Goal: Task Accomplishment & Management: Complete application form

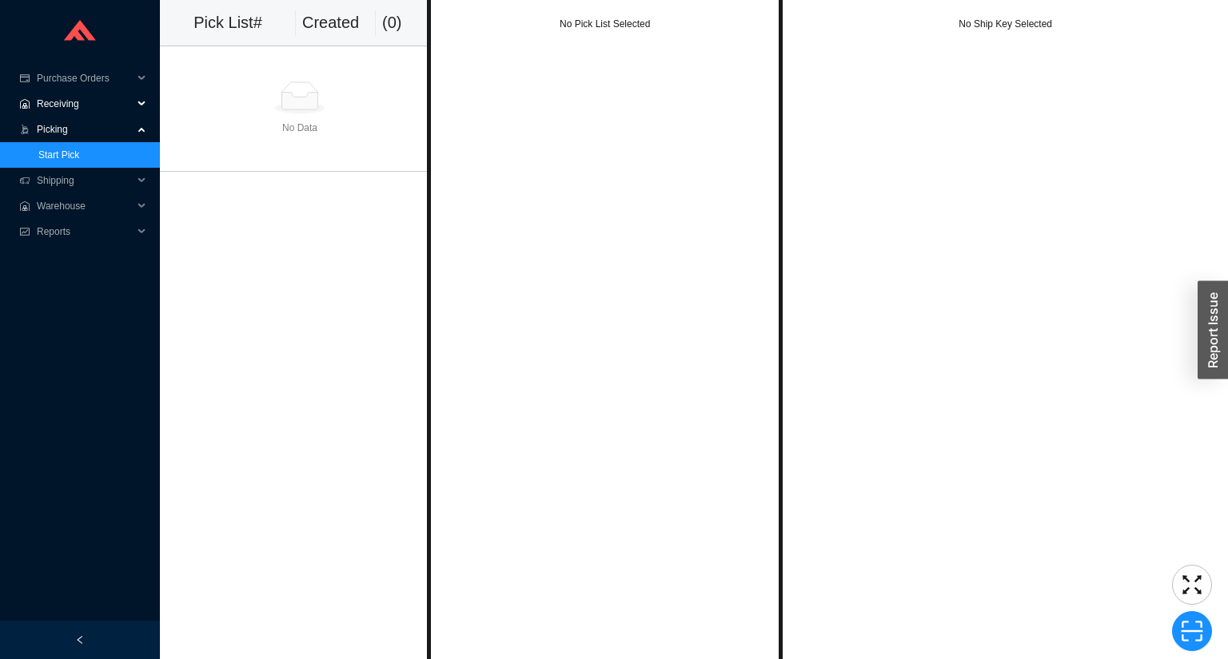
click at [77, 108] on span "Receiving" at bounding box center [85, 104] width 96 height 26
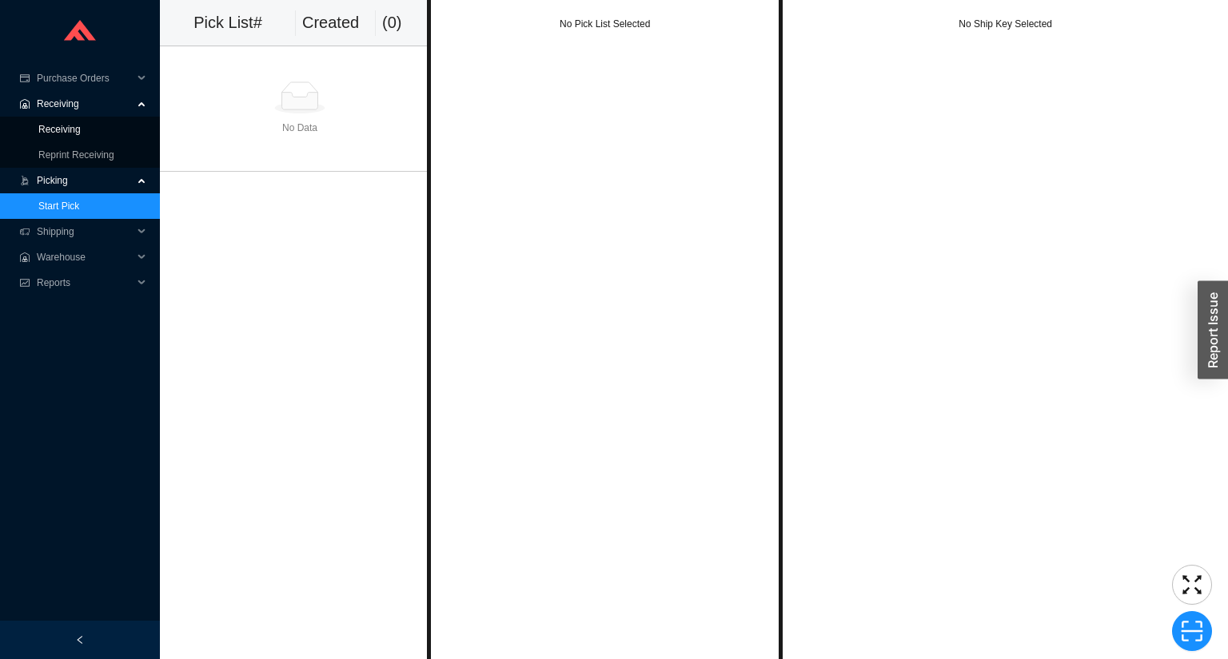
click at [76, 124] on link "Receiving" at bounding box center [59, 129] width 42 height 11
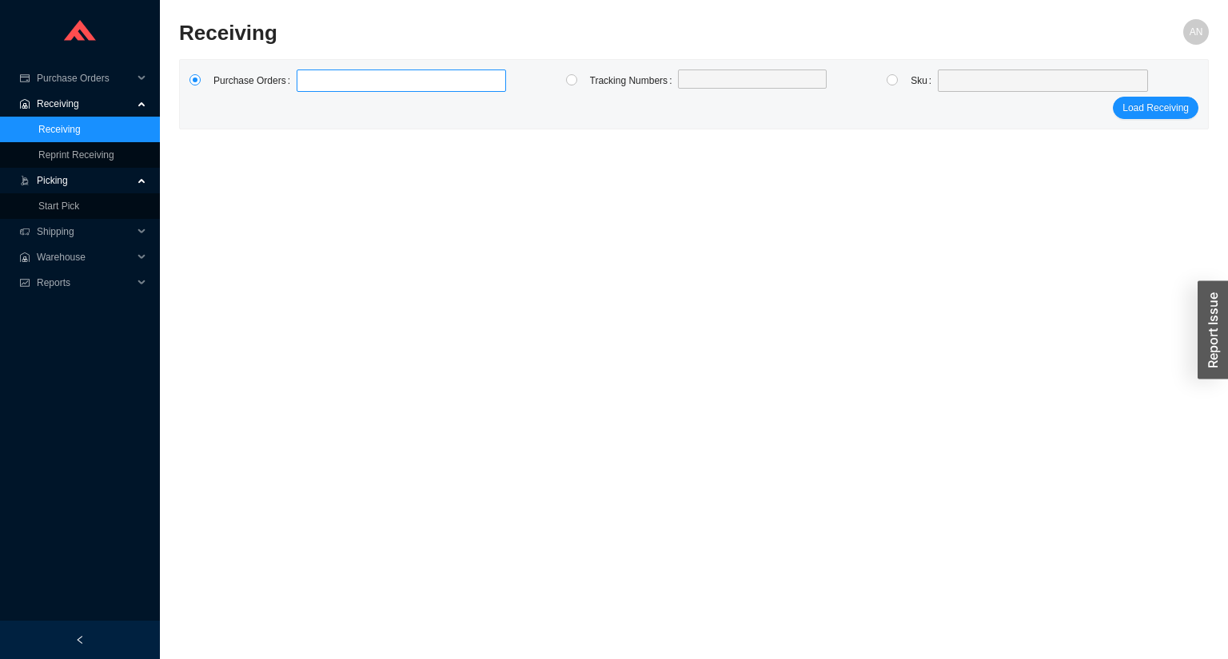
click at [317, 84] on label at bounding box center [400, 81] width 209 height 22
click at [310, 84] on input at bounding box center [304, 81] width 11 height 18
type input "987874"
type input "988013"
type input "986354"
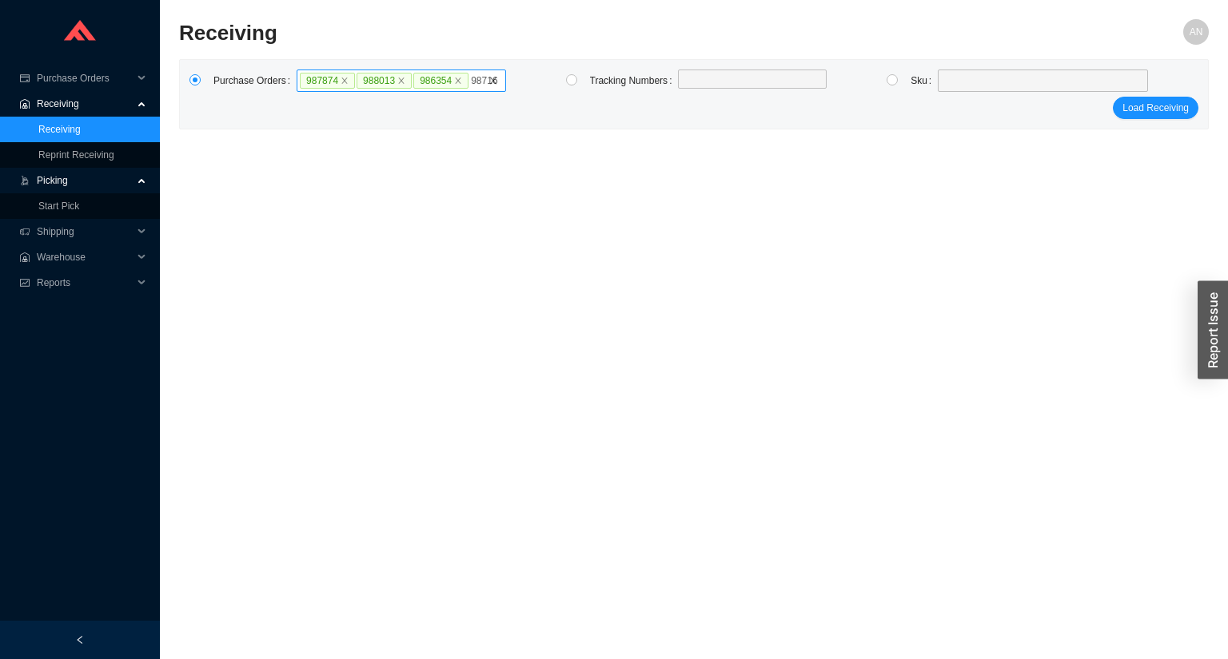
type input "987163"
click button "Load Receiving" at bounding box center [1155, 124] width 86 height 22
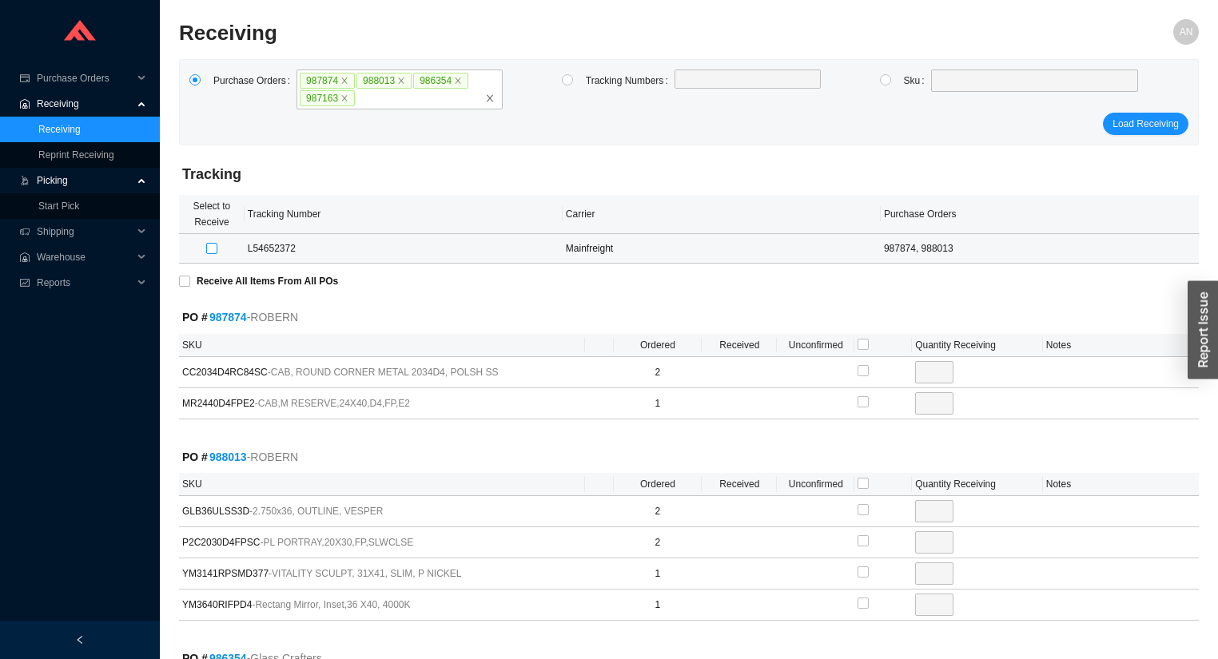
click at [208, 243] on input "checkbox" at bounding box center [211, 248] width 11 height 11
checkbox input "true"
type input "2"
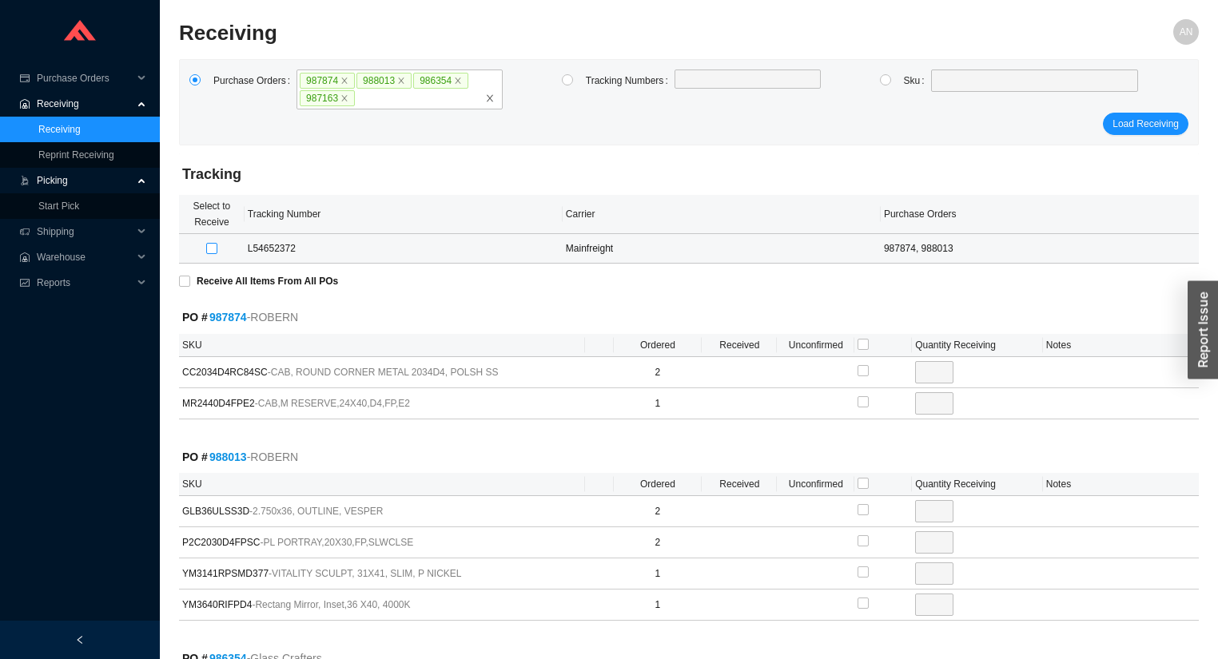
checkbox input "true"
type input "1"
checkbox input "true"
type input "2"
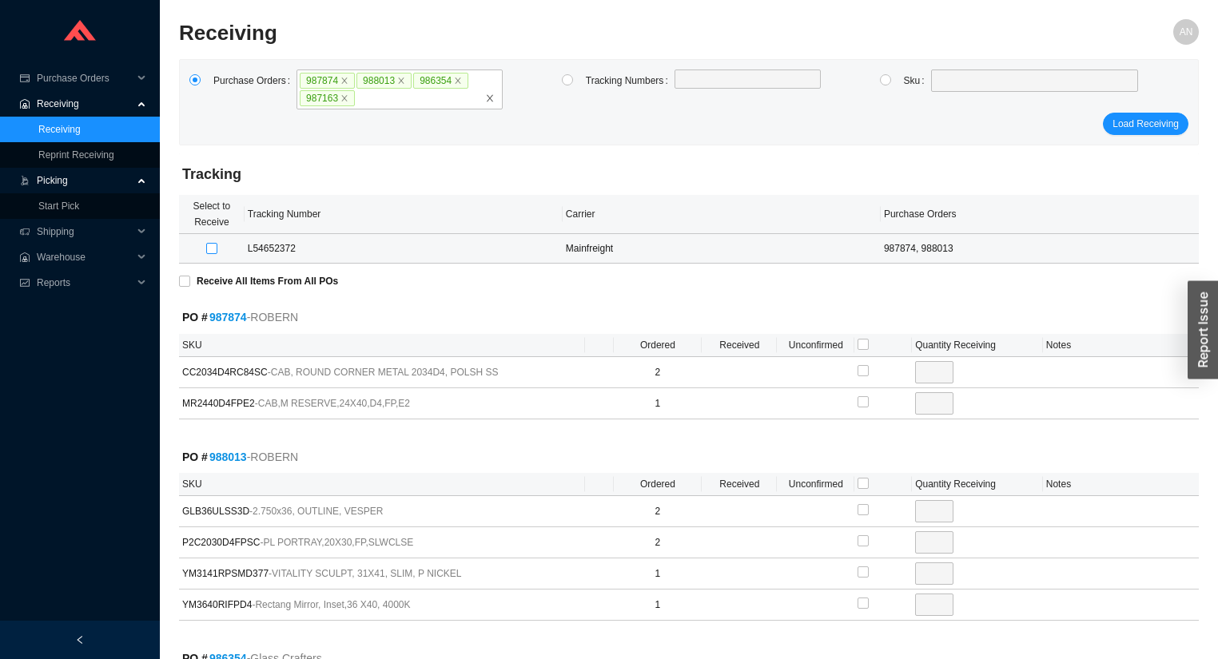
checkbox input "true"
type input "2"
checkbox input "true"
type input "1"
checkbox input "true"
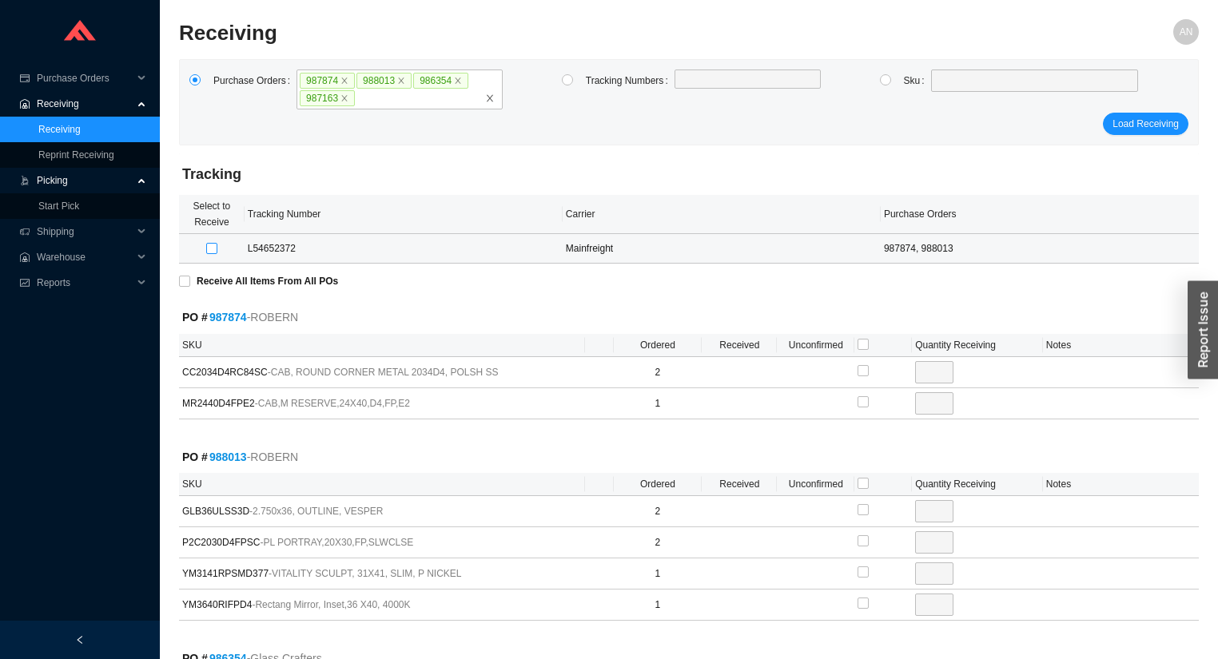
type input "1"
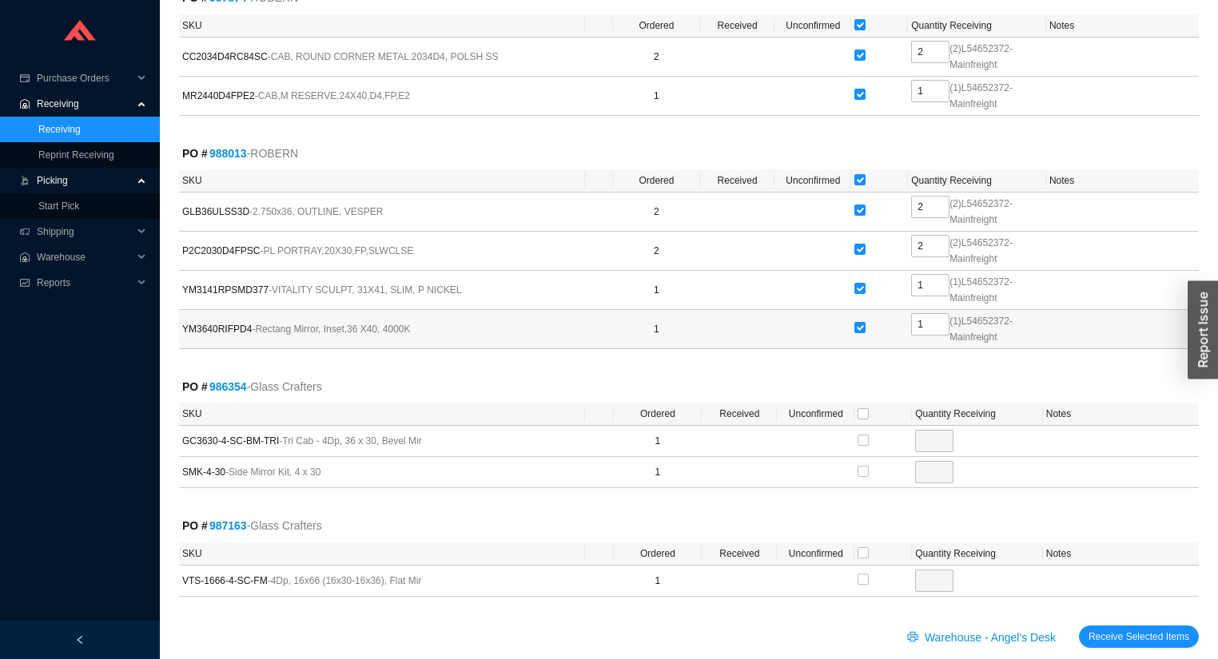
scroll to position [340, 0]
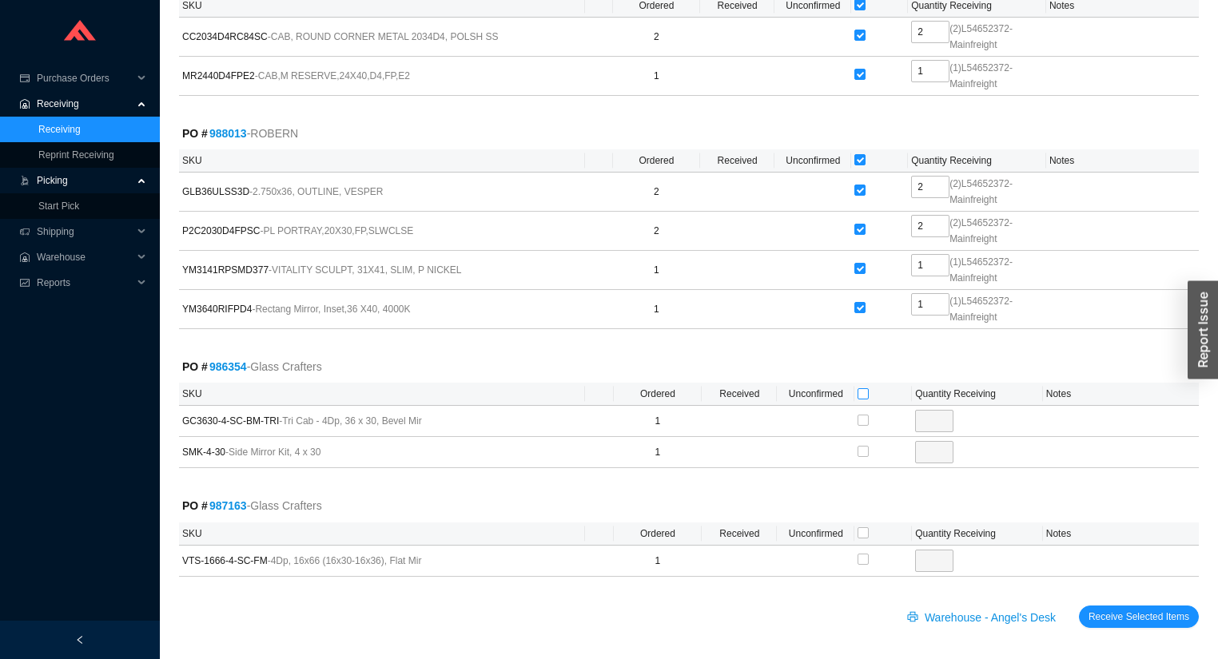
click at [862, 392] on input "checkbox" at bounding box center [863, 393] width 11 height 11
checkbox input "true"
type input "1"
checkbox input "true"
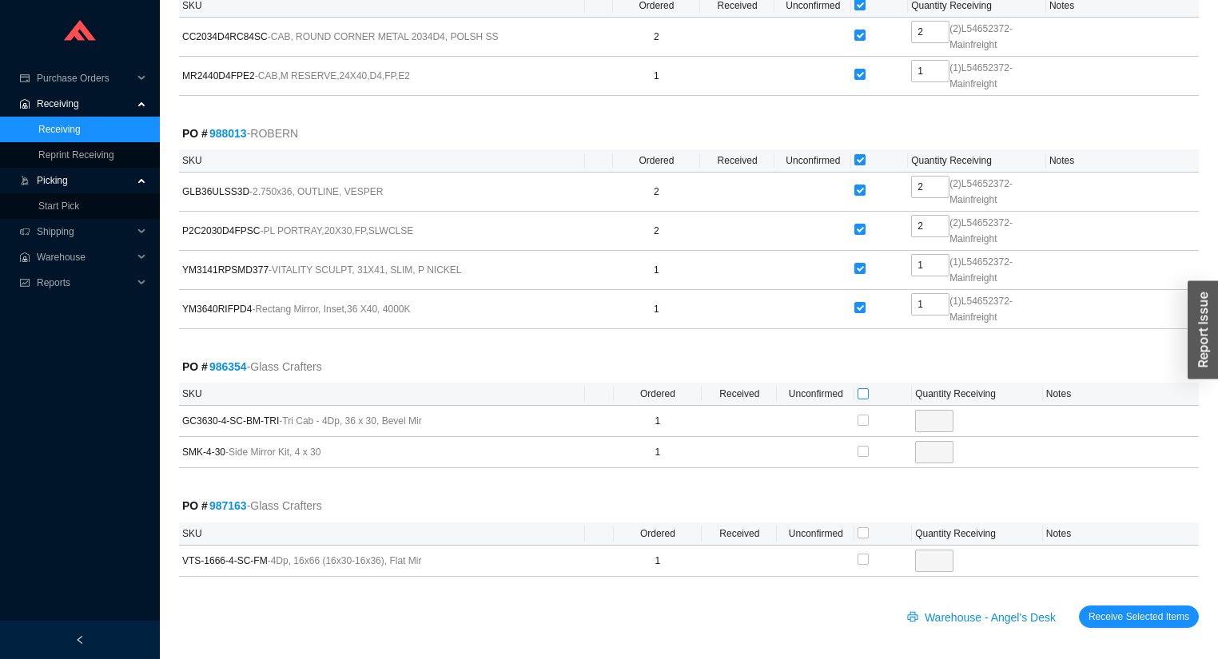
type input "1"
click at [861, 531] on input "checkbox" at bounding box center [863, 532] width 11 height 11
checkbox input "true"
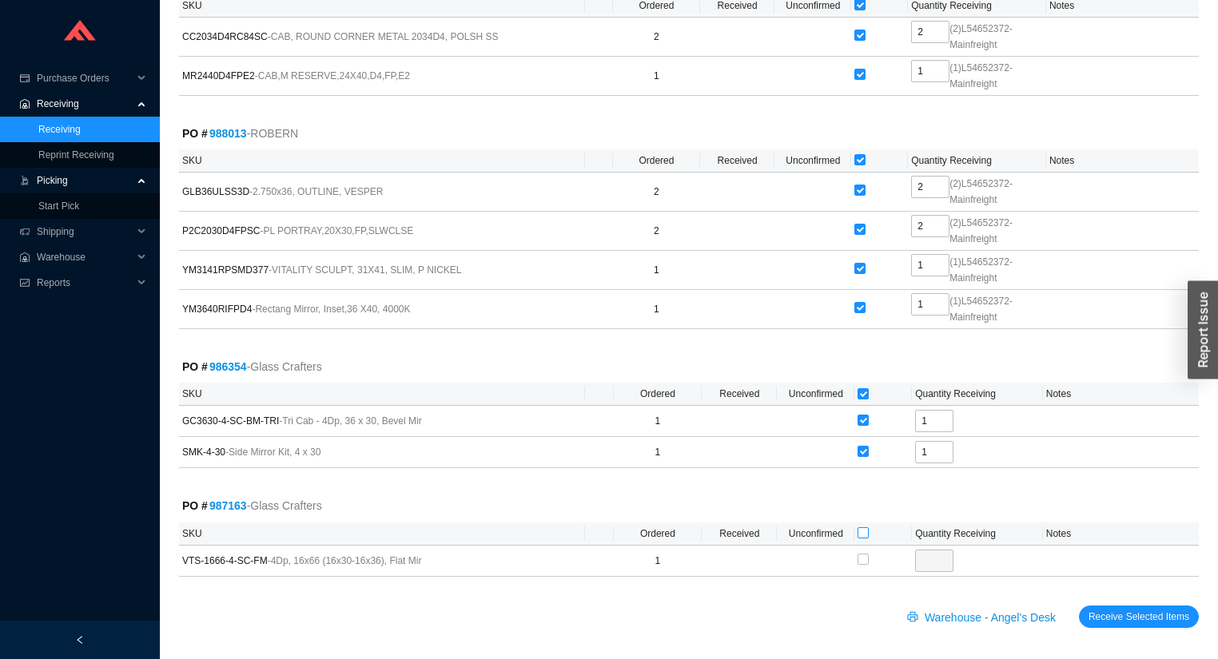
type input "1"
click at [1140, 613] on span "Receive Selected Items" at bounding box center [1138, 617] width 101 height 16
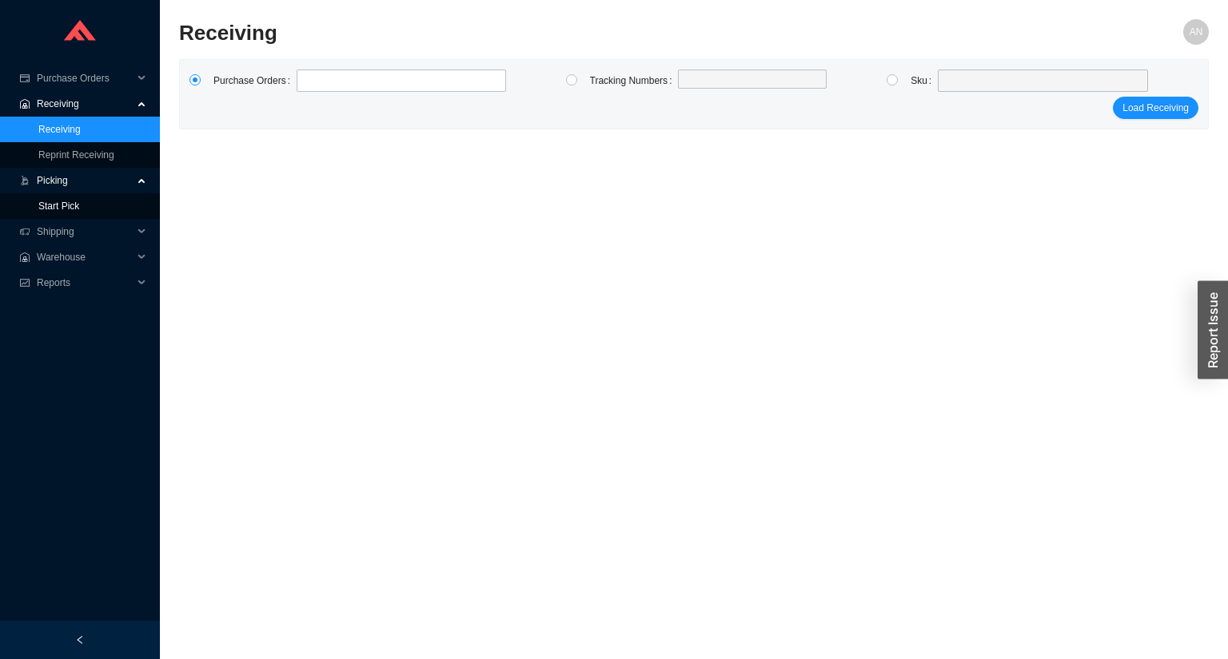
click at [79, 205] on link "Start Pick" at bounding box center [58, 206] width 41 height 11
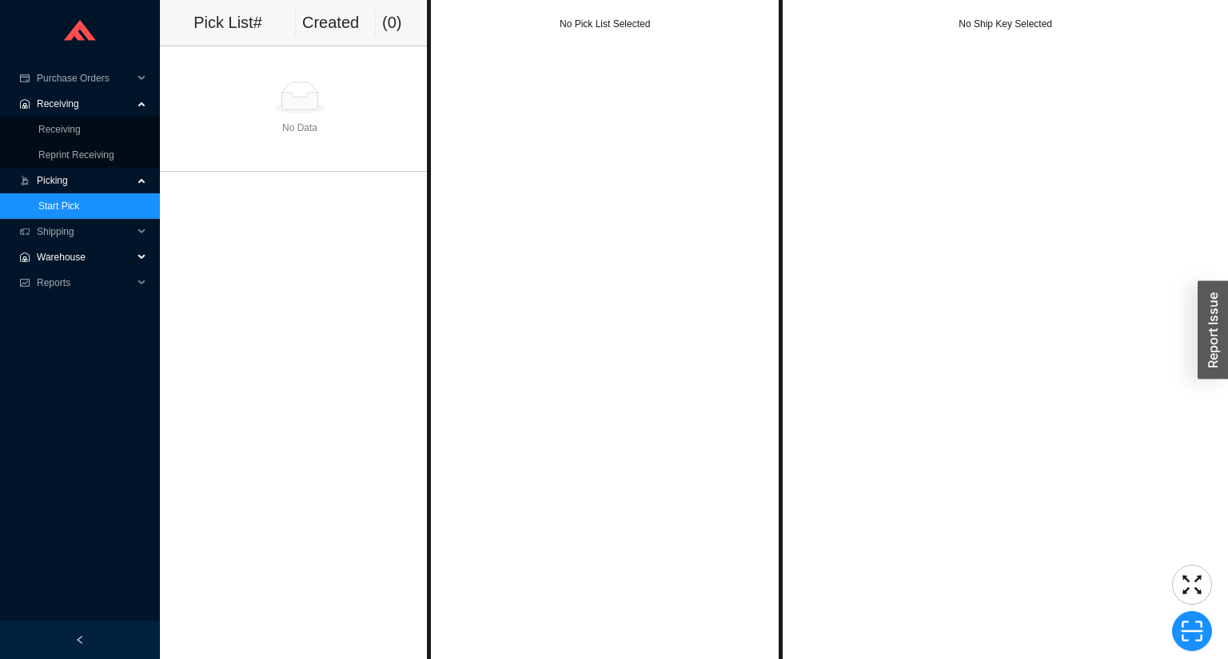
click at [48, 256] on span "Warehouse" at bounding box center [85, 258] width 96 height 26
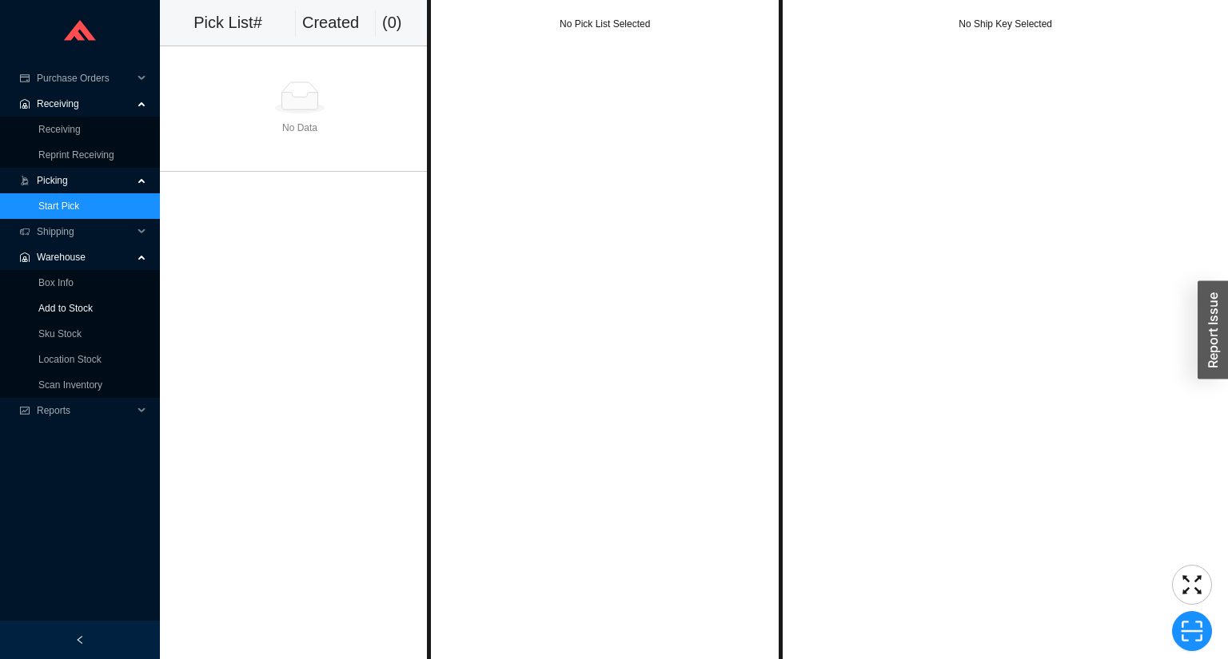
click at [60, 306] on link "Add to Stock" at bounding box center [65, 308] width 54 height 11
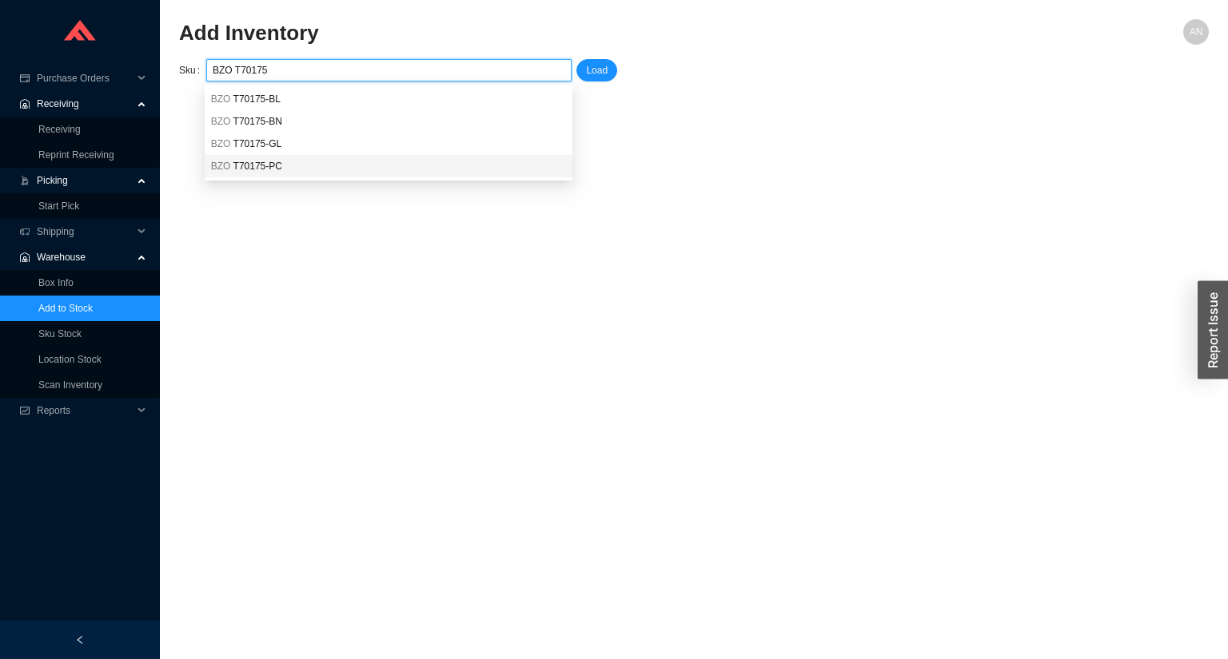
click at [265, 161] on span "T70175-PC" at bounding box center [257, 166] width 49 height 11
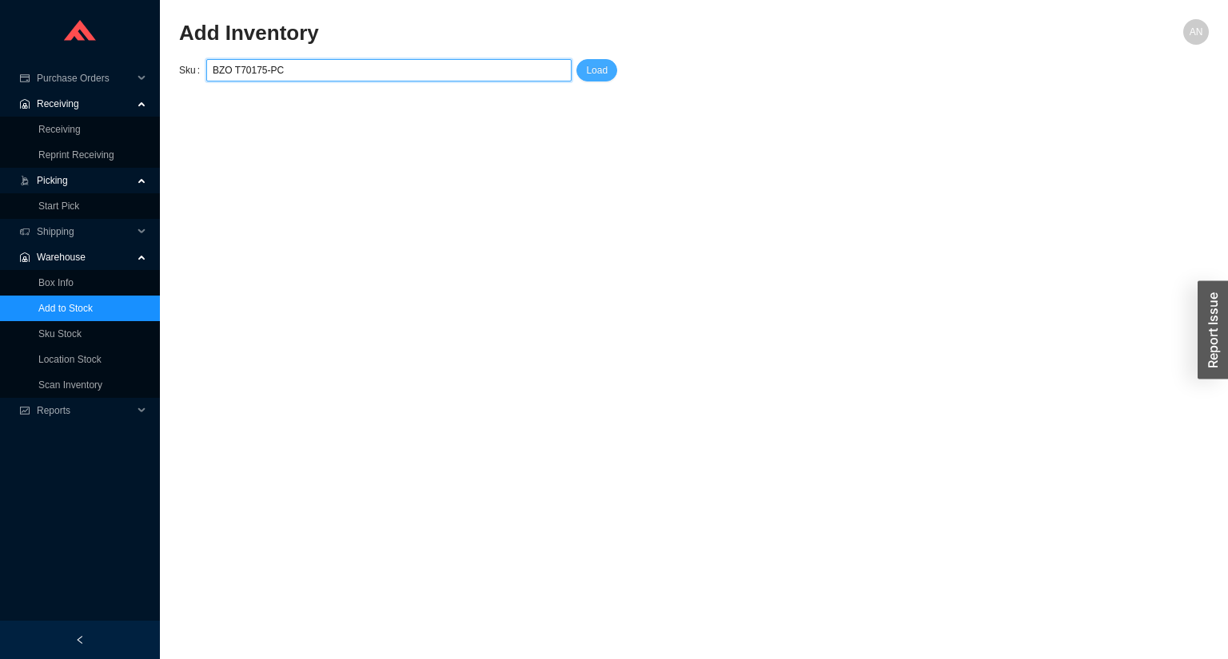
type input "BZO T70175-PC"
click at [602, 74] on span "Load" at bounding box center [597, 70] width 22 height 16
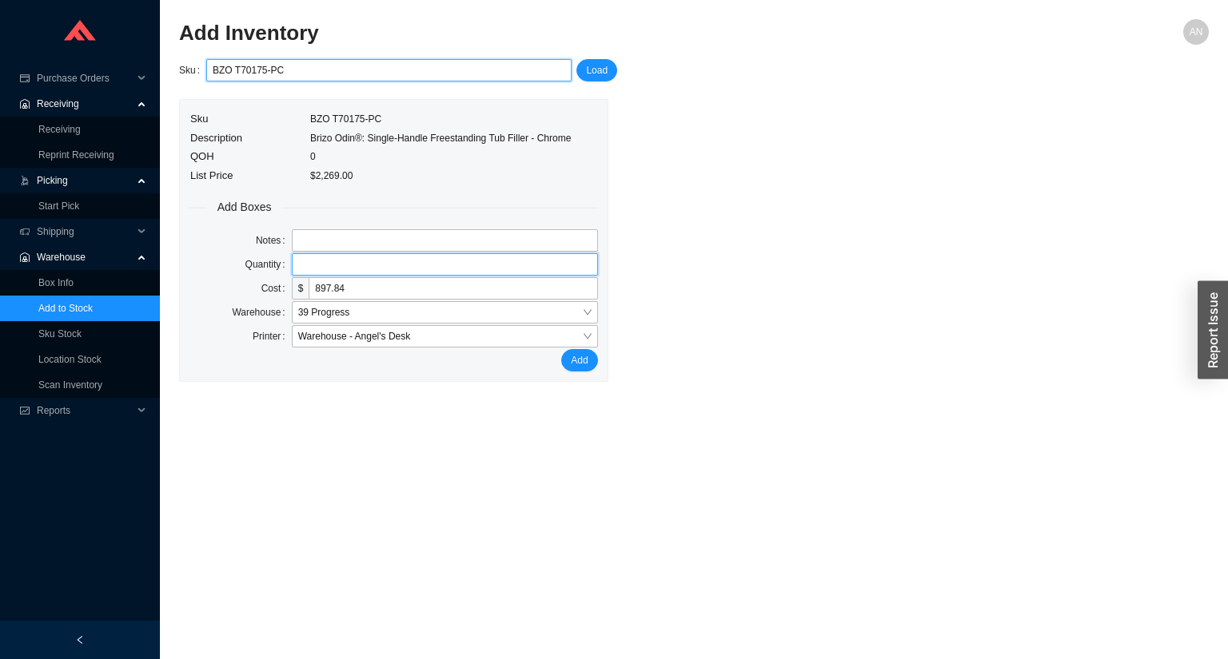
click at [323, 258] on input "tel" at bounding box center [445, 264] width 306 height 22
type input "1"
click at [561, 349] on button "Add" at bounding box center [579, 360] width 36 height 22
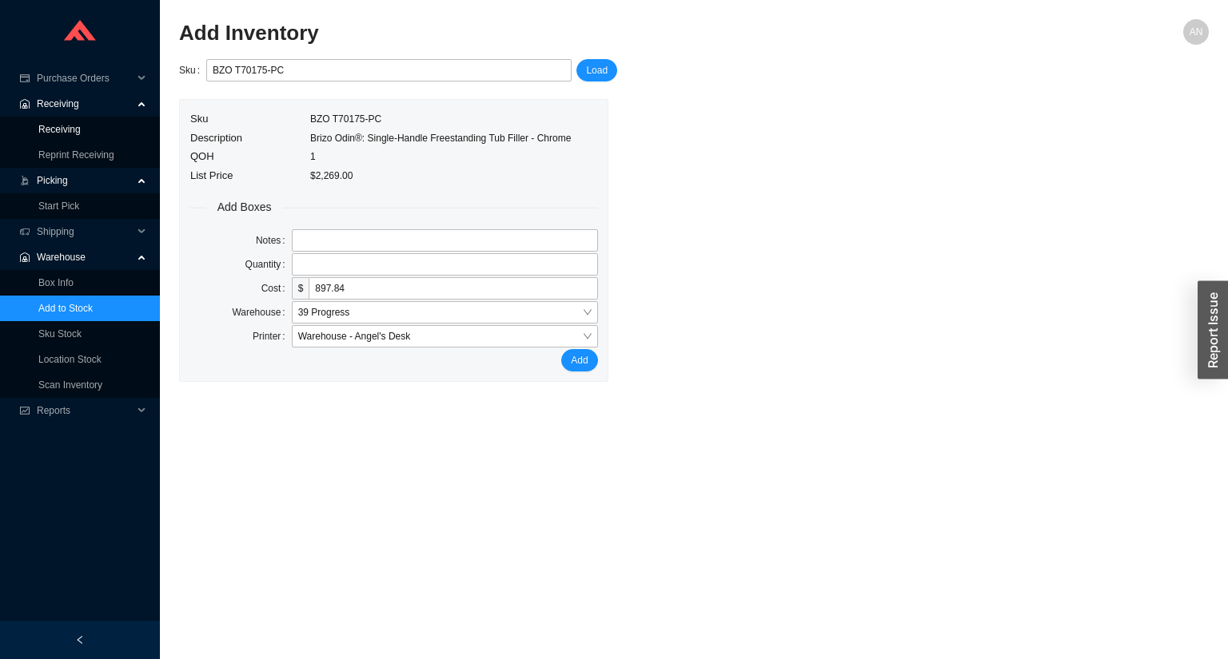
click at [81, 129] on link "Receiving" at bounding box center [59, 129] width 42 height 11
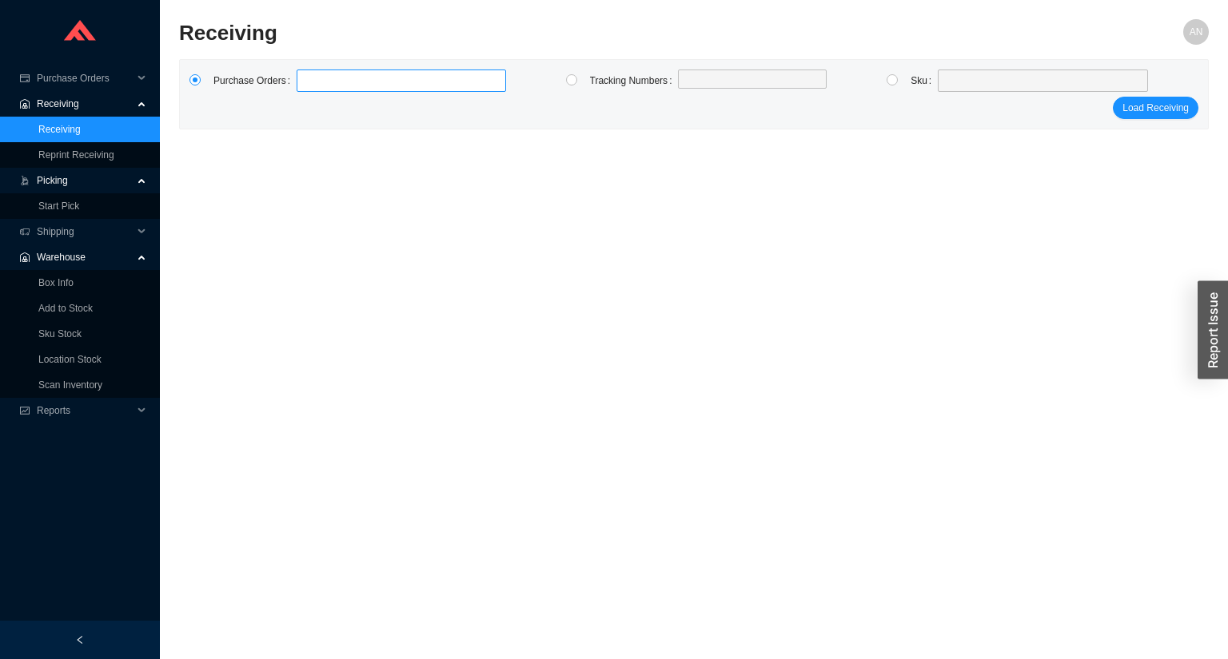
click at [320, 79] on label at bounding box center [400, 81] width 209 height 22
click at [310, 79] on input at bounding box center [304, 81] width 11 height 18
type input "983967"
type input "987284"
type input "988266"
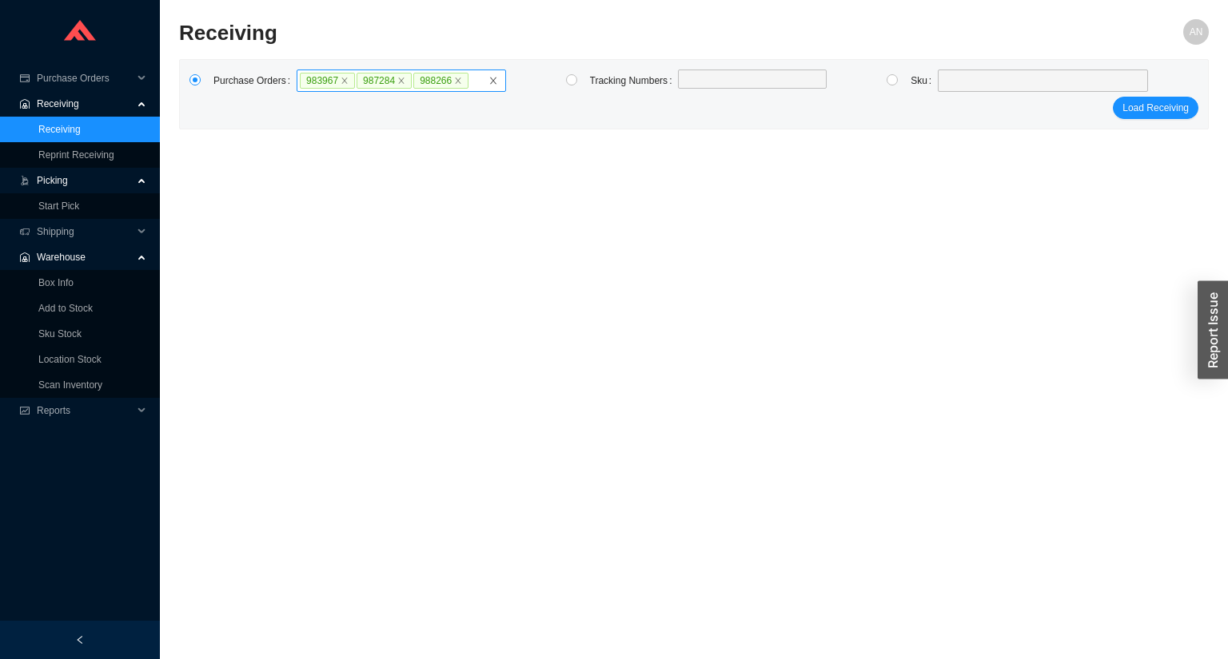
click button "Load Receiving" at bounding box center [1155, 108] width 86 height 22
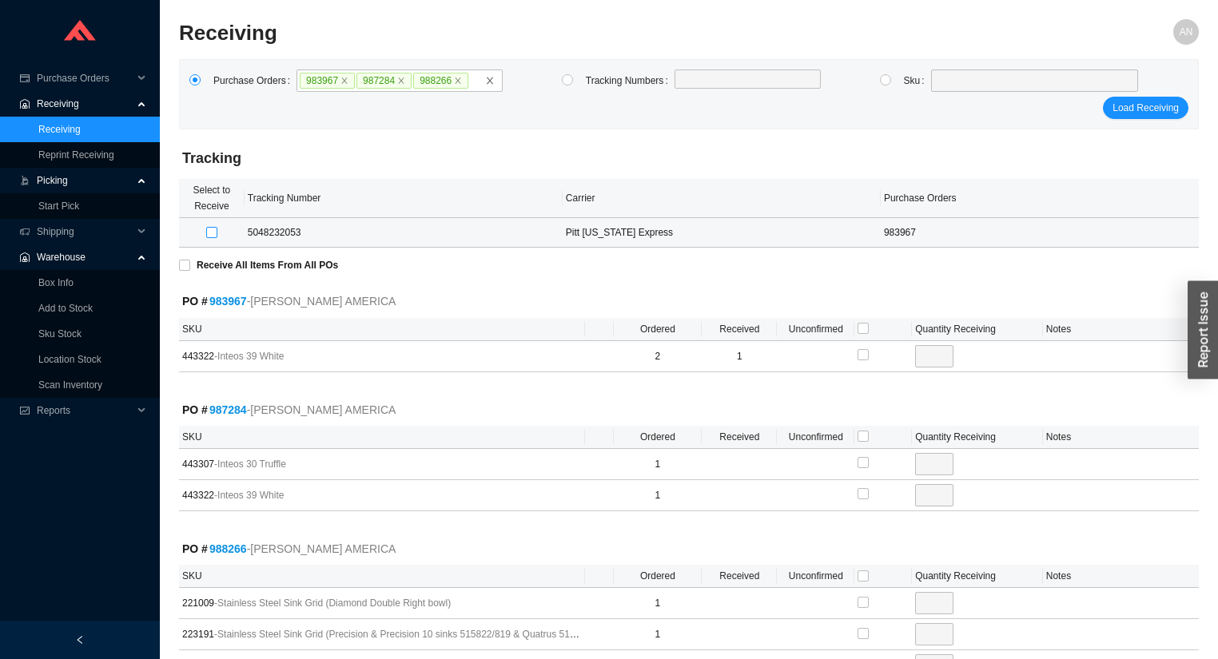
click at [210, 232] on input "checkbox" at bounding box center [211, 232] width 11 height 11
checkbox input "true"
type input "1"
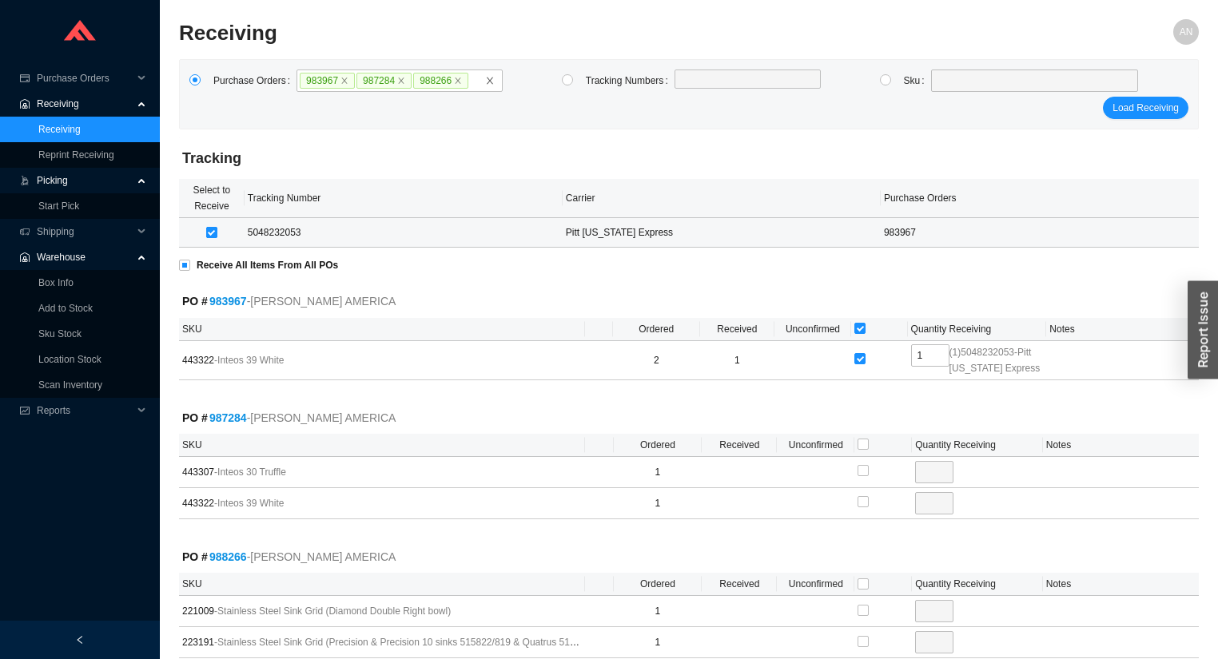
click at [212, 232] on input "checkbox" at bounding box center [211, 232] width 11 height 11
checkbox input "false"
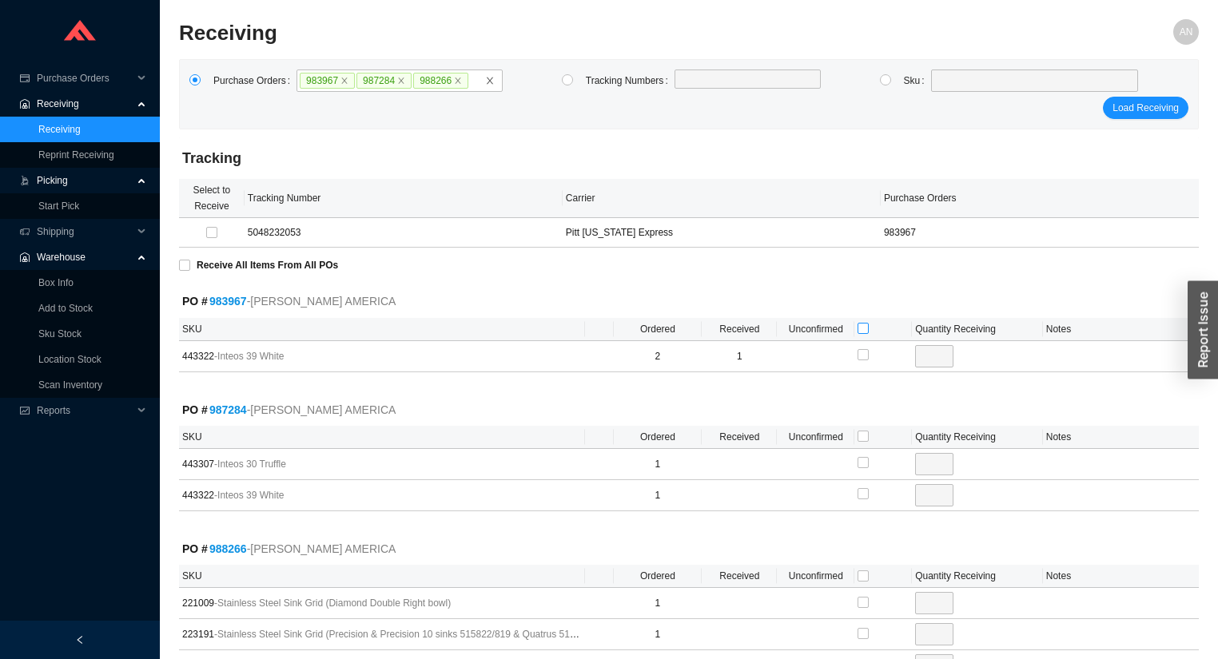
click at [865, 326] on input "checkbox" at bounding box center [863, 328] width 11 height 11
checkbox input "true"
type input "1"
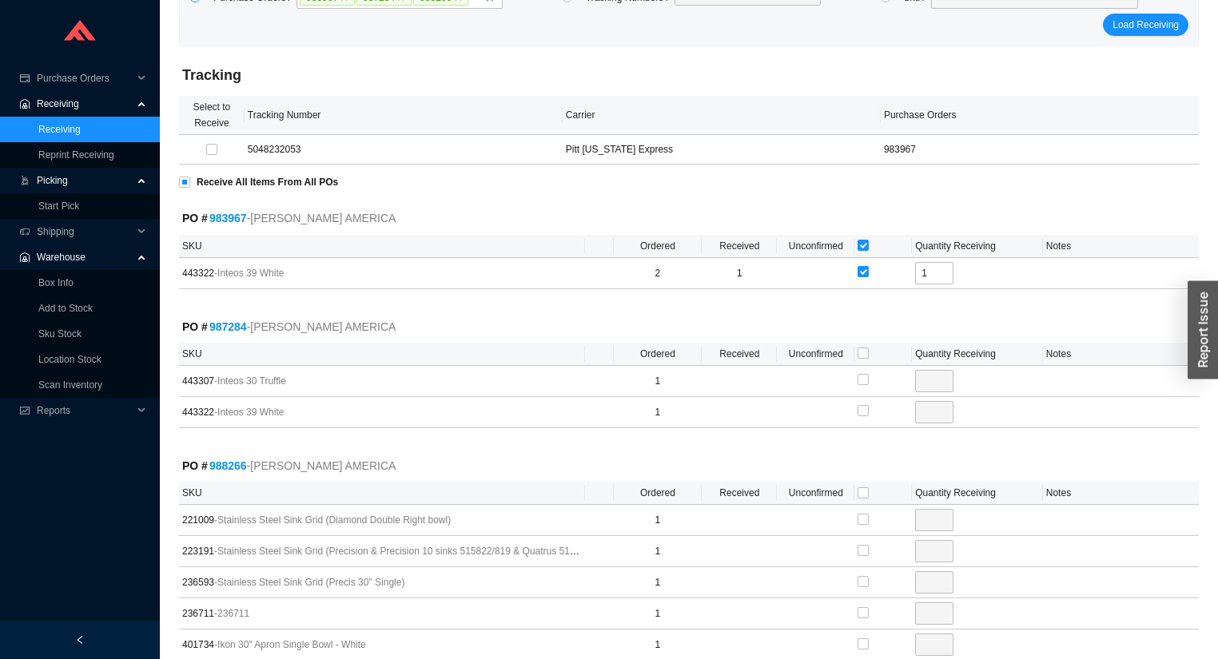
scroll to position [192, 0]
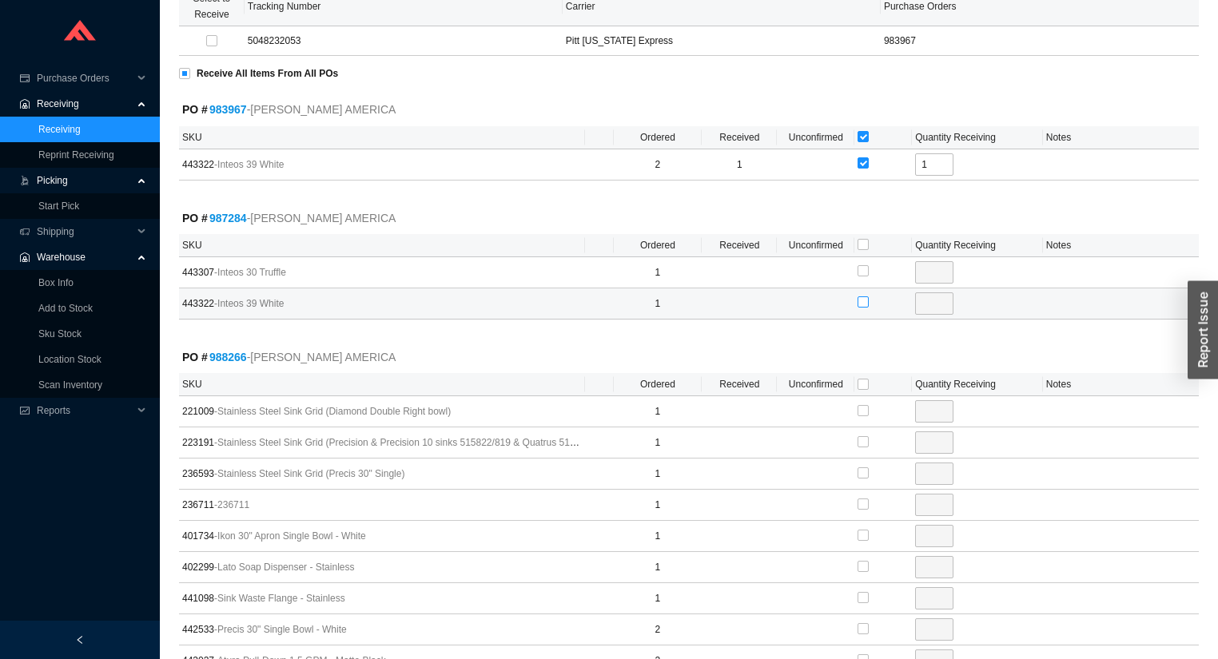
click at [862, 300] on input "checkbox" at bounding box center [863, 301] width 11 height 11
checkbox input "true"
type input "1"
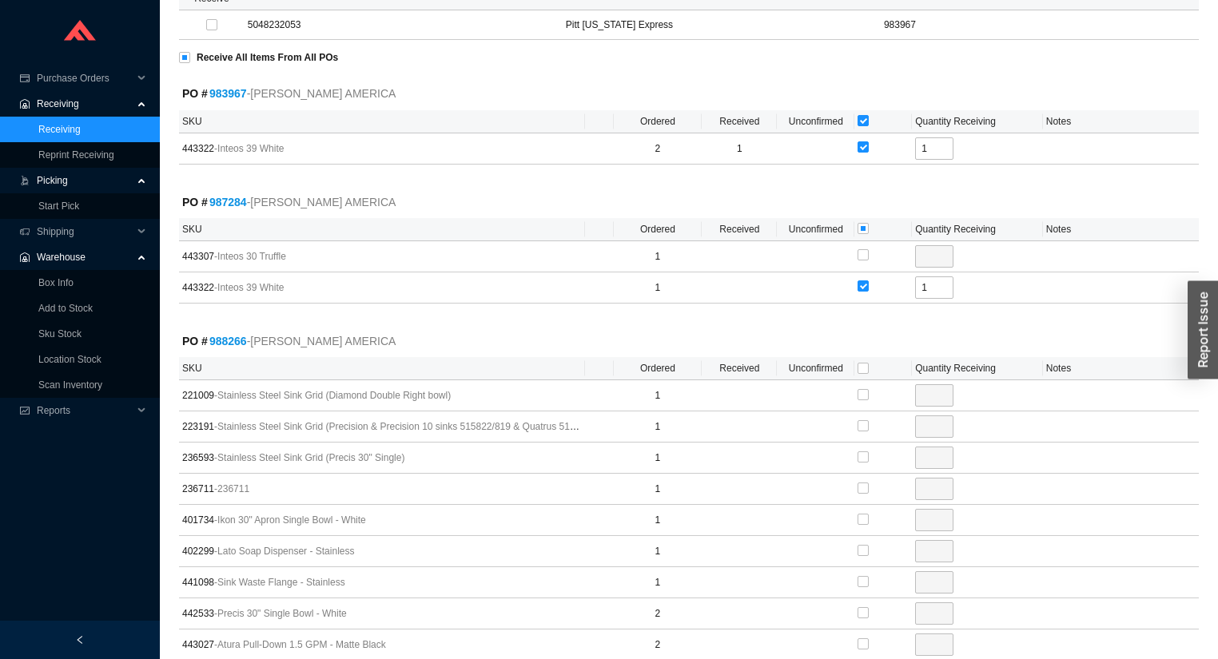
scroll to position [320, 0]
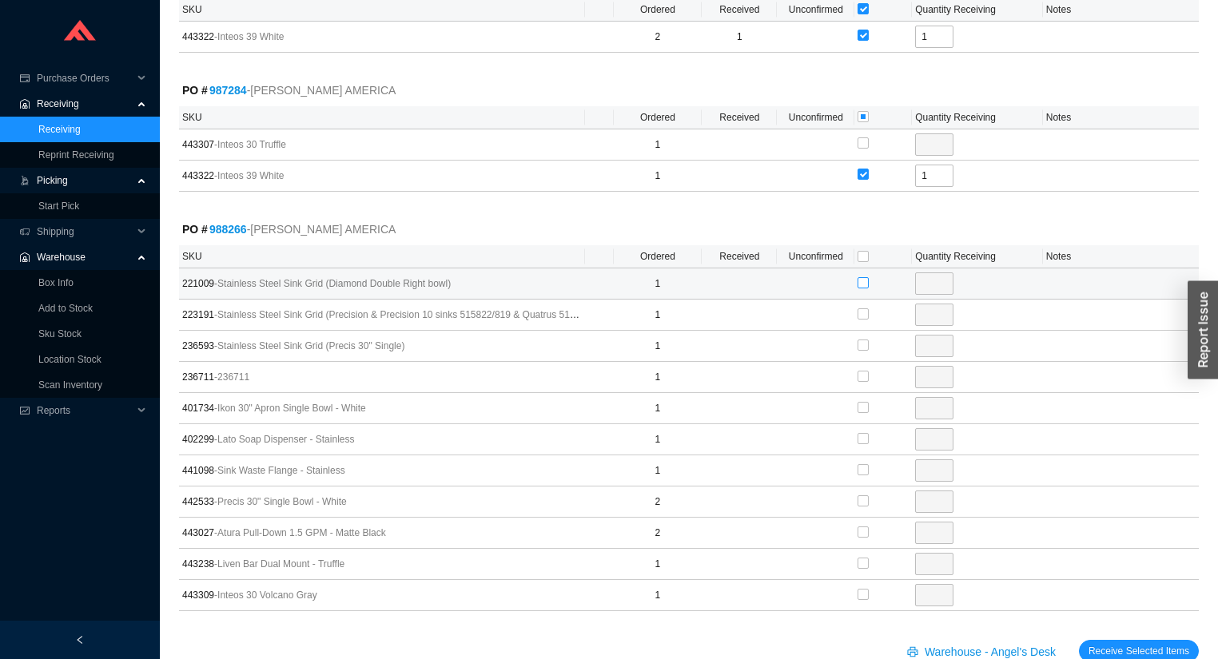
click at [864, 281] on input "checkbox" at bounding box center [863, 282] width 11 height 11
checkbox input "true"
type input "1"
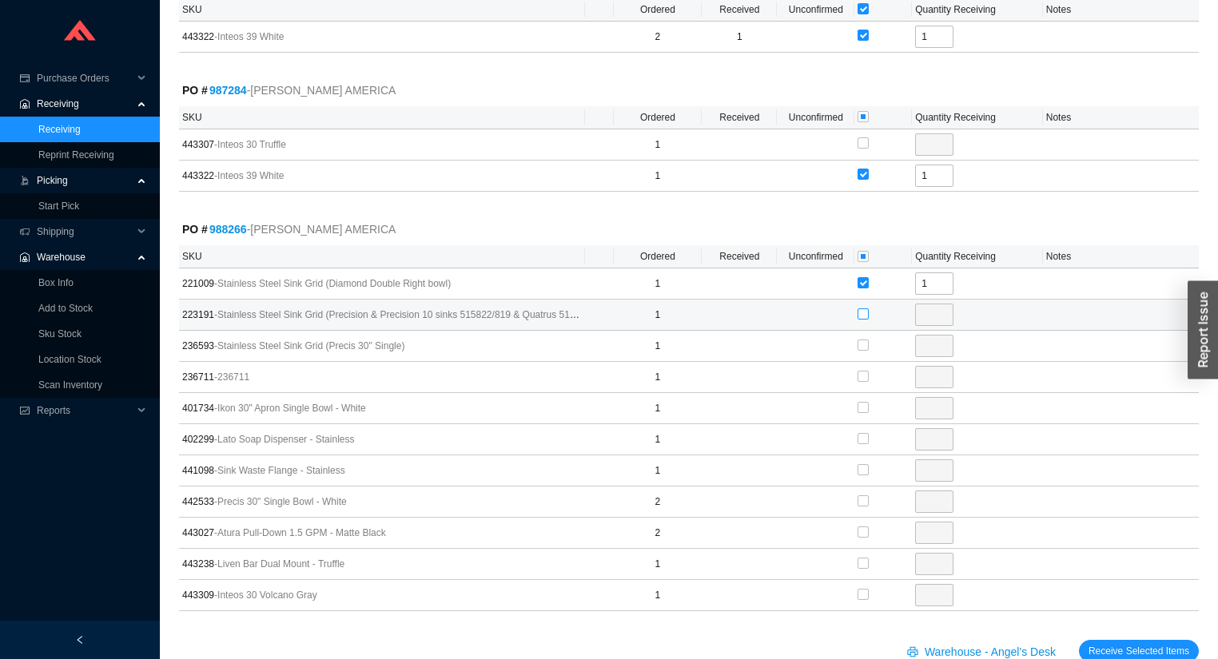
click at [860, 313] on input "checkbox" at bounding box center [863, 313] width 11 height 11
checkbox input "true"
type input "1"
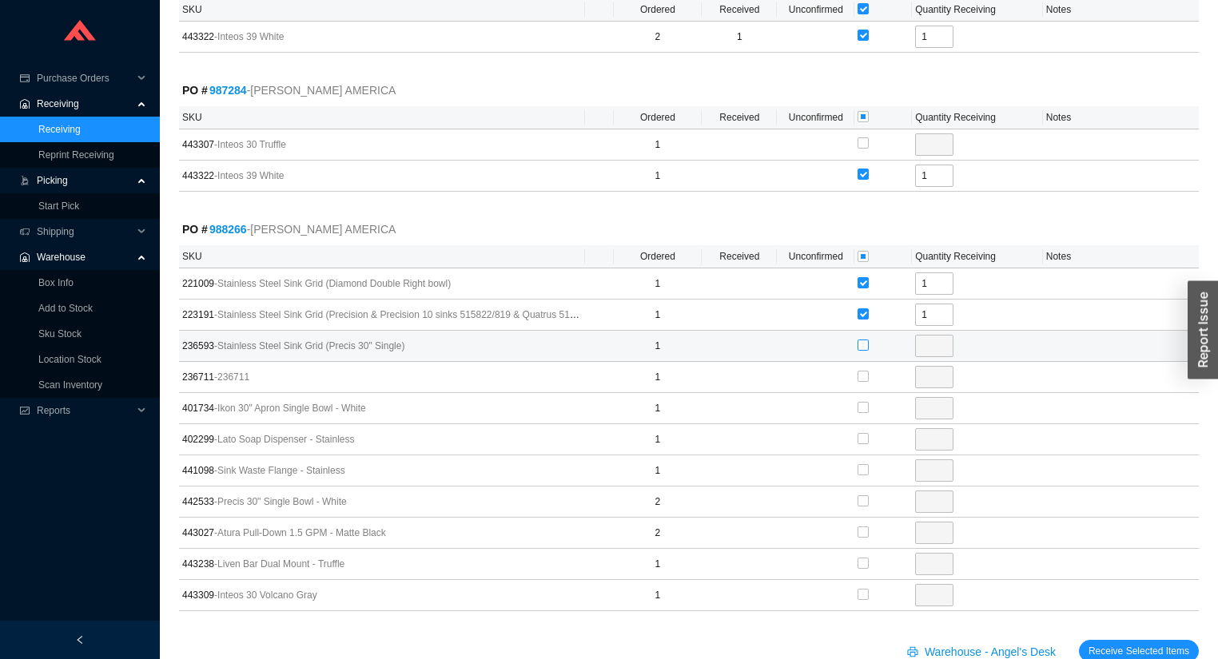
click at [862, 342] on input "checkbox" at bounding box center [863, 345] width 11 height 11
checkbox input "true"
type input "1"
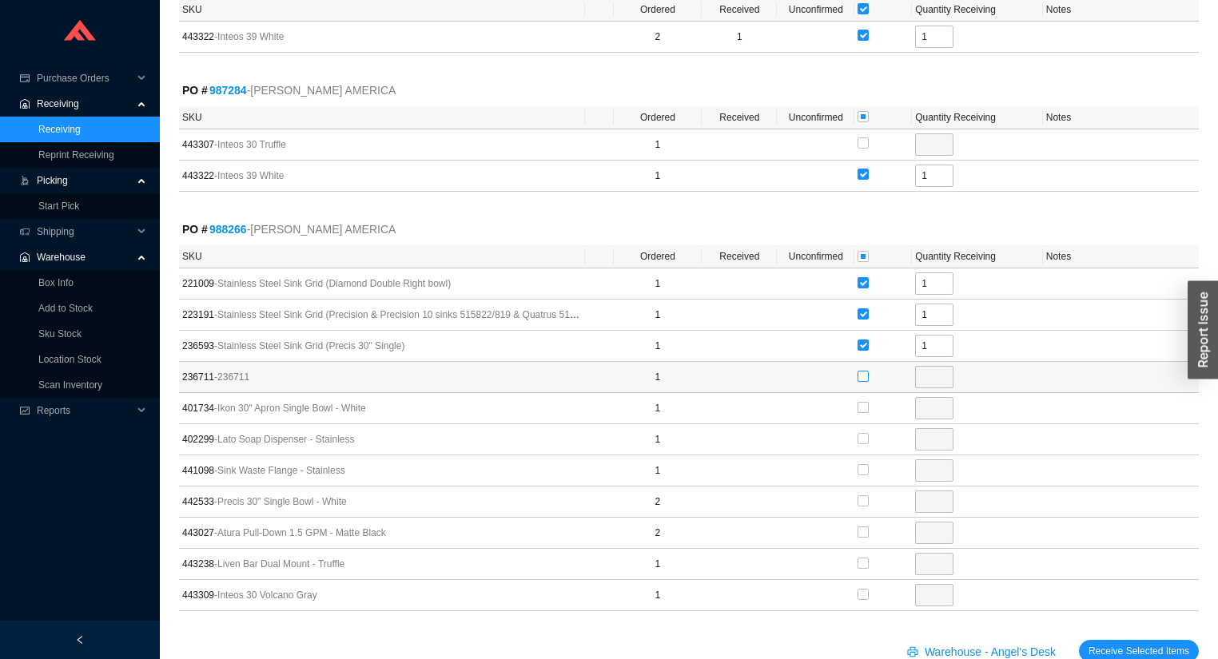
click at [863, 372] on input "checkbox" at bounding box center [863, 376] width 11 height 11
checkbox input "true"
type input "1"
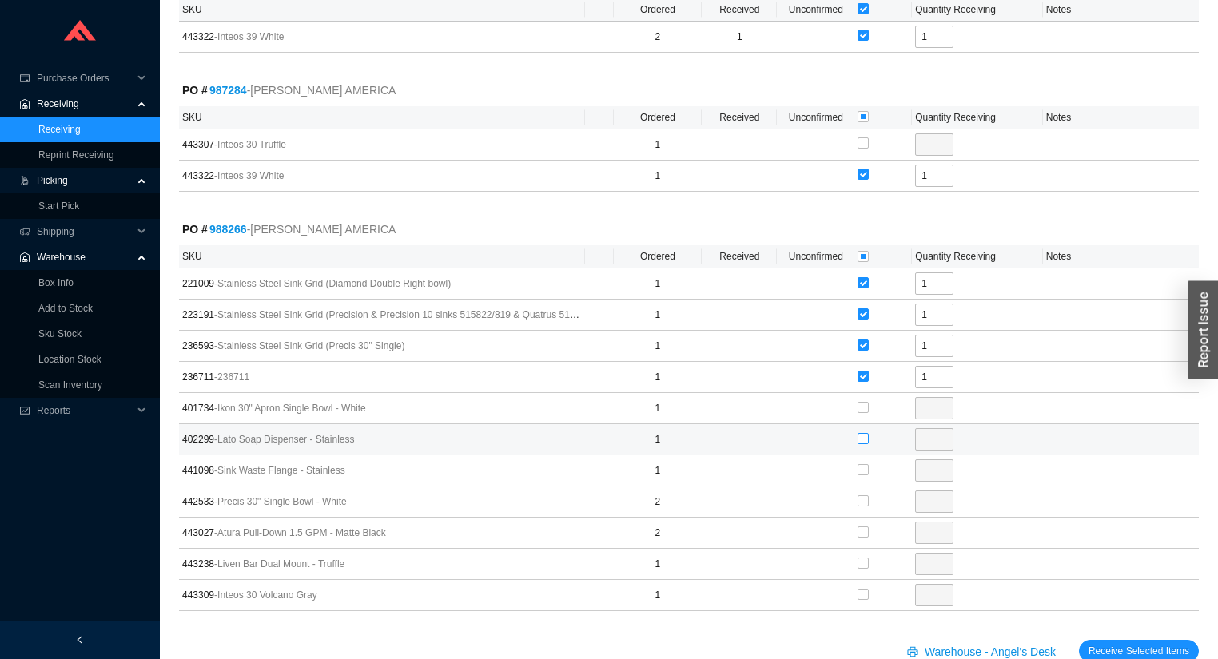
click at [863, 436] on input "checkbox" at bounding box center [863, 438] width 11 height 11
checkbox input "true"
type input "1"
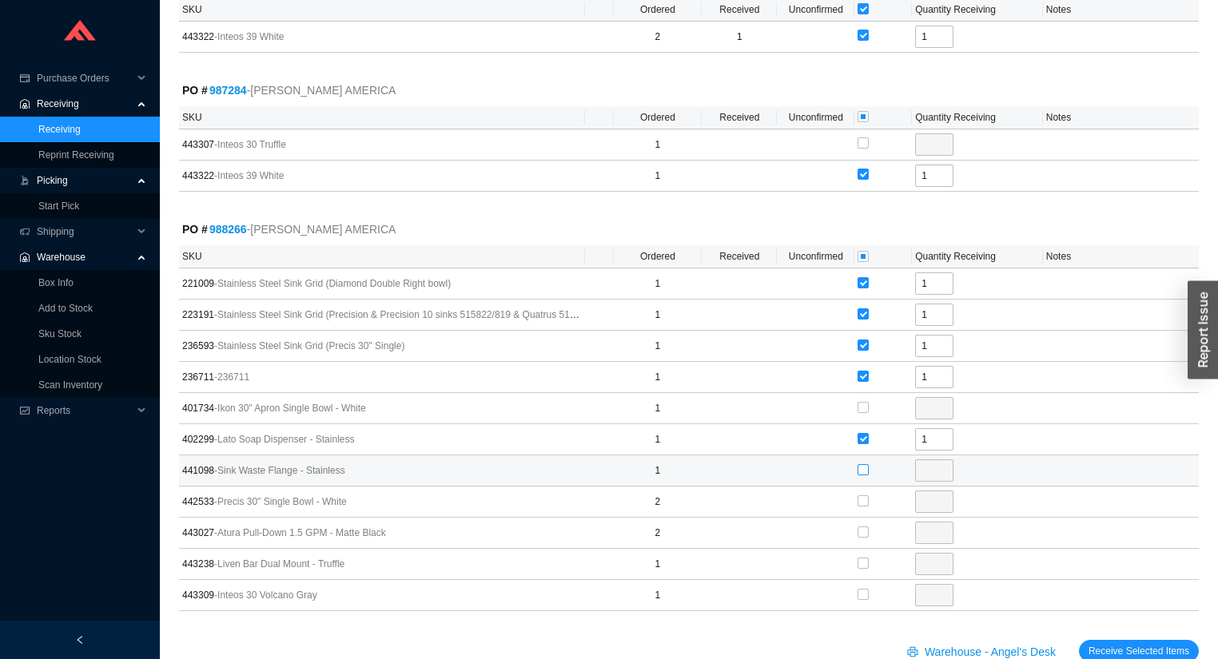
click at [862, 466] on input "checkbox" at bounding box center [863, 469] width 11 height 11
checkbox input "true"
type input "1"
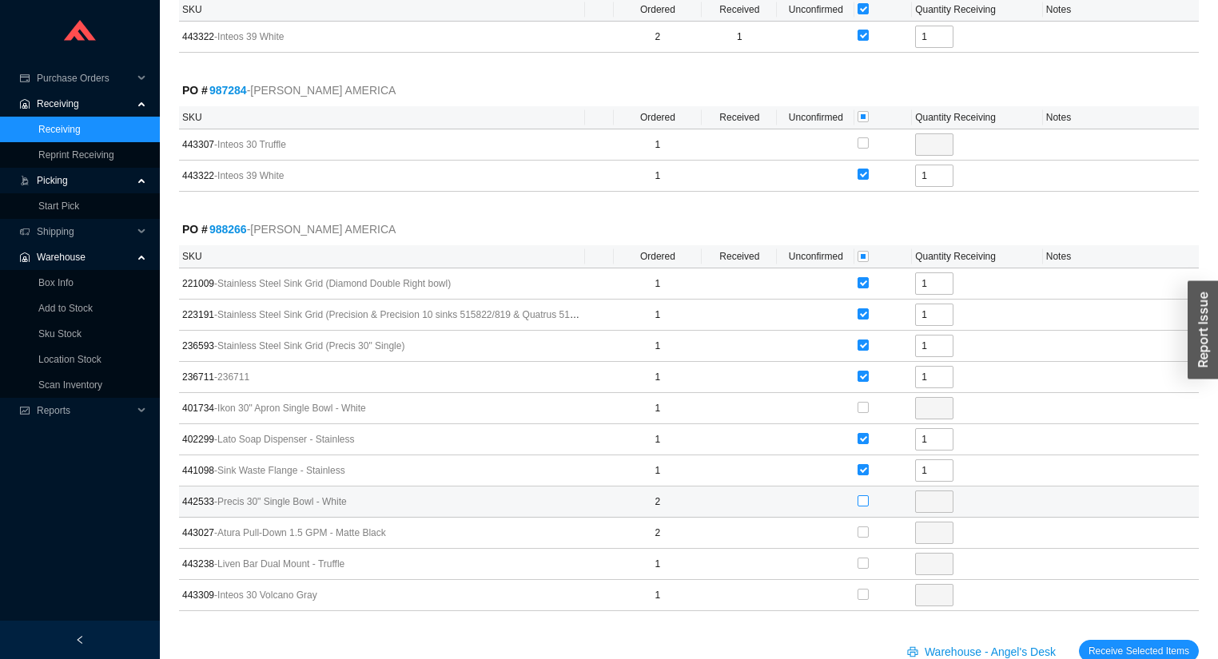
click at [863, 503] on input "checkbox" at bounding box center [863, 500] width 11 height 11
checkbox input "true"
type input "2"
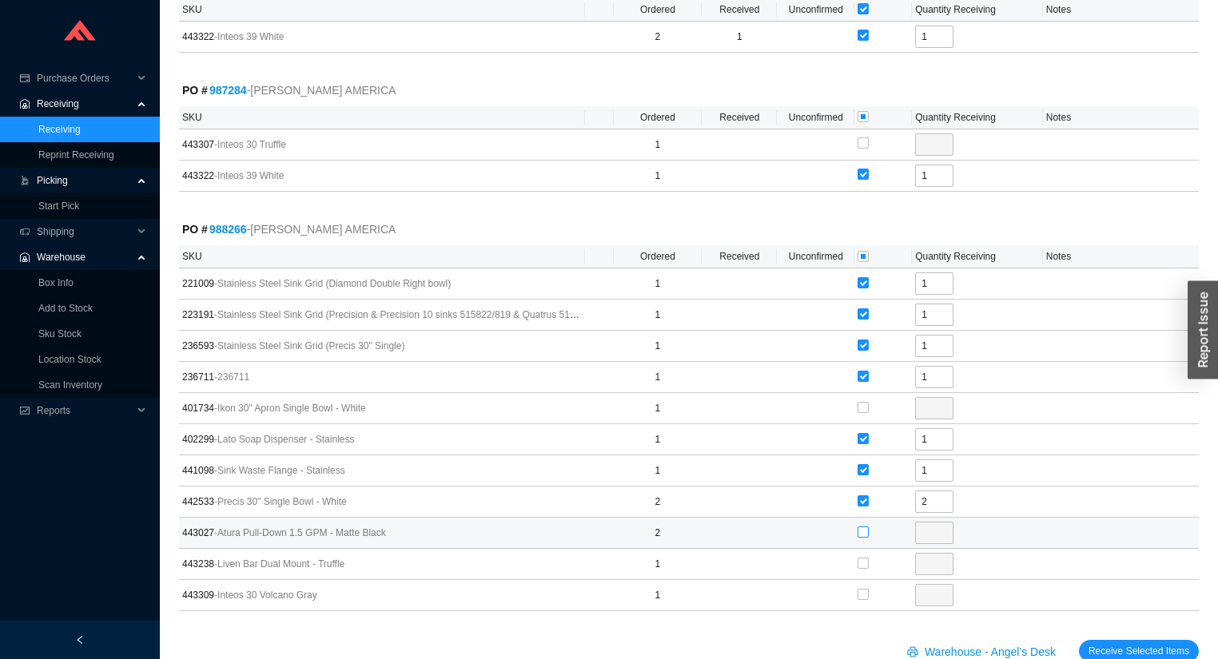
click at [866, 527] on input "checkbox" at bounding box center [863, 532] width 11 height 11
checkbox input "true"
type input "2"
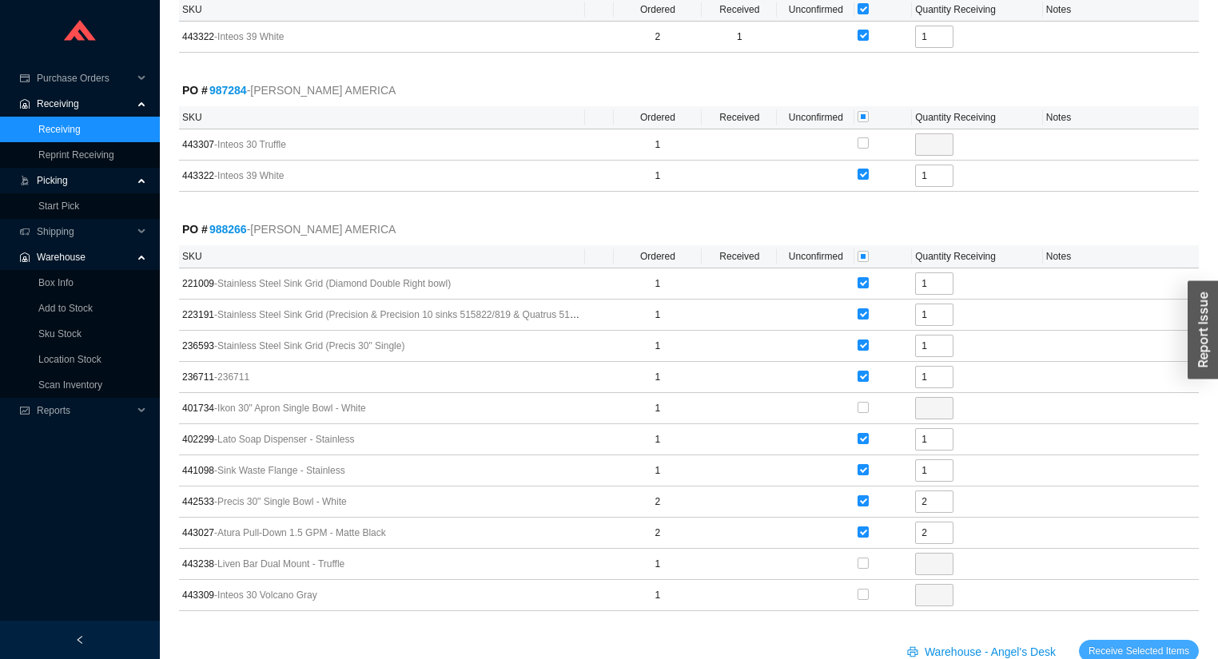
click at [1133, 647] on span "Receive Selected Items" at bounding box center [1138, 651] width 101 height 16
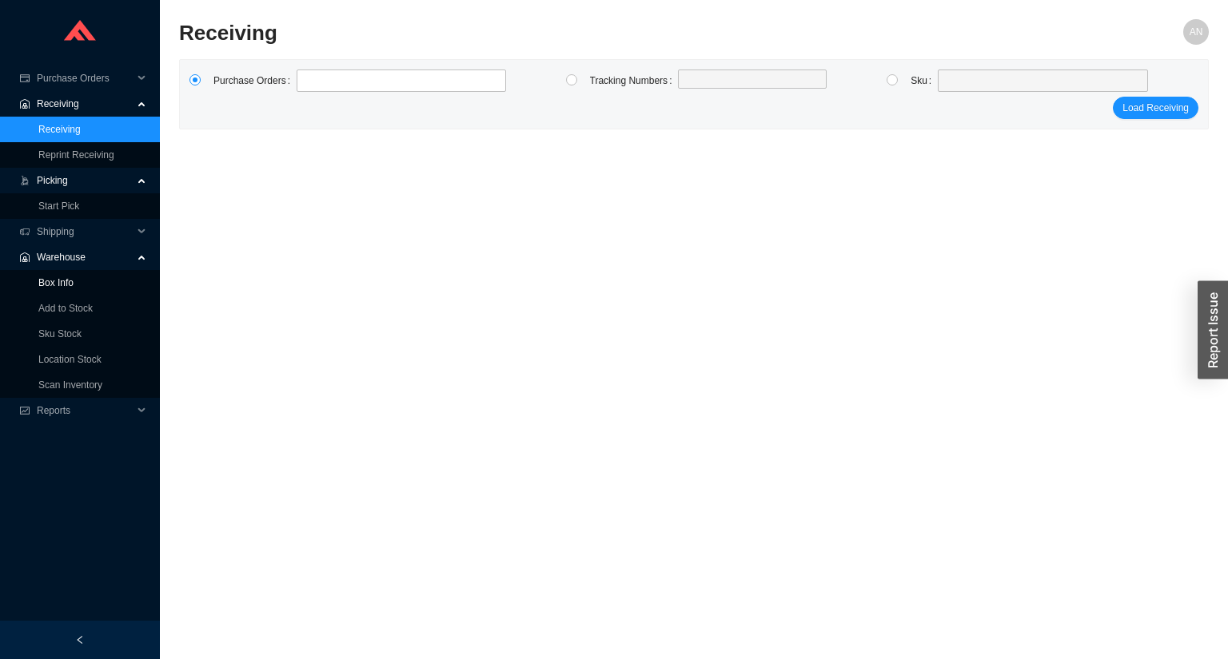
click at [74, 284] on link "Box Info" at bounding box center [55, 282] width 35 height 11
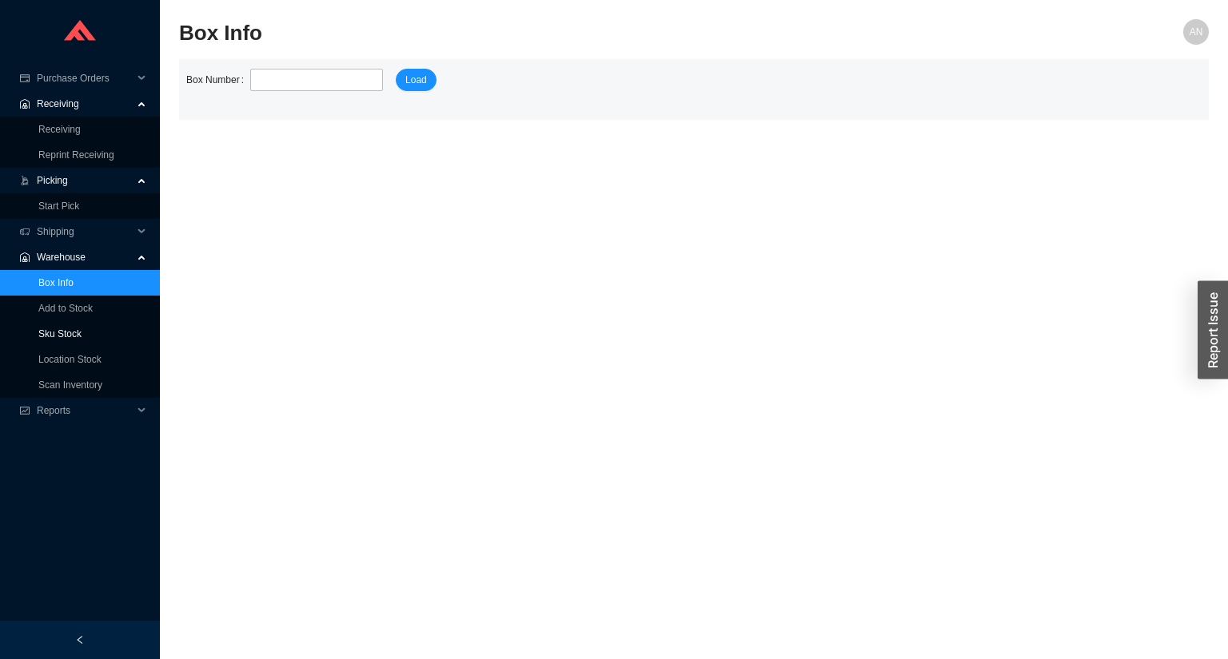
click at [70, 335] on link "Sku Stock" at bounding box center [59, 333] width 43 height 11
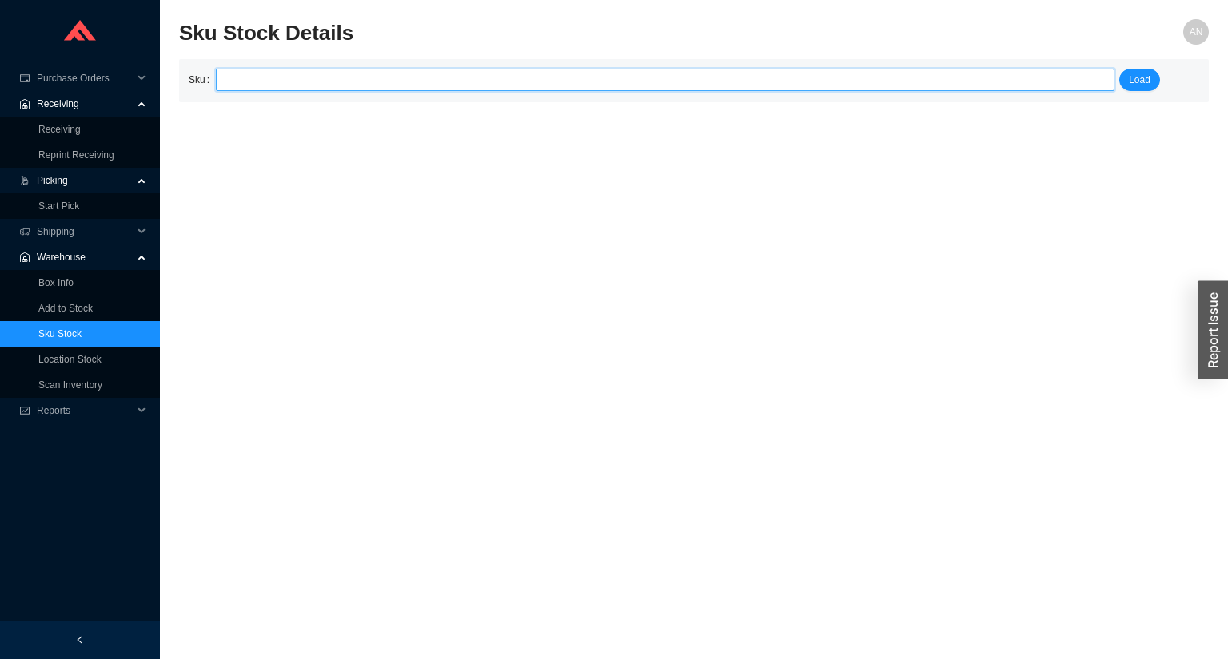
click at [226, 86] on input "search" at bounding box center [664, 80] width 885 height 21
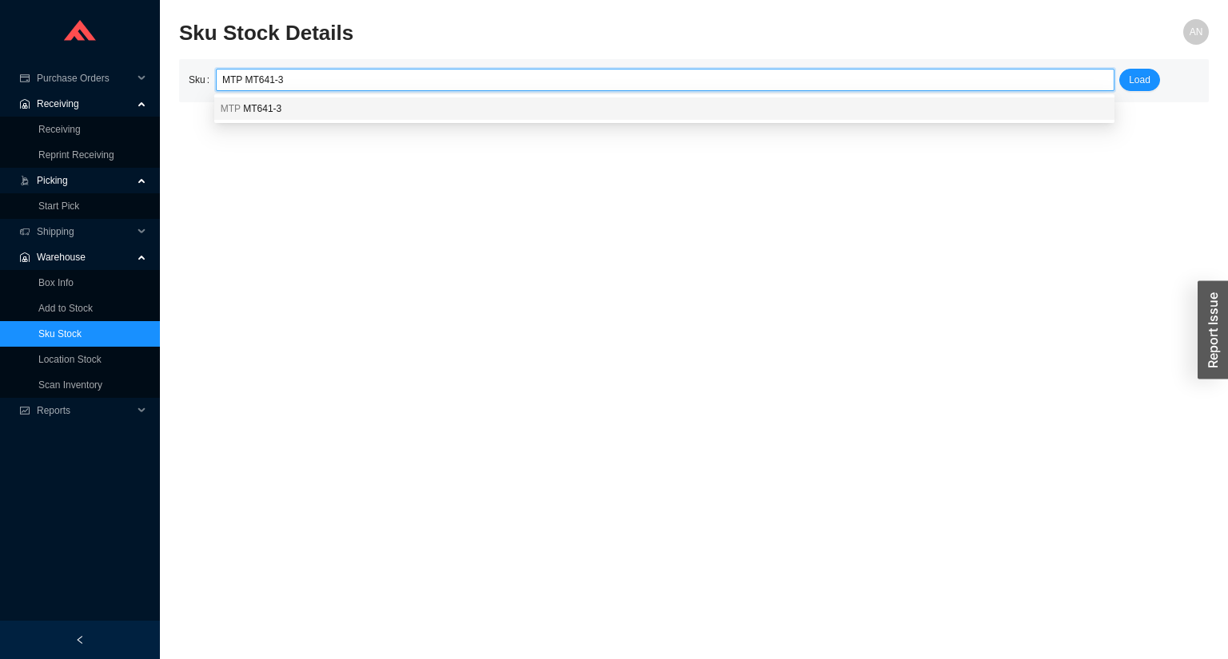
click at [248, 111] on span "MT641-3" at bounding box center [262, 108] width 38 height 11
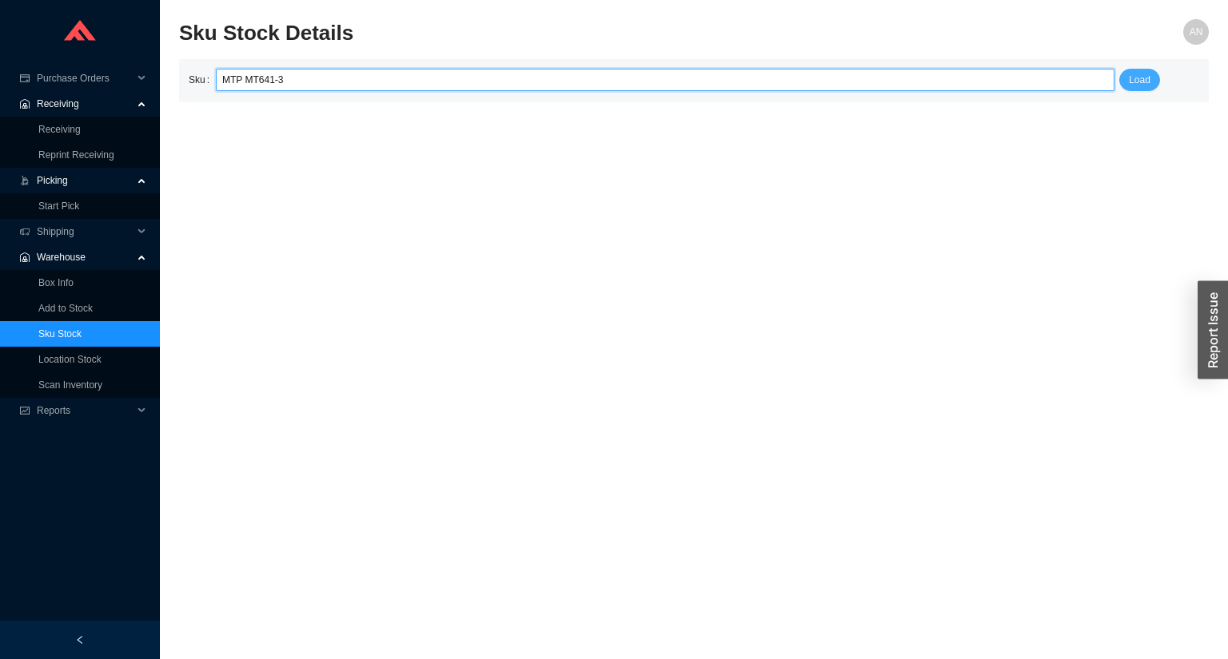
type input "MTP MT641-3"
click at [1140, 89] on button "Load" at bounding box center [1139, 80] width 41 height 22
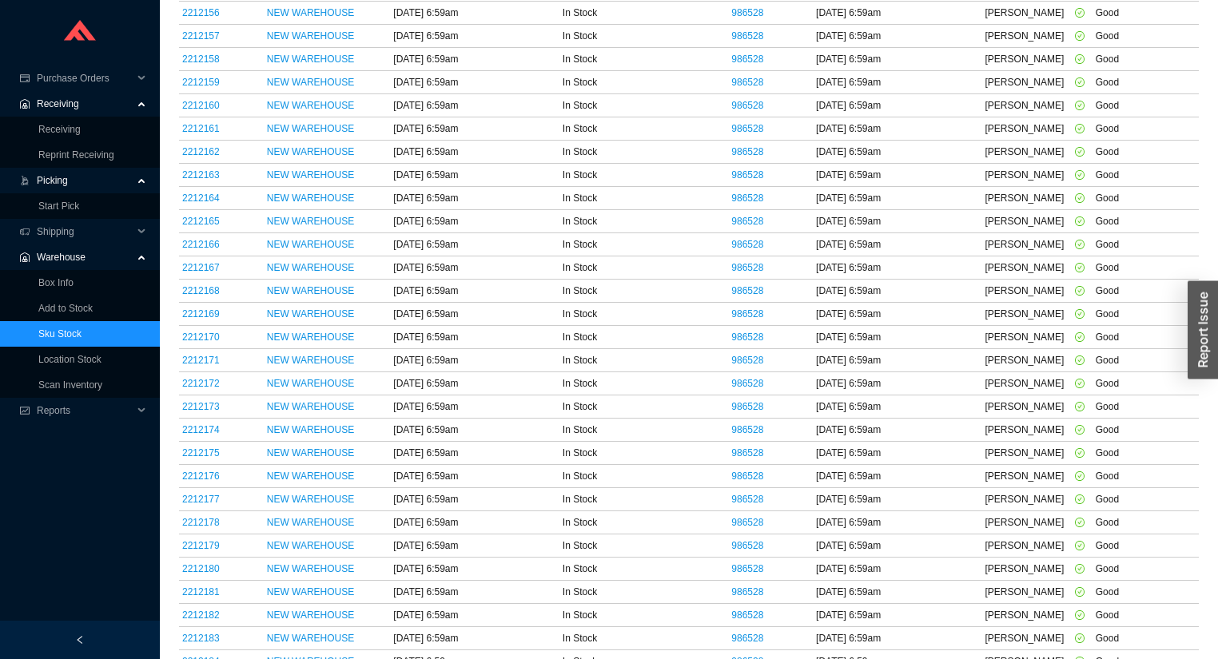
scroll to position [1124, 0]
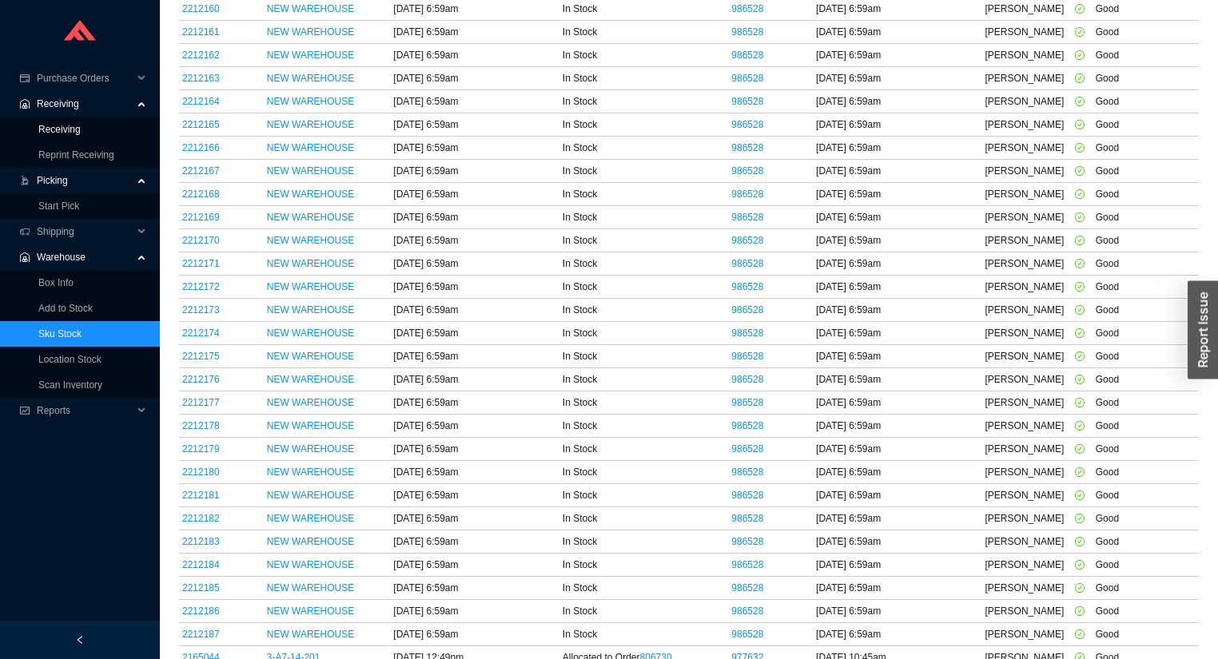
click at [58, 130] on link "Receiving" at bounding box center [59, 129] width 42 height 11
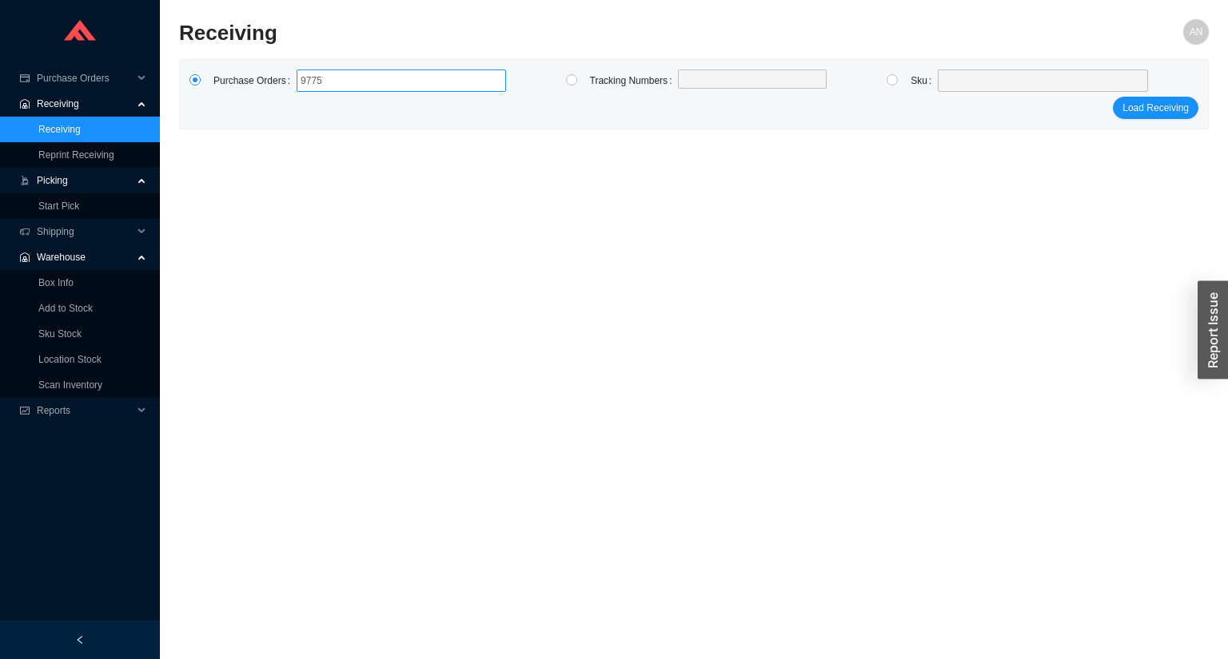
type input "977577"
type input "977557"
type input "980054"
type input "982663"
type input "983374"
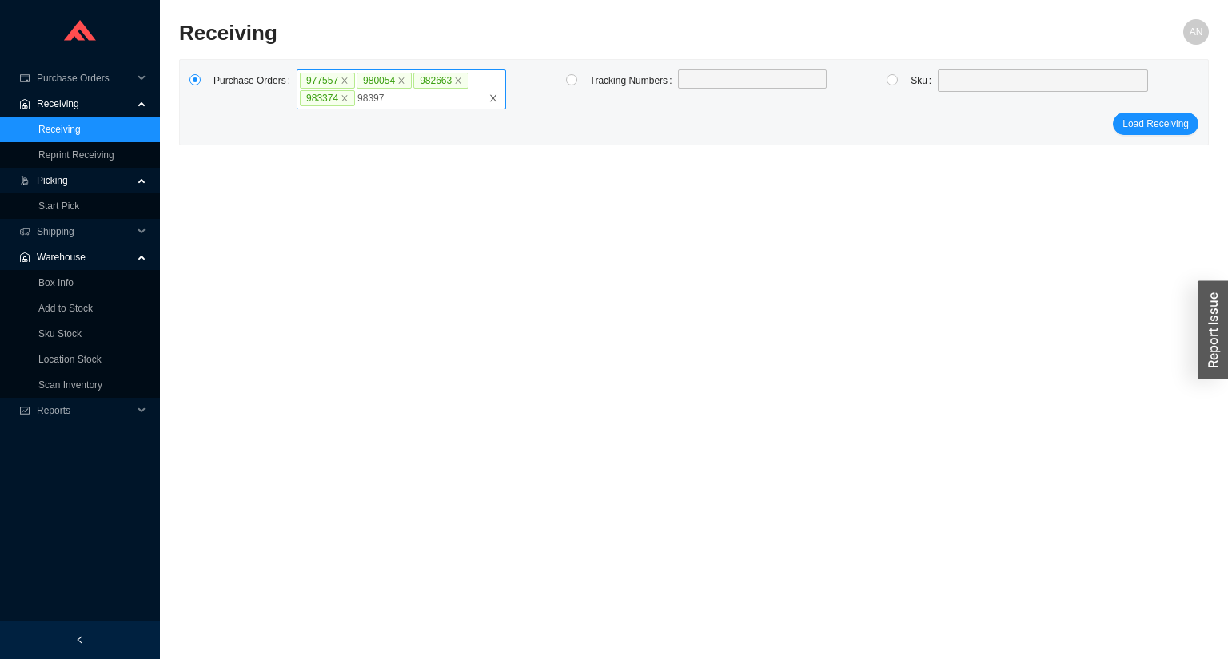
type input "983972"
type input "984426"
type input "984823"
type input "985602"
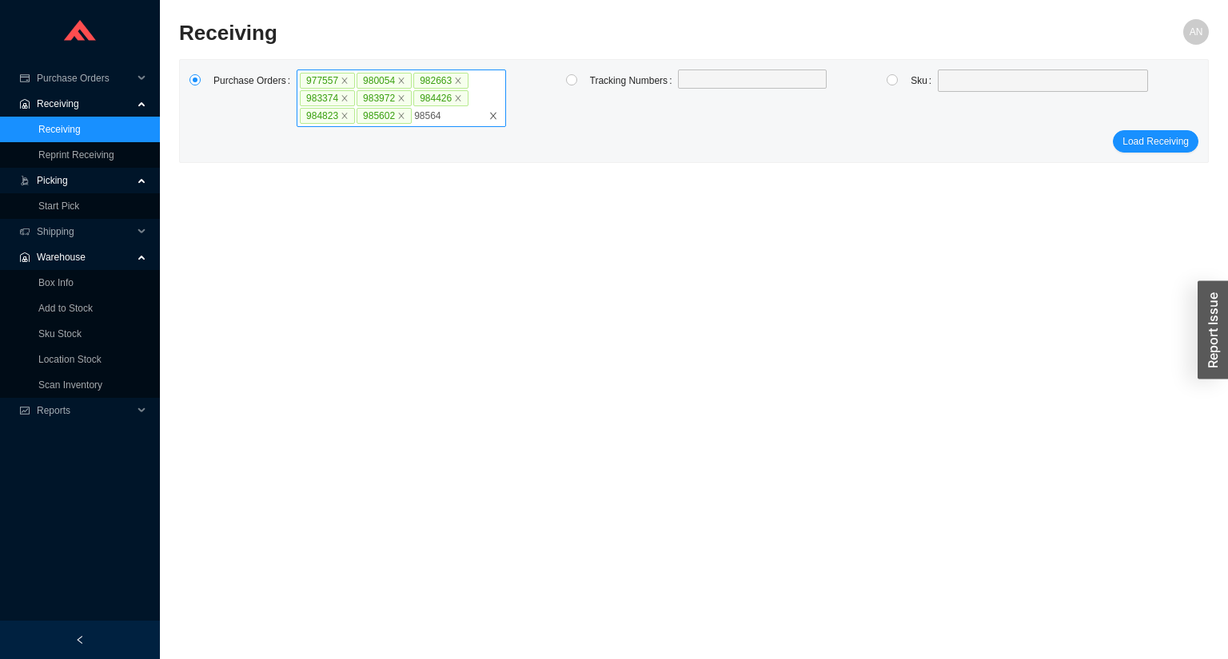
type input "985641"
type input "985683"
type input "985863"
type input "987443"
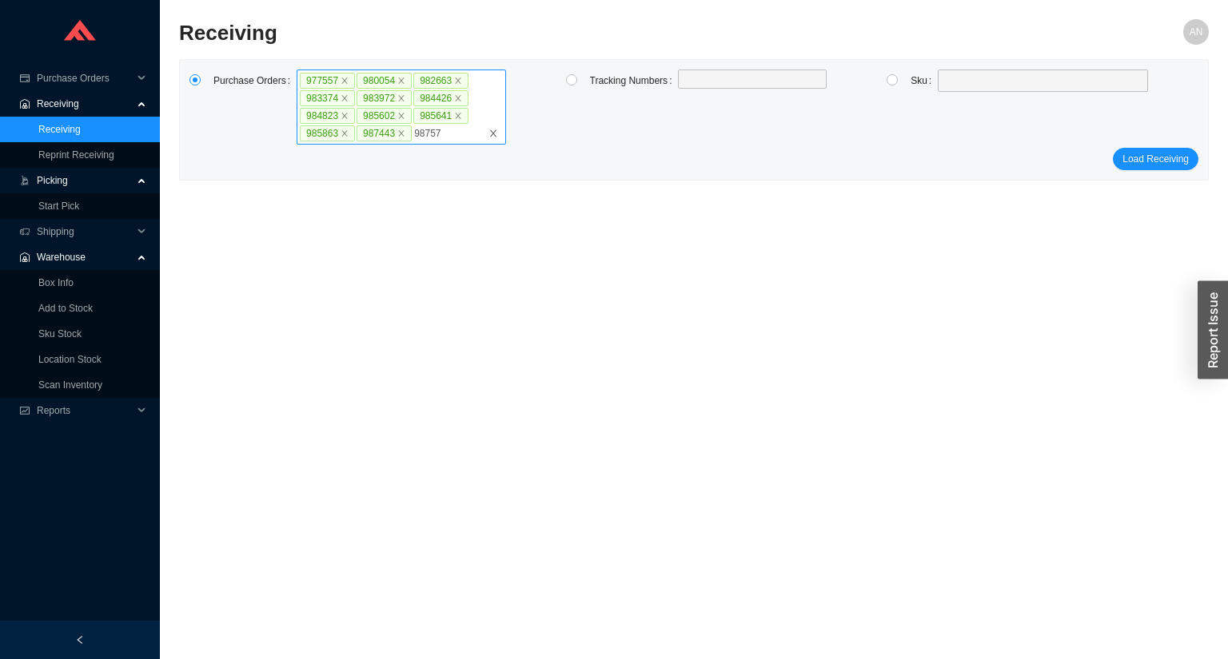
type input "987575"
type input "987617"
type input "987664"
type input "987725"
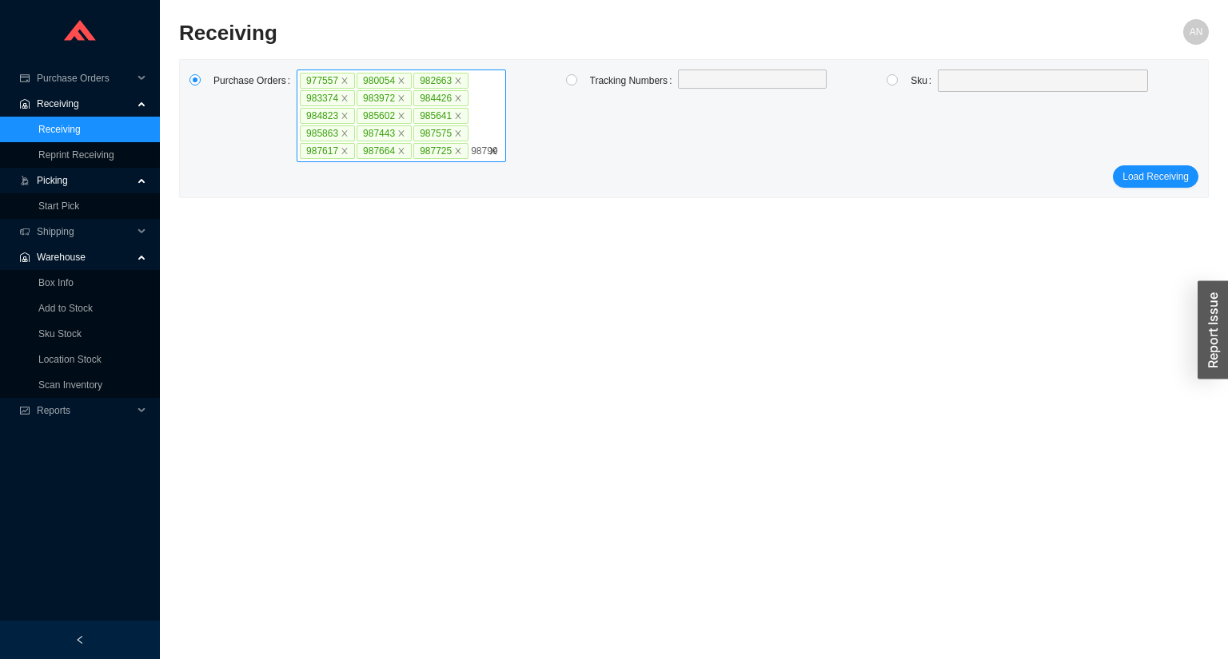
type input "987998"
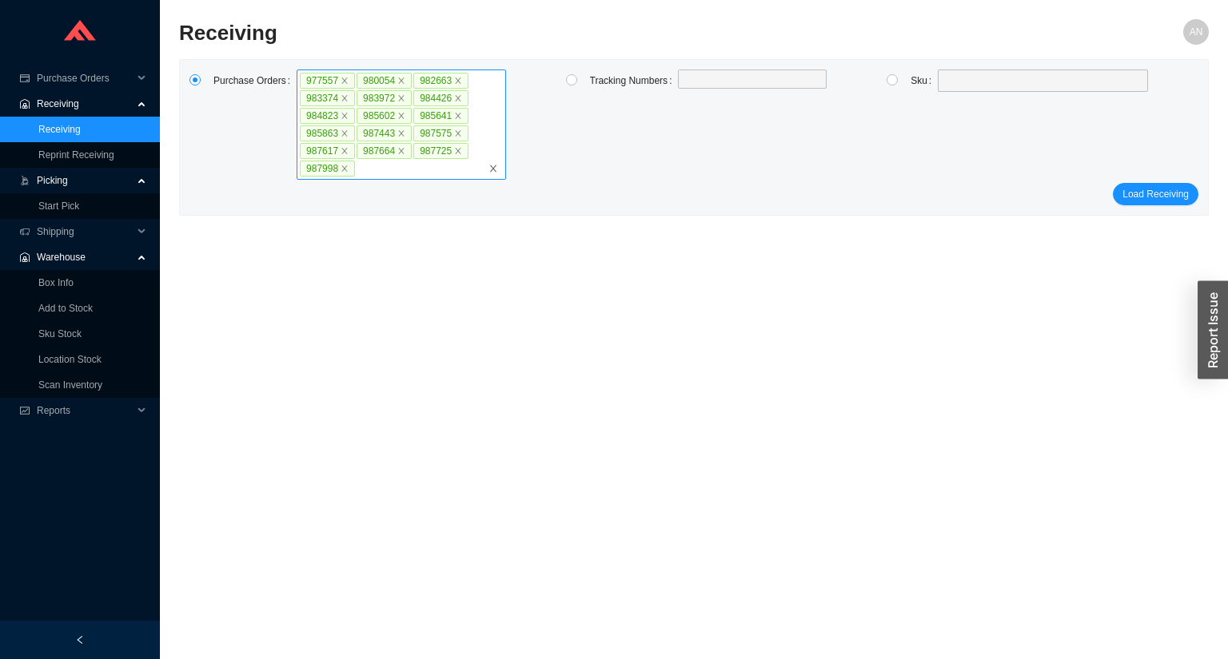
click button "Load Receiving" at bounding box center [1155, 194] width 86 height 22
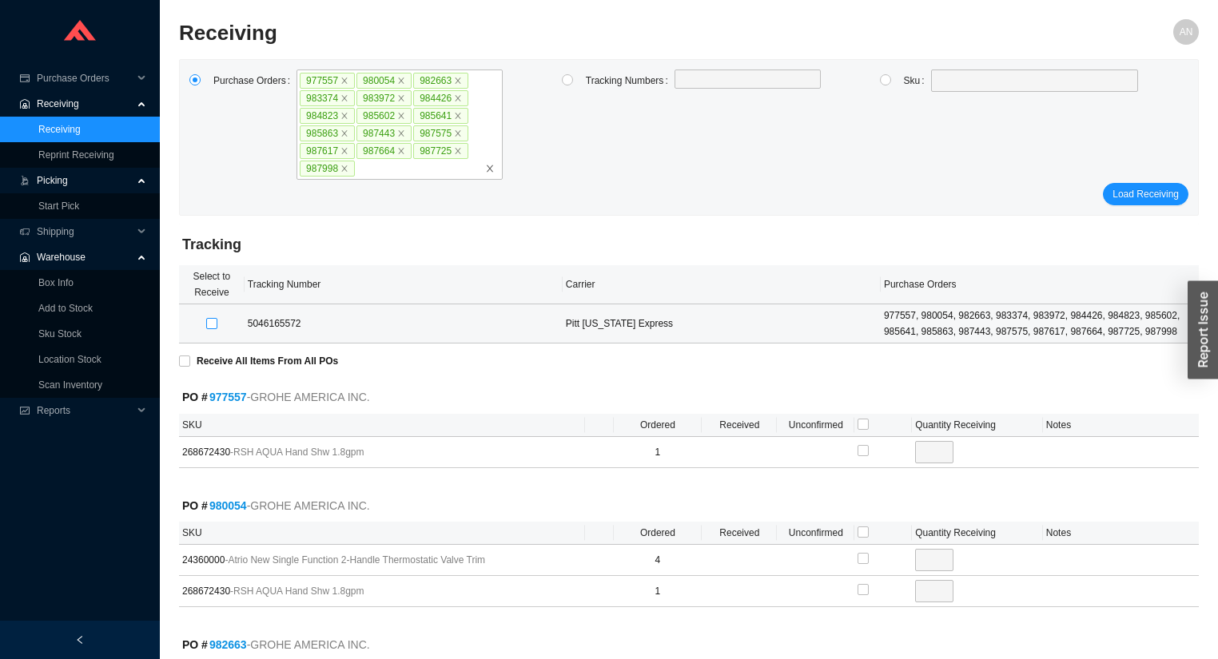
click at [213, 322] on input "checkbox" at bounding box center [211, 323] width 11 height 11
checkbox input "true"
type input "1"
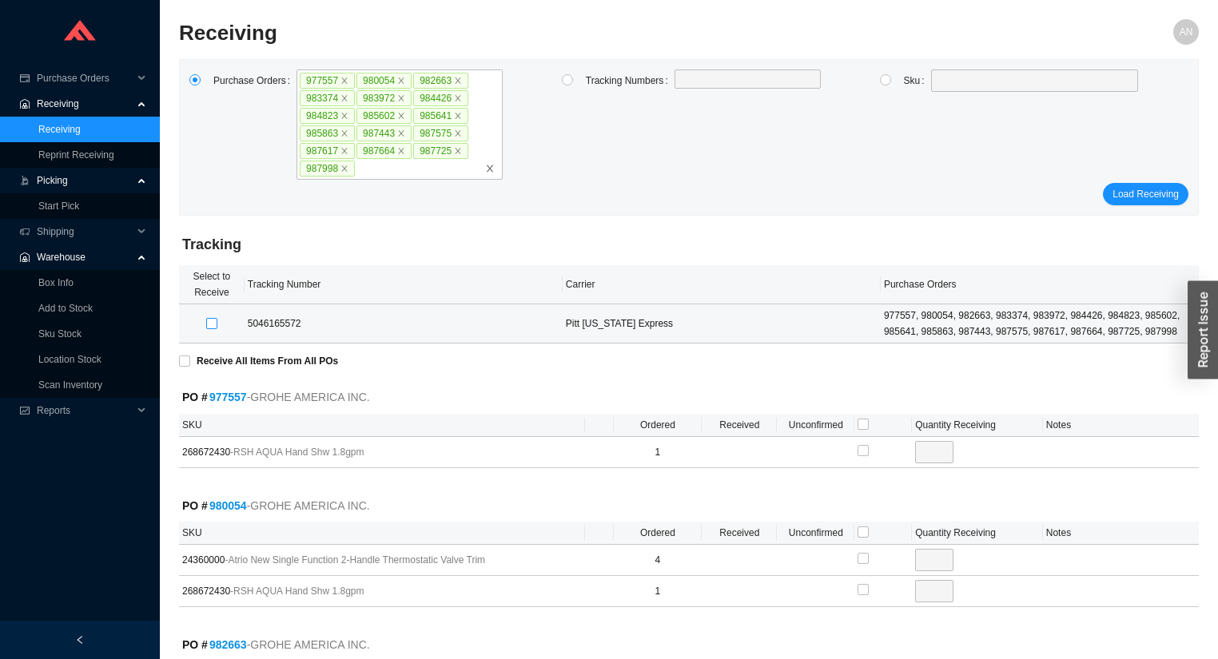
checkbox input "true"
type input "1"
checkbox input "true"
type input "1"
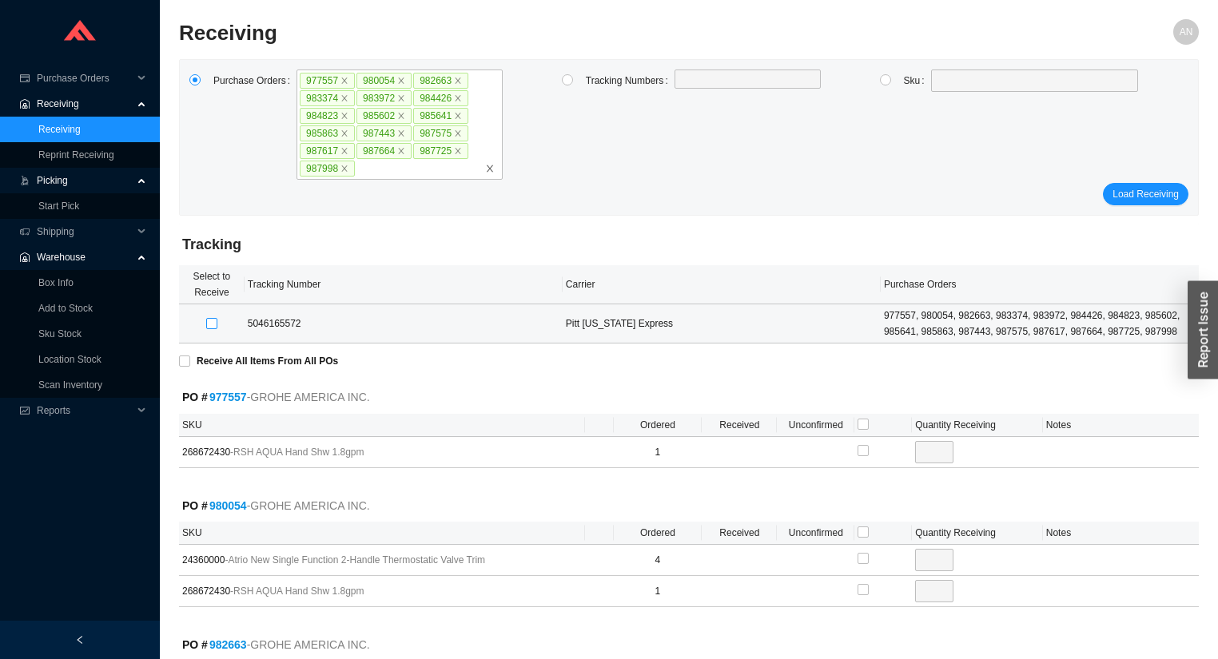
checkbox input "true"
type input "1"
checkbox input "true"
type input "1"
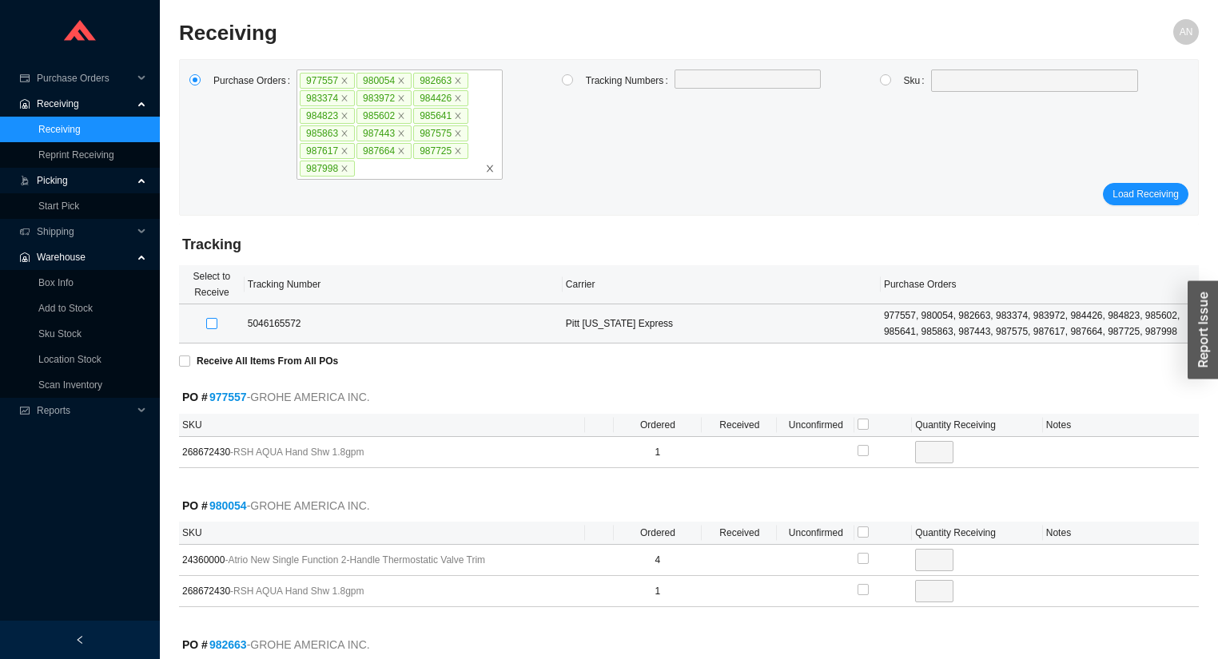
checkbox input "true"
type input "1"
checkbox input "true"
type input "1"
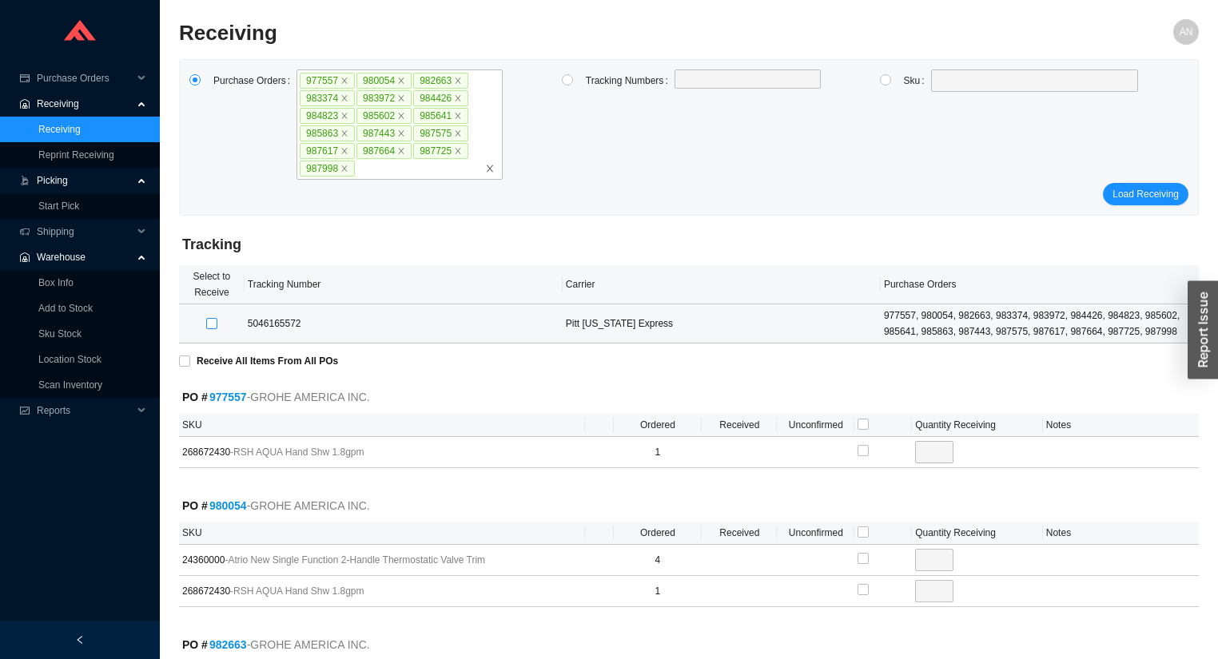
checkbox input "true"
type input "1"
checkbox input "true"
type input "2"
checkbox input "true"
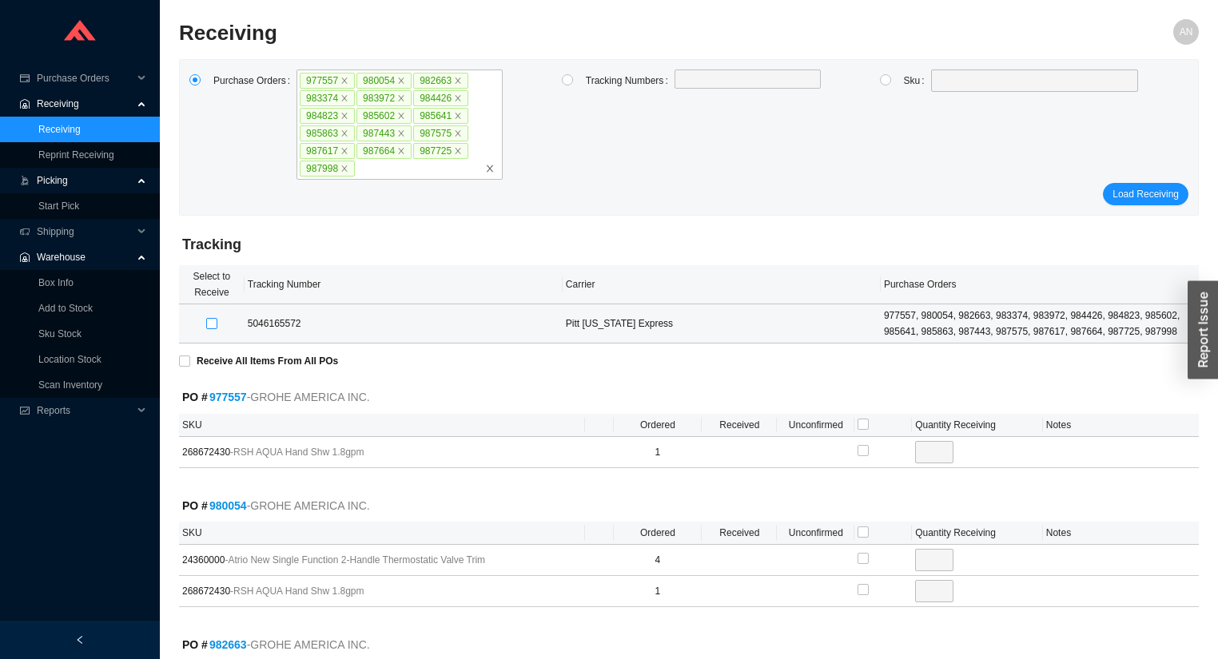
type input "2"
checkbox input "true"
type input "6"
checkbox input "true"
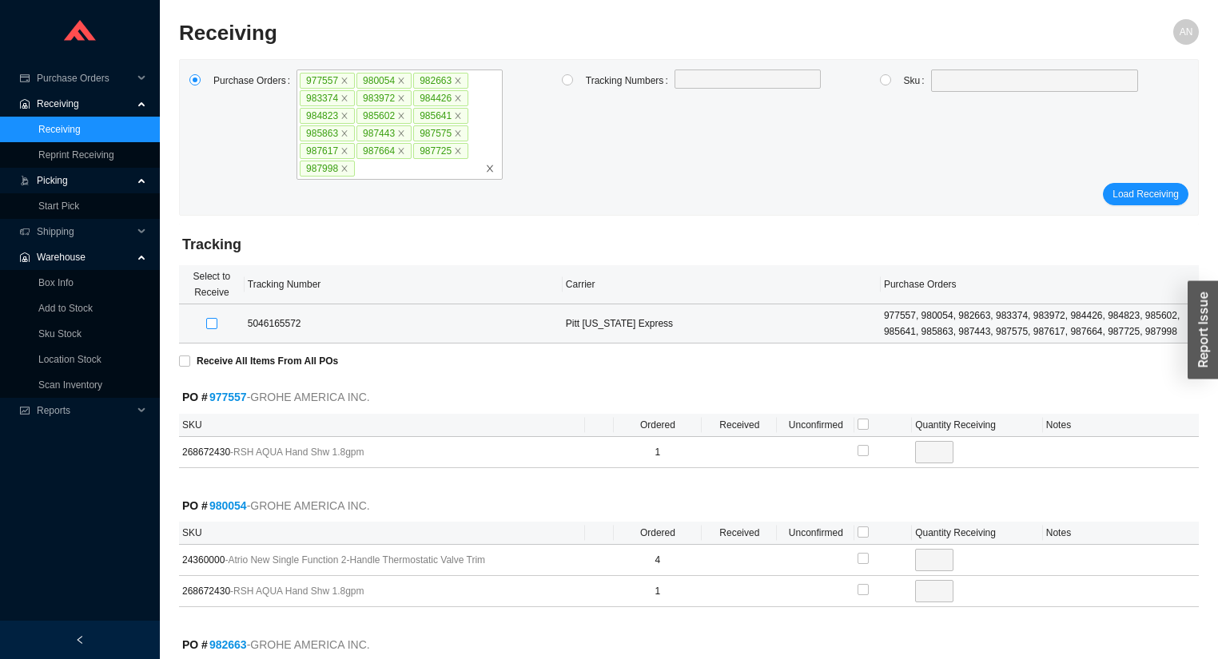
type input "1"
checkbox input "true"
type input "1"
checkbox input "true"
type input "1"
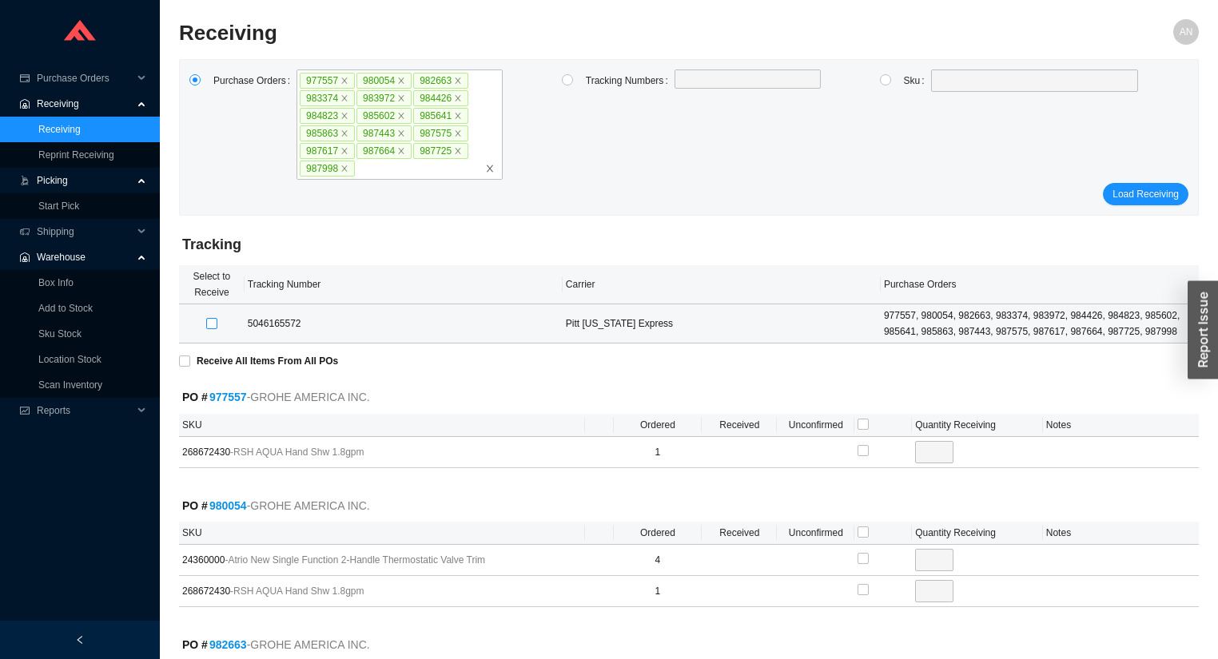
checkbox input "true"
type input "1"
checkbox input "true"
type input "2"
checkbox input "true"
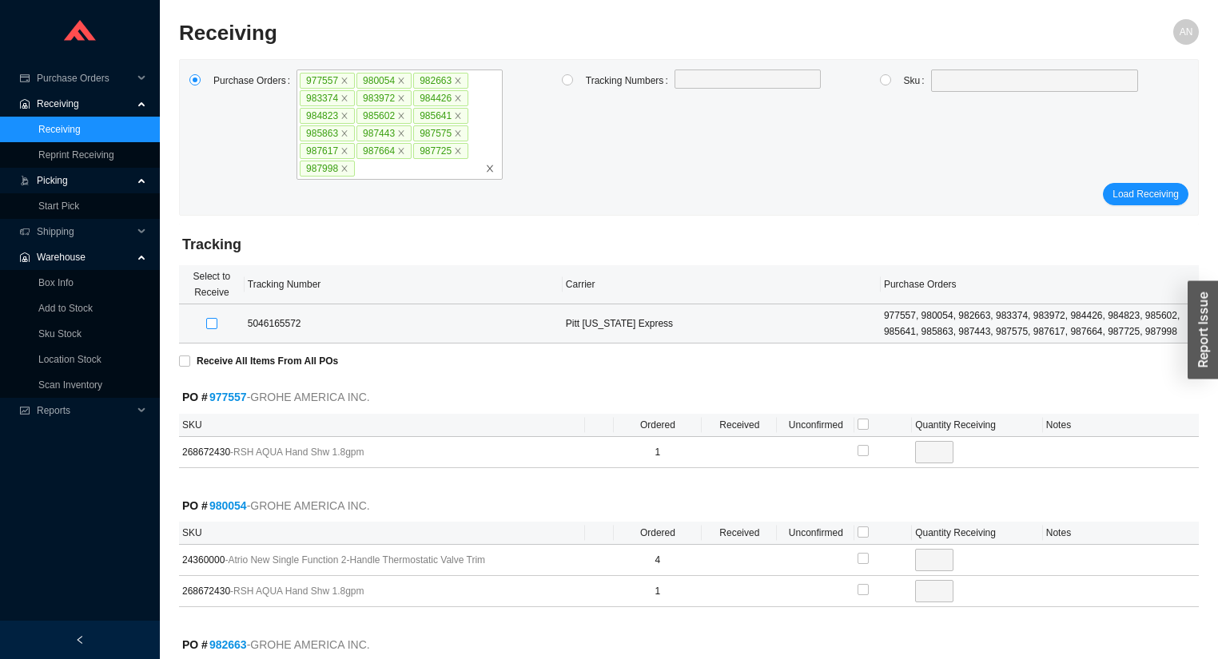
type input "1"
checkbox input "true"
type input "3"
checkbox input "true"
type input "3"
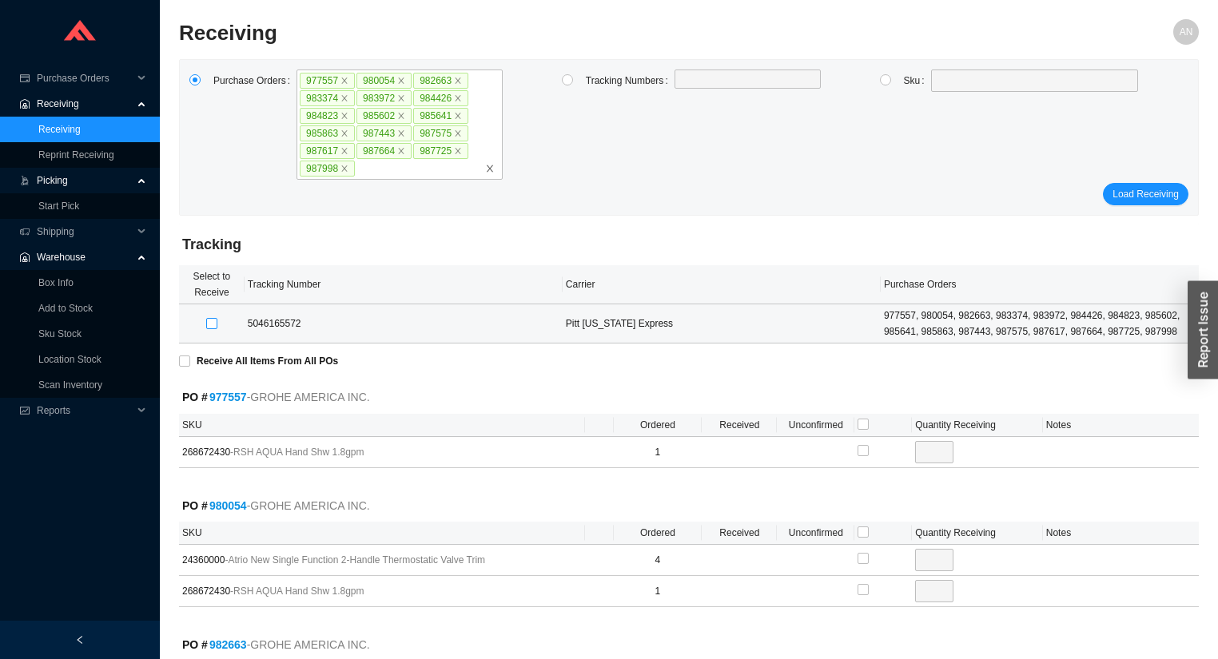
checkbox input "true"
type input "3"
checkbox input "true"
type input "1"
checkbox input "true"
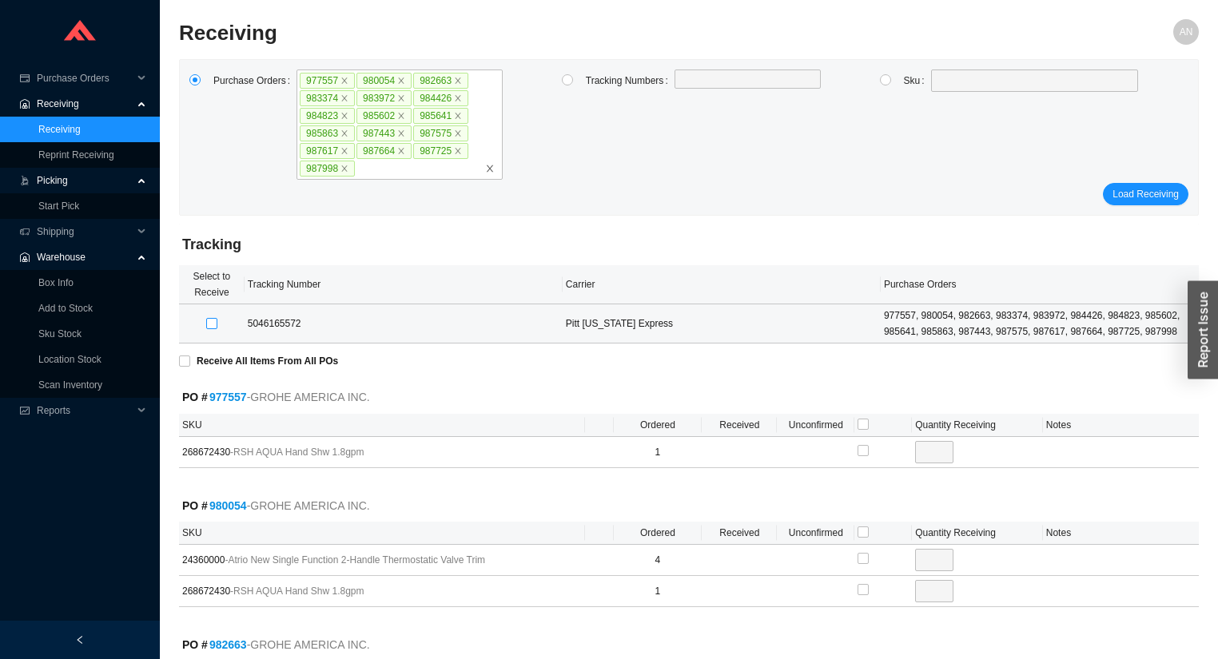
type input "1"
checkbox input "true"
type input "2"
checkbox input "true"
type input "1"
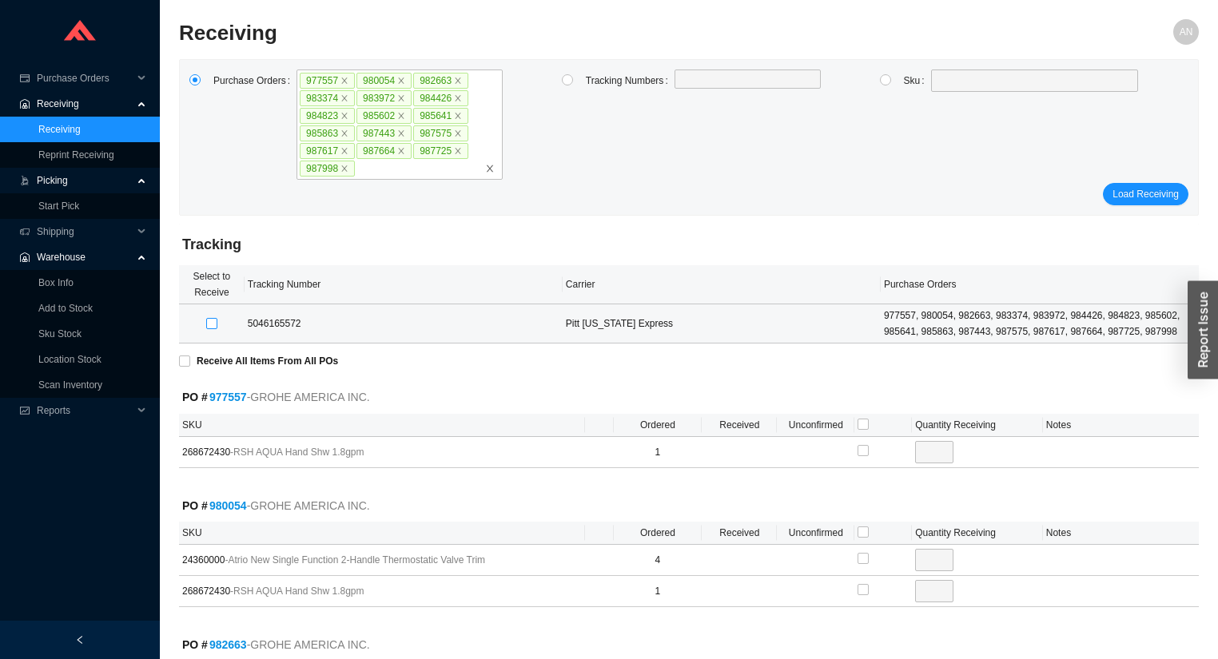
checkbox input "true"
type input "1"
checkbox input "true"
type input "1"
checkbox input "true"
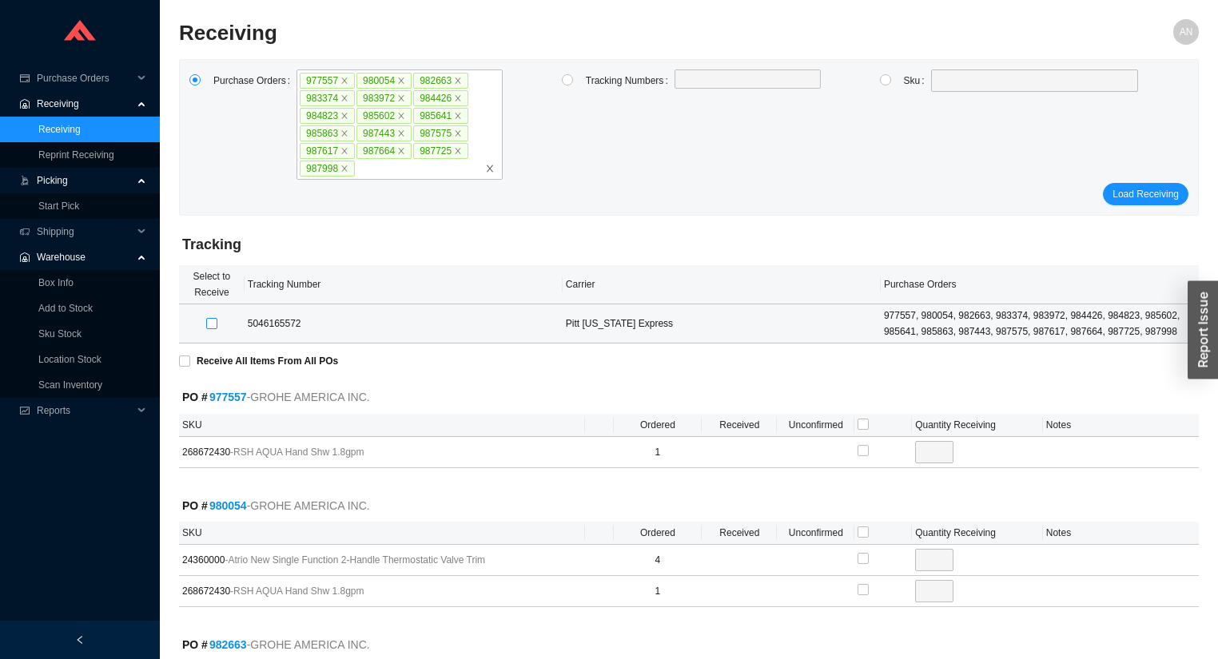
type input "1"
checkbox input "true"
type input "1"
checkbox input "true"
type input "1"
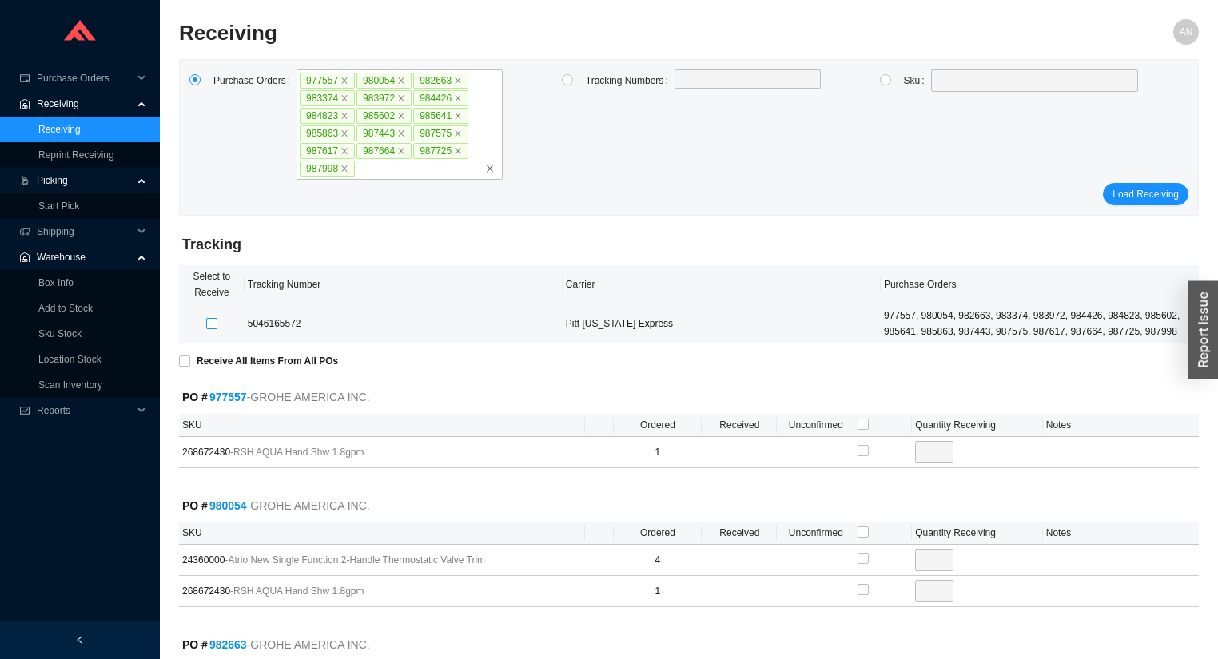
checkbox input "true"
type input "1"
checkbox input "true"
type input "1"
checkbox input "true"
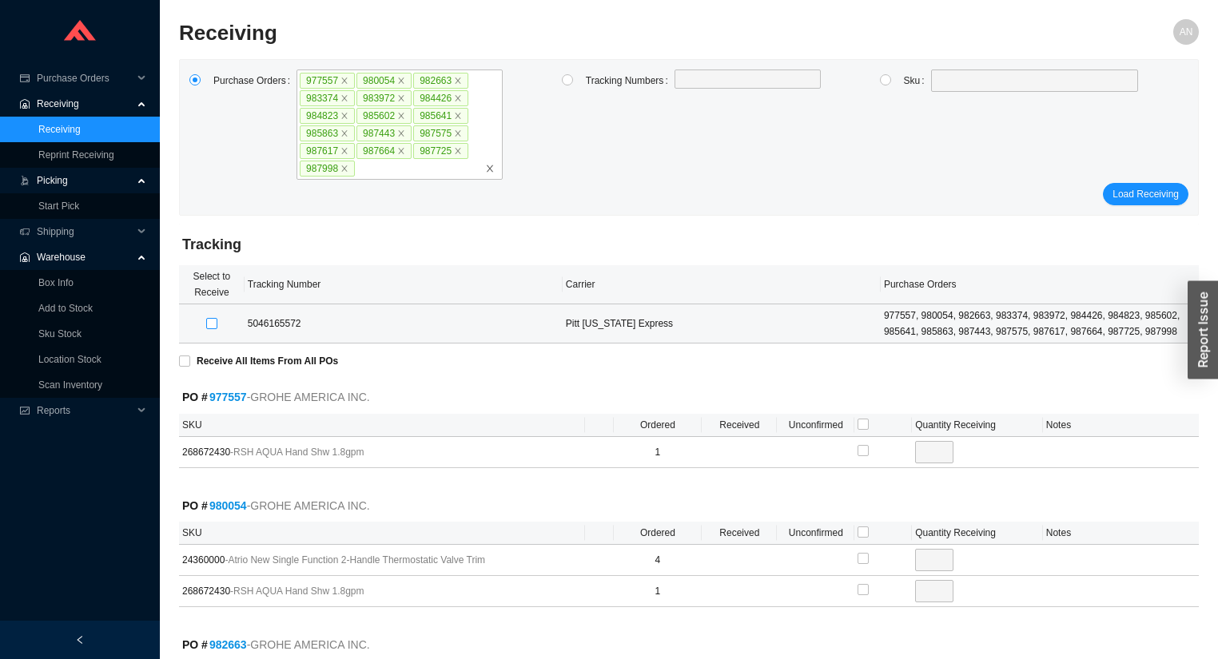
type input "1"
checkbox input "true"
type input "8"
checkbox input "true"
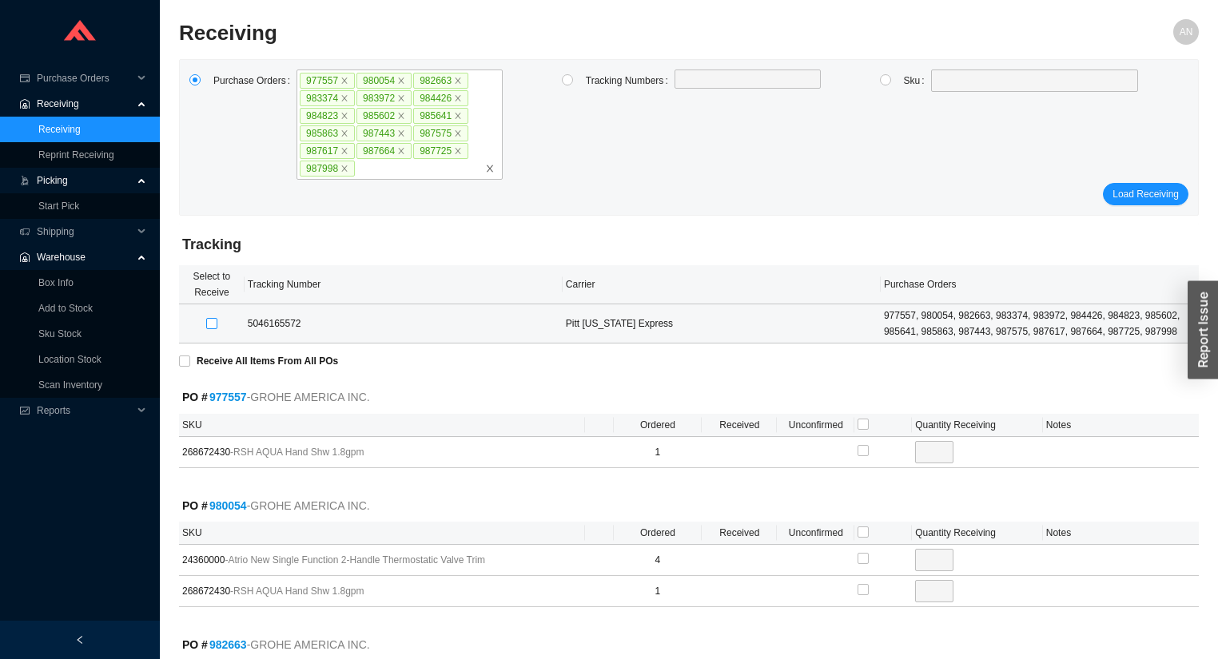
type input "7"
checkbox input "true"
type input "14"
checkbox input "true"
type input "8"
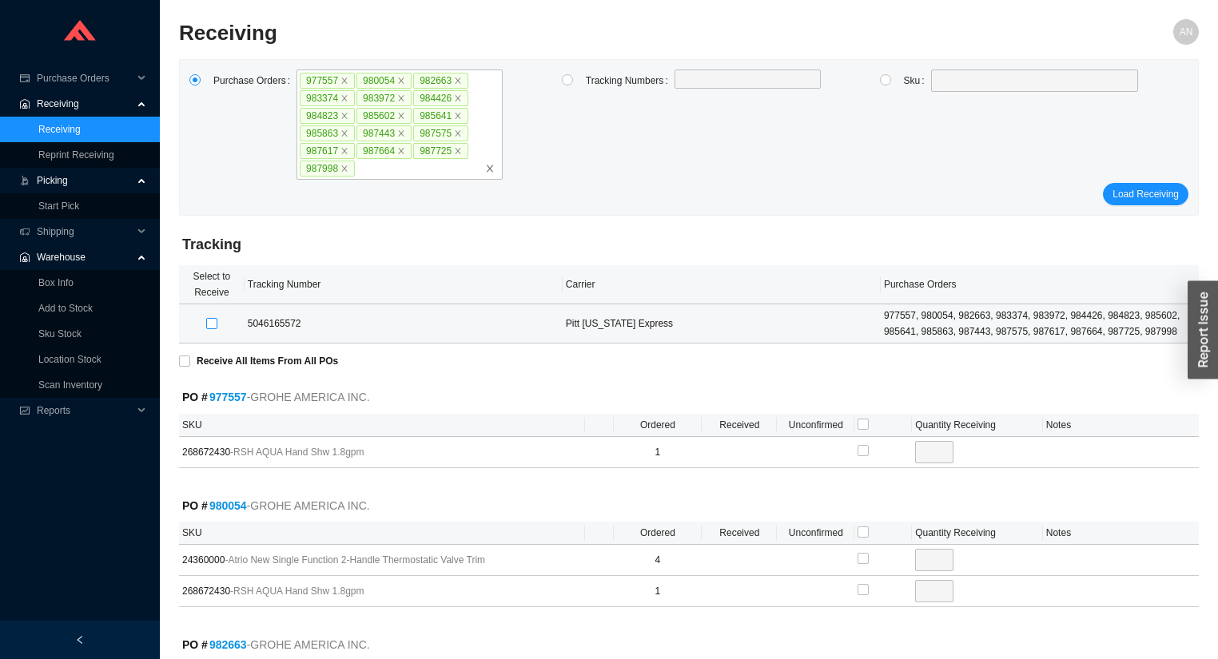
checkbox input "true"
type input "1"
checkbox input "true"
type input "1"
checkbox input "true"
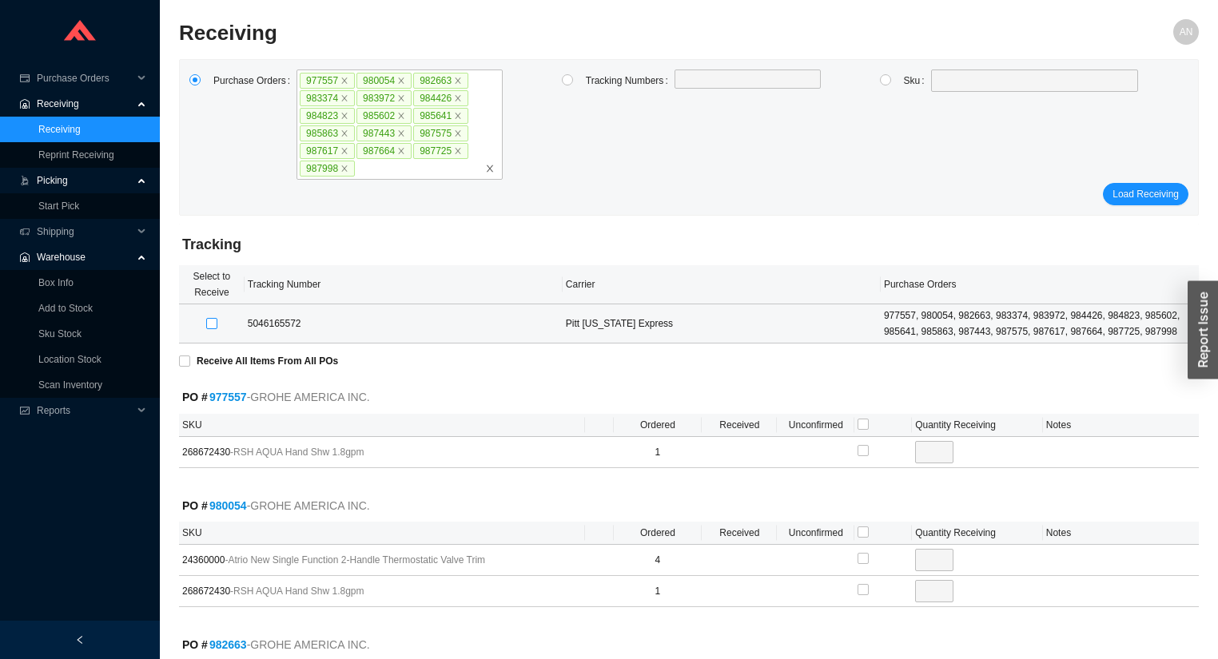
type input "1"
checkbox input "true"
type input "2"
checkbox input "true"
type input "6"
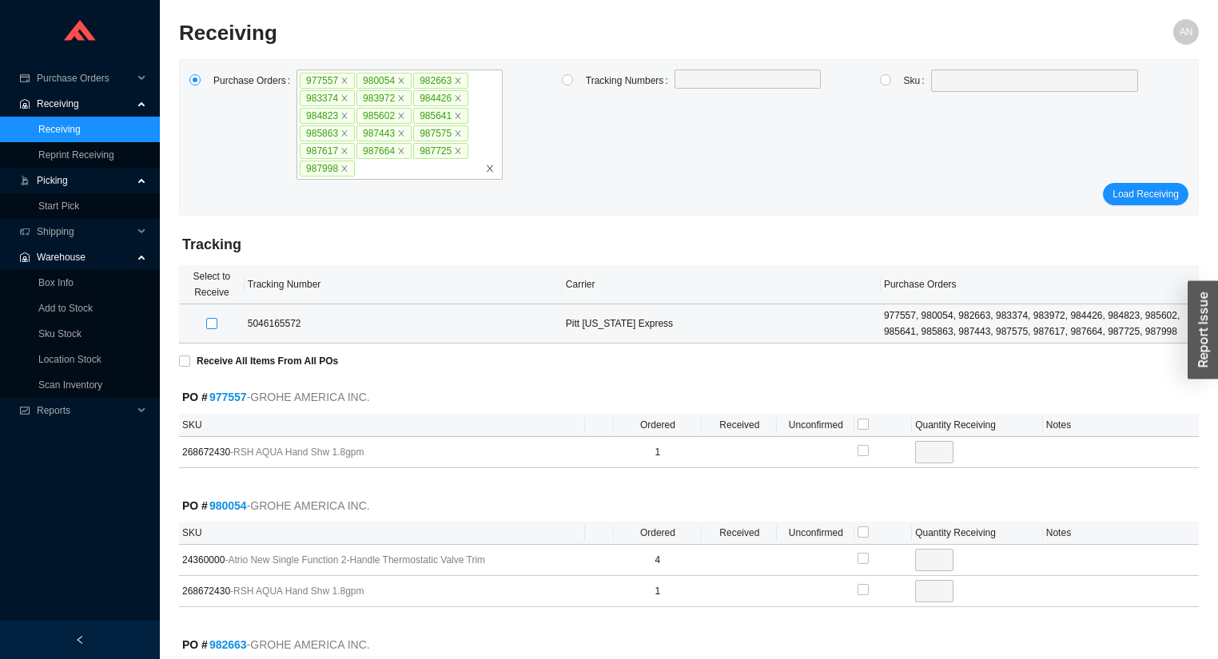
checkbox input "true"
type input "2"
checkbox input "true"
type input "2"
checkbox input "true"
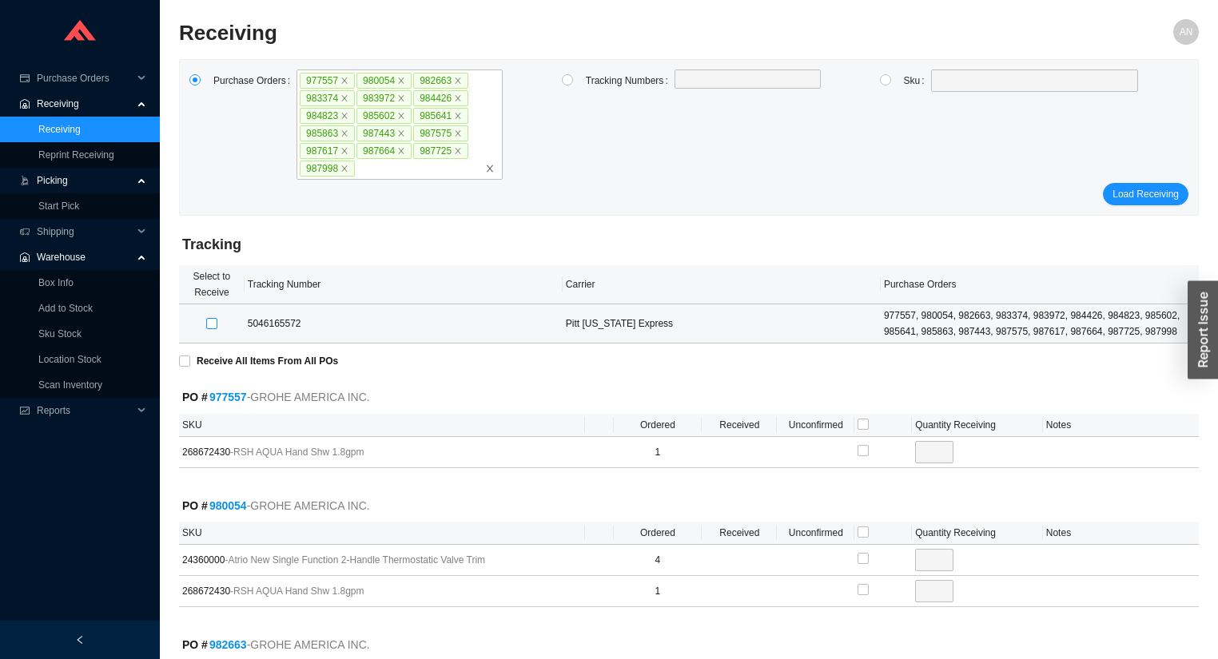
type input "2"
checkbox input "true"
type input "1"
checkbox input "true"
type input "1"
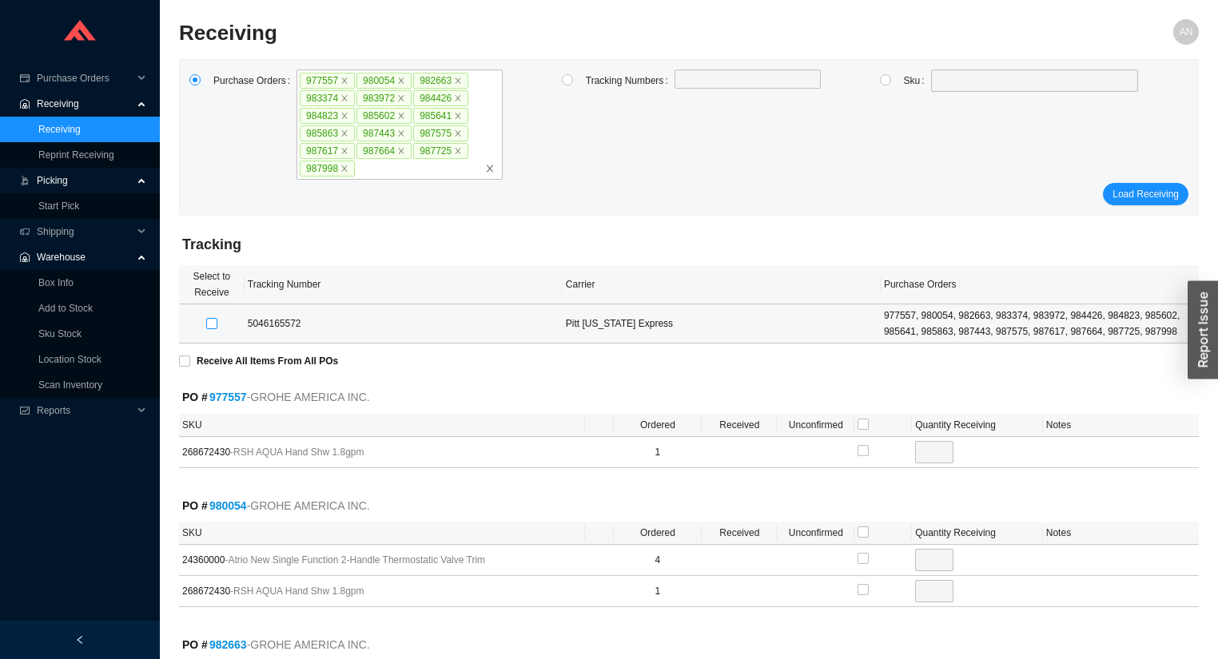
checkbox input "true"
type input "1"
checkbox input "true"
type input "1"
checkbox input "true"
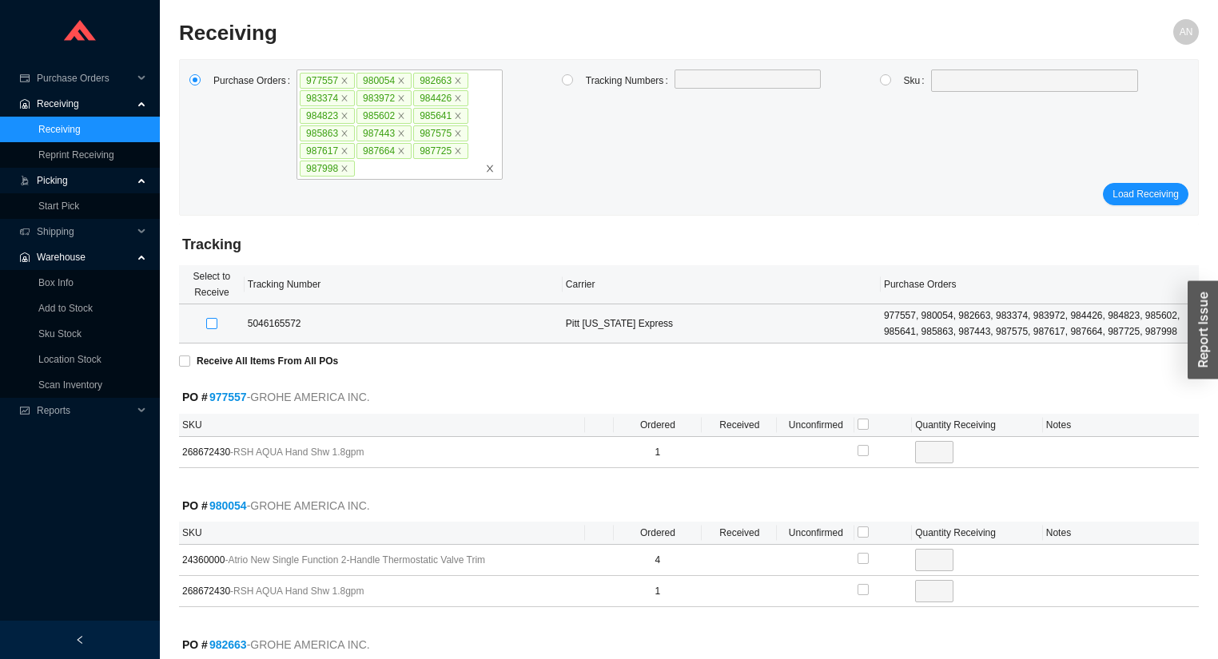
type input "1"
checkbox input "true"
type input "1"
checkbox input "true"
type input "1"
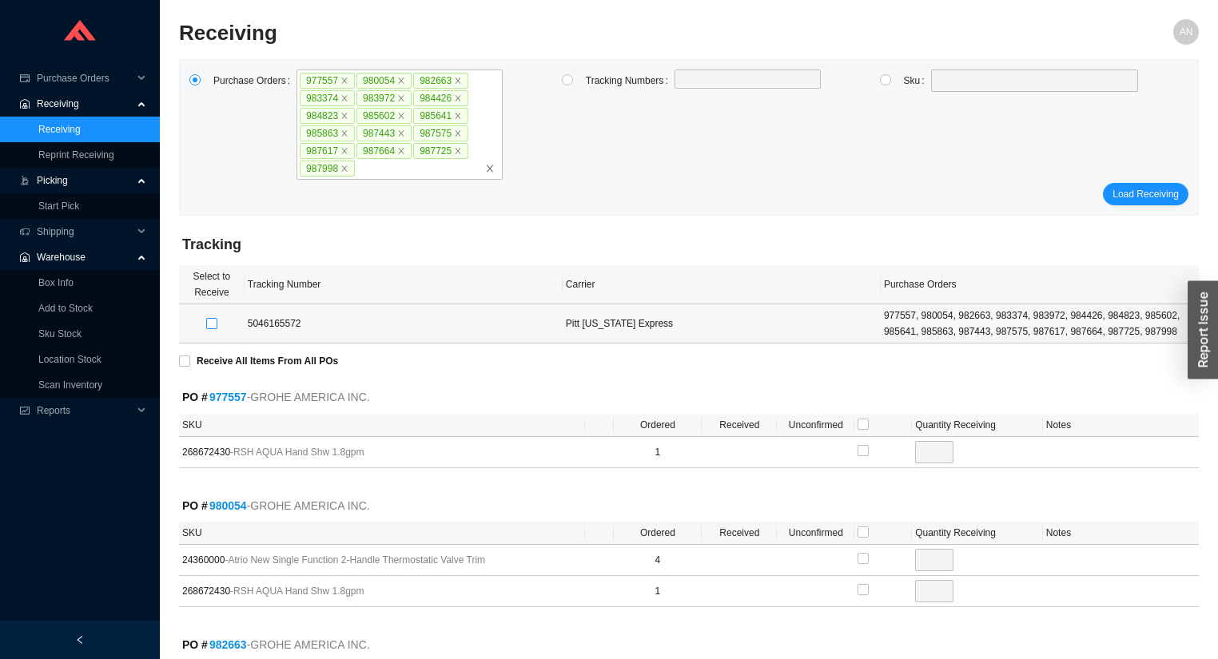
checkbox input "true"
type input "1"
checkbox input "true"
type input "1"
checkbox input "true"
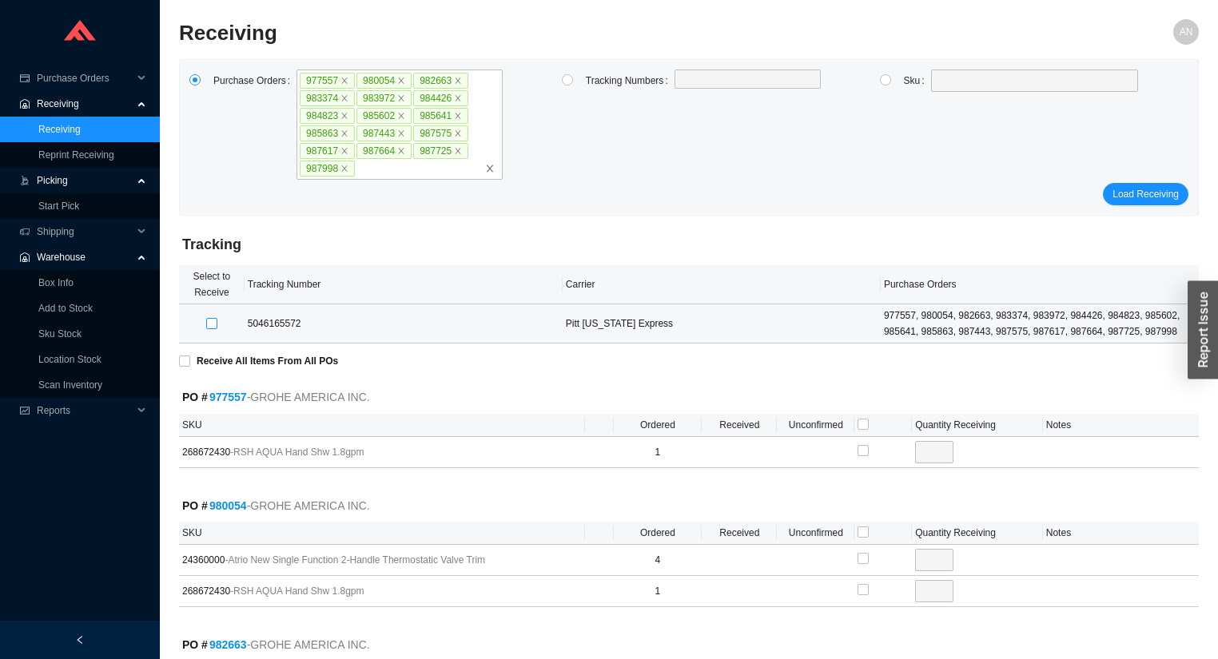
type input "1"
checkbox input "true"
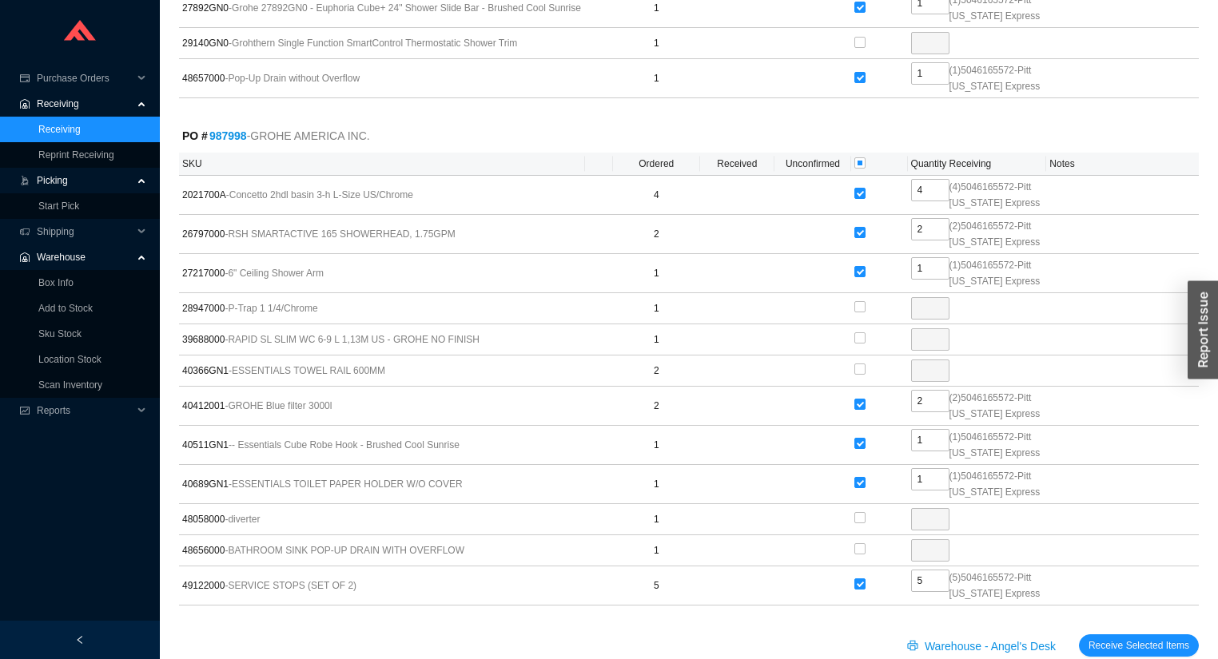
scroll to position [4105, 0]
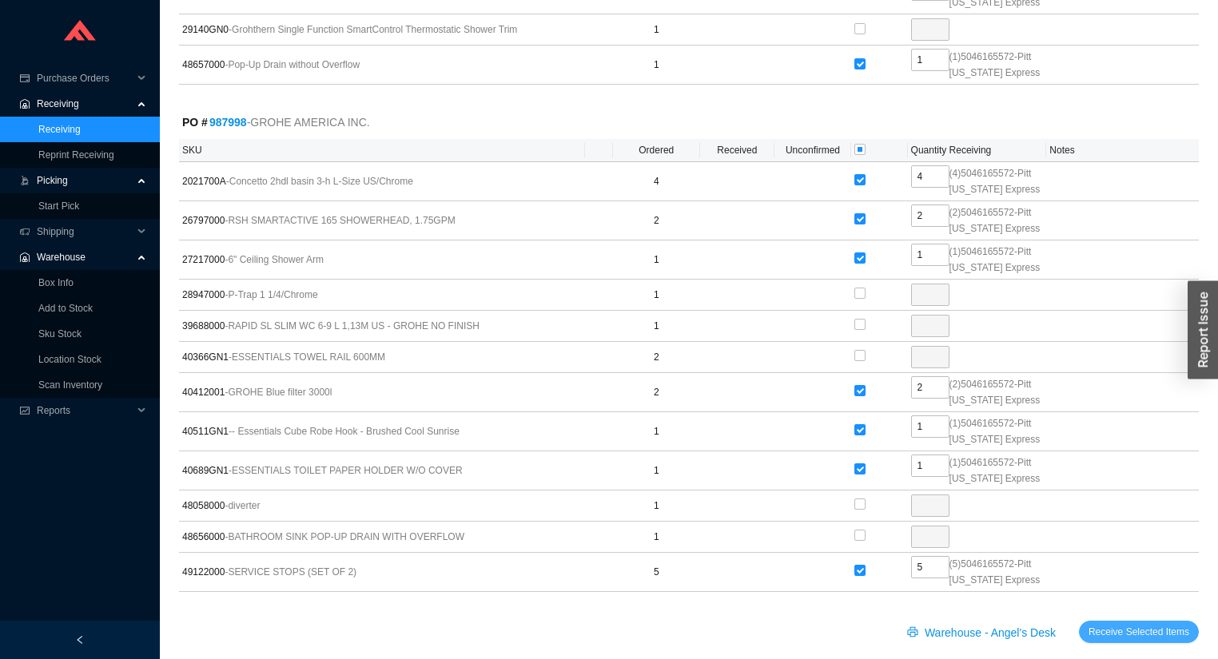
click at [1135, 624] on span "Receive Selected Items" at bounding box center [1138, 632] width 101 height 16
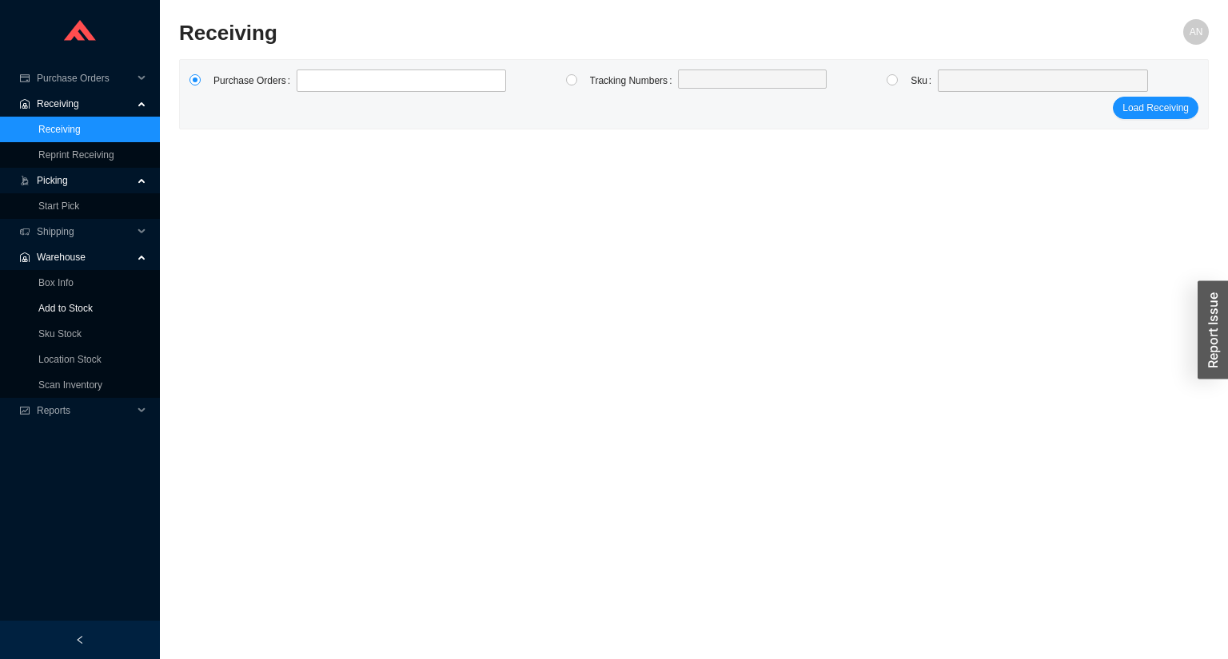
click at [42, 303] on link "Add to Stock" at bounding box center [65, 308] width 54 height 11
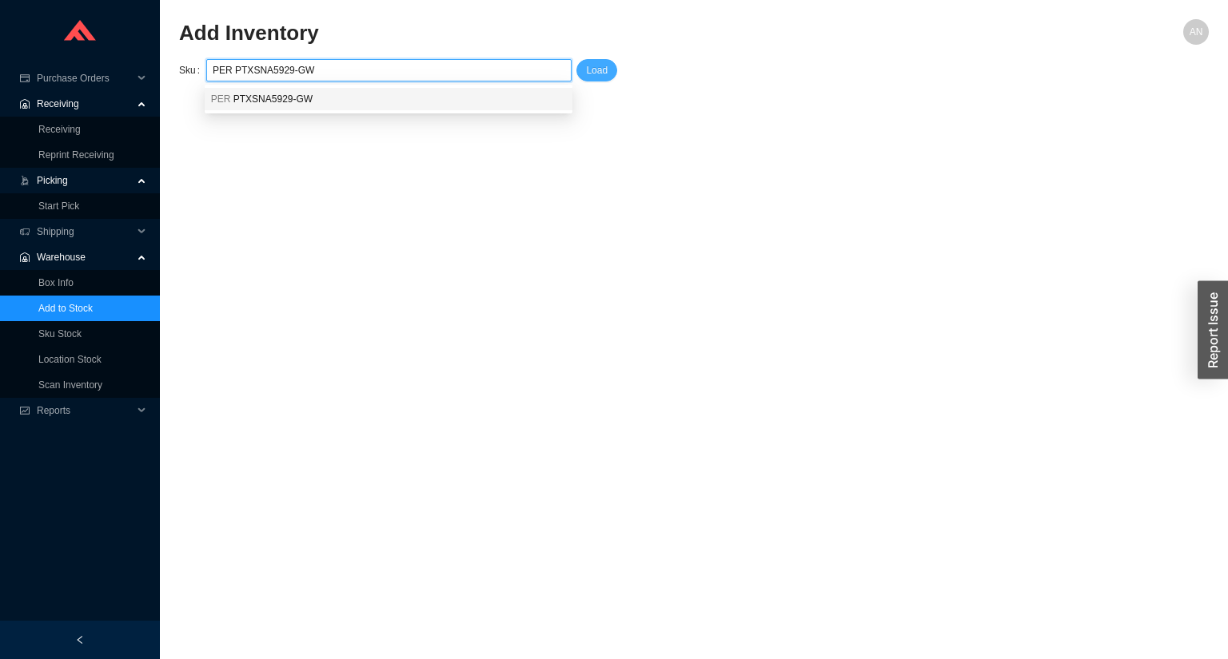
click at [599, 68] on span "Load" at bounding box center [597, 70] width 22 height 16
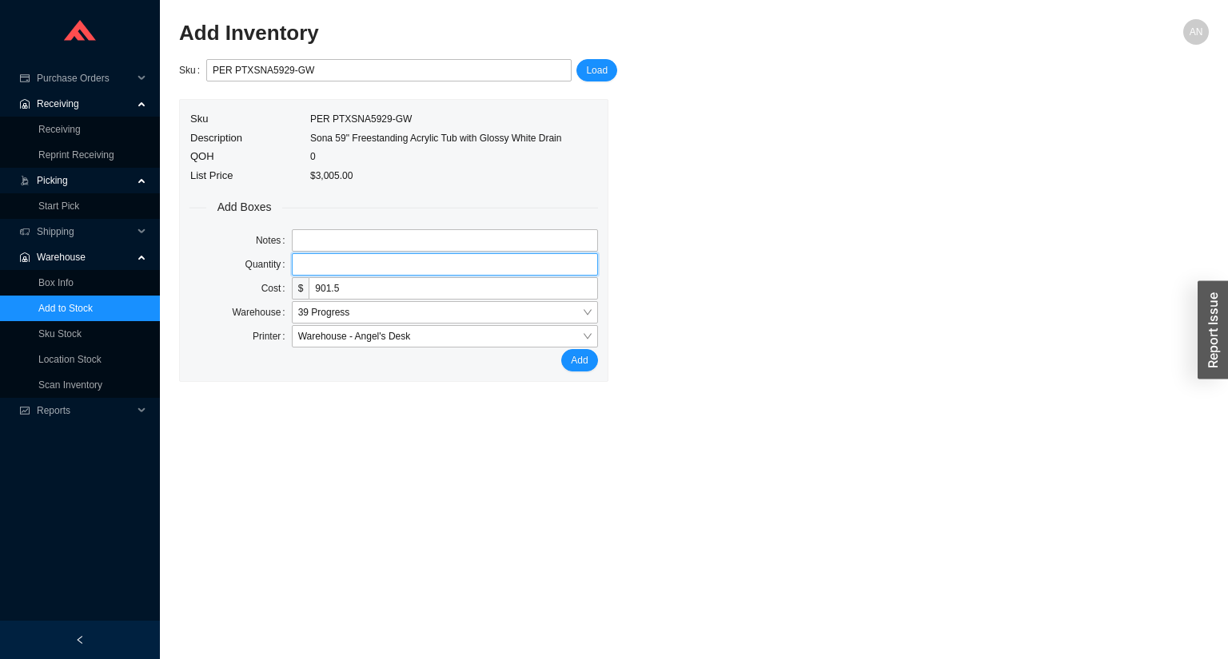
click at [323, 261] on input "tel" at bounding box center [445, 264] width 306 height 22
click at [561, 349] on button "Add" at bounding box center [579, 360] width 36 height 22
click at [72, 127] on link "Receiving" at bounding box center [59, 129] width 42 height 11
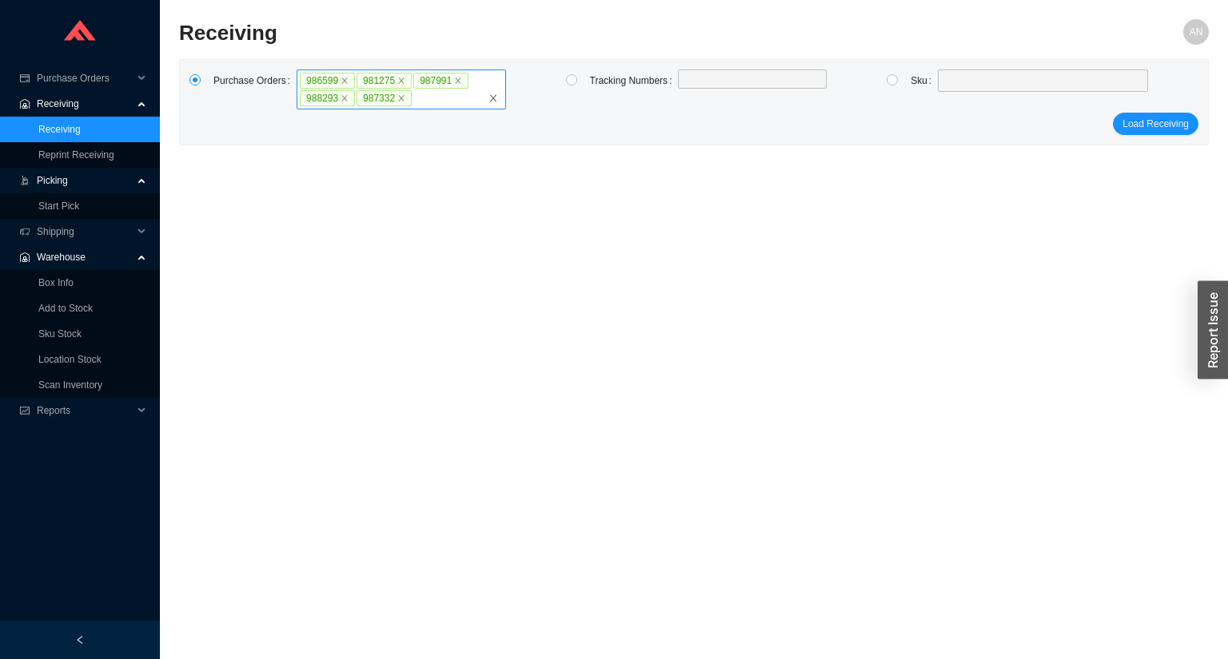
click button "Load Receiving" at bounding box center [1155, 124] width 86 height 22
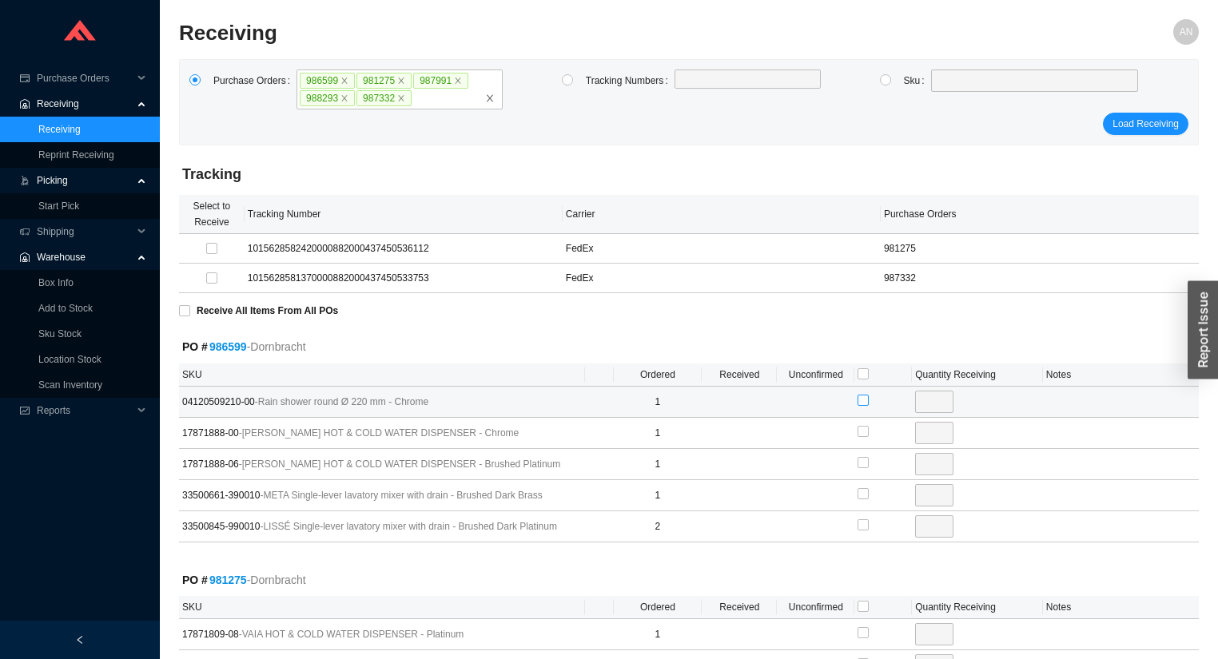
click at [865, 400] on input "checkbox" at bounding box center [863, 400] width 11 height 11
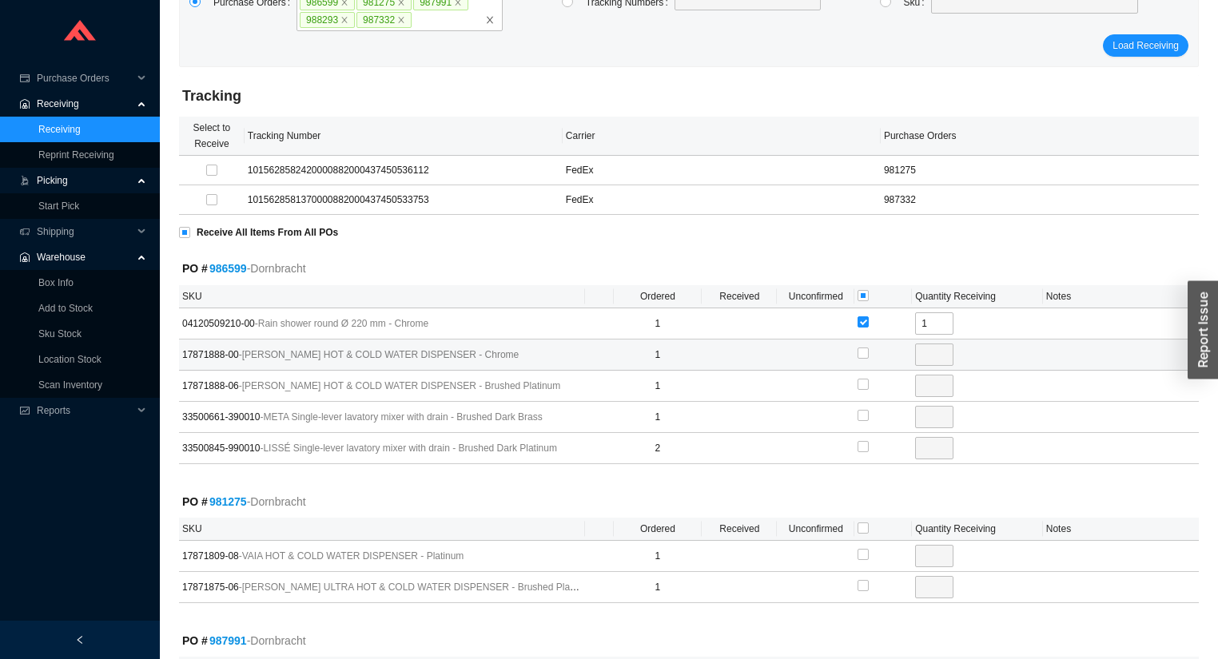
scroll to position [320, 0]
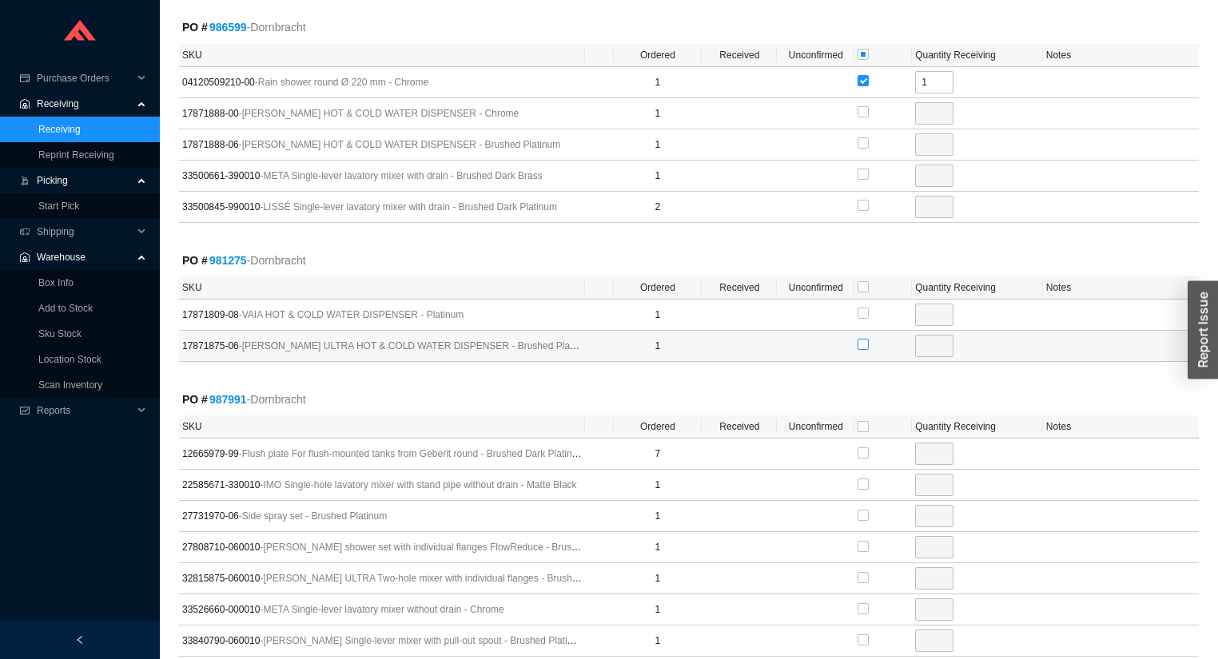
click at [861, 342] on input "checkbox" at bounding box center [863, 344] width 11 height 11
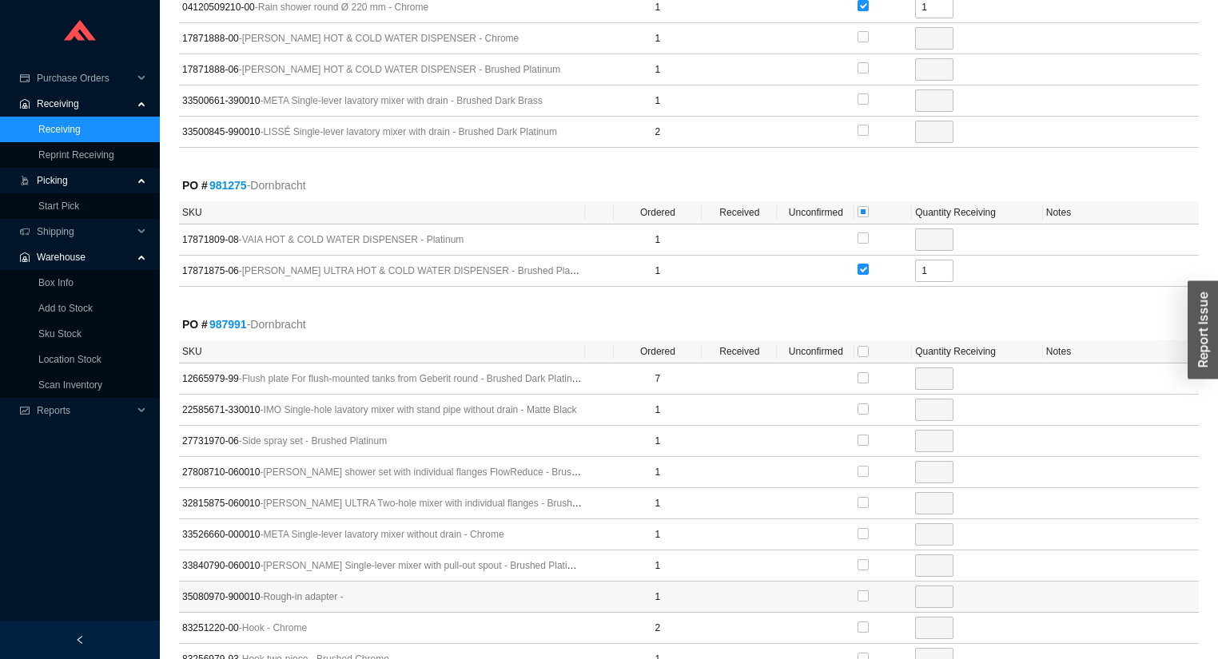
scroll to position [575, 0]
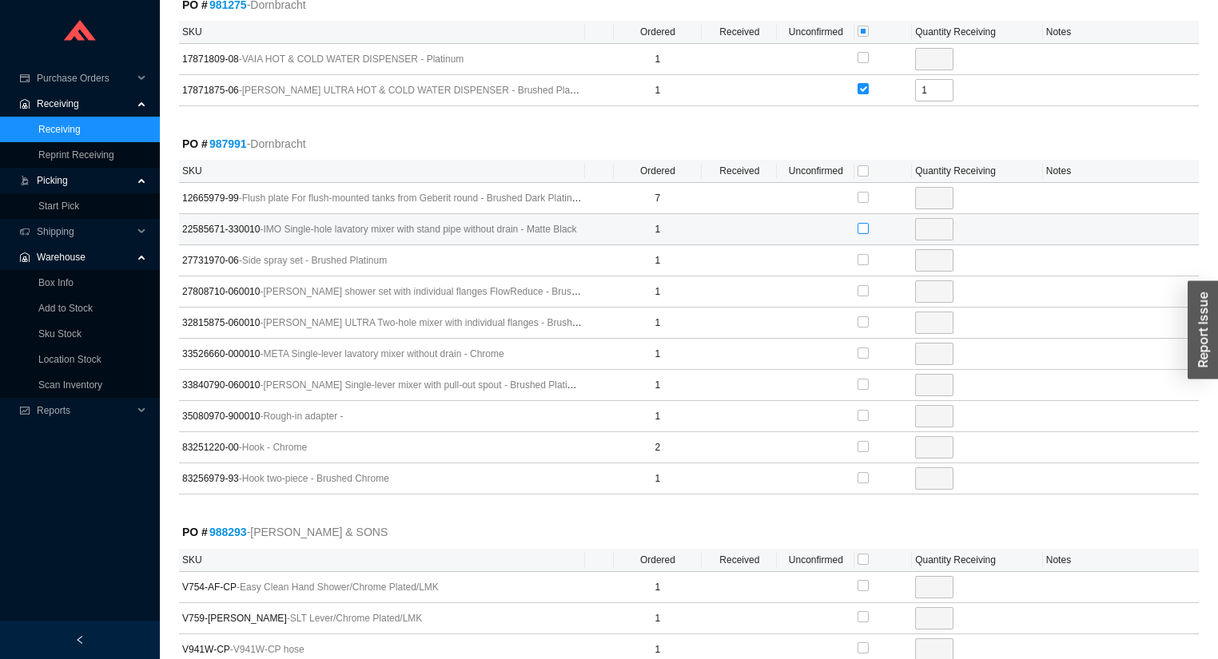
click at [862, 227] on input "checkbox" at bounding box center [863, 228] width 11 height 11
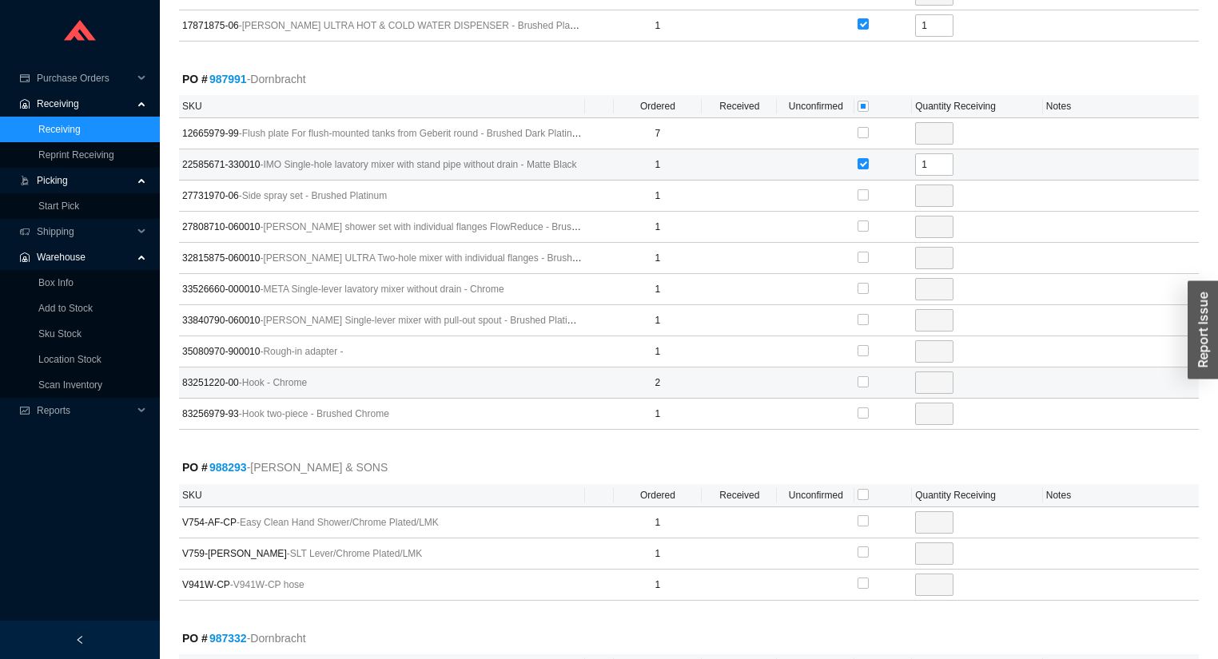
scroll to position [767, 0]
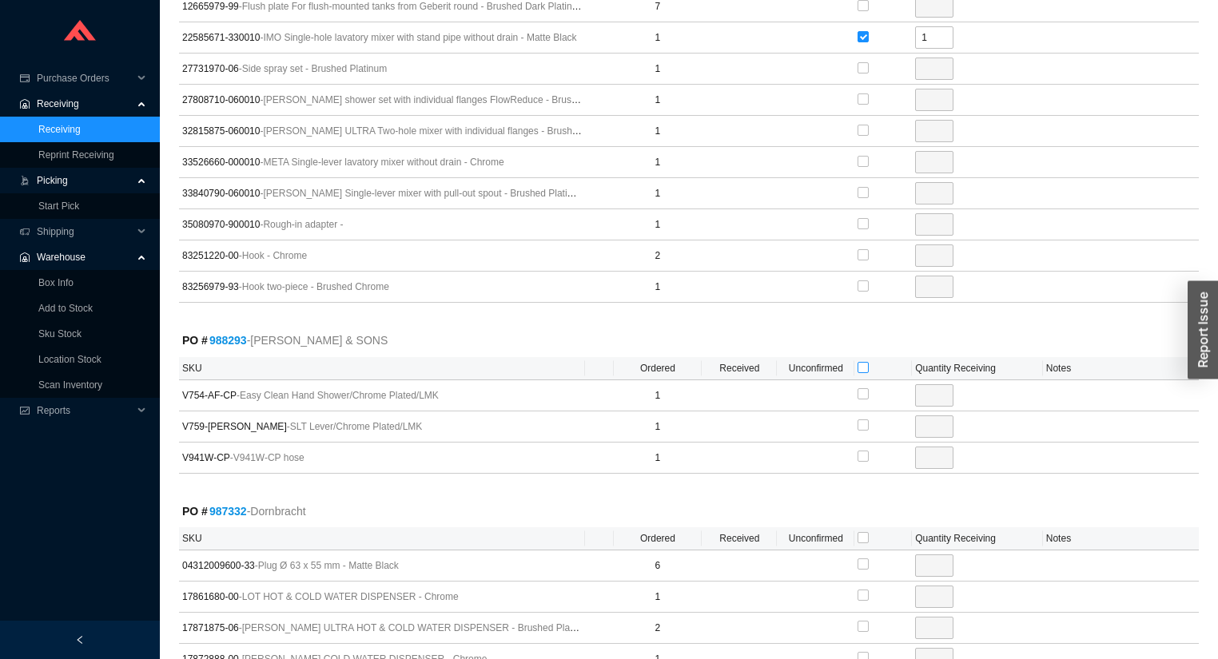
click at [862, 364] on input "checkbox" at bounding box center [863, 367] width 11 height 11
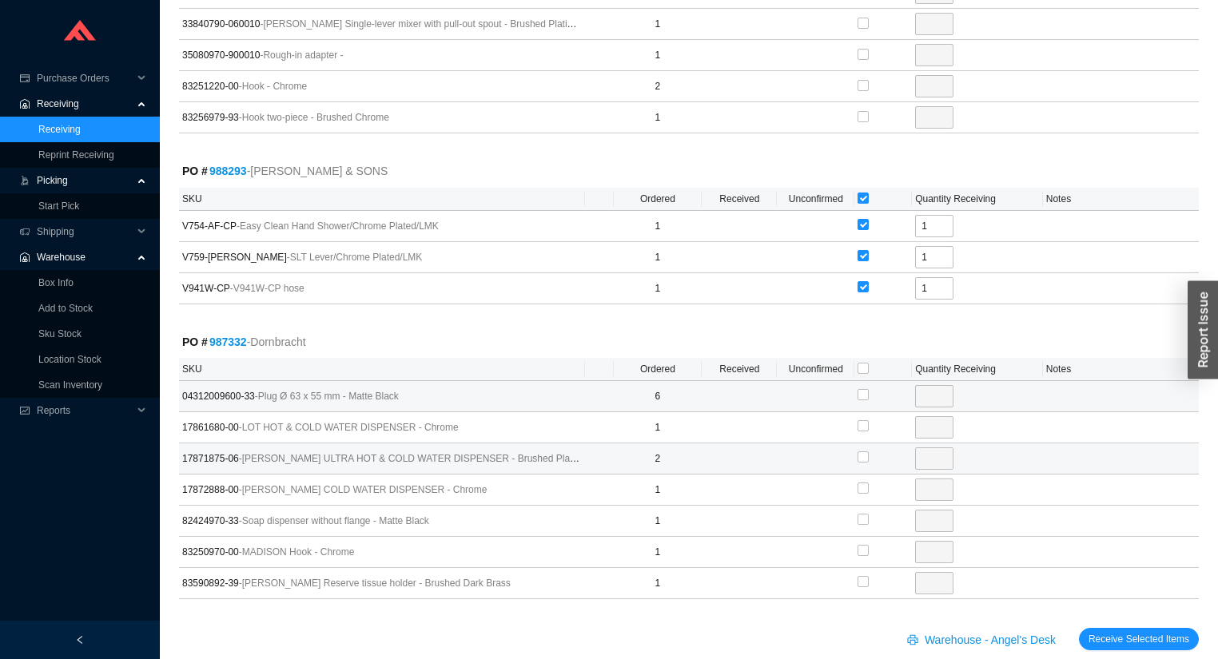
scroll to position [956, 0]
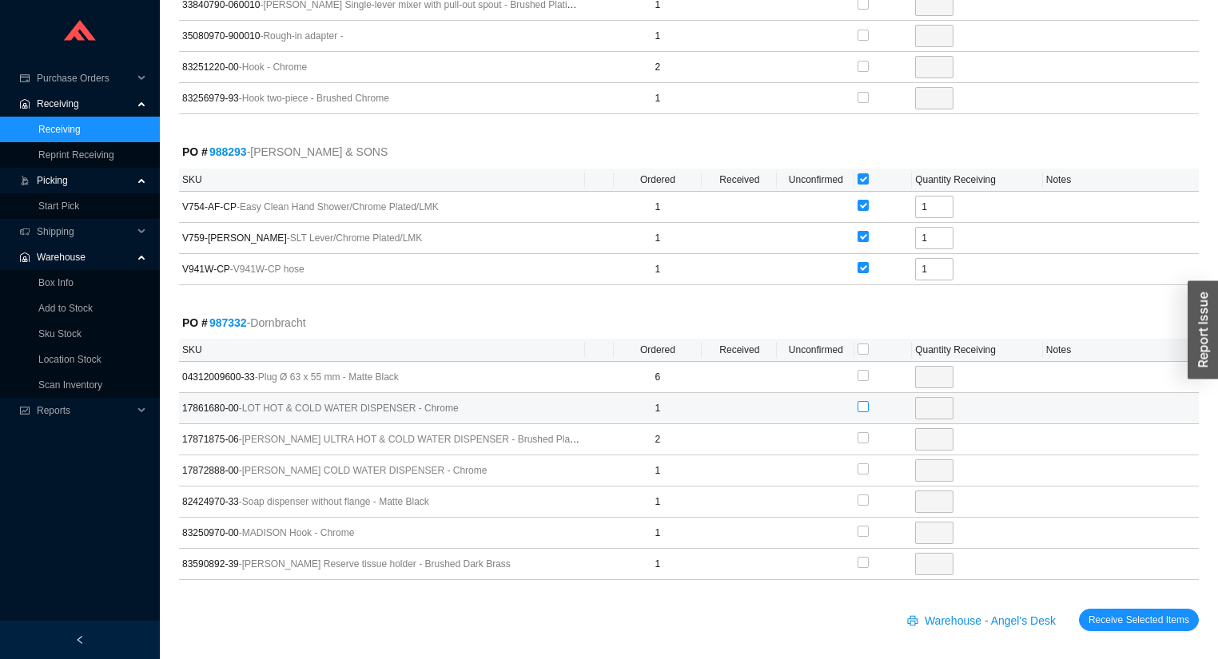
click at [861, 401] on input "checkbox" at bounding box center [863, 406] width 11 height 11
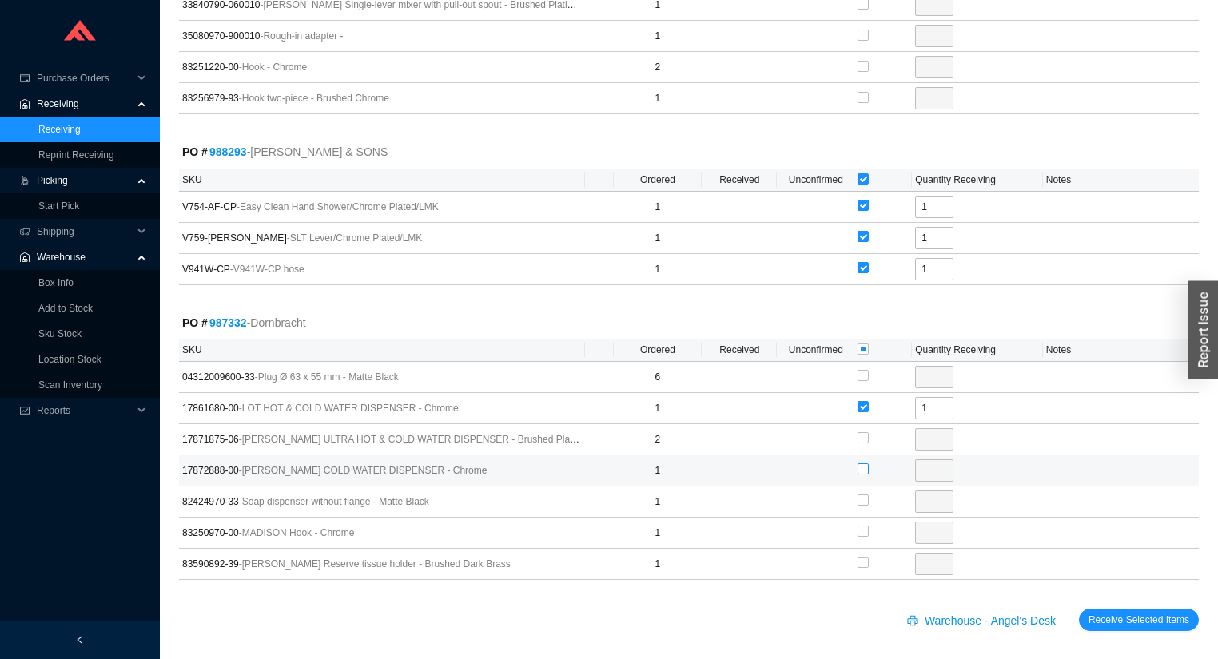
click at [864, 464] on input "checkbox" at bounding box center [863, 469] width 11 height 11
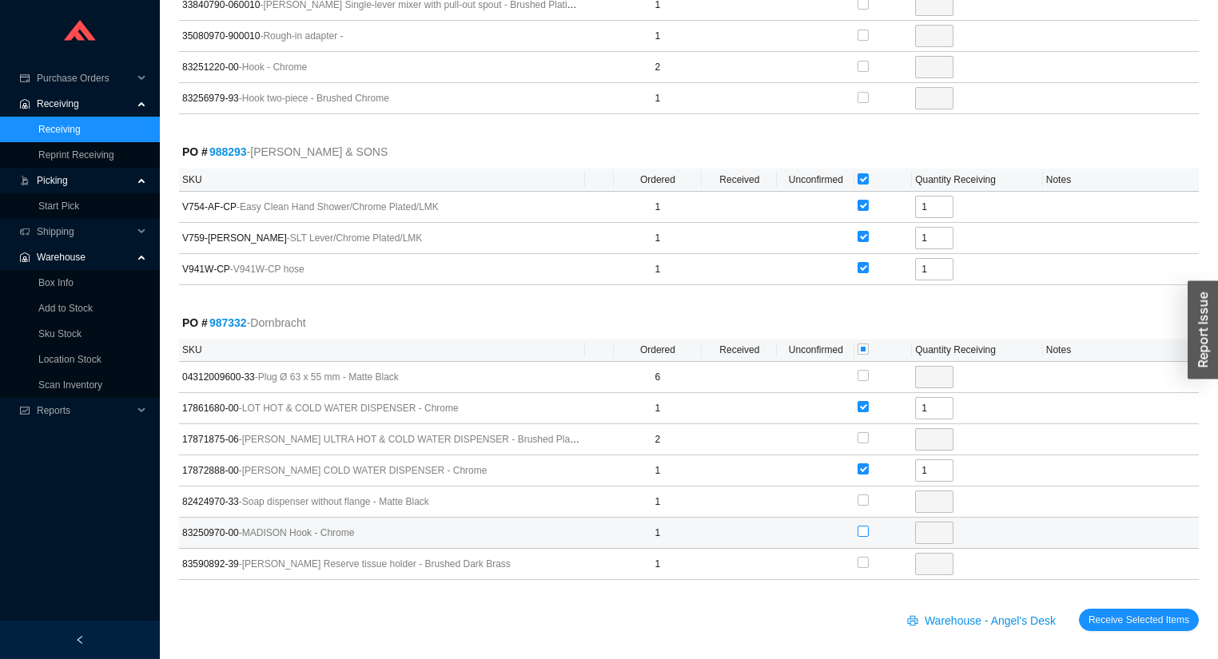
click at [863, 526] on input "checkbox" at bounding box center [863, 531] width 11 height 11
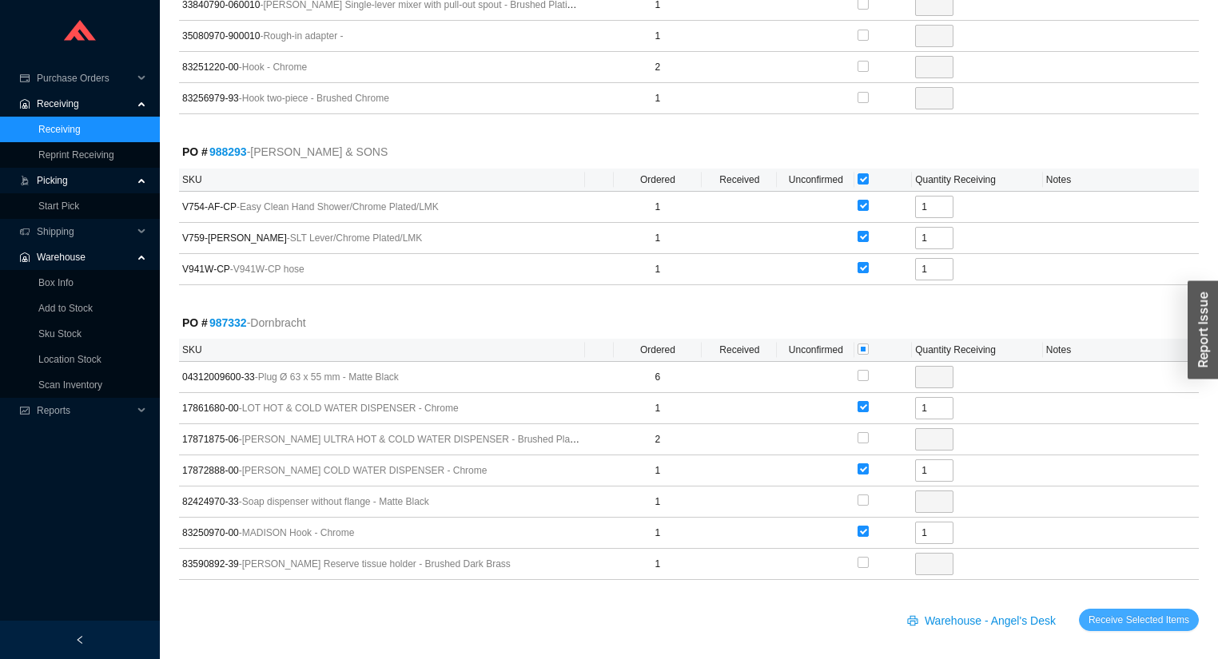
click at [1112, 617] on span "Receive Selected Items" at bounding box center [1138, 620] width 101 height 16
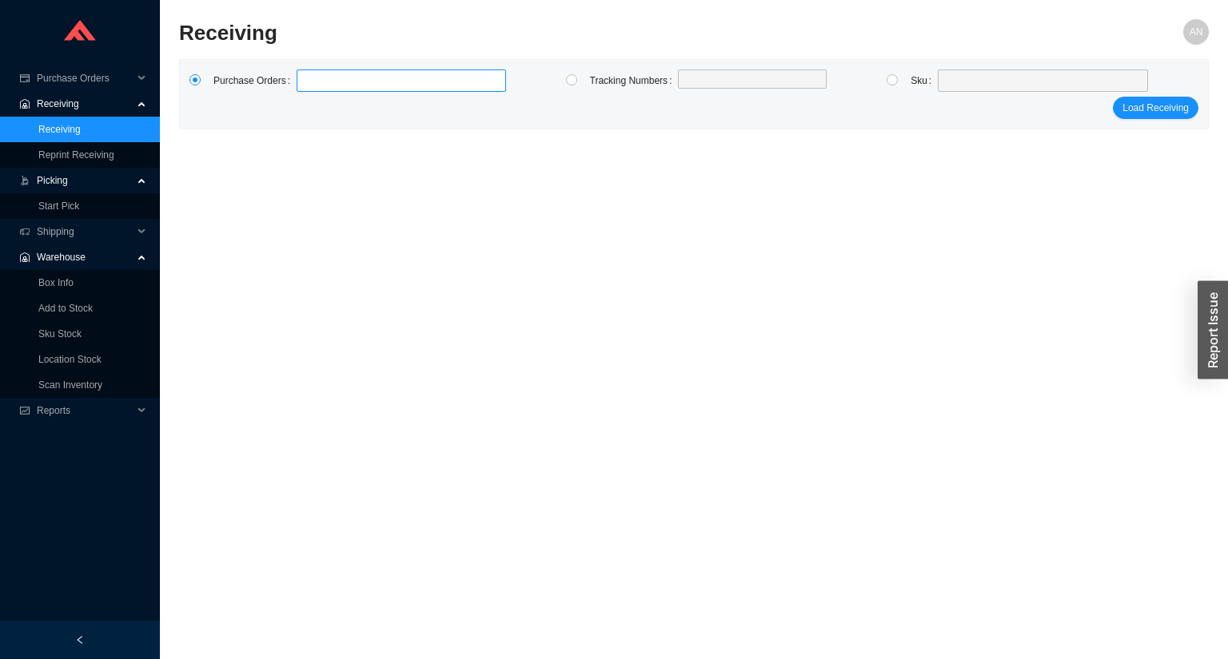
click at [300, 77] on input at bounding box center [304, 81] width 11 height 18
click button "Load Receiving" at bounding box center [1155, 108] width 86 height 22
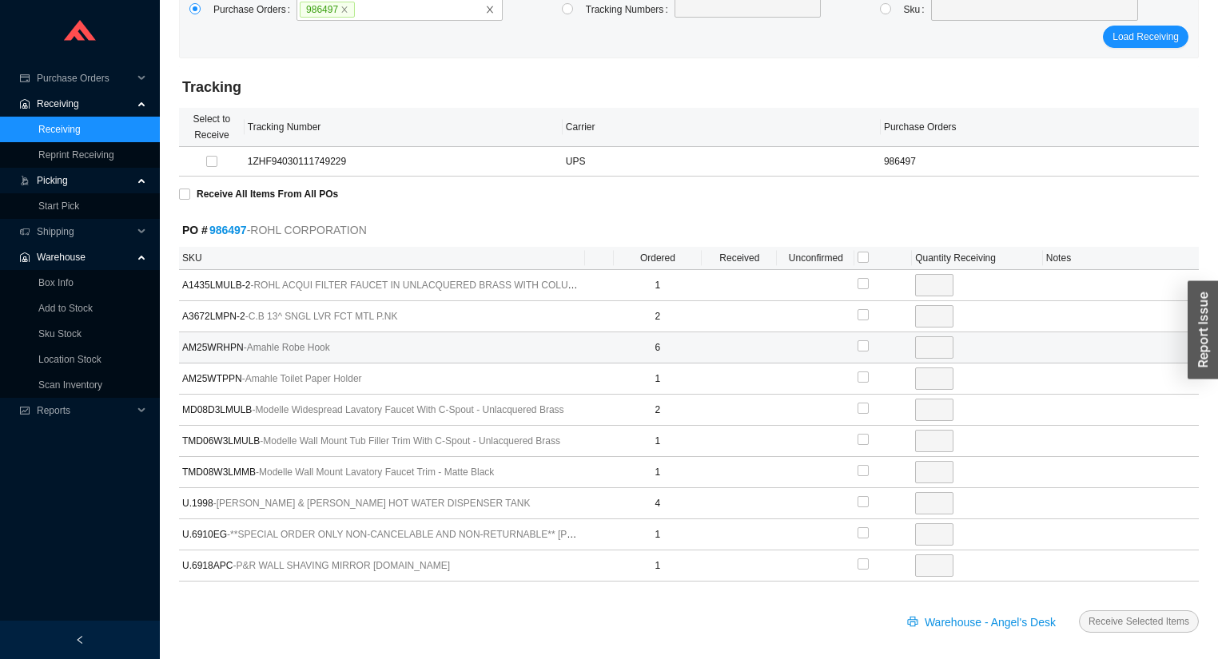
scroll to position [77, 0]
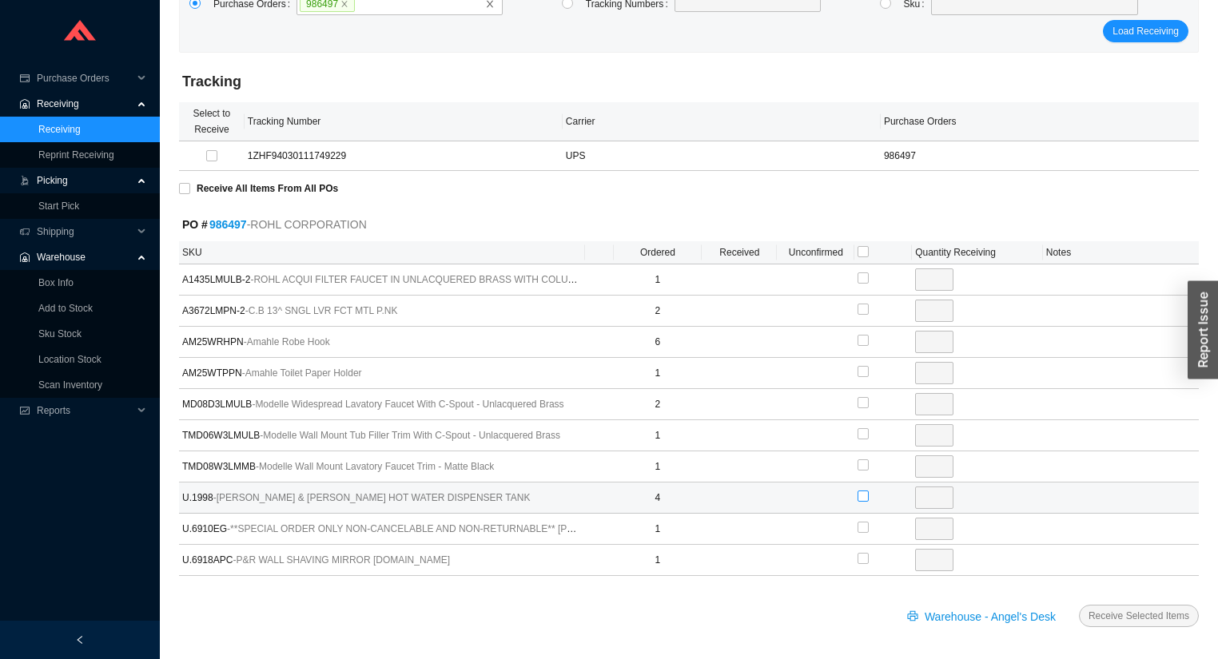
click at [864, 493] on input "checkbox" at bounding box center [863, 496] width 11 height 11
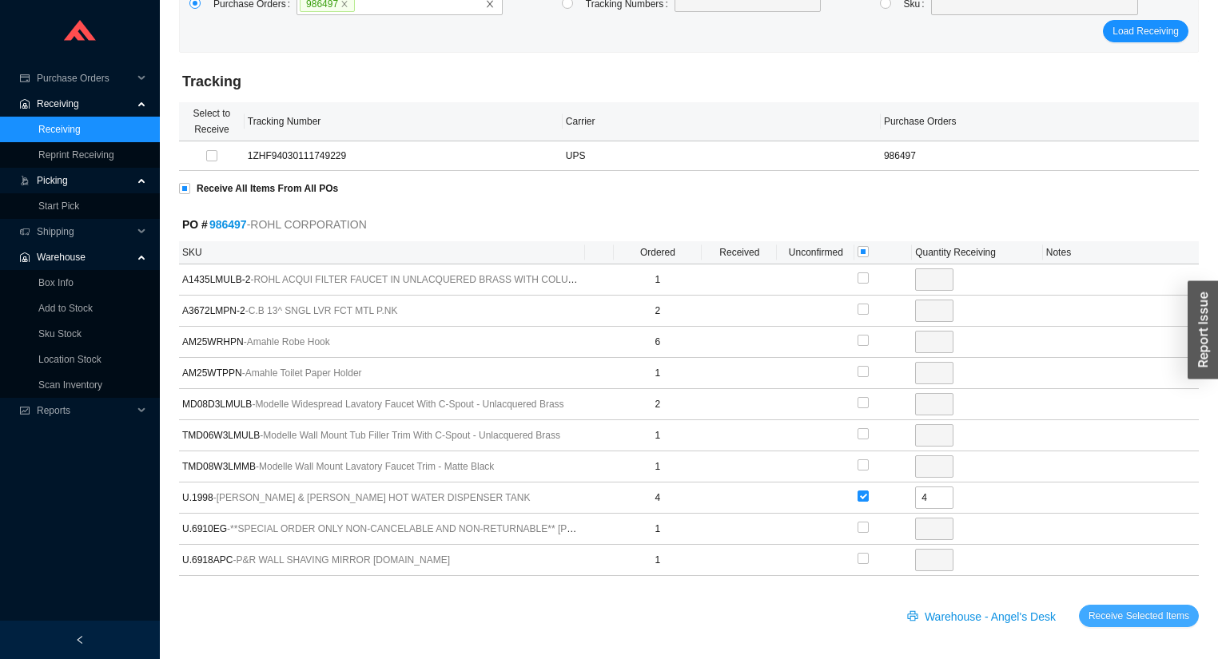
click at [1141, 611] on span "Receive Selected Items" at bounding box center [1138, 616] width 101 height 16
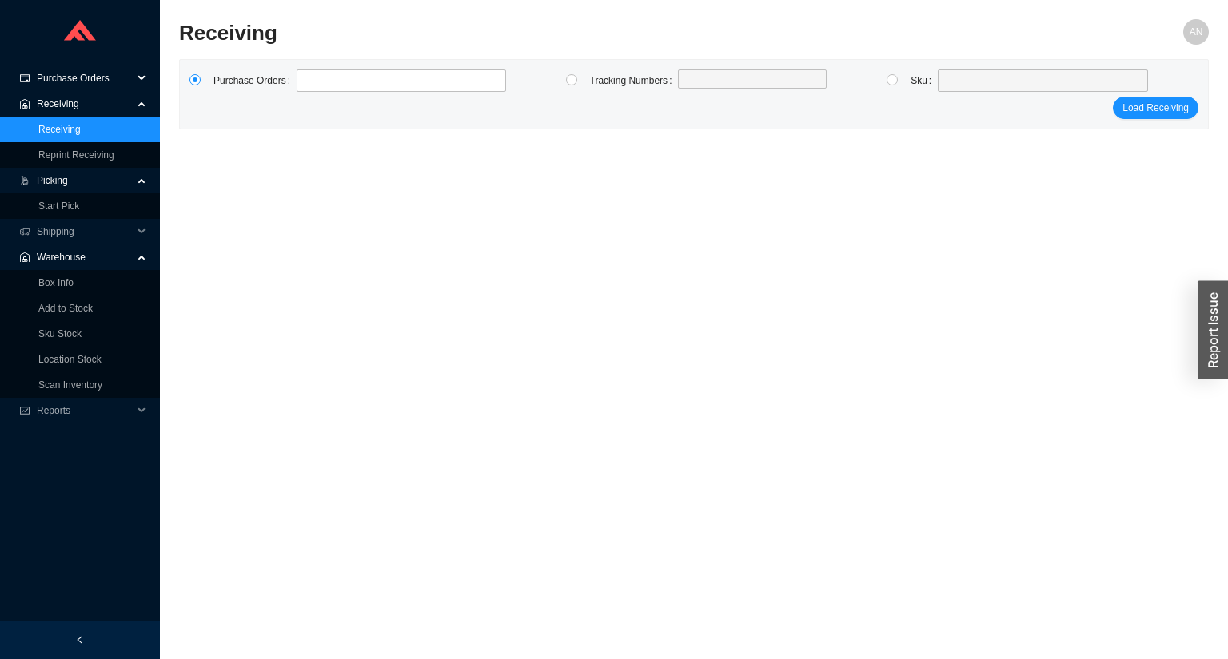
click at [77, 74] on span "Purchase Orders" at bounding box center [85, 79] width 96 height 26
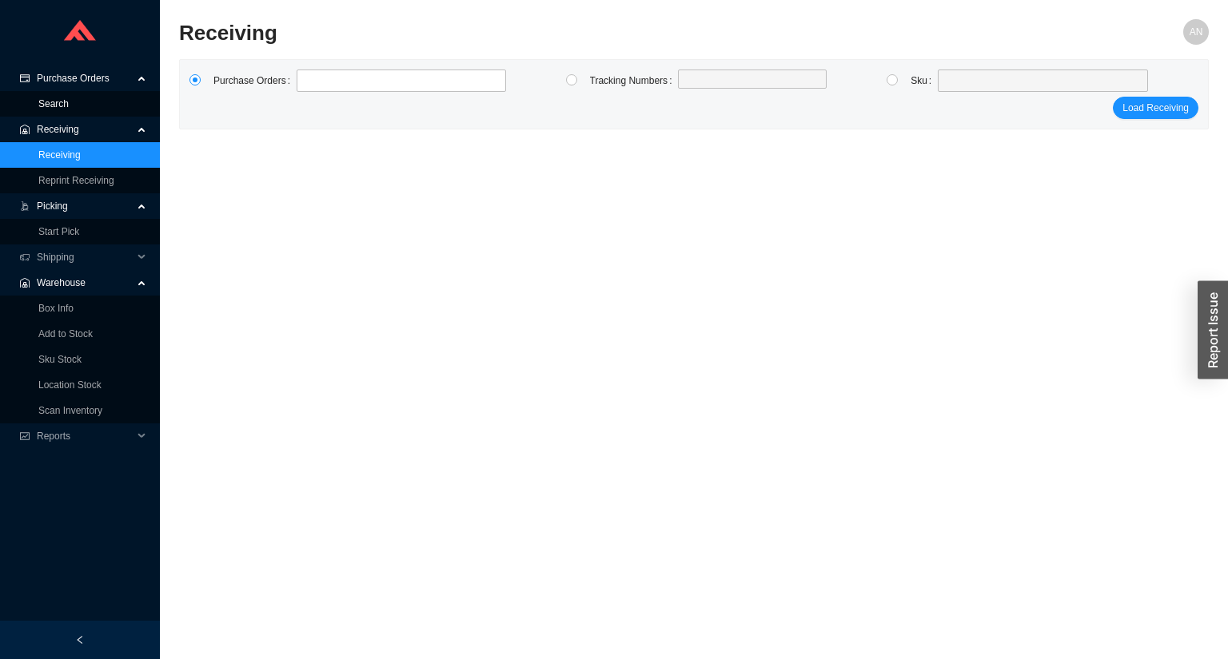
click at [69, 101] on link "Search" at bounding box center [53, 103] width 30 height 11
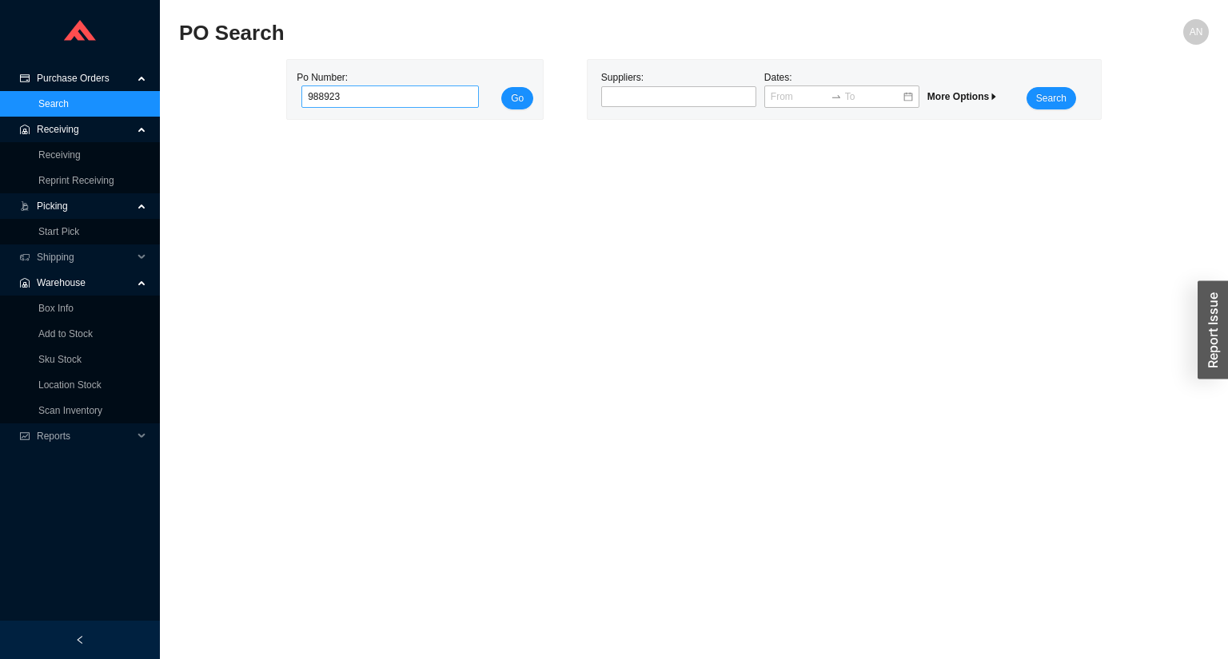
click button "Go" at bounding box center [517, 98] width 32 height 22
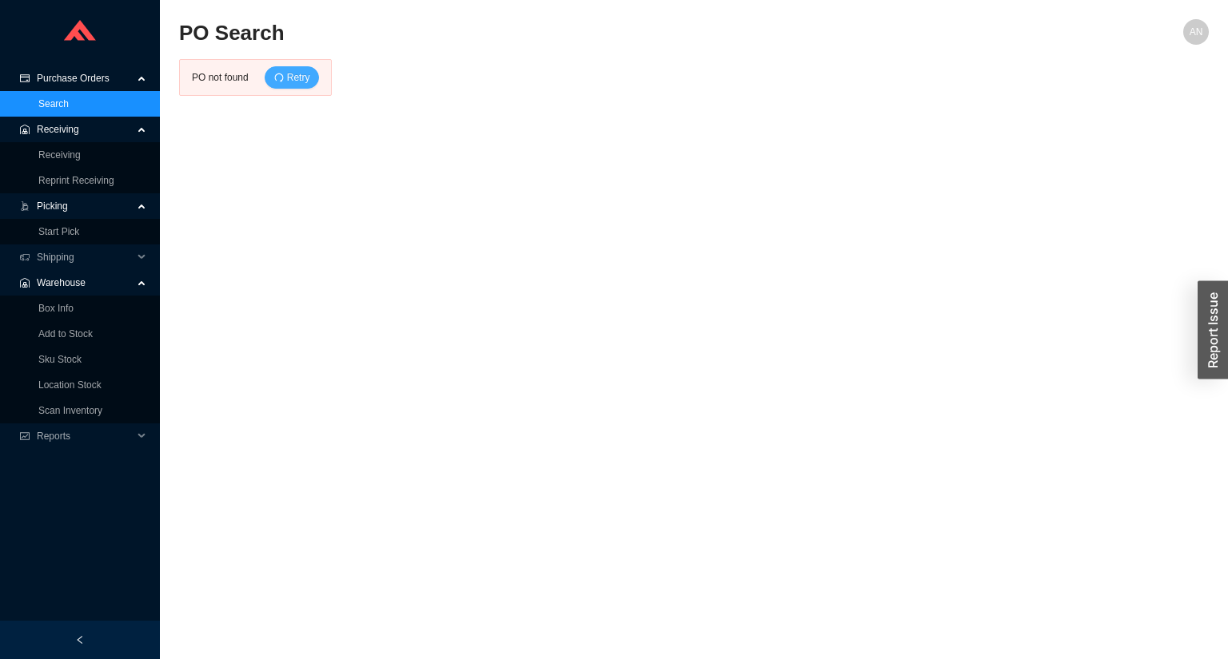
click at [300, 84] on span "Retry" at bounding box center [298, 78] width 23 height 16
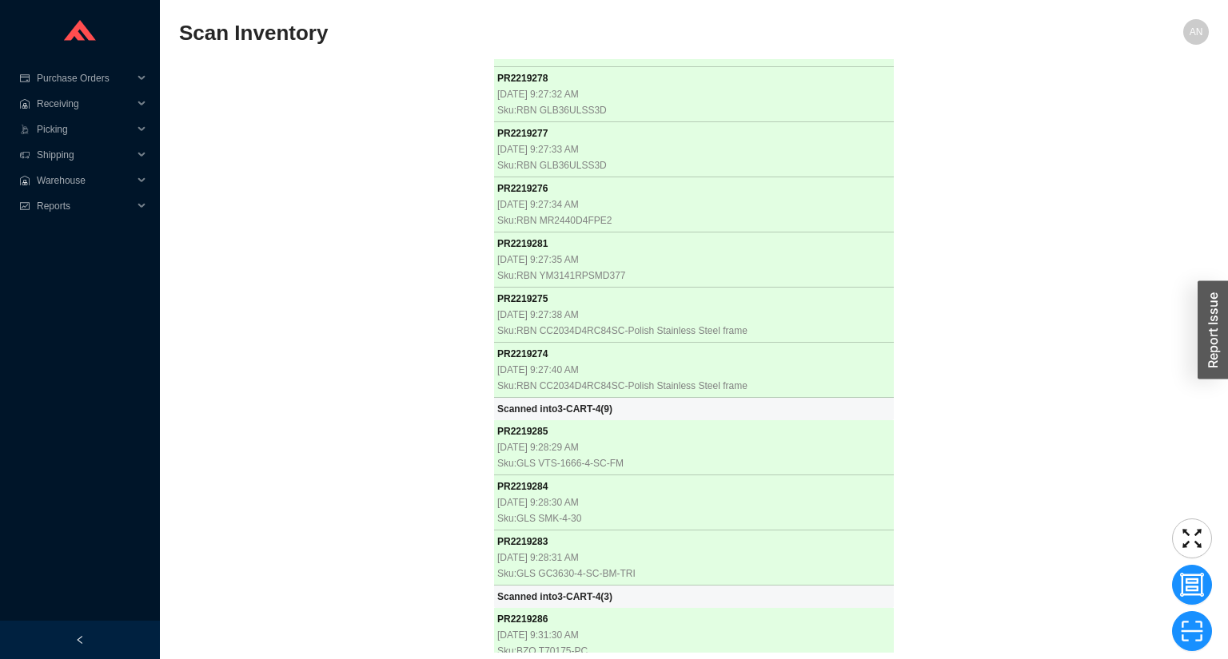
scroll to position [15018, 0]
click at [400, 366] on div "PR 2218803 [DATE] 10:51:47 AM Sku: BLN 442992 Scanned into 3-CART-5-201 ( 1 ) P…" at bounding box center [693, 356] width 1029 height 594
click at [265, 193] on div "PR 2218803 [DATE] 10:51:47 AM Sku: BLN 442992 Scanned into 3-CART-5-201 ( 1 ) P…" at bounding box center [693, 356] width 1029 height 594
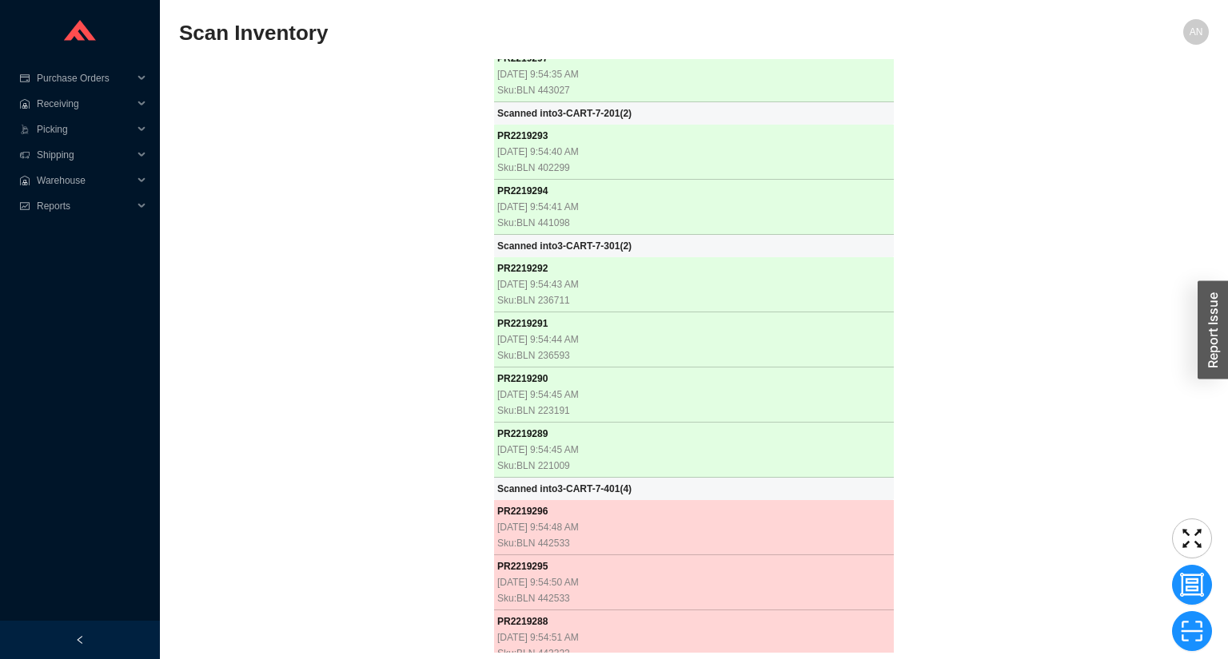
scroll to position [15767, 0]
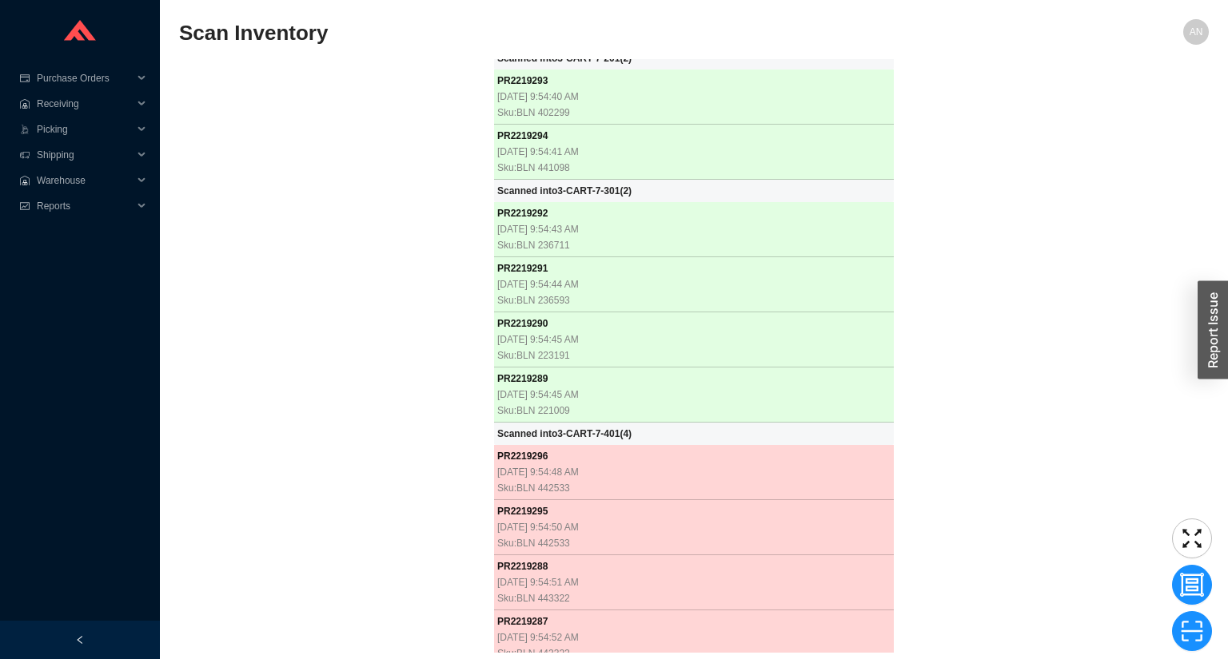
click at [430, 251] on div "PR 2218803 [DATE] 10:51:47 AM Sku: BLN 442992 Scanned into 3-CART-5-201 ( 1 ) P…" at bounding box center [693, 356] width 1029 height 594
drag, startPoint x: 335, startPoint y: 148, endPoint x: 477, endPoint y: 86, distance: 155.0
click at [472, 91] on div "PR 2218803 [DATE] 10:51:47 AM Sku: BLN 442992 Scanned into 3-CART-5-201 ( 1 ) P…" at bounding box center [693, 356] width 1029 height 594
click at [310, 296] on div "PR 2218803 9/16/2025, 10:51:47 AM Sku: BLN 442992 Scanned into 3-CART-5-201 ( 1…" at bounding box center [693, 356] width 1029 height 594
click at [309, 292] on div "PR 2218803 9/16/2025, 10:51:47 AM Sku: BLN 442992 Scanned into 3-CART-5-201 ( 1…" at bounding box center [693, 356] width 1029 height 594
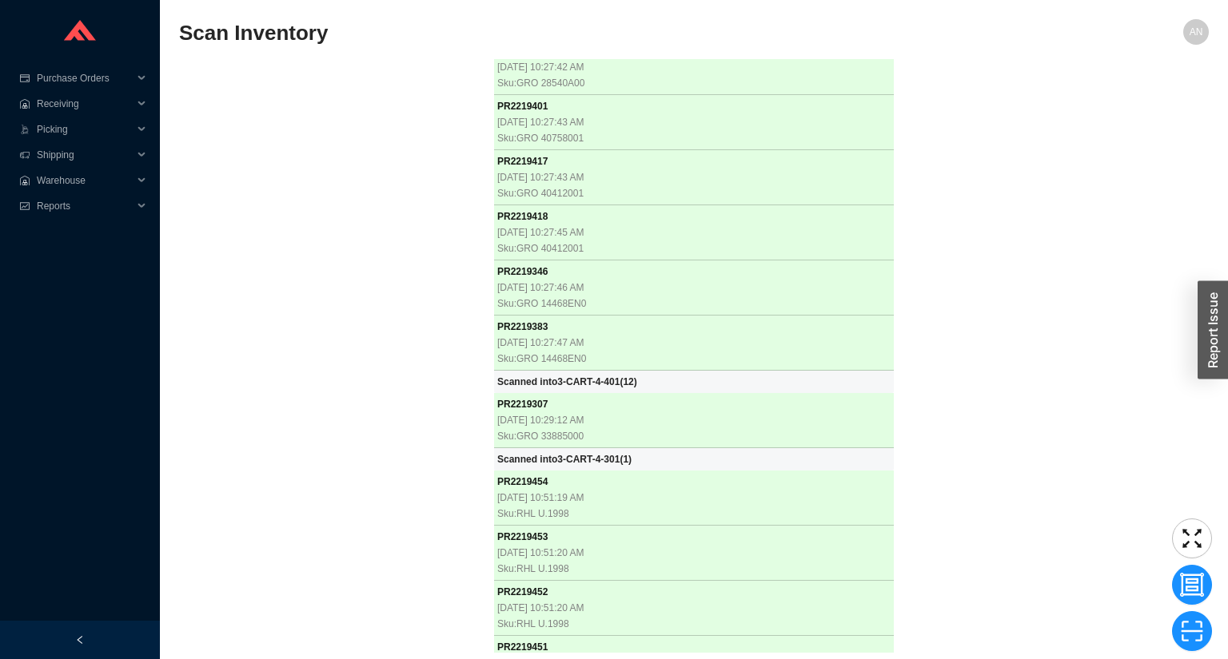
scroll to position [24867, 0]
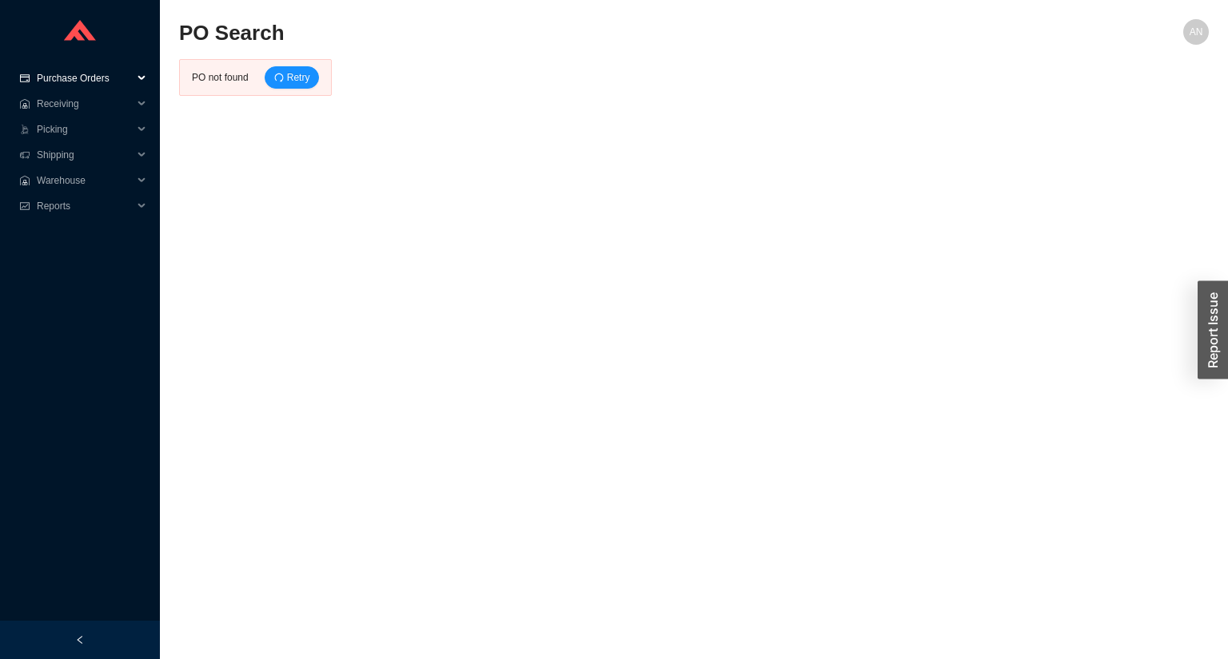
click at [74, 82] on span "Purchase Orders" at bounding box center [85, 79] width 96 height 26
click at [69, 104] on link "Search" at bounding box center [53, 103] width 30 height 11
click at [57, 101] on link "Search" at bounding box center [53, 103] width 30 height 11
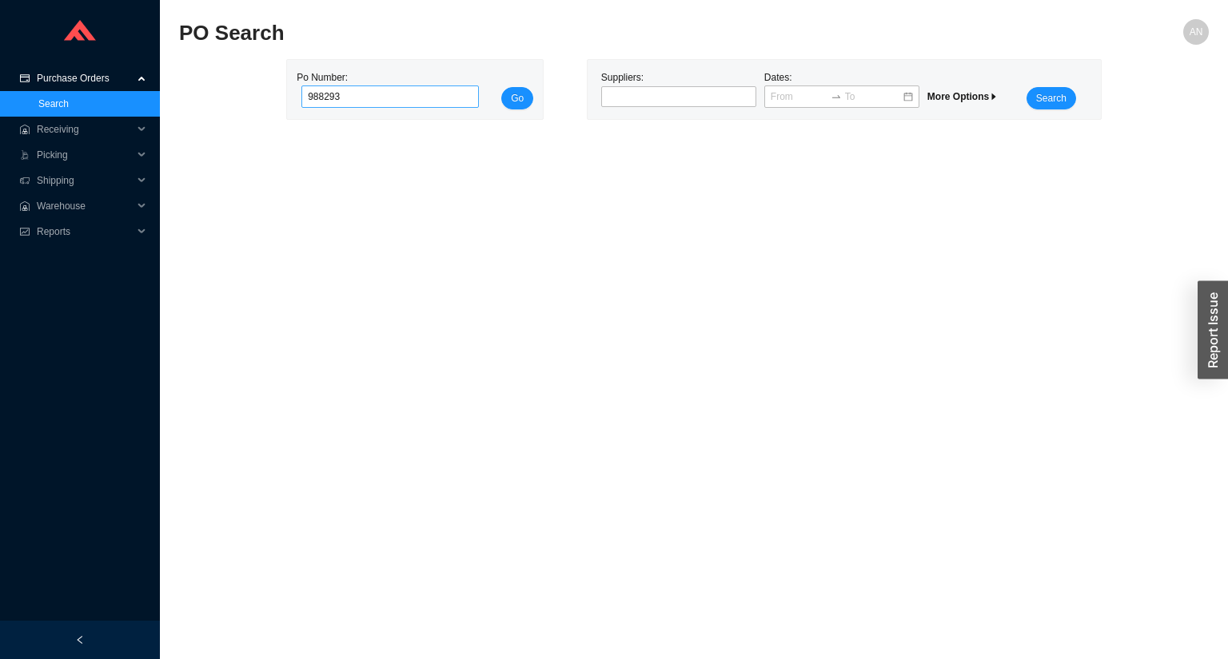
type input "988293"
click at [501, 87] on button "Go" at bounding box center [517, 98] width 32 height 22
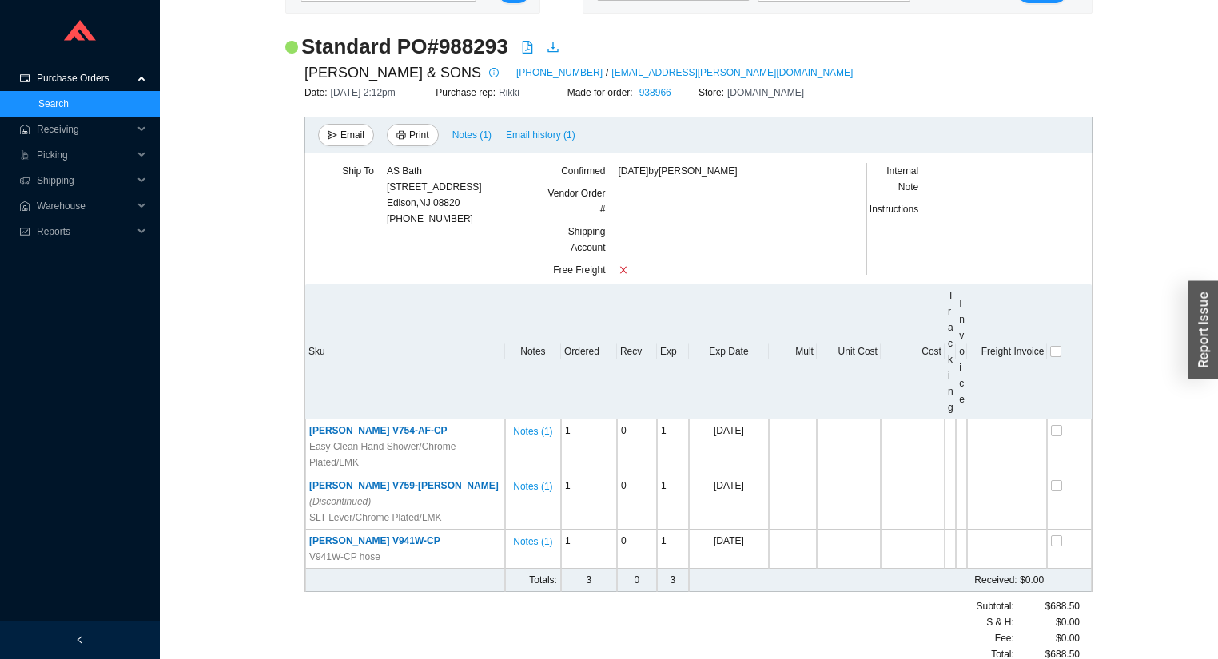
scroll to position [109, 0]
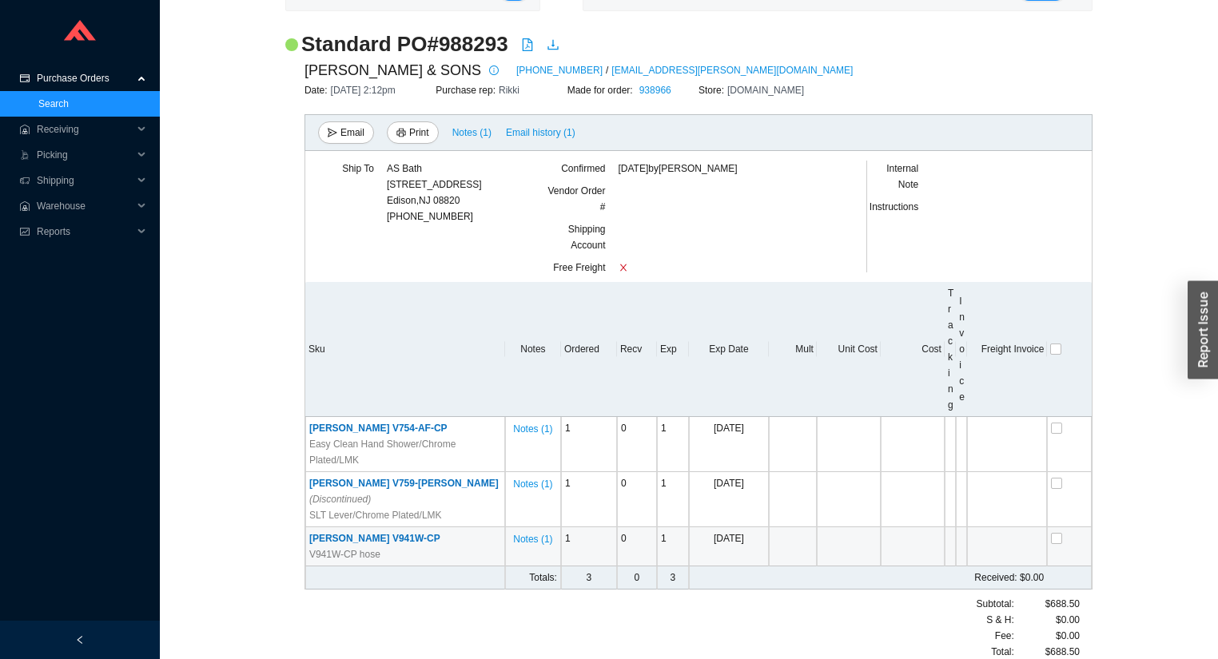
click at [358, 533] on span "SAM V941W-CP" at bounding box center [374, 538] width 131 height 11
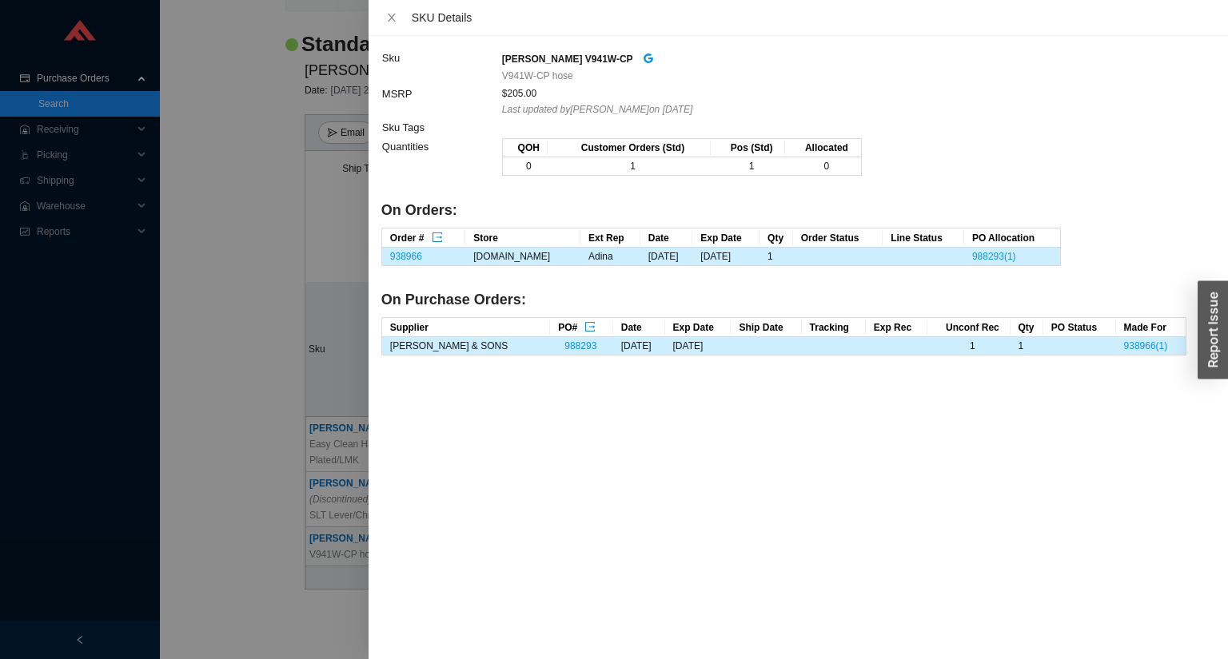
click at [358, 523] on div at bounding box center [614, 329] width 1228 height 659
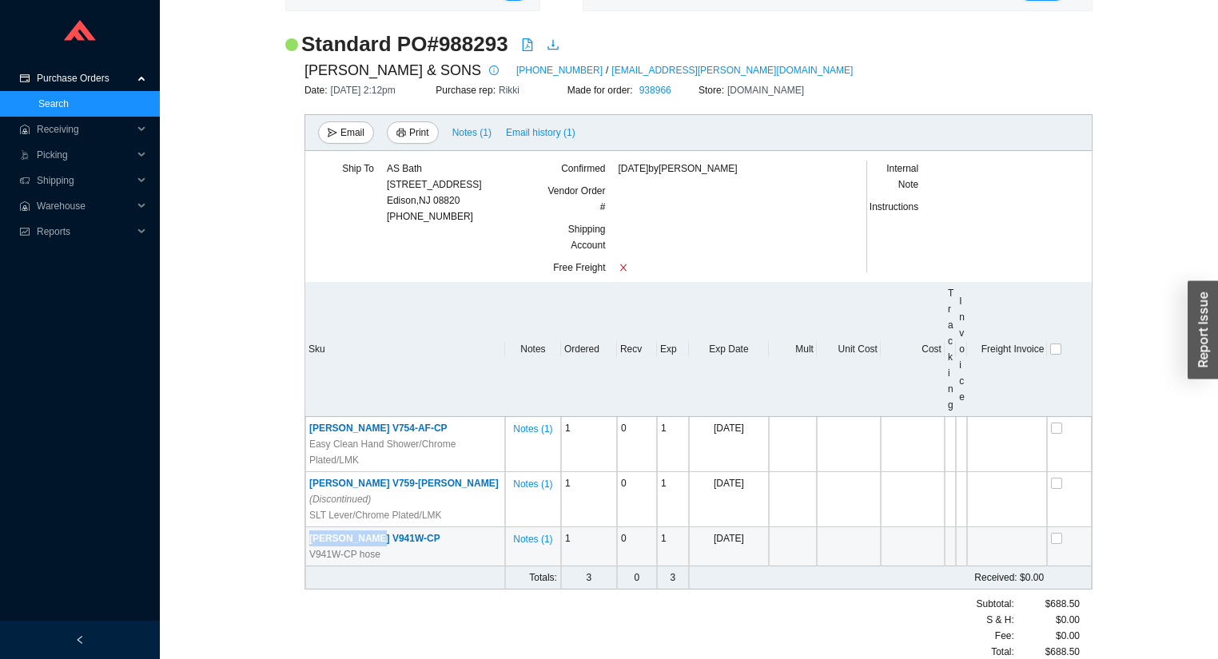
drag, startPoint x: 388, startPoint y: 519, endPoint x: 306, endPoint y: 521, distance: 81.6
click at [306, 527] on td "SAM V941W-CP V941W-CP hose" at bounding box center [405, 546] width 200 height 39
copy span "SAM V941W-CP"
click at [54, 129] on span "Receiving" at bounding box center [85, 130] width 96 height 26
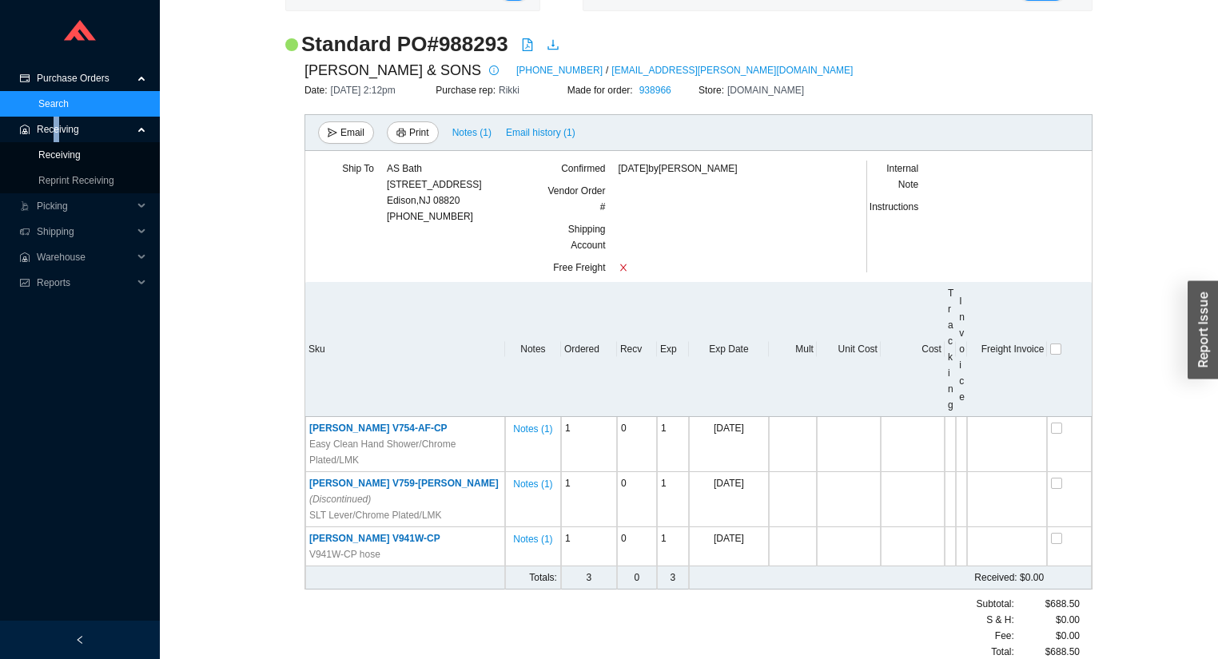
click at [58, 157] on link "Receiving" at bounding box center [59, 154] width 42 height 11
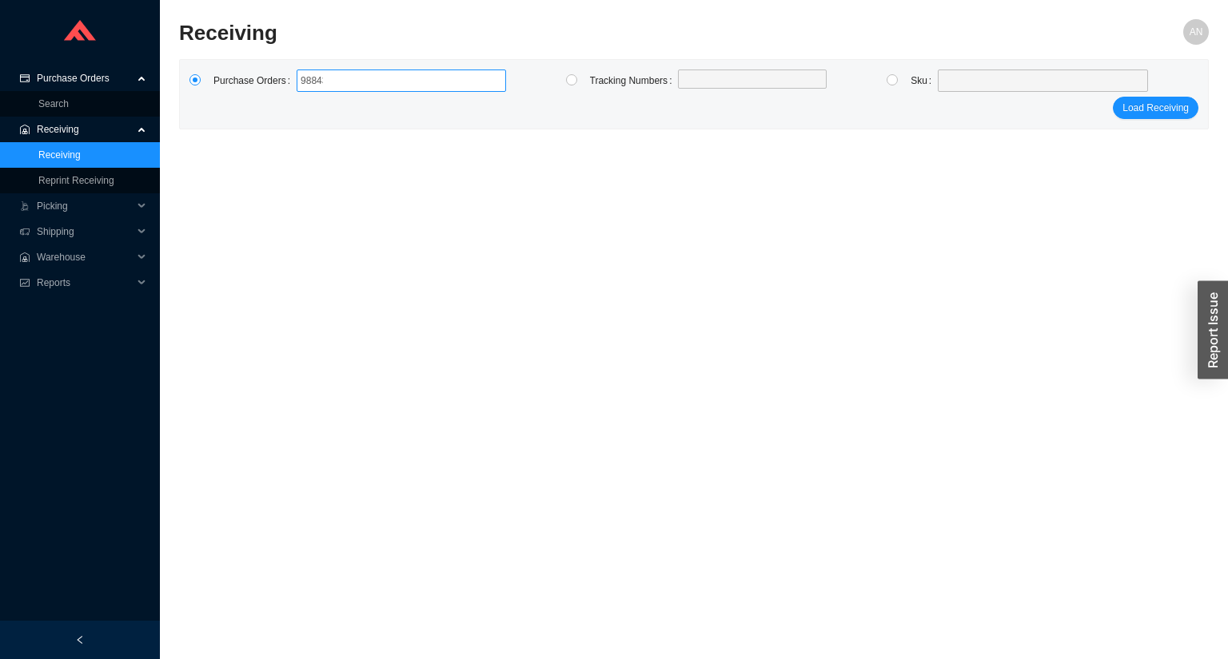
type input "988436"
type input "988379"
type input "988438"
type input "967850"
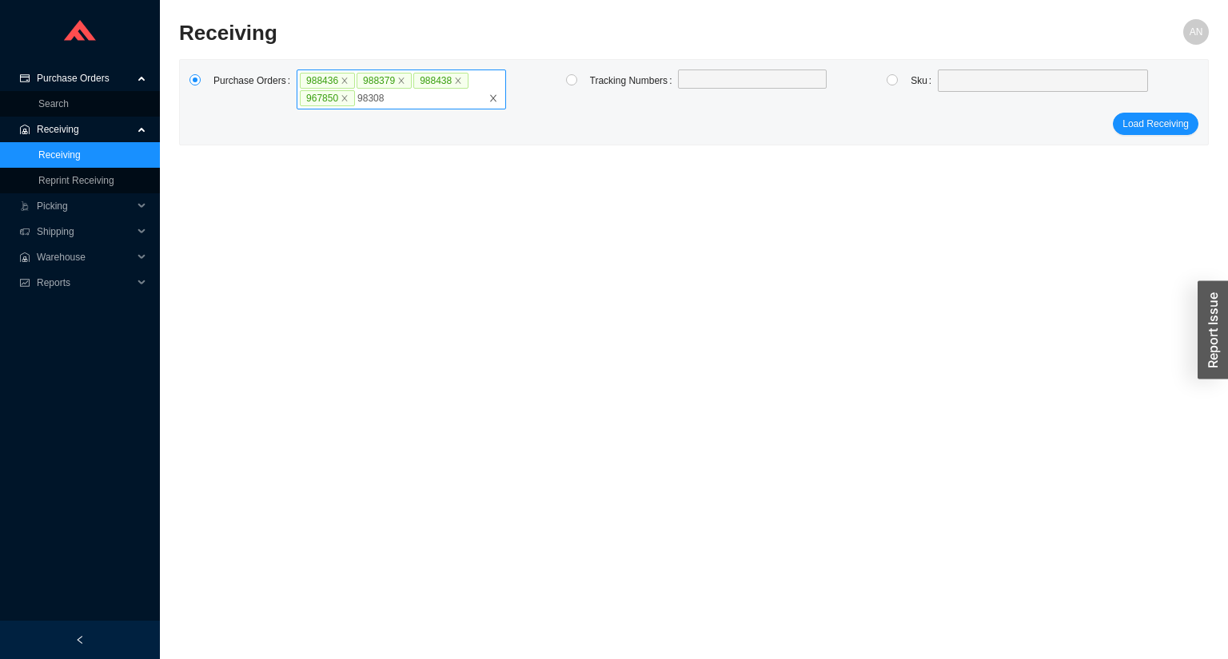
type input "983081"
type input "980727"
type input "984306"
type input "979585"
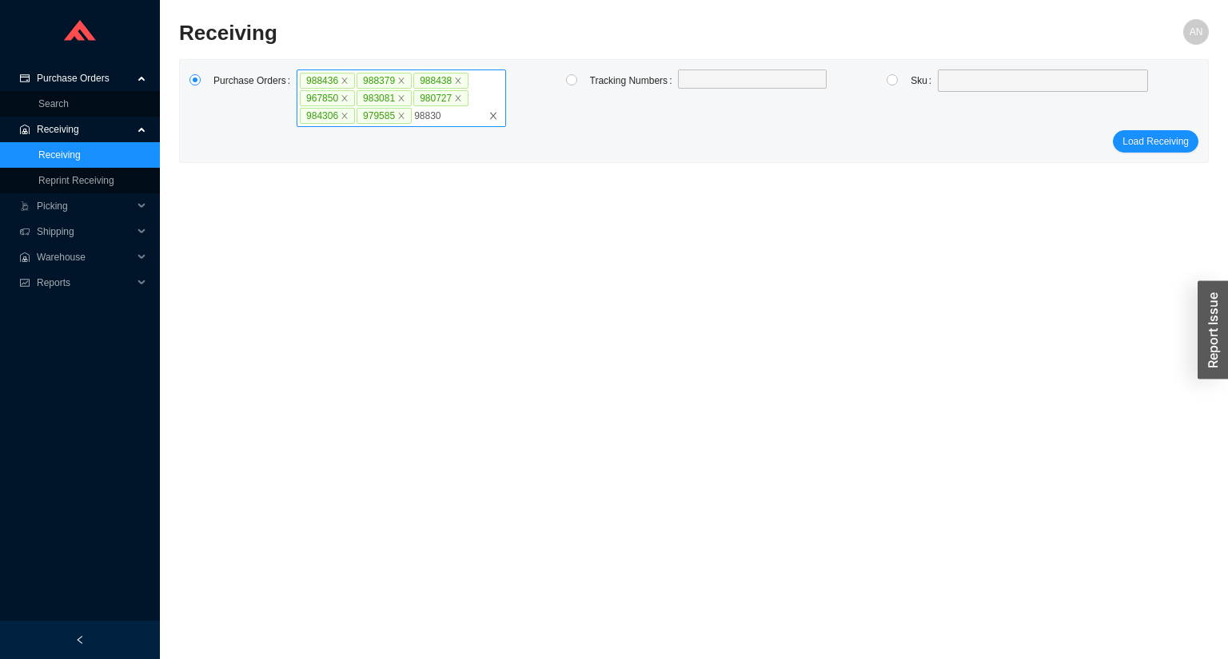
type input "988309"
type input "986494"
type input "988310"
click button "Load Receiving" at bounding box center [1155, 159] width 86 height 22
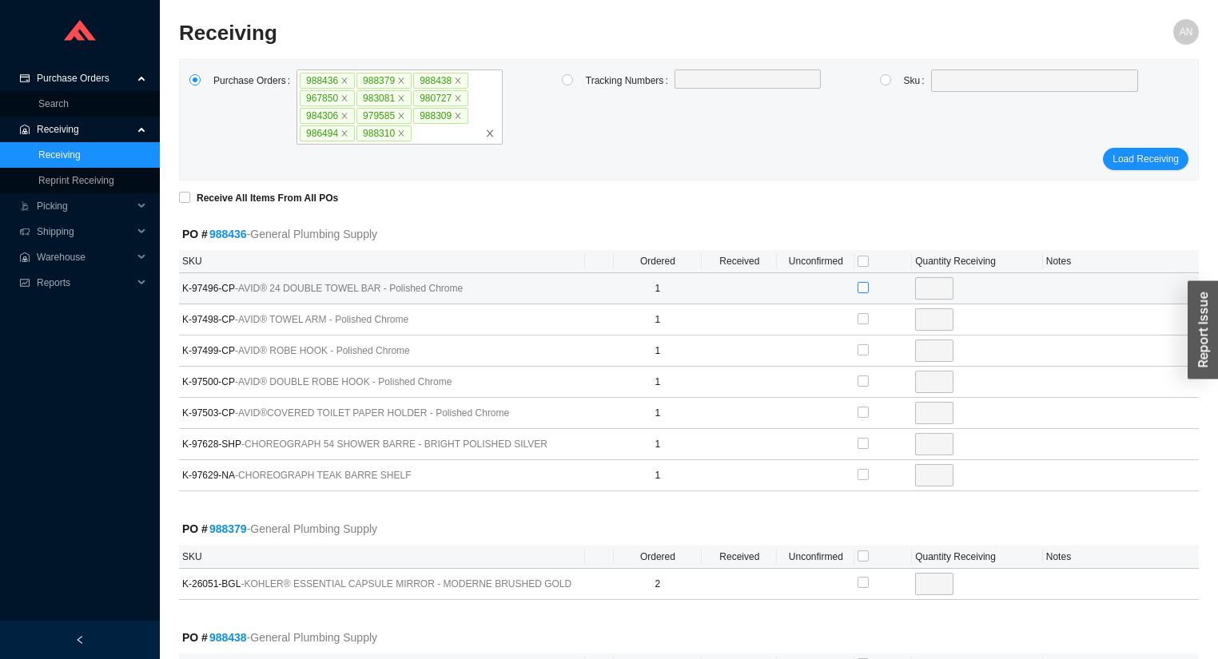
click at [864, 288] on input "checkbox" at bounding box center [863, 287] width 11 height 11
checkbox input "true"
type input "1"
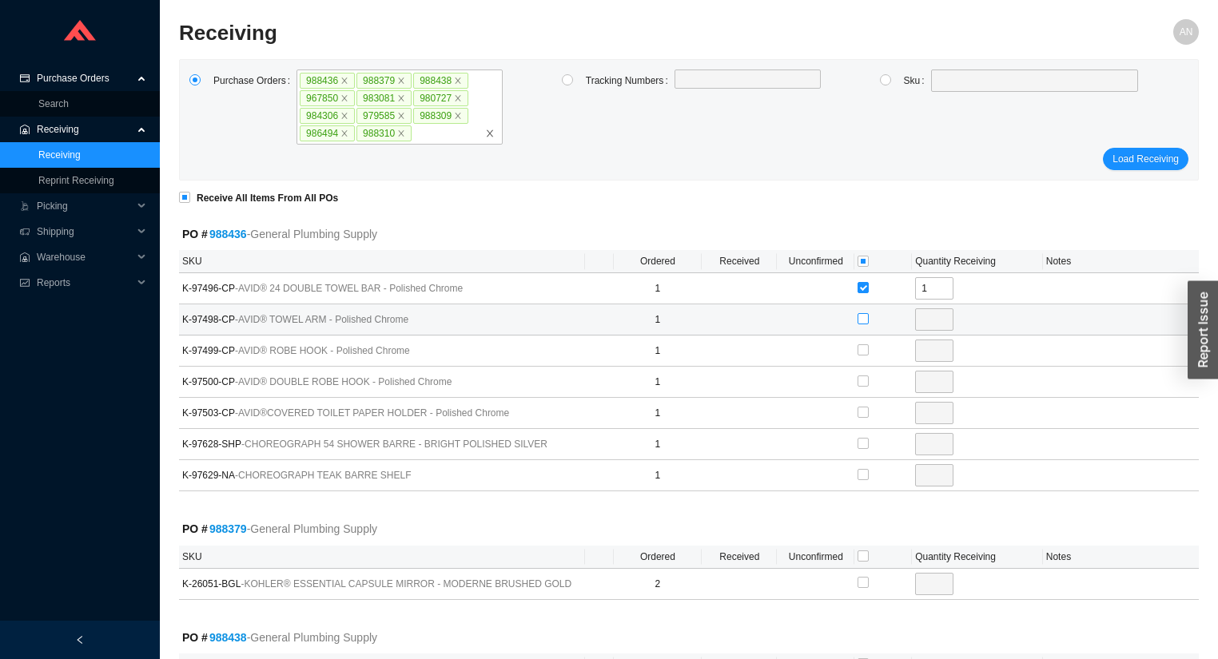
click at [862, 319] on input "checkbox" at bounding box center [863, 318] width 11 height 11
checkbox input "true"
type input "1"
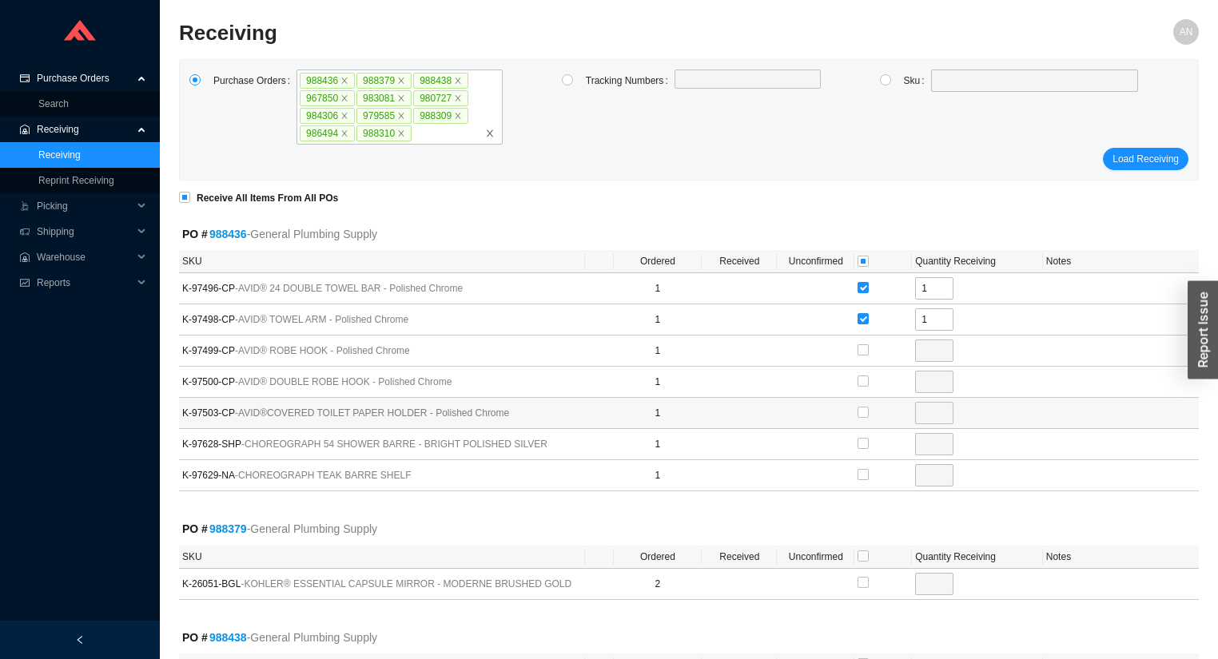
click at [854, 404] on td at bounding box center [883, 413] width 58 height 31
click at [863, 412] on input "checkbox" at bounding box center [863, 412] width 11 height 11
checkbox input "true"
type input "1"
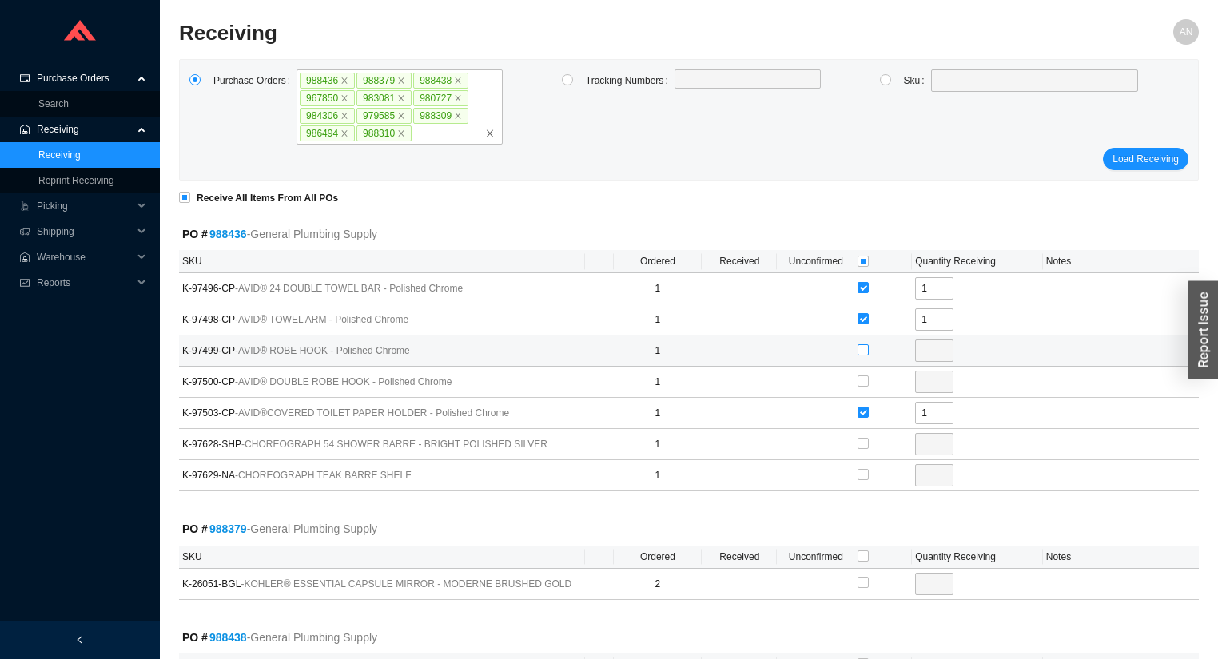
click at [863, 344] on input "checkbox" at bounding box center [863, 349] width 11 height 11
checkbox input "true"
type input "1"
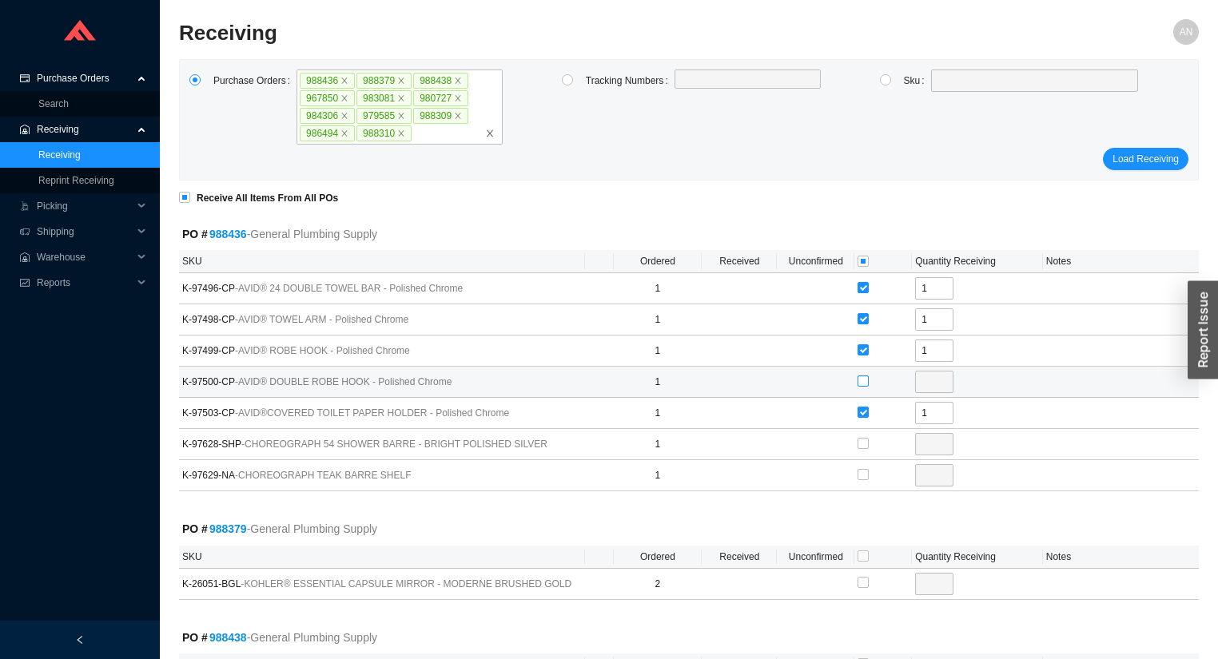
click at [862, 380] on input "checkbox" at bounding box center [863, 381] width 11 height 11
checkbox input "true"
type input "1"
click at [863, 259] on input "checkbox" at bounding box center [863, 261] width 11 height 11
checkbox input "true"
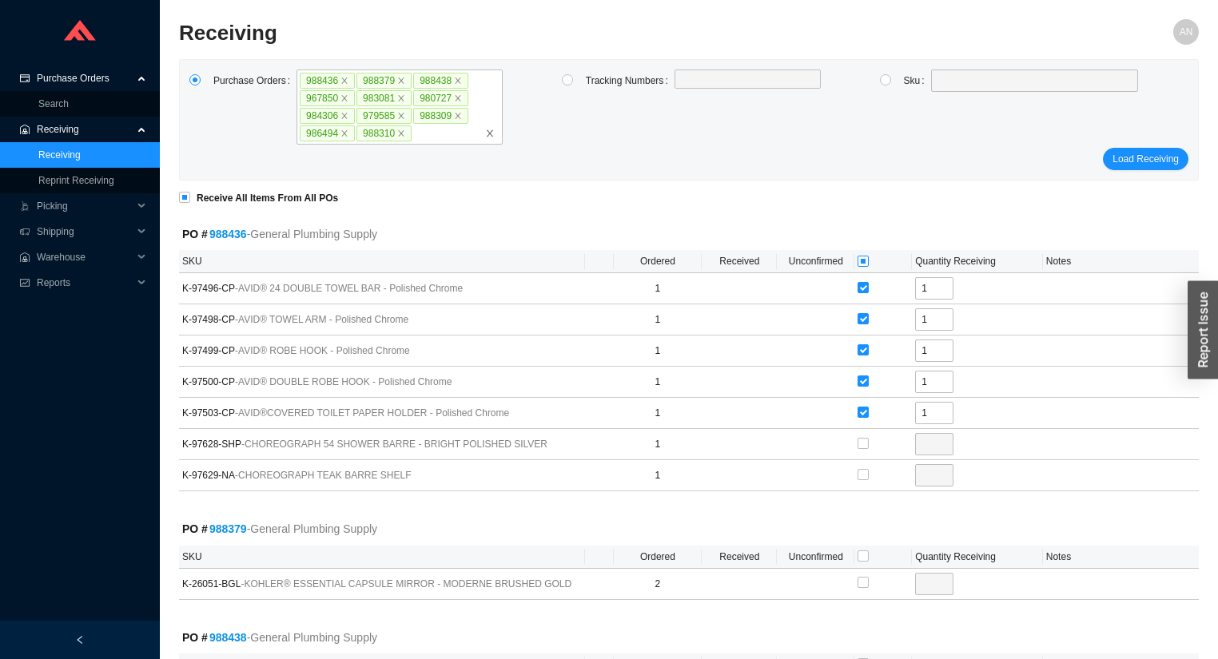
checkbox input "true"
type input "1"
checkbox input "true"
type input "1"
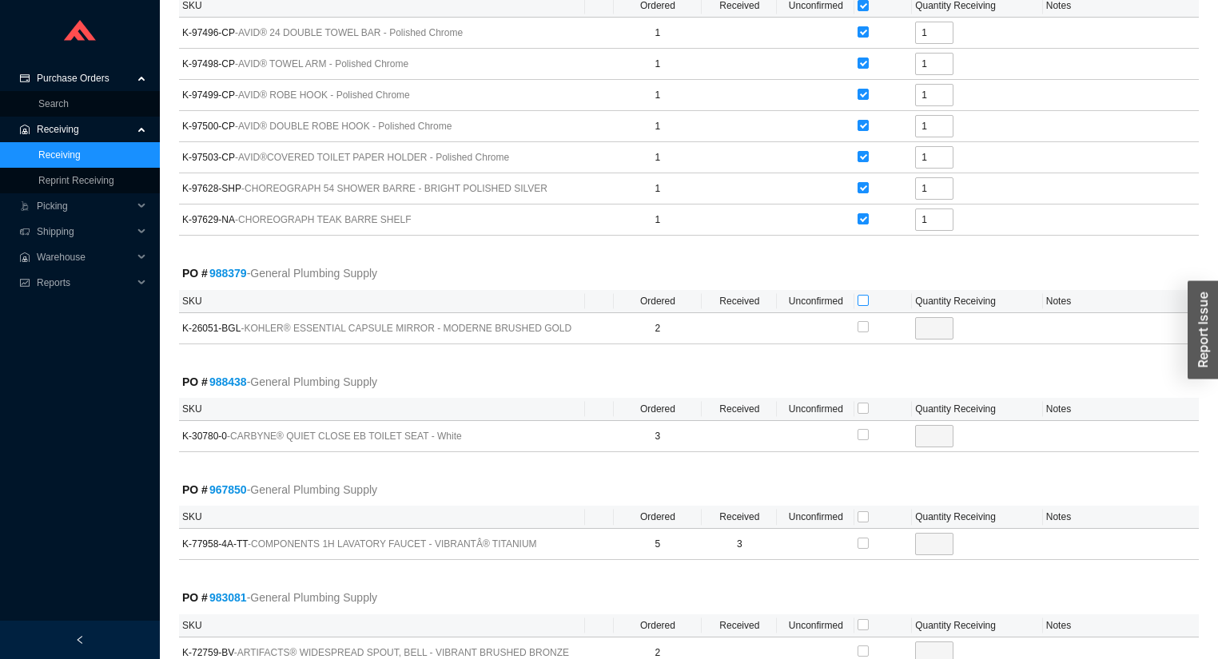
click at [863, 296] on input "checkbox" at bounding box center [863, 300] width 11 height 11
checkbox input "true"
type input "2"
click at [863, 403] on input "checkbox" at bounding box center [863, 408] width 11 height 11
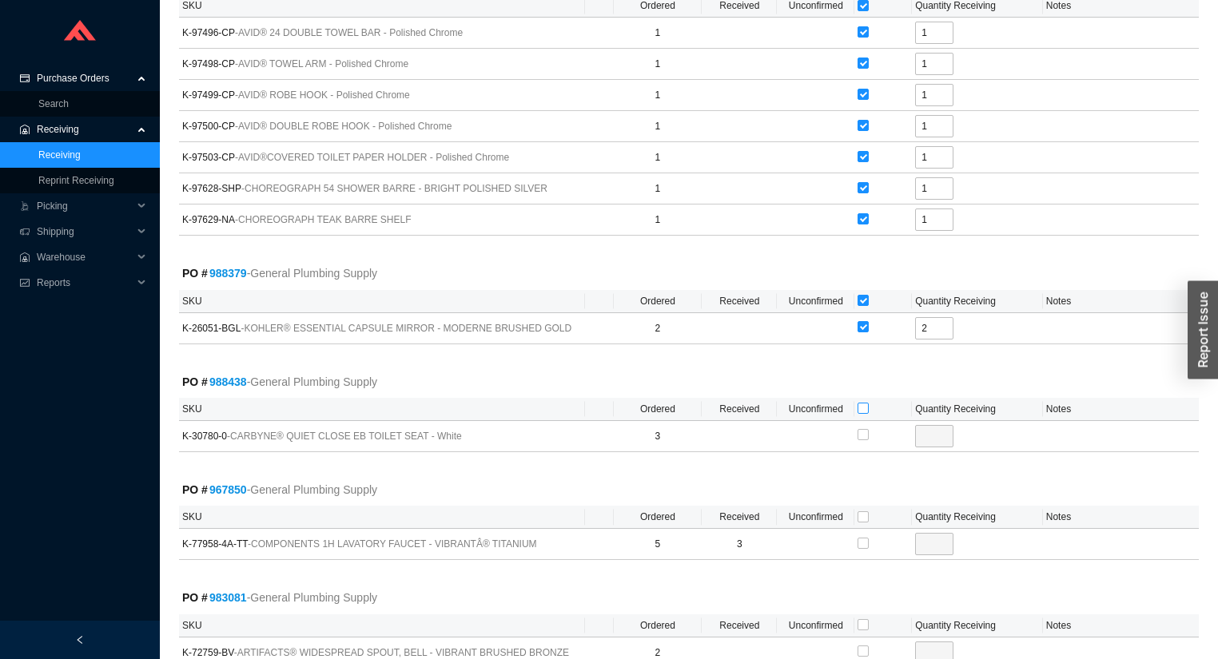
checkbox input "true"
type input "3"
click at [862, 515] on input "checkbox" at bounding box center [863, 516] width 11 height 11
checkbox input "true"
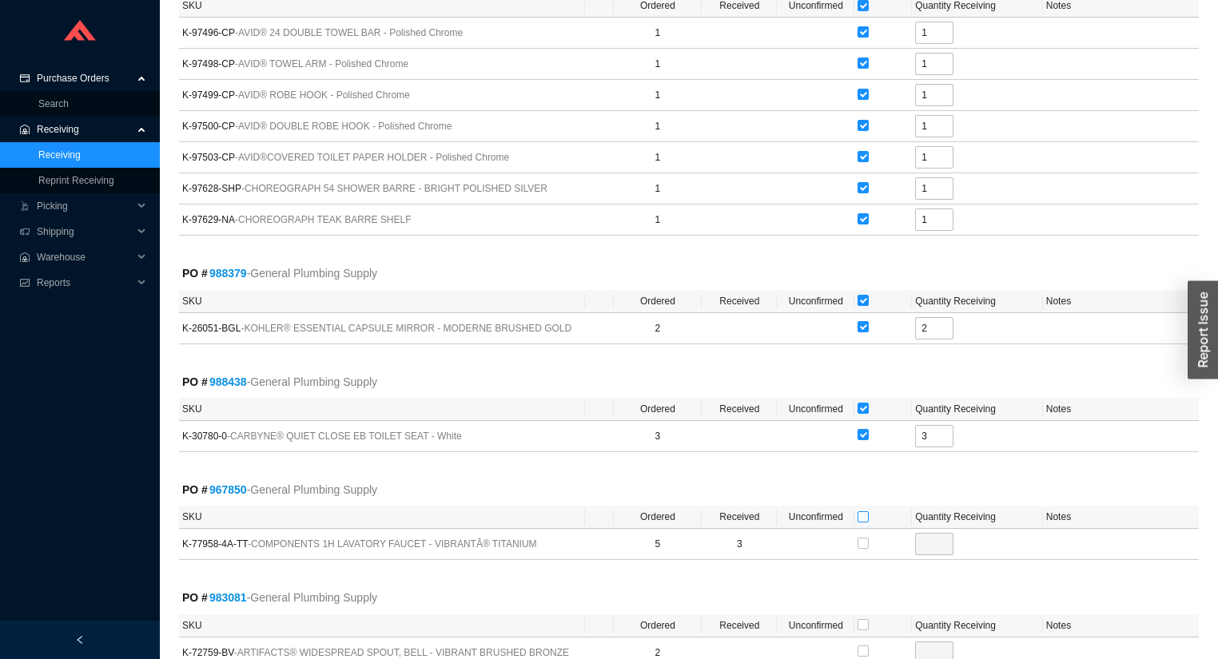
checkbox input "true"
type input "2"
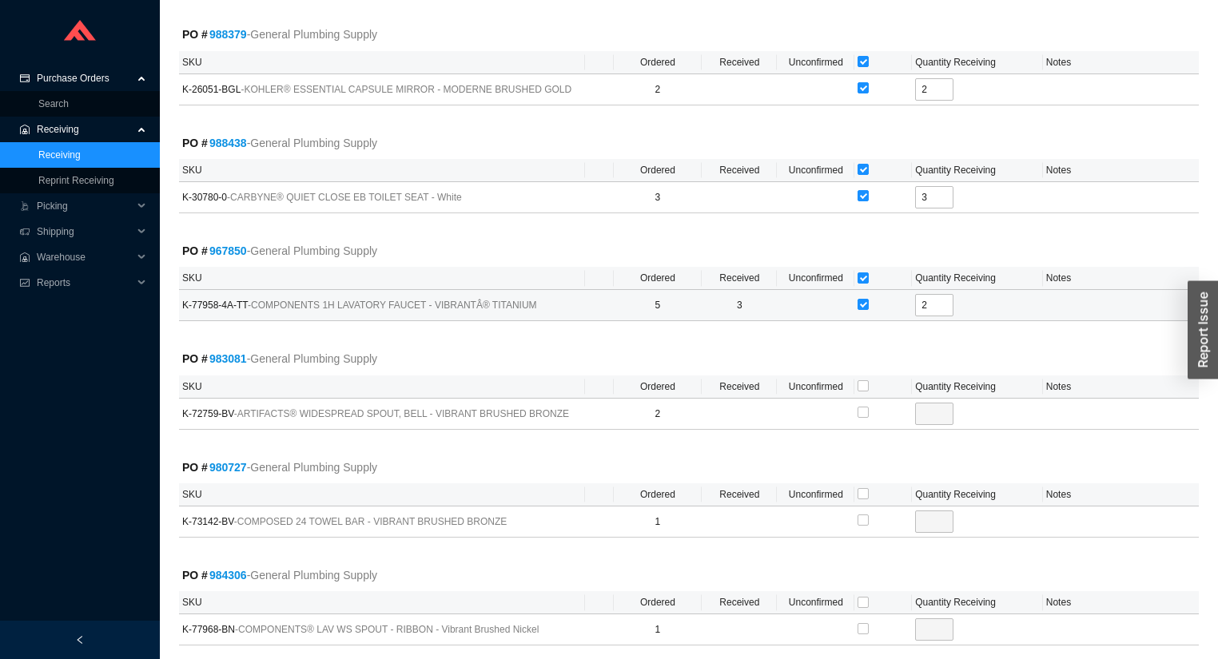
scroll to position [575, 0]
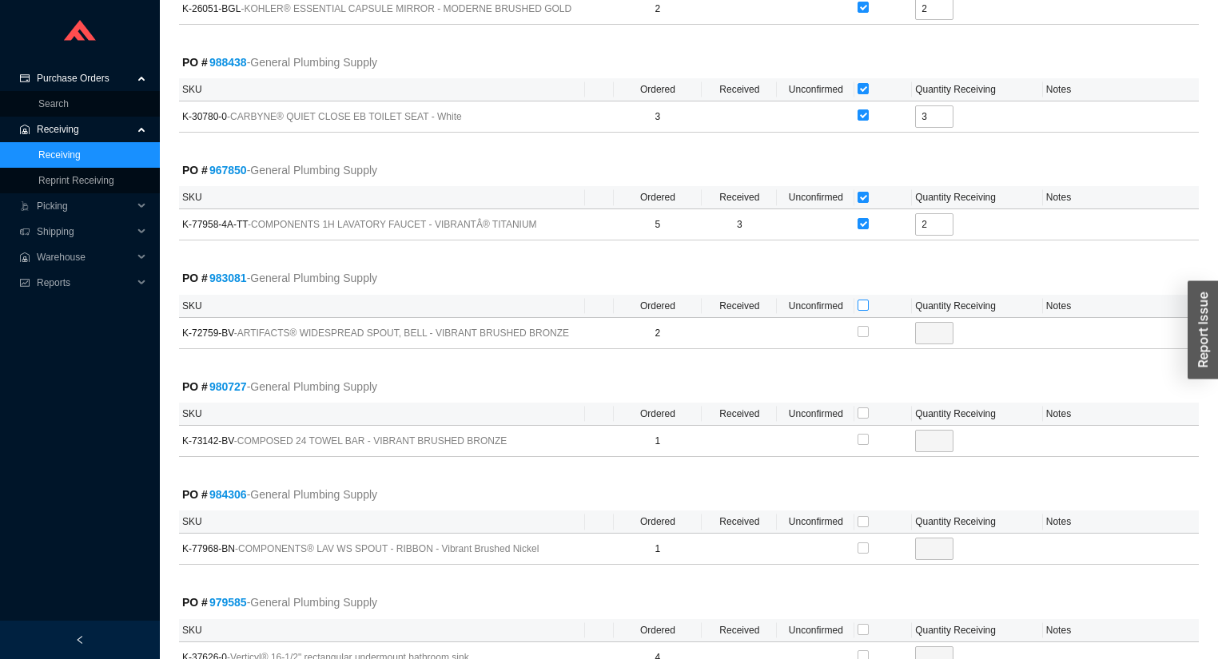
click at [866, 300] on input "checkbox" at bounding box center [863, 305] width 11 height 11
checkbox input "true"
type input "2"
click at [863, 412] on input "checkbox" at bounding box center [863, 413] width 11 height 11
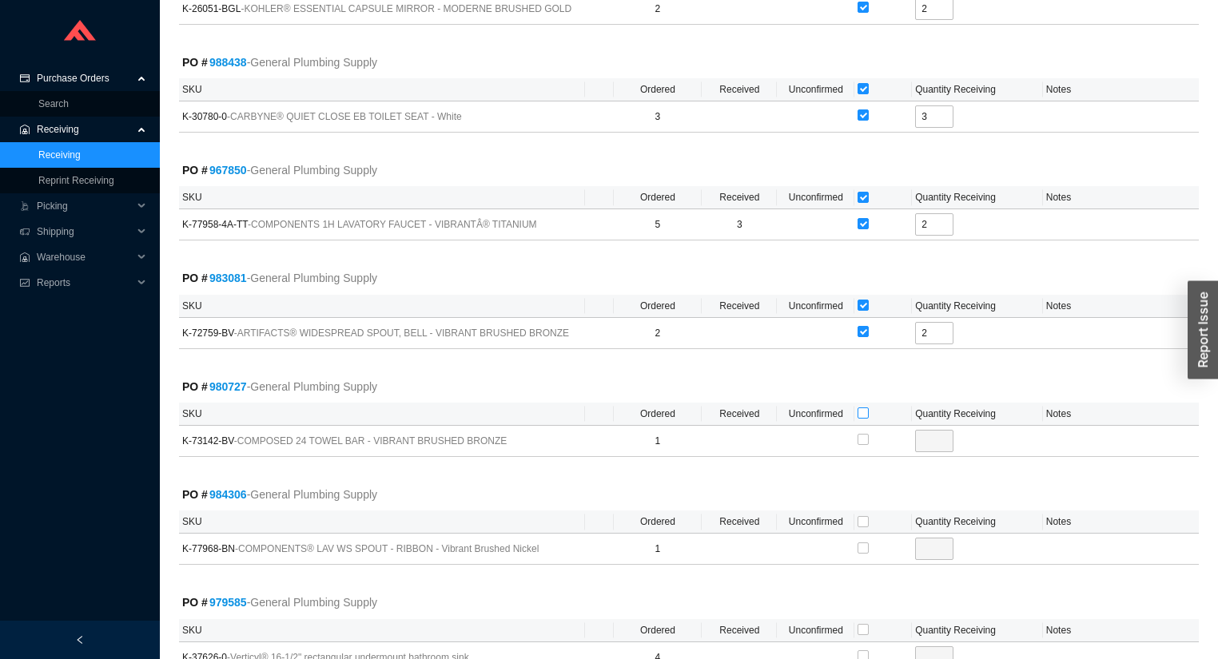
checkbox input "true"
type input "1"
click at [861, 516] on input "checkbox" at bounding box center [863, 521] width 11 height 11
checkbox input "true"
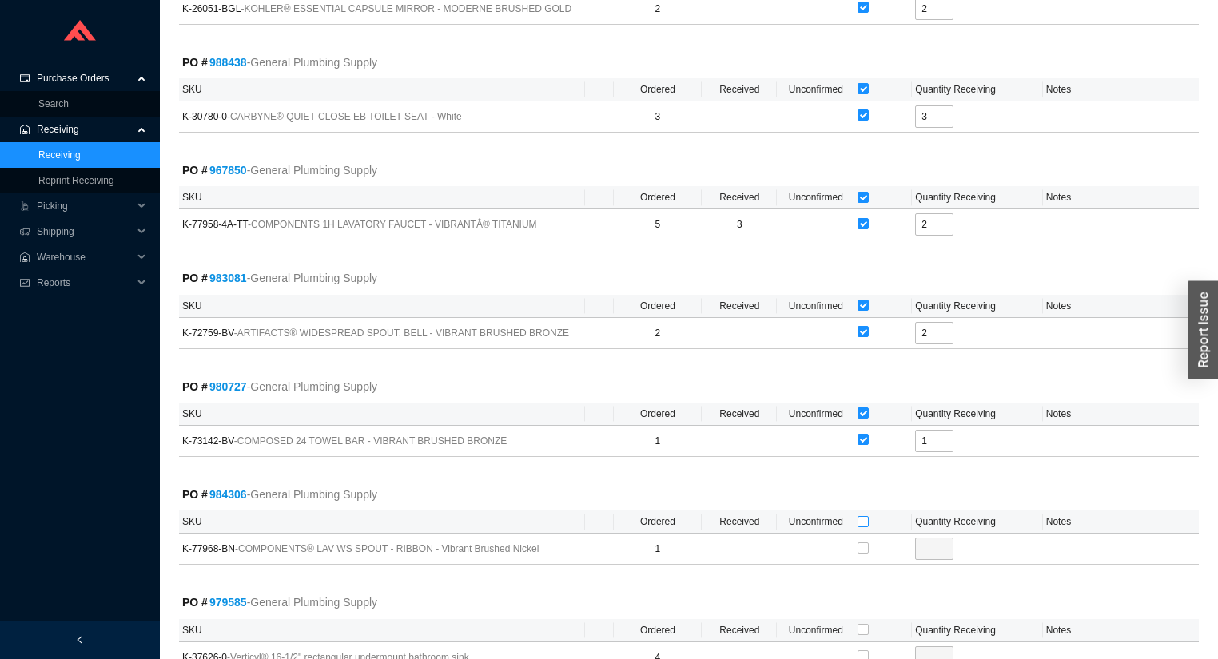
checkbox input "true"
type input "1"
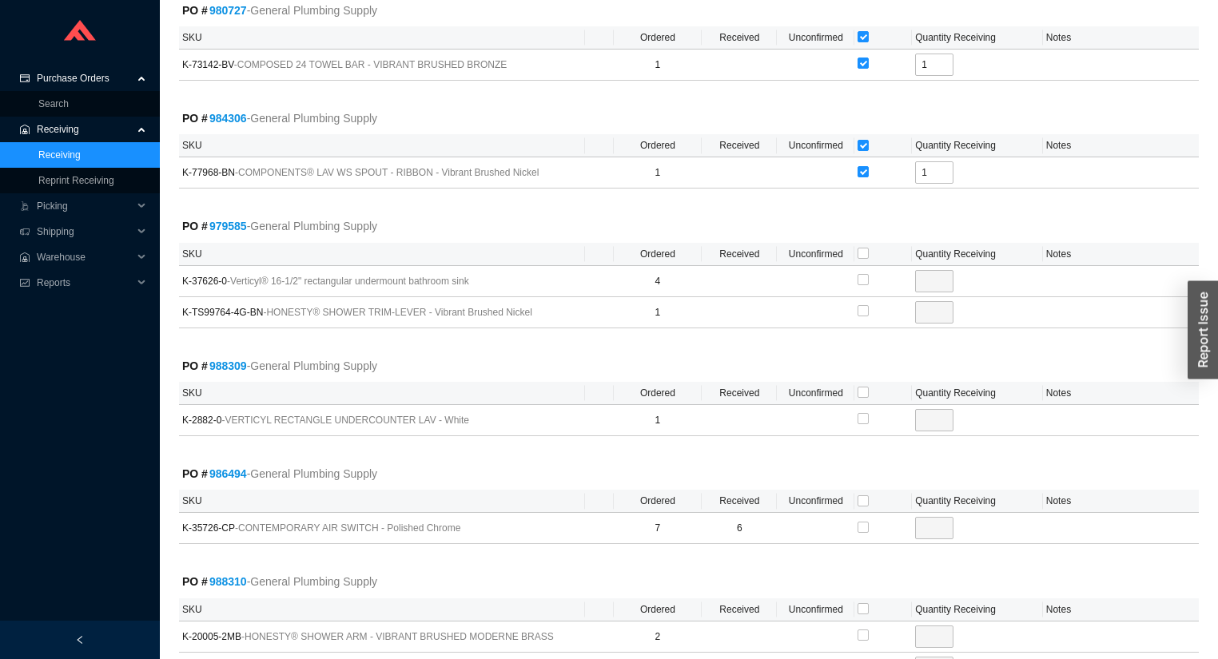
scroll to position [959, 0]
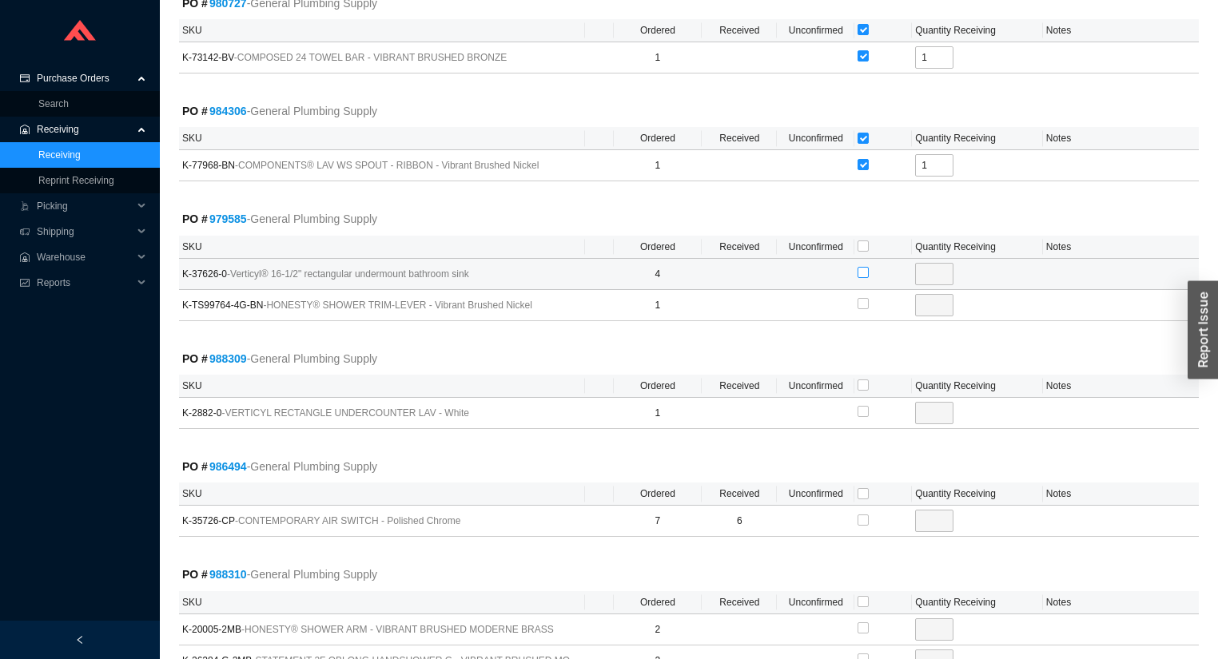
click at [860, 267] on input "checkbox" at bounding box center [863, 272] width 11 height 11
checkbox input "true"
type input "4"
click at [864, 381] on input "checkbox" at bounding box center [863, 385] width 11 height 11
checkbox input "true"
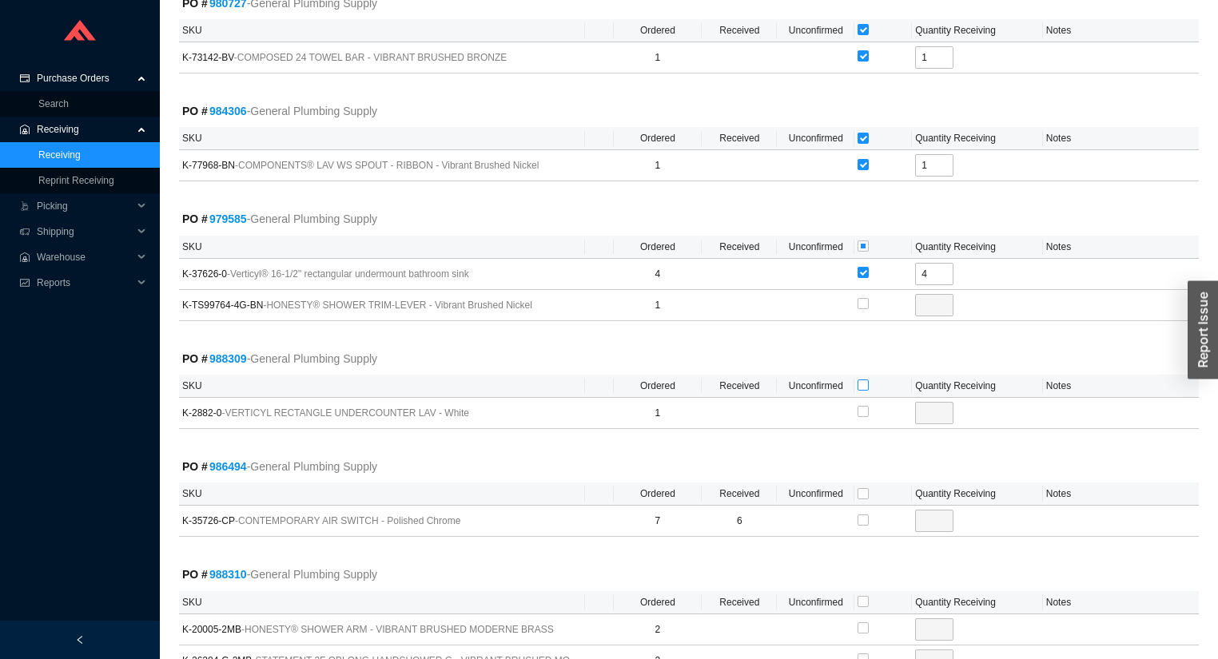
checkbox input "true"
type input "1"
click at [866, 488] on input "checkbox" at bounding box center [863, 493] width 11 height 11
checkbox input "true"
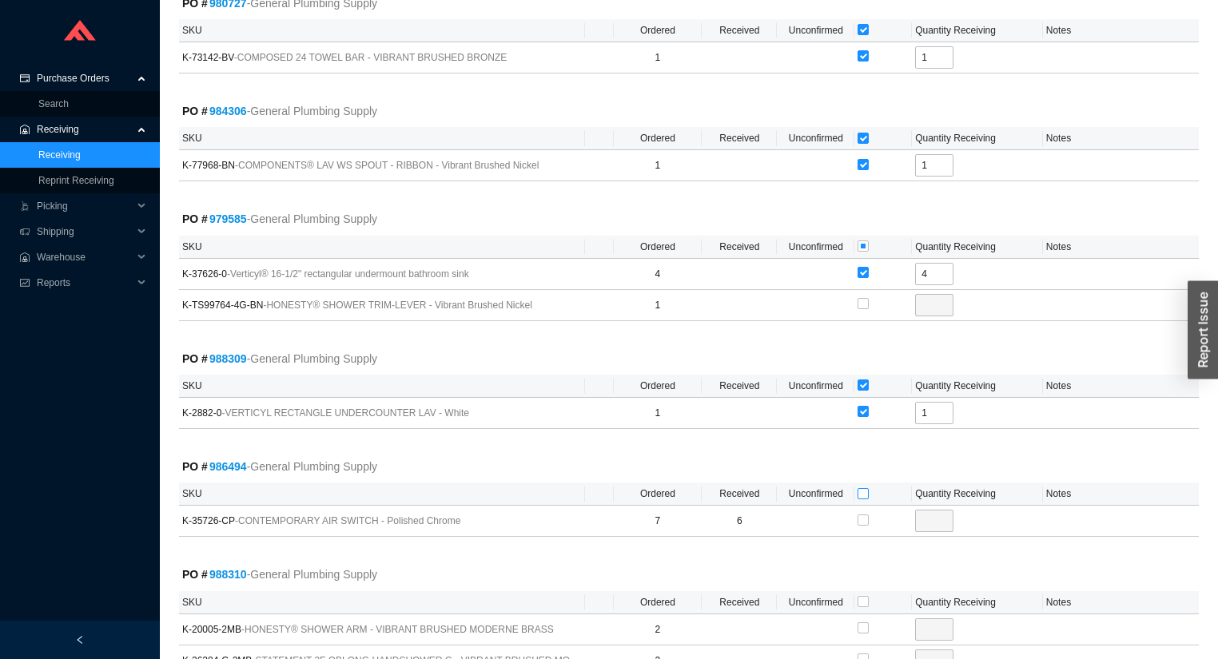
type input "1"
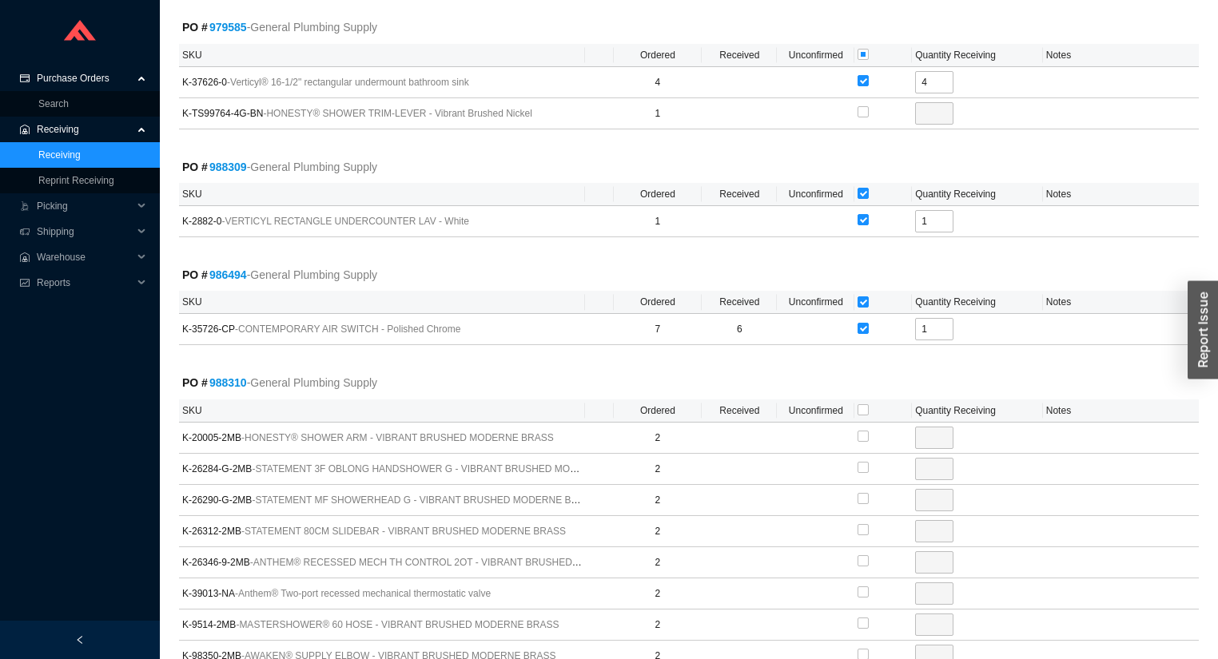
scroll to position [1215, 0]
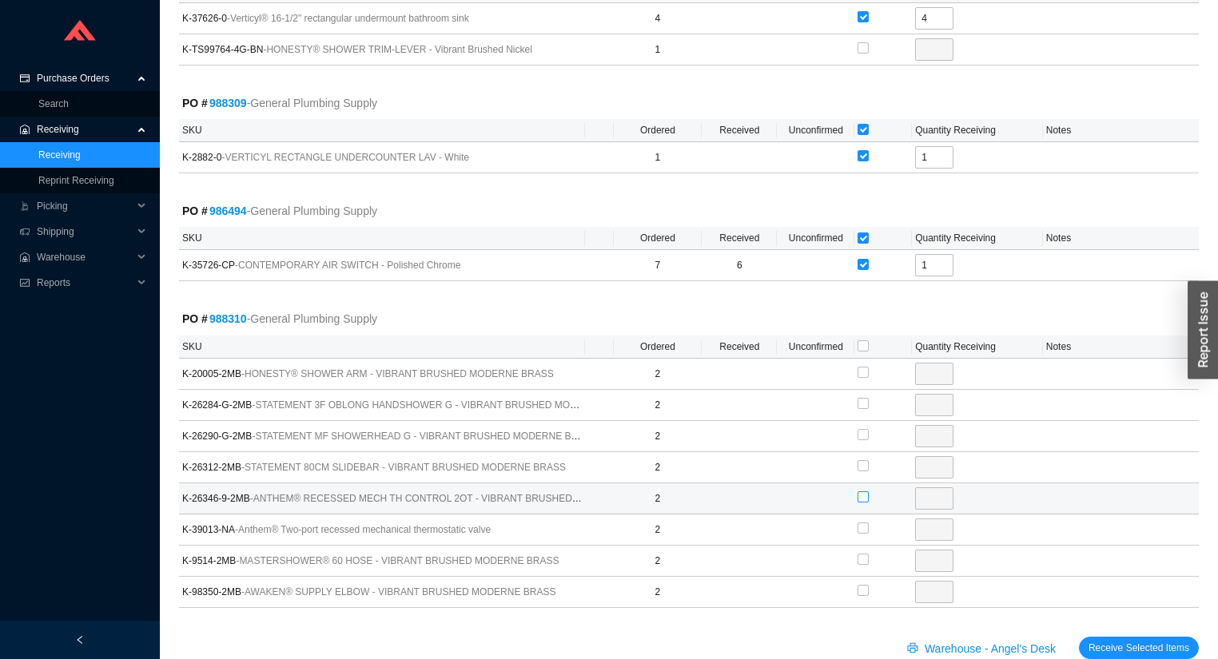
click at [862, 492] on input "checkbox" at bounding box center [863, 496] width 11 height 11
checkbox input "true"
type input "2"
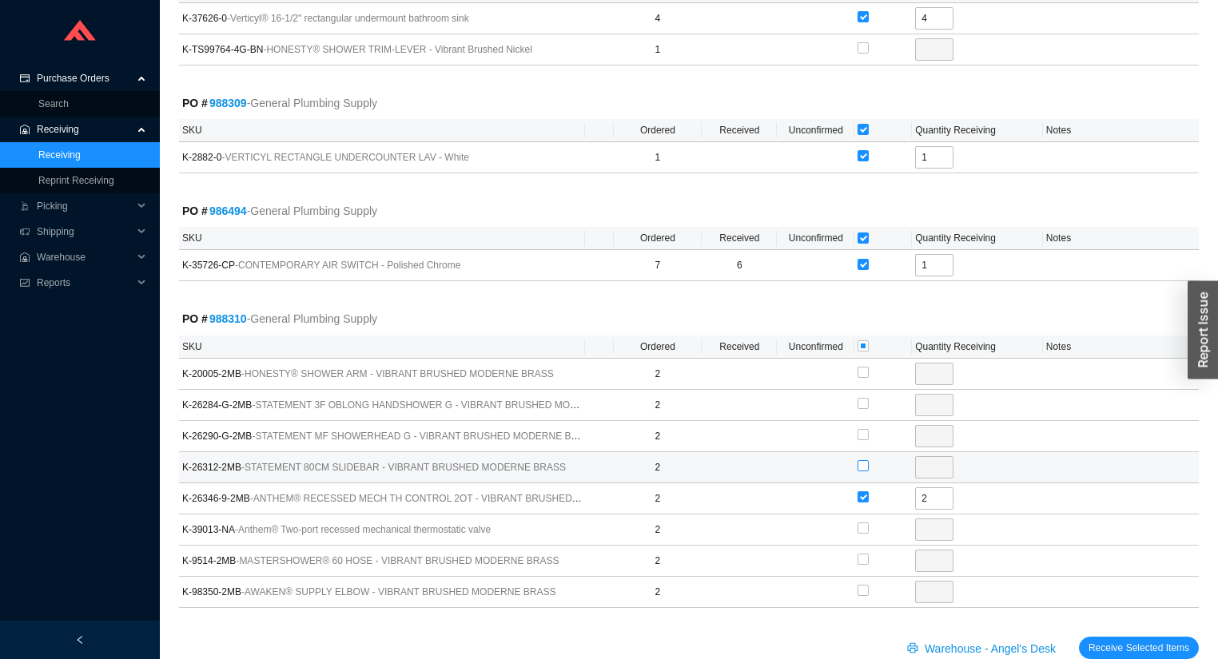
click at [861, 460] on input "checkbox" at bounding box center [863, 465] width 11 height 11
checkbox input "true"
type input "2"
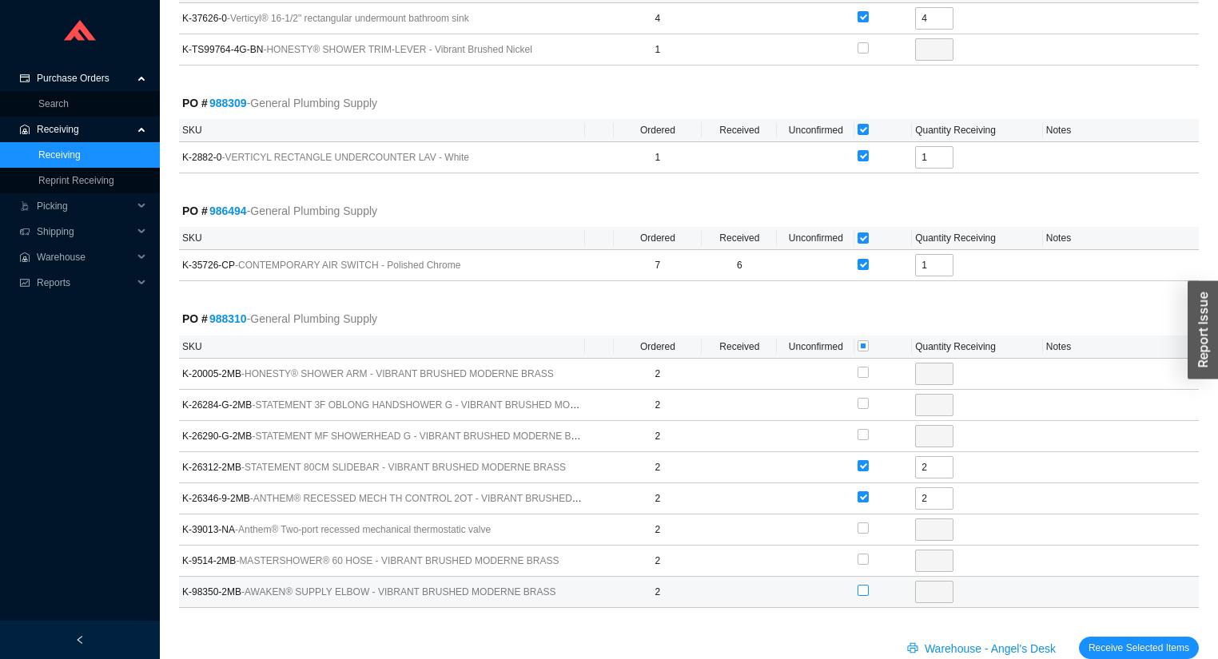
click at [863, 589] on label at bounding box center [863, 591] width 11 height 16
click at [863, 589] on input "checkbox" at bounding box center [863, 590] width 11 height 11
checkbox input "true"
type input "2"
click at [860, 398] on input "checkbox" at bounding box center [863, 403] width 11 height 11
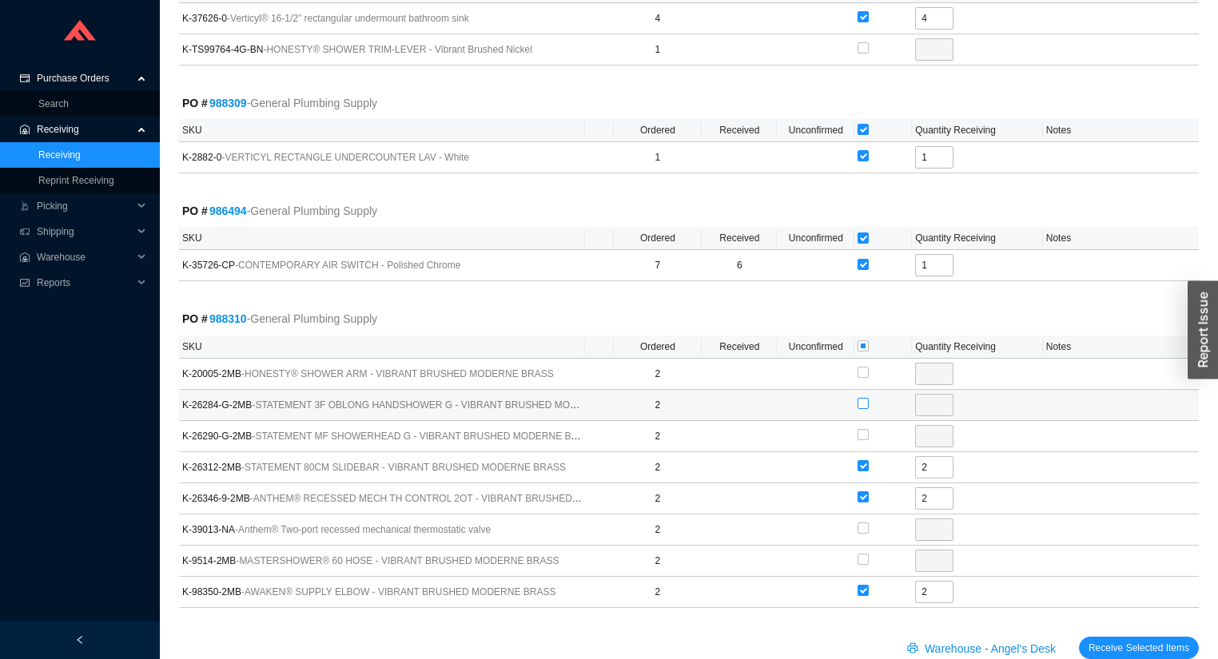
checkbox input "true"
type input "2"
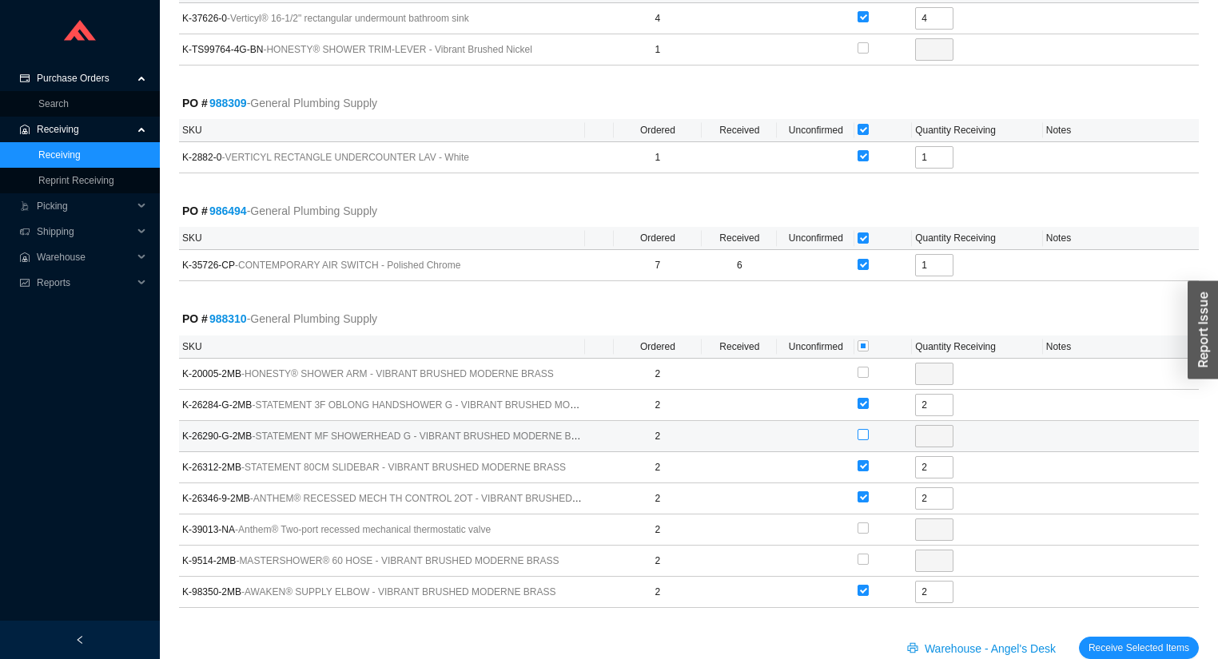
click at [860, 431] on input "checkbox" at bounding box center [863, 434] width 11 height 11
checkbox input "true"
type input "2"
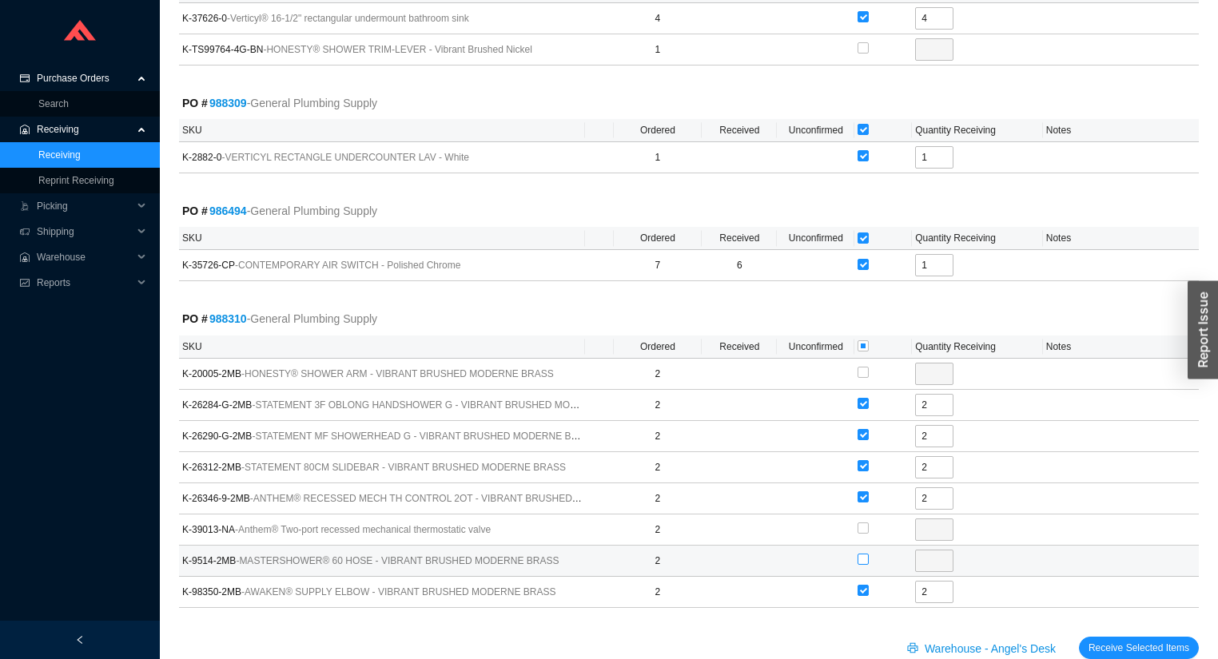
click at [863, 554] on input "checkbox" at bounding box center [863, 559] width 11 height 11
checkbox input "true"
type input "2"
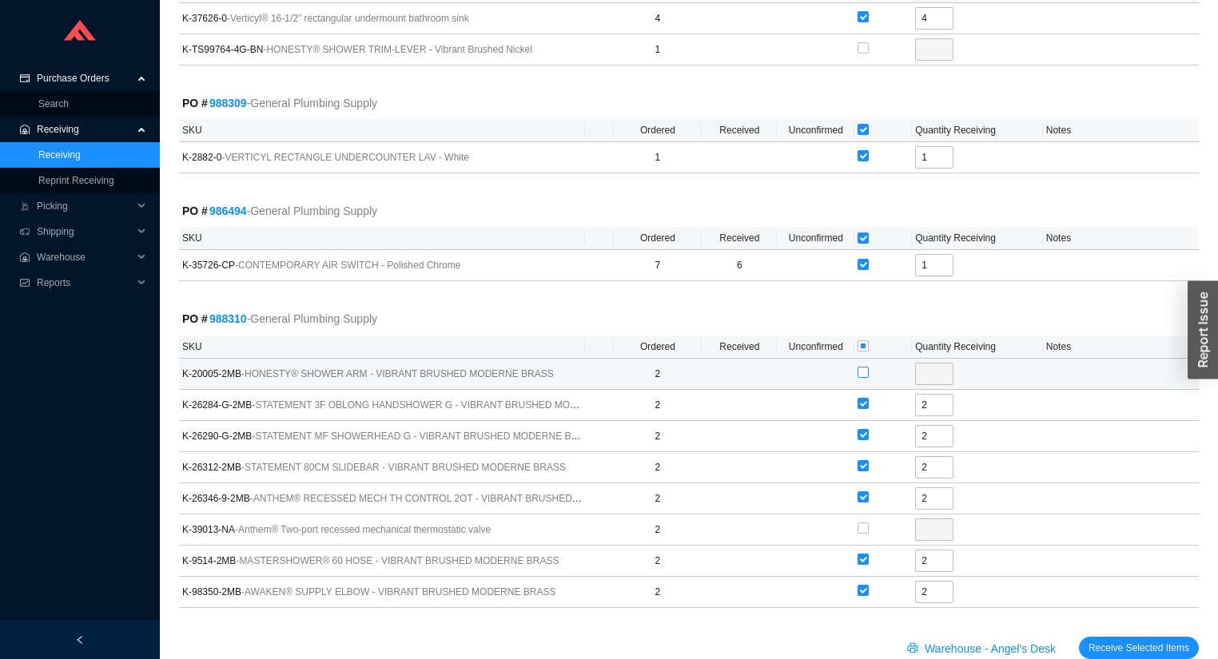
click at [862, 367] on input "checkbox" at bounding box center [863, 372] width 11 height 11
checkbox input "true"
type input "2"
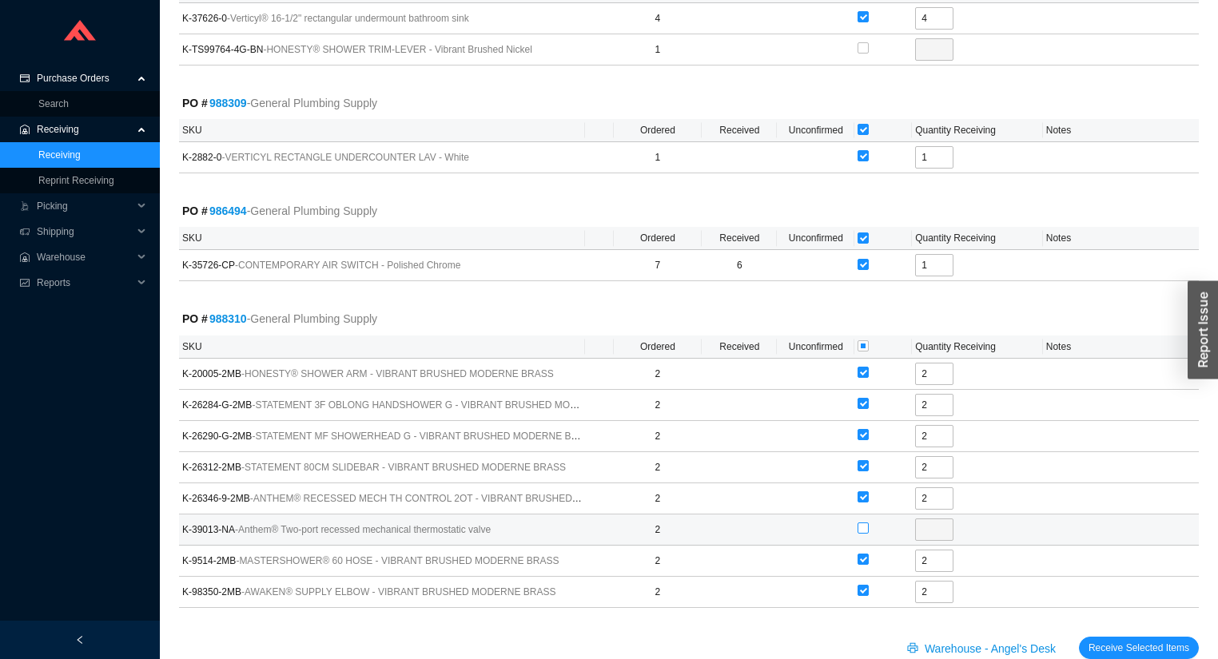
click at [864, 523] on input "checkbox" at bounding box center [863, 528] width 11 height 11
checkbox input "true"
type input "2"
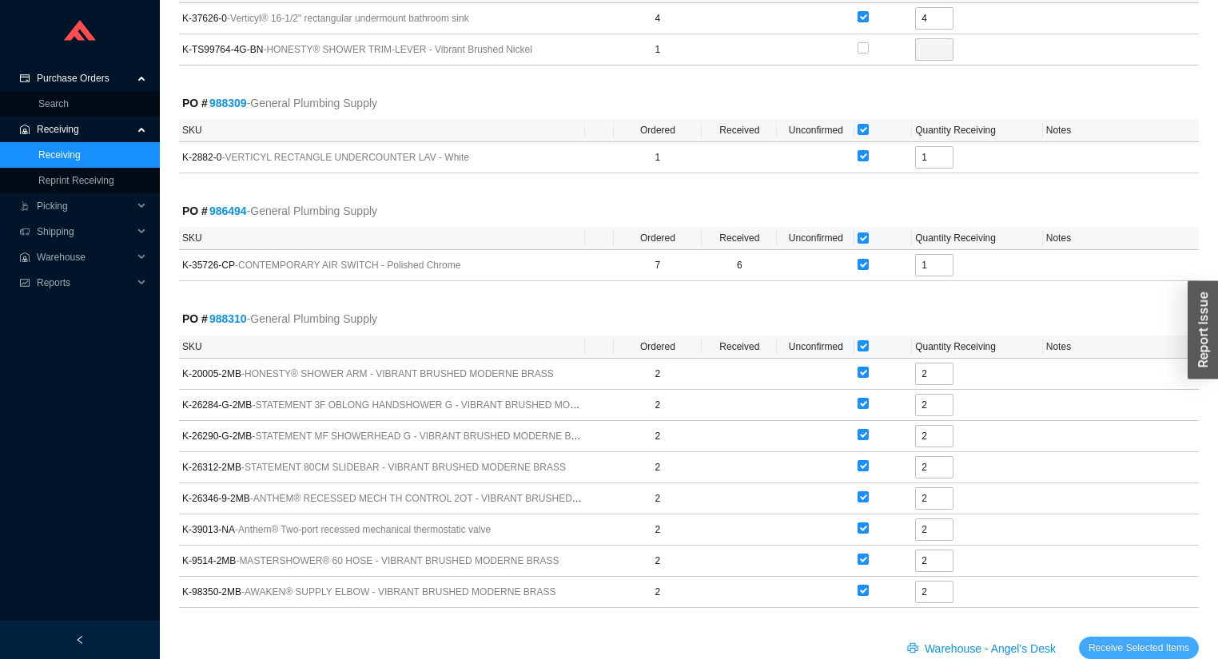
click at [1162, 646] on span "Receive Selected Items" at bounding box center [1138, 648] width 101 height 16
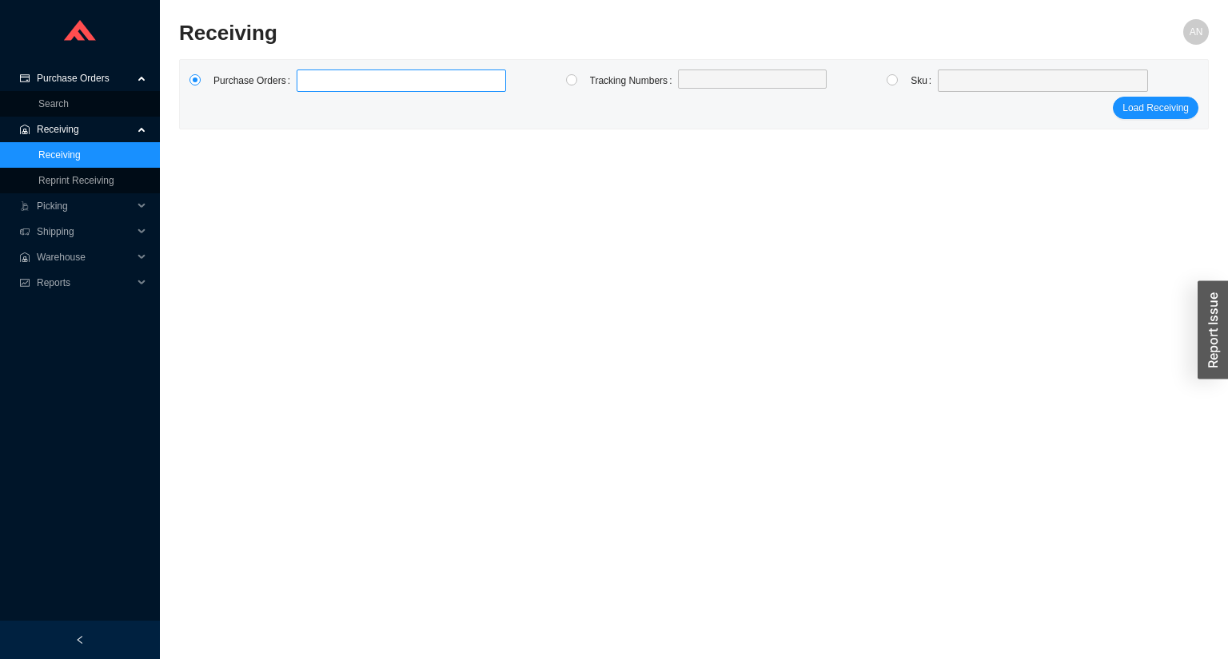
click at [331, 72] on label at bounding box center [400, 81] width 209 height 22
click at [310, 72] on input at bounding box center [304, 81] width 11 height 18
click at [320, 78] on label at bounding box center [400, 81] width 209 height 22
click at [310, 78] on input at bounding box center [304, 81] width 11 height 18
type input "988267"
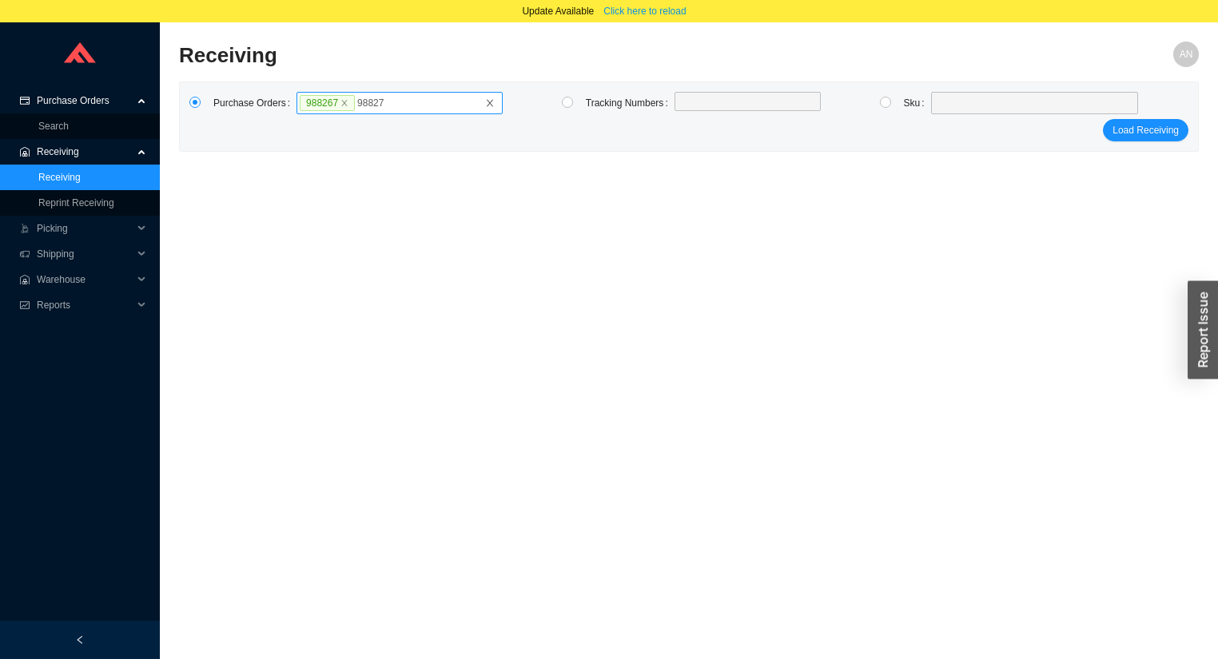
type input "988271"
type input "988270"
type input "987903"
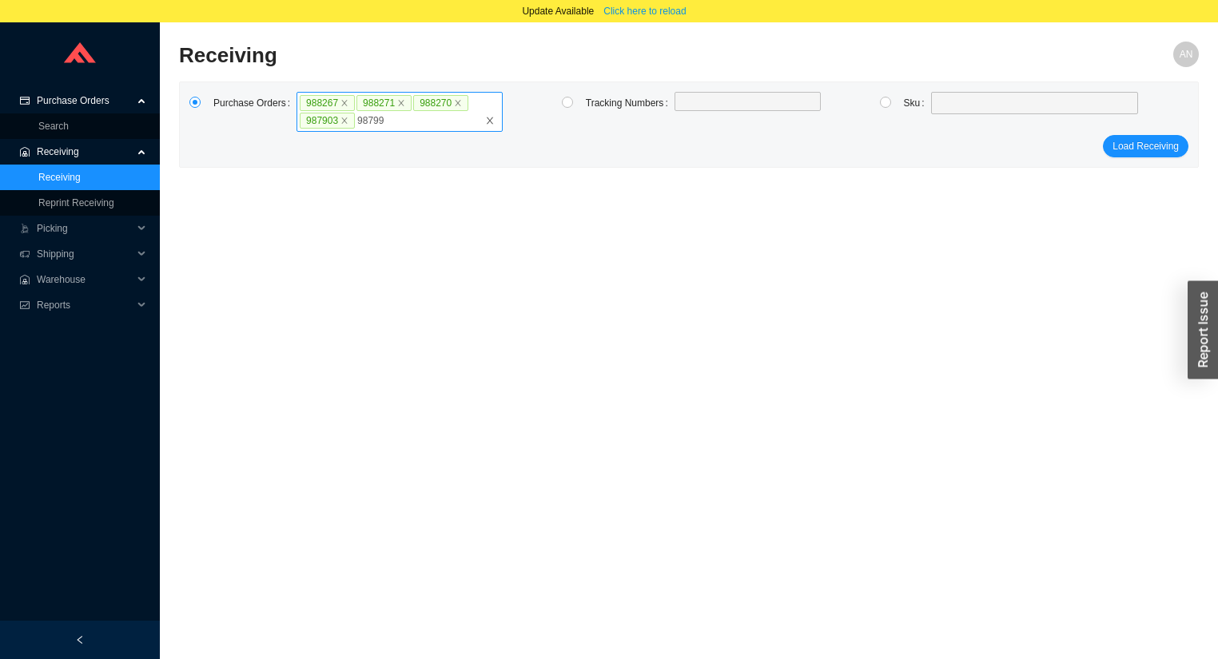
type input "987990"
click at [440, 124] on label "988267 988271 988270 987903 987990" at bounding box center [399, 112] width 206 height 40
click at [424, 124] on input "988267 988271 988270 987903 987990" at bounding box center [417, 121] width 11 height 18
type input "988095"
type input "988260"
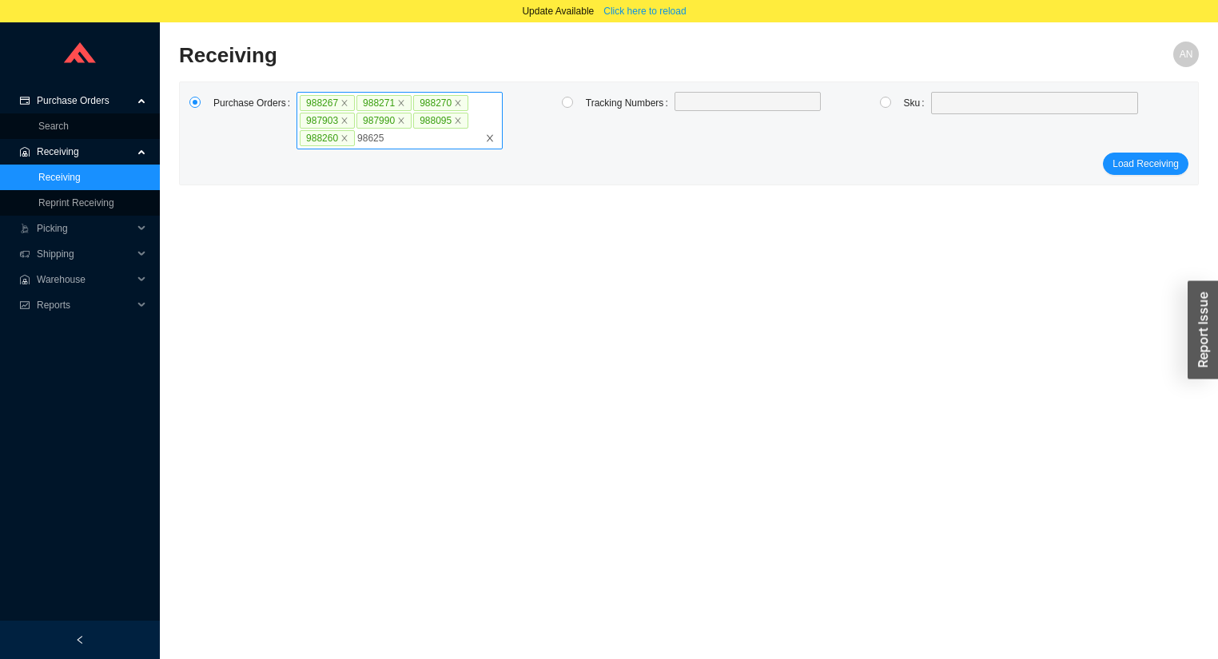
type input "986257"
type input "987912"
type input "986597"
type input "985467"
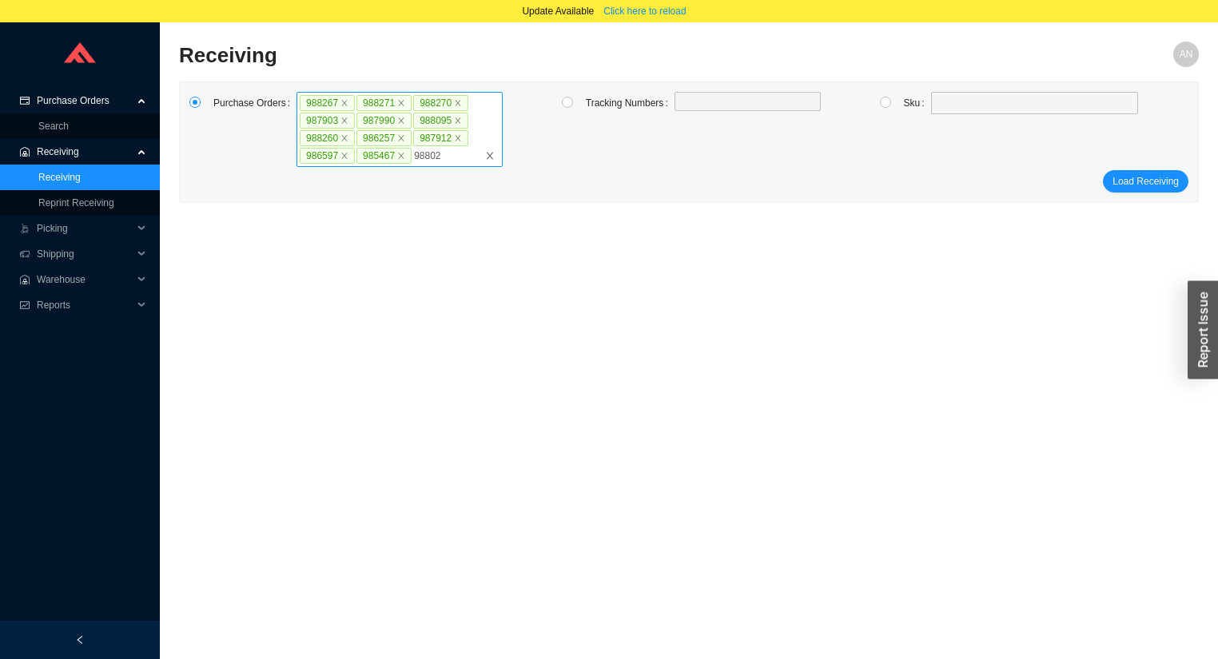
type input "988025"
type input "988022"
type input "987752"
type input "982794"
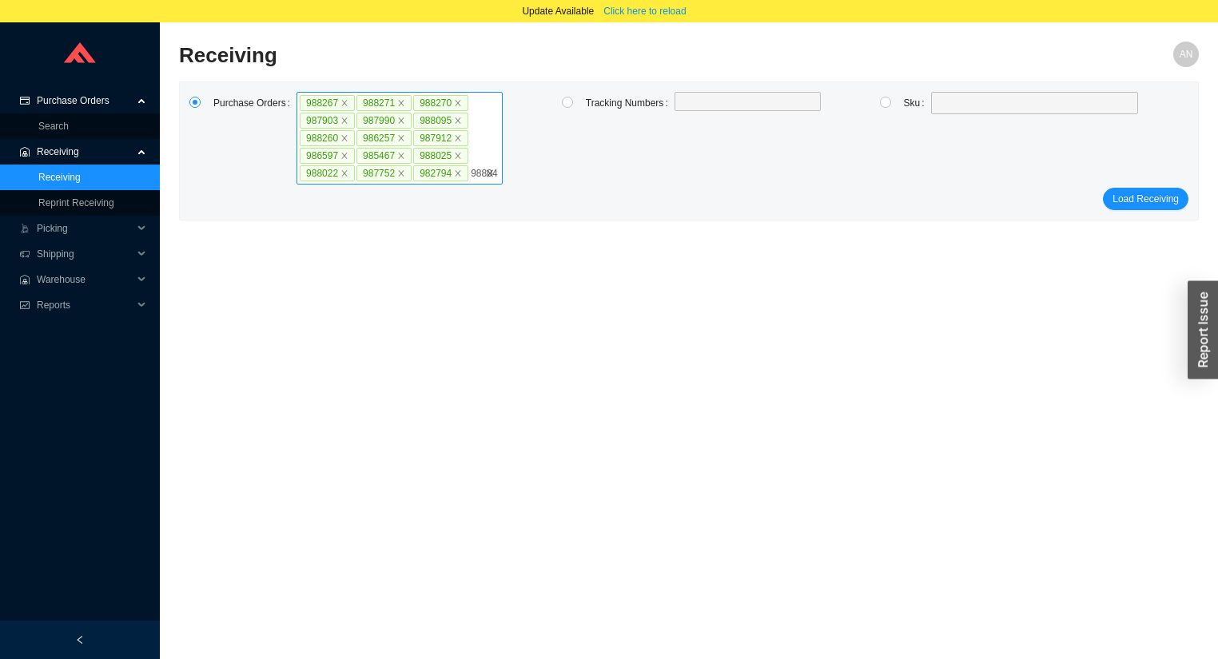
type input "988043"
type input "987591"
type input "987611"
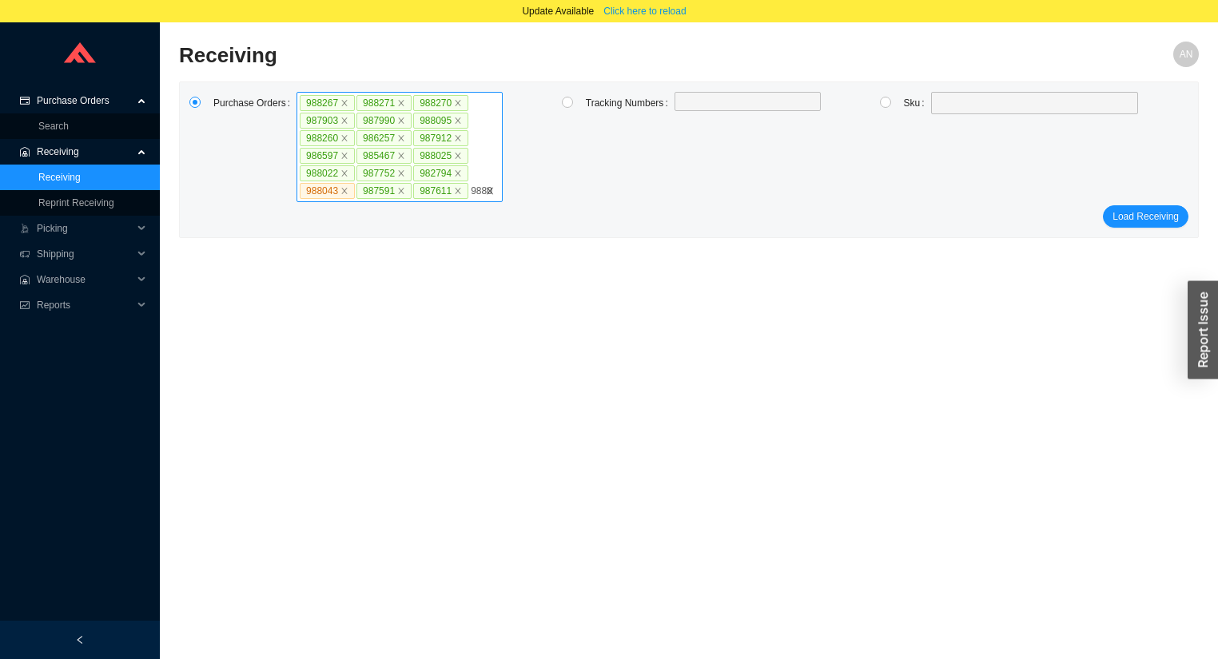
type input "988015"
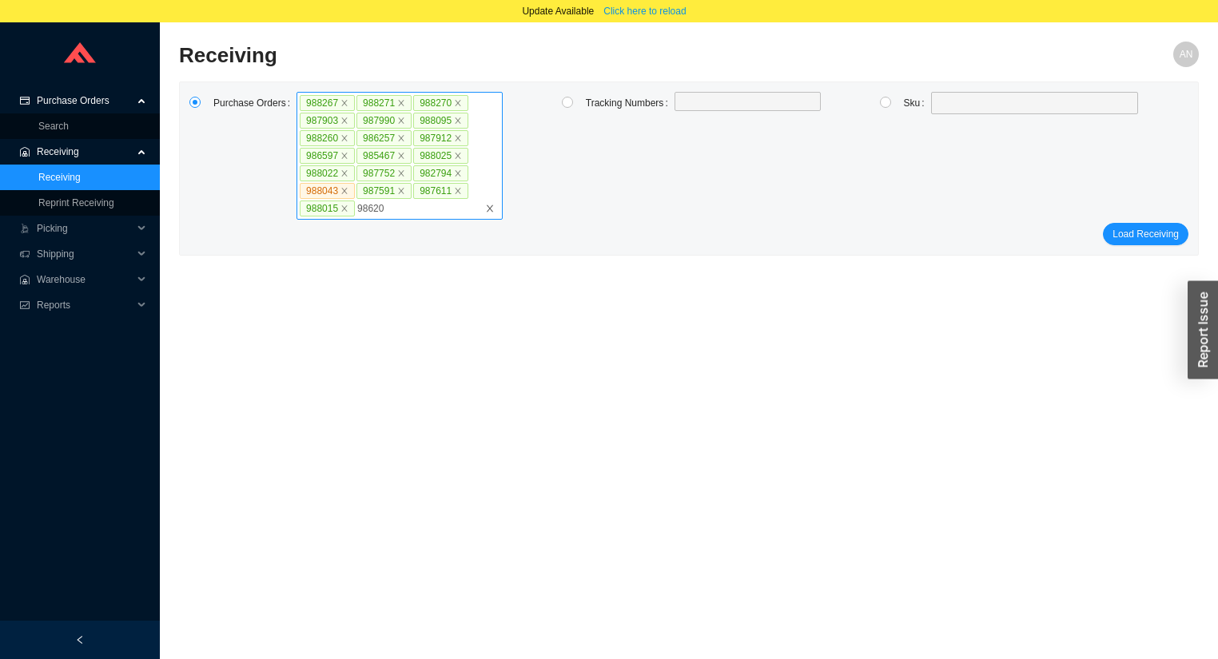
type input "986208"
type input "988138"
click button "Load Receiving" at bounding box center [1146, 234] width 86 height 22
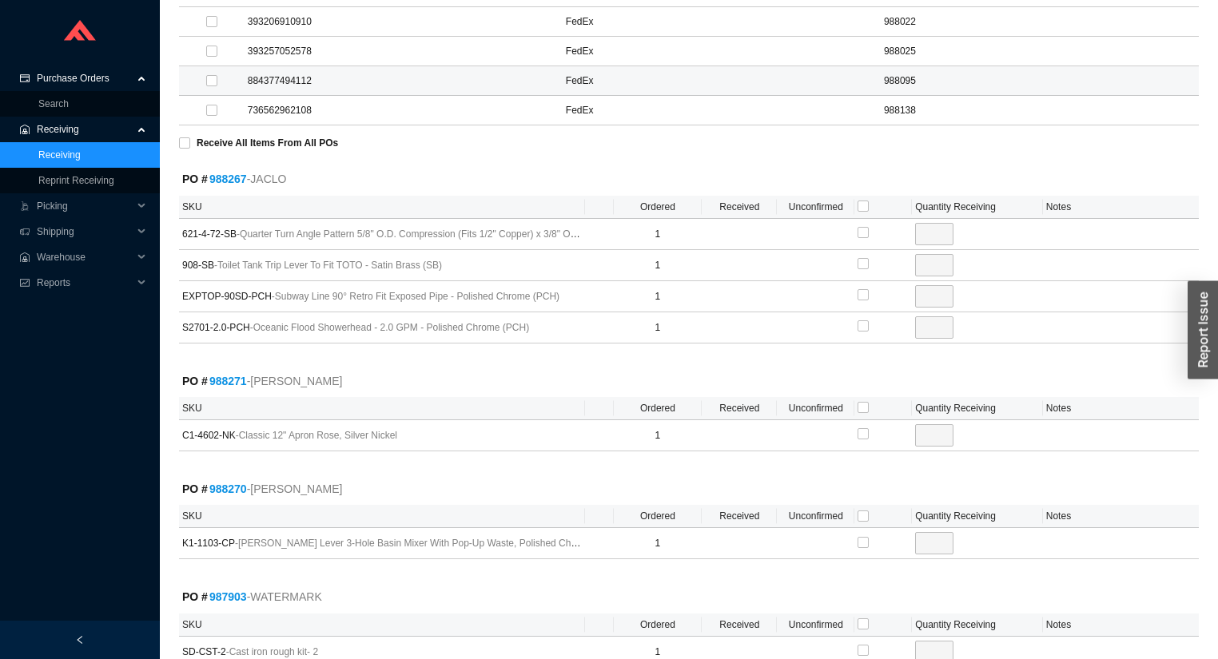
scroll to position [703, 0]
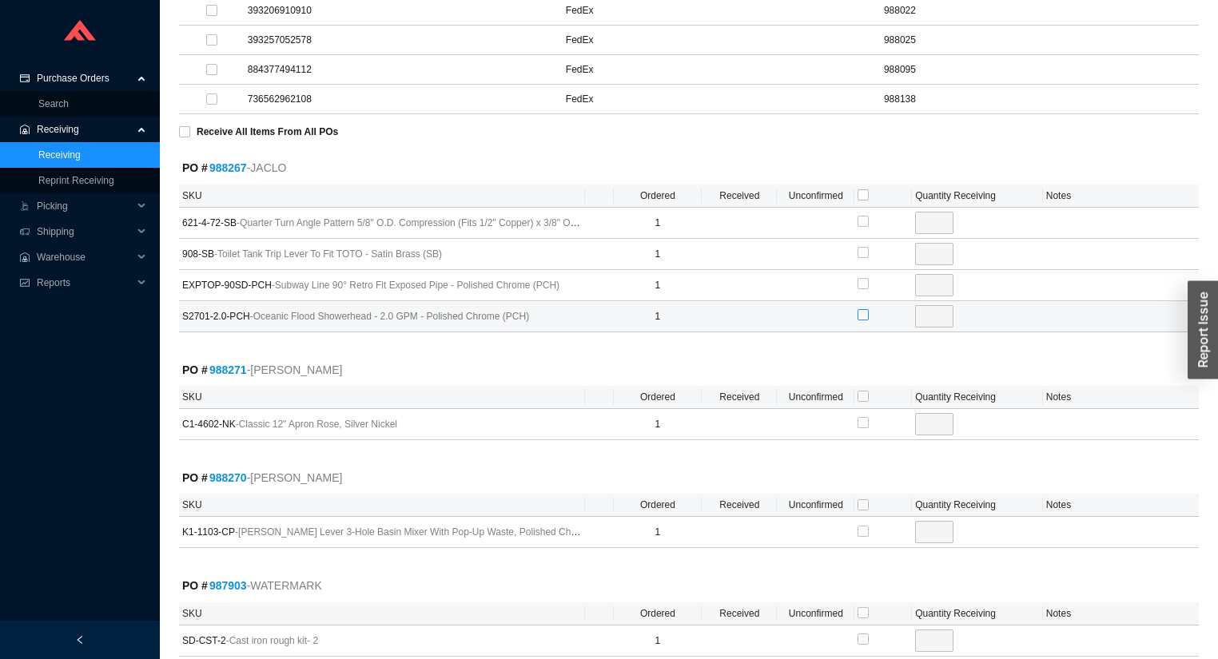
click at [863, 310] on input "checkbox" at bounding box center [863, 314] width 11 height 11
checkbox input "true"
type input "1"
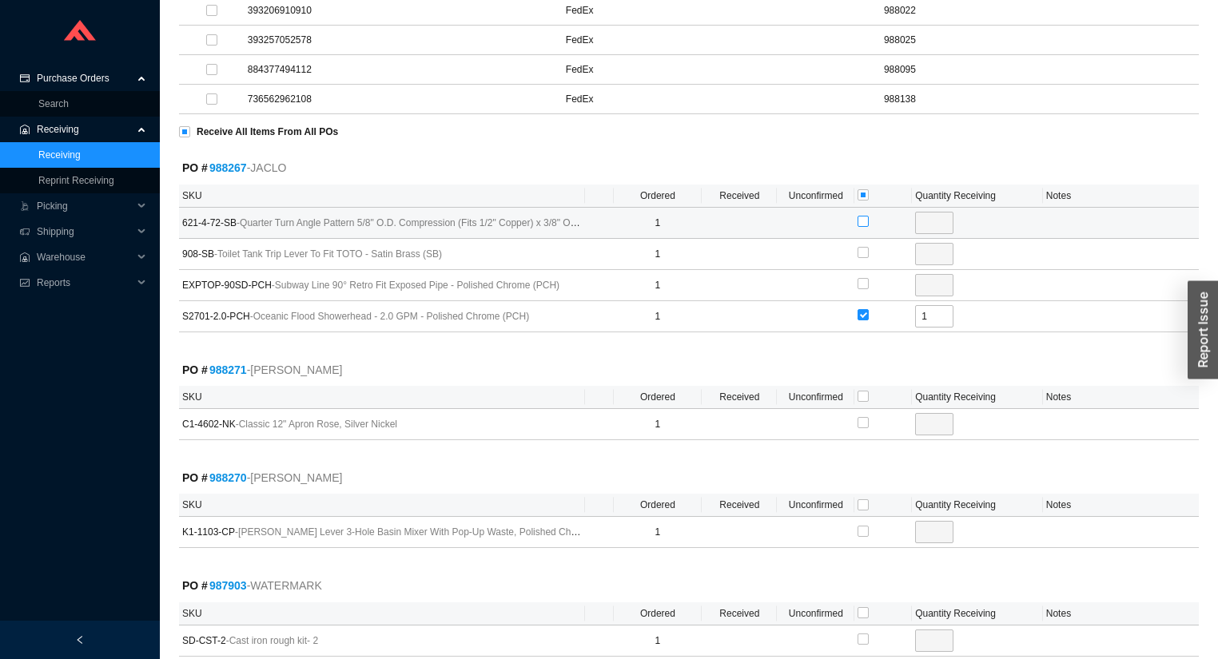
click at [863, 219] on input "checkbox" at bounding box center [863, 221] width 11 height 11
checkbox input "true"
type input "1"
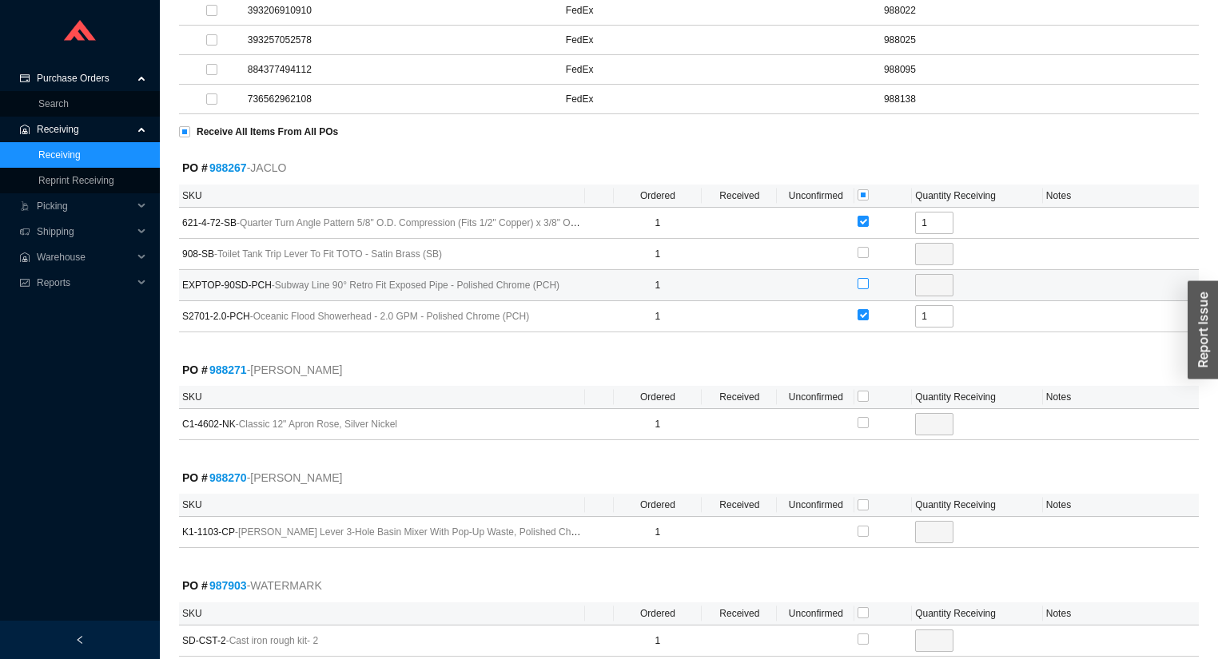
click at [864, 278] on input "checkbox" at bounding box center [863, 283] width 11 height 11
checkbox input "true"
type input "1"
click at [862, 391] on input "checkbox" at bounding box center [863, 396] width 11 height 11
checkbox input "true"
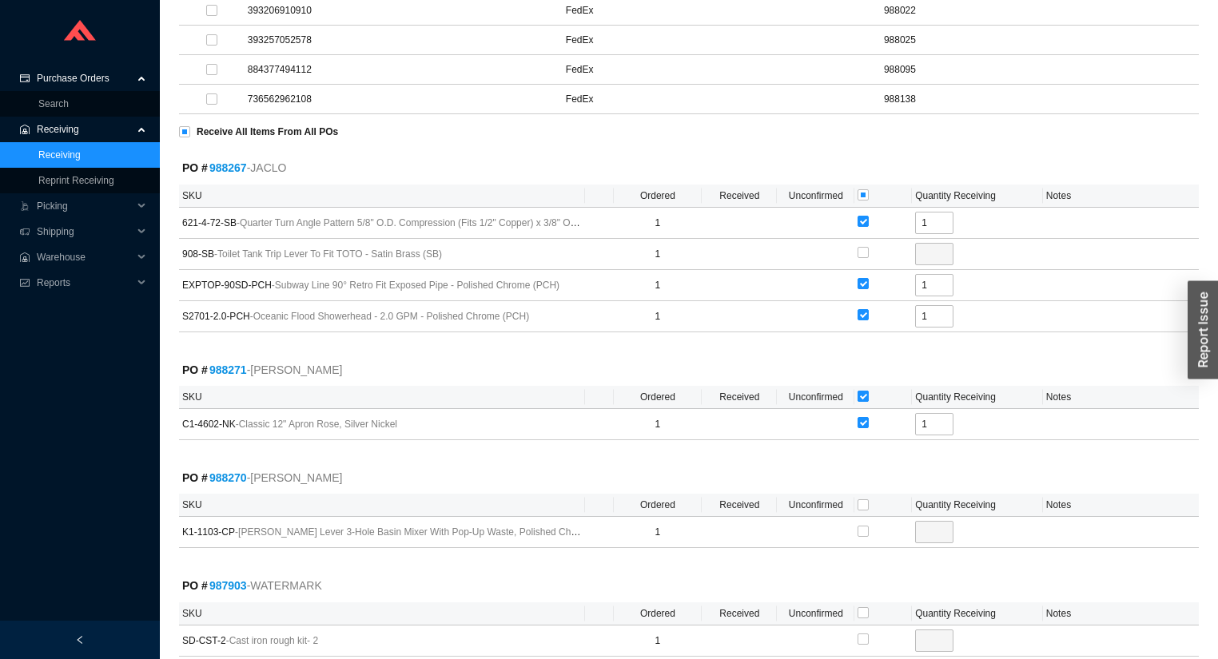
checkbox input "true"
type input "1"
click at [862, 499] on input "checkbox" at bounding box center [863, 504] width 11 height 11
checkbox input "true"
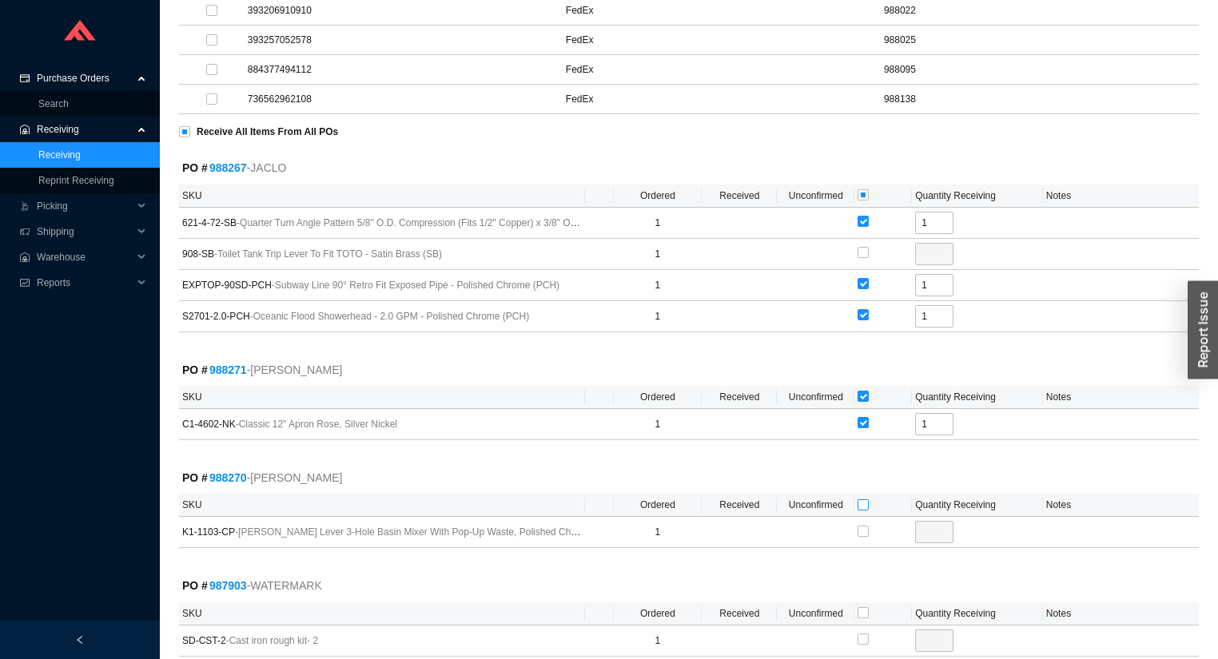
type input "1"
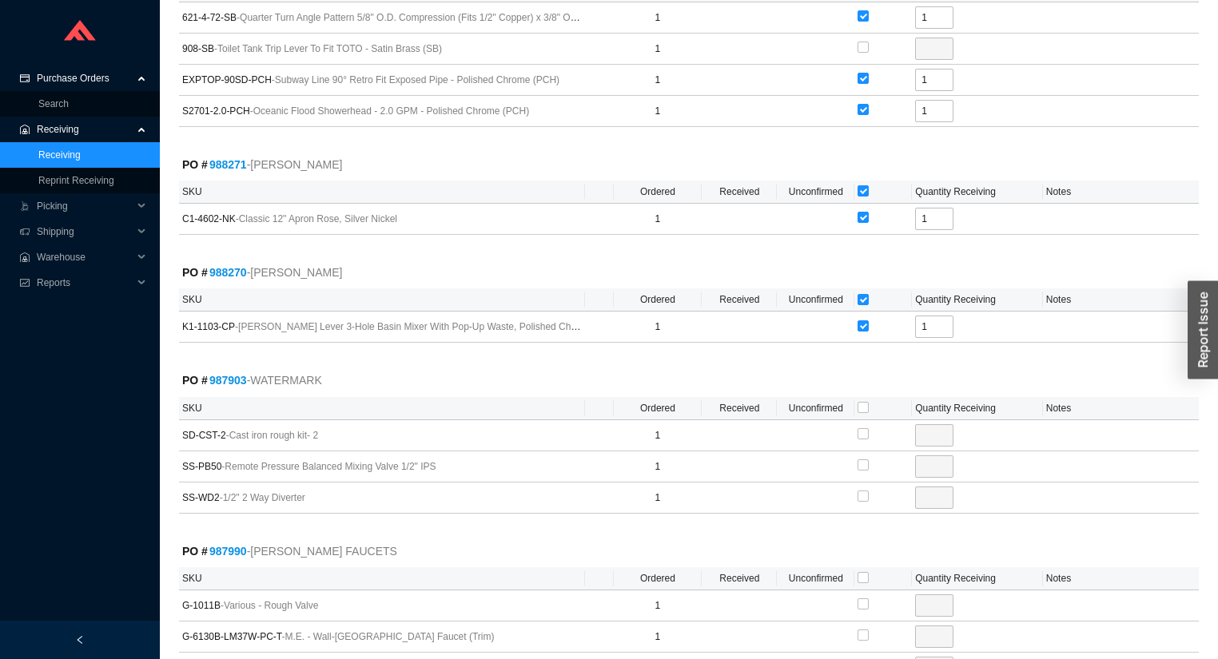
scroll to position [959, 0]
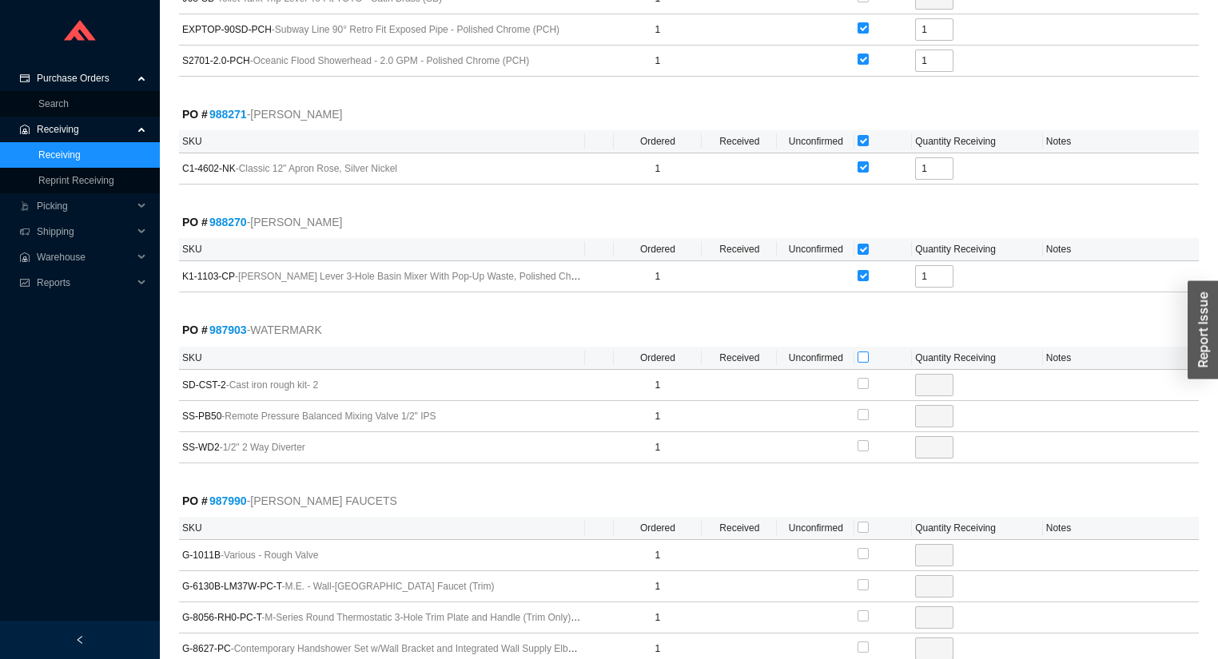
click at [863, 352] on input "checkbox" at bounding box center [863, 357] width 11 height 11
checkbox input "true"
type input "1"
checkbox input "true"
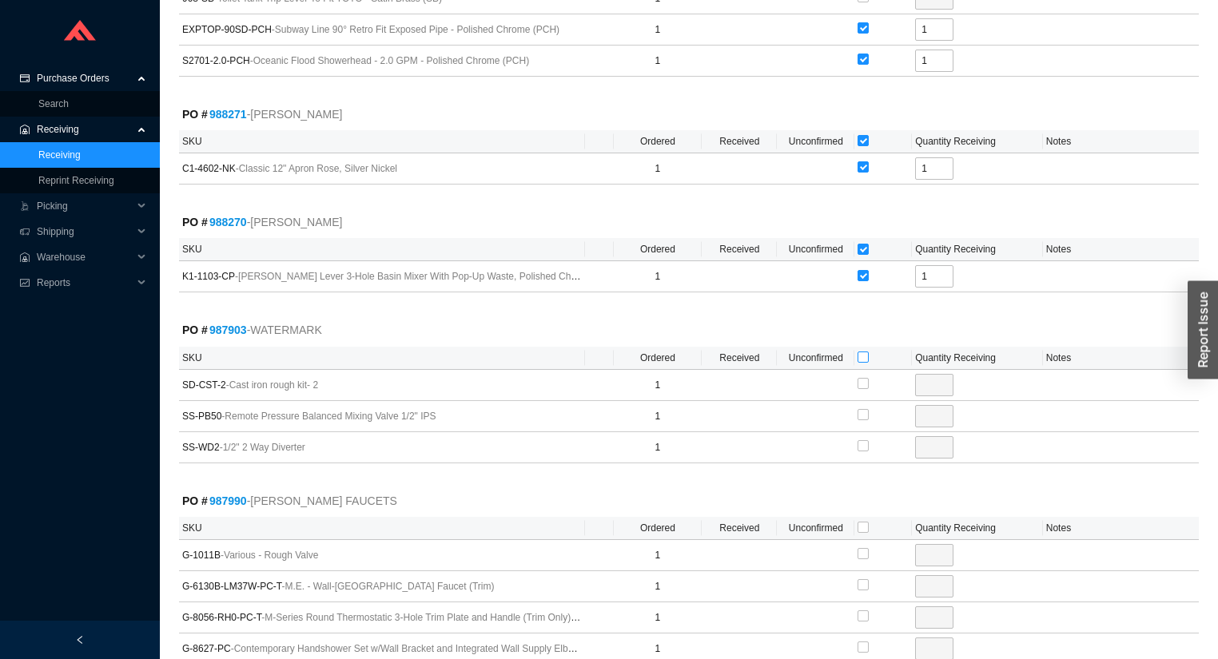
type input "1"
checkbox input "true"
type input "1"
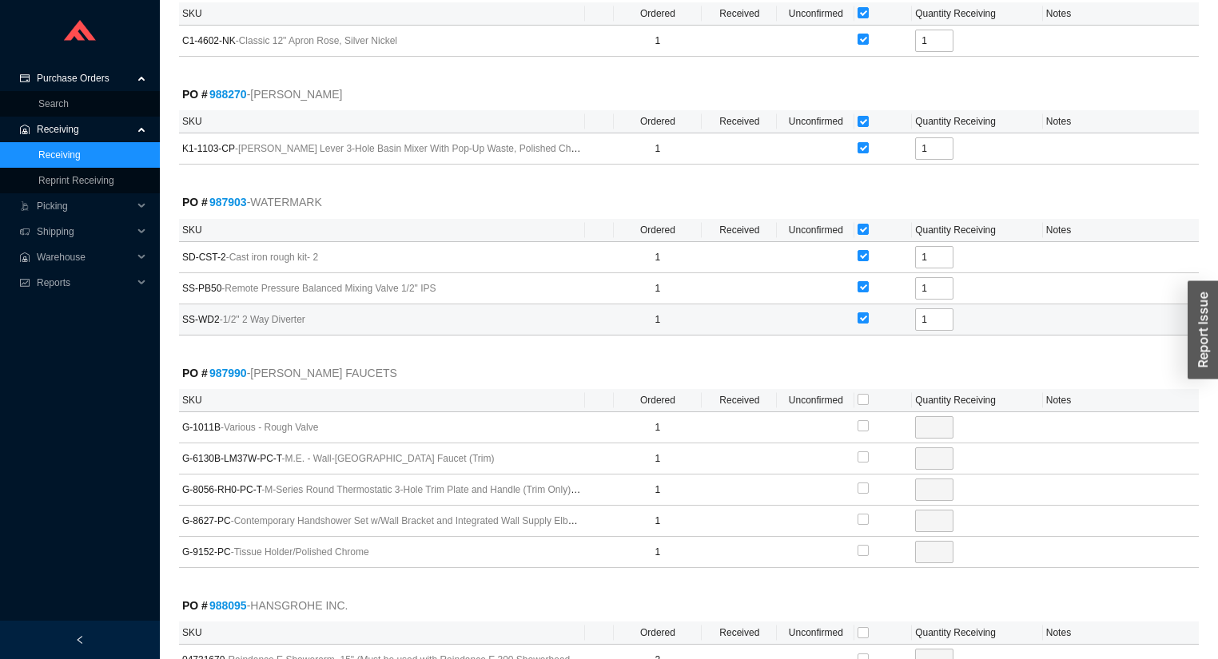
scroll to position [1151, 0]
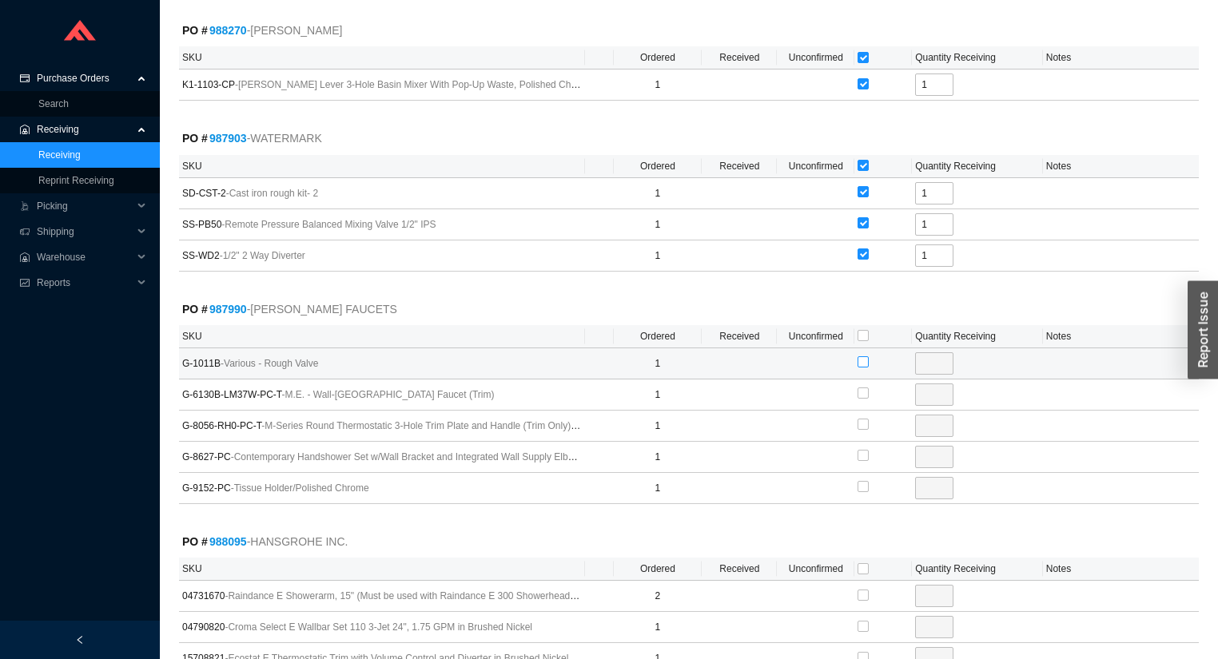
click at [860, 356] on input "checkbox" at bounding box center [863, 361] width 11 height 11
checkbox input "true"
type input "1"
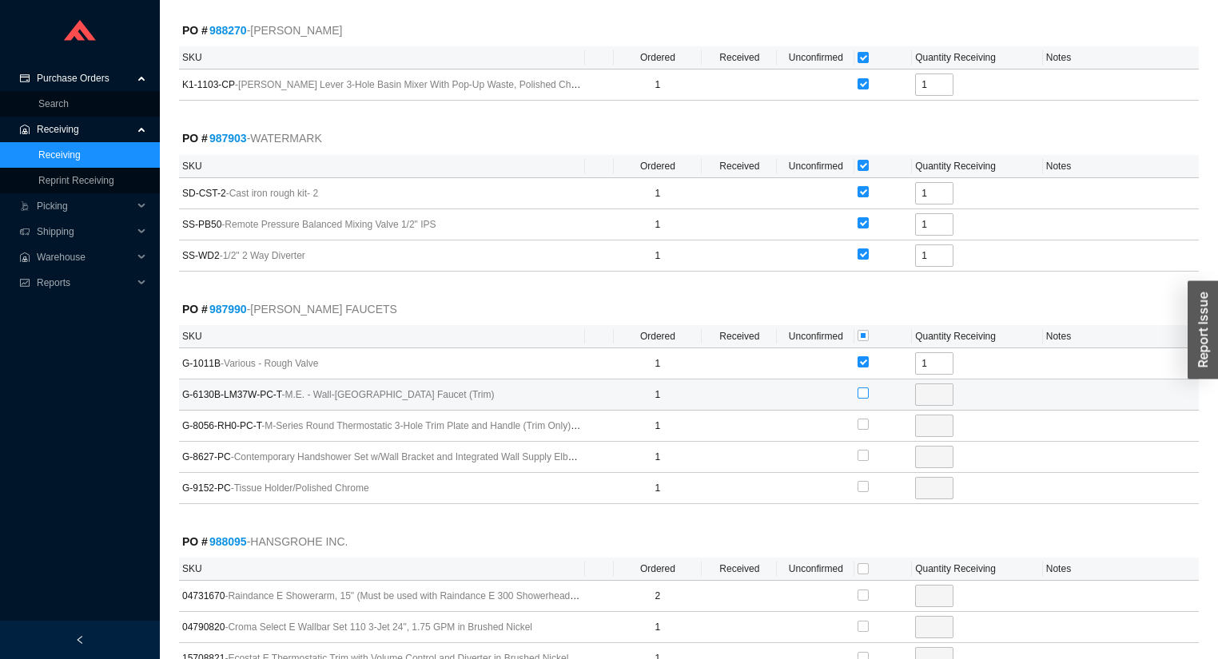
click at [862, 388] on input "checkbox" at bounding box center [863, 393] width 11 height 11
checkbox input "true"
type input "1"
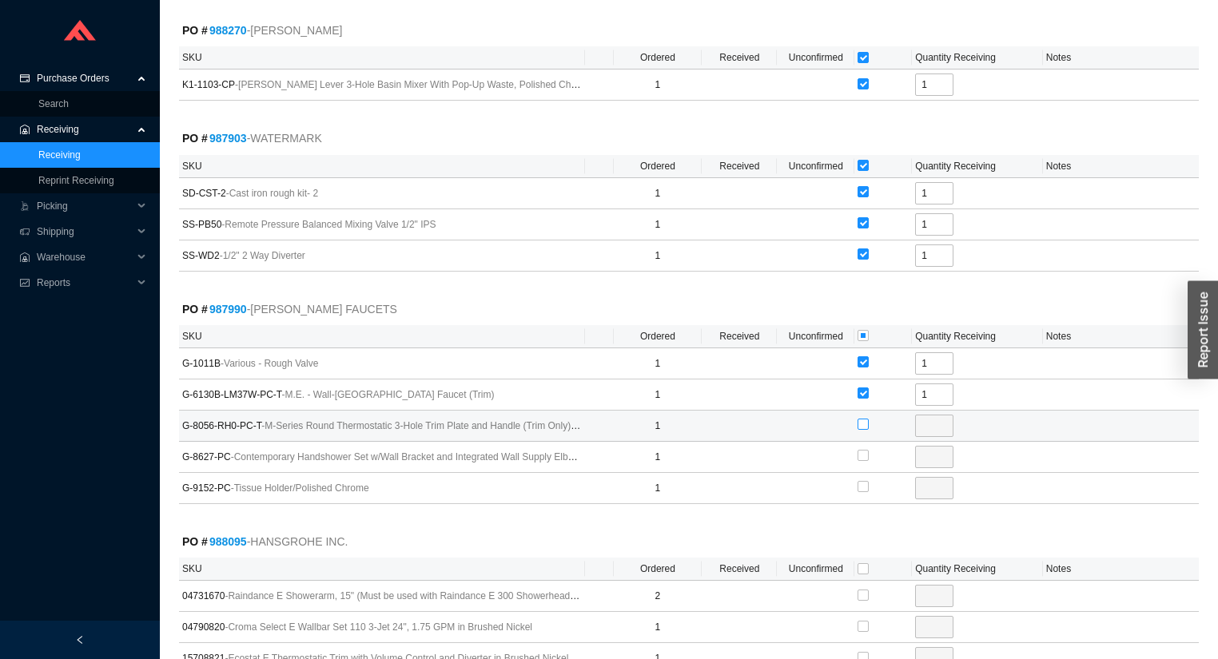
click at [864, 419] on input "checkbox" at bounding box center [863, 424] width 11 height 11
checkbox input "true"
type input "1"
click at [862, 450] on input "checkbox" at bounding box center [863, 455] width 11 height 11
checkbox input "true"
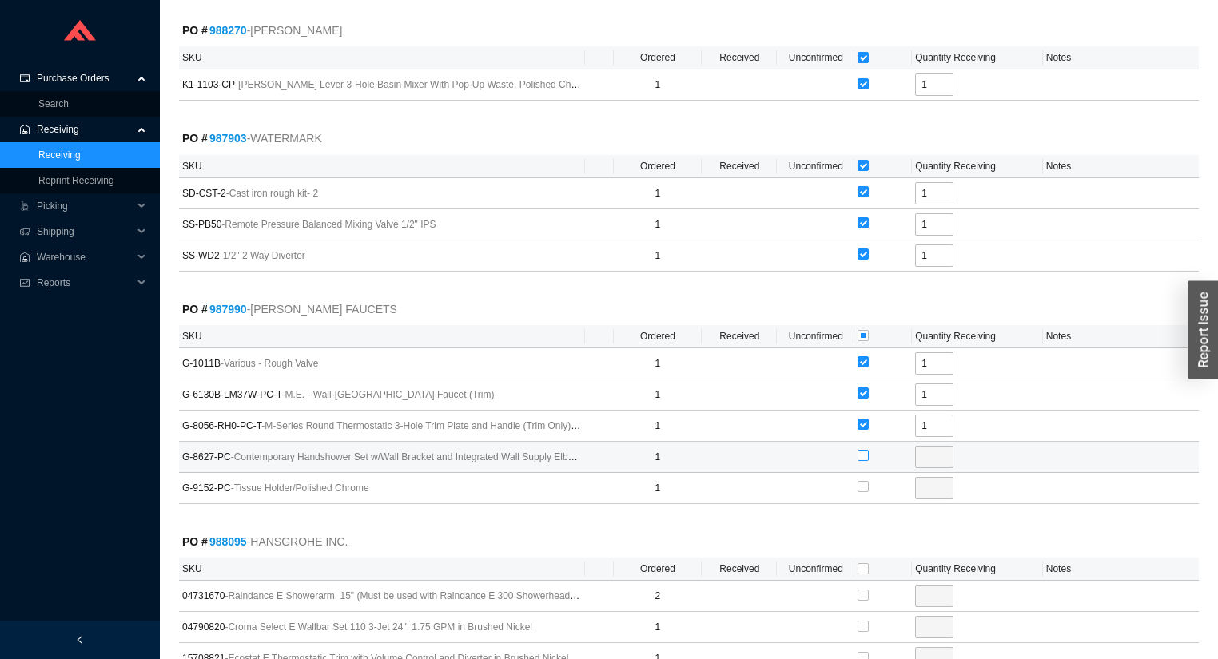
type input "1"
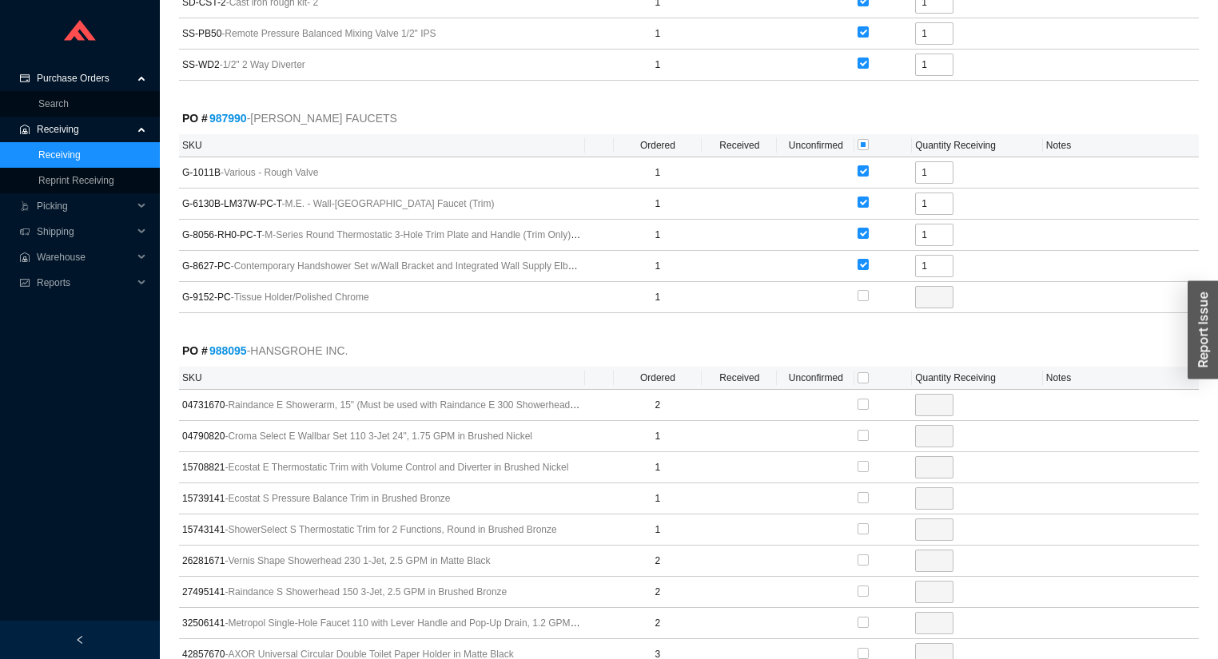
scroll to position [1407, 0]
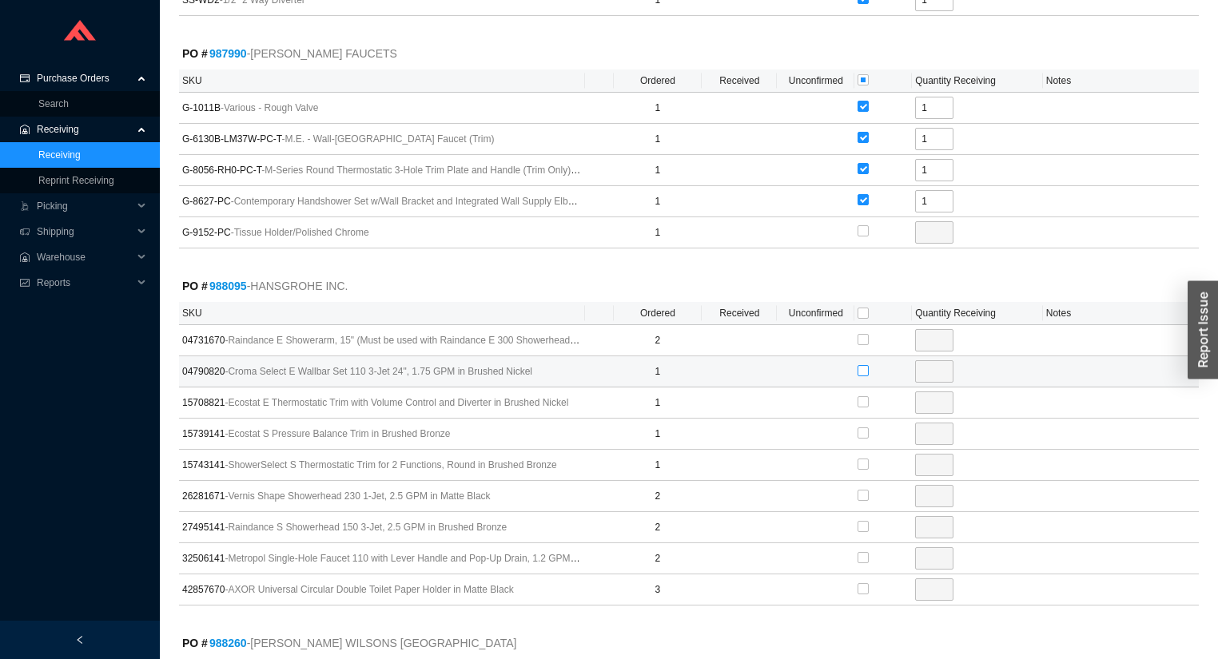
click at [864, 365] on input "checkbox" at bounding box center [863, 370] width 11 height 11
checkbox input "true"
type input "1"
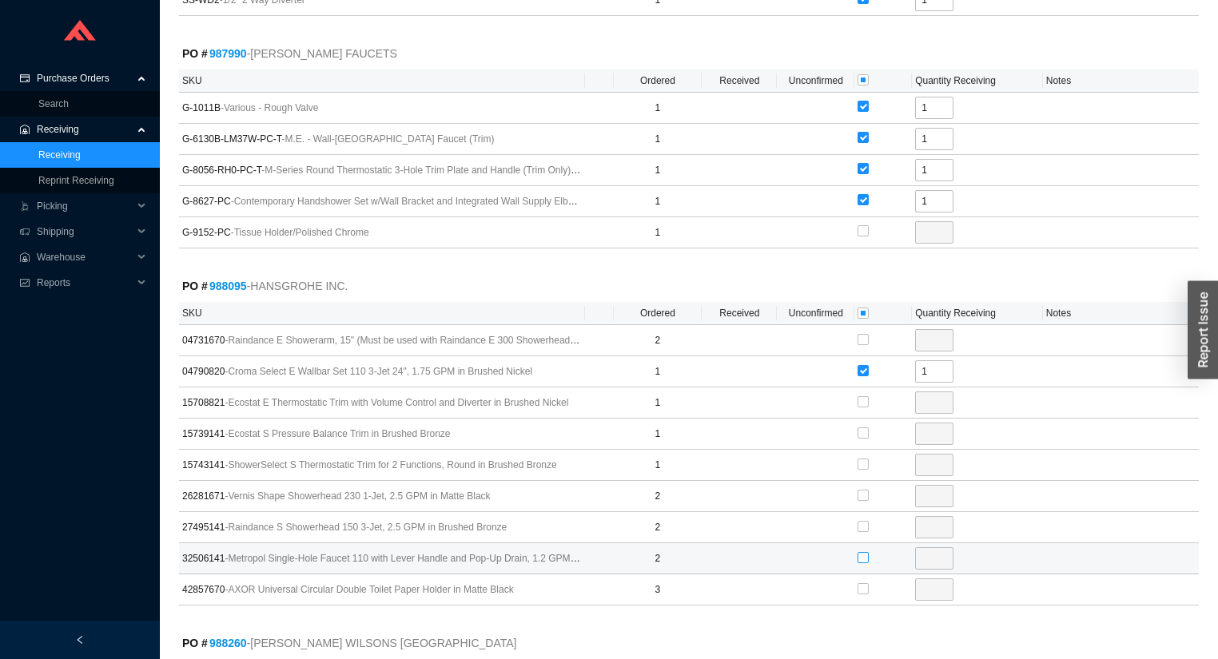
click at [866, 552] on input "checkbox" at bounding box center [863, 557] width 11 height 11
checkbox input "true"
type input "2"
click at [863, 583] on input "checkbox" at bounding box center [863, 588] width 11 height 11
checkbox input "true"
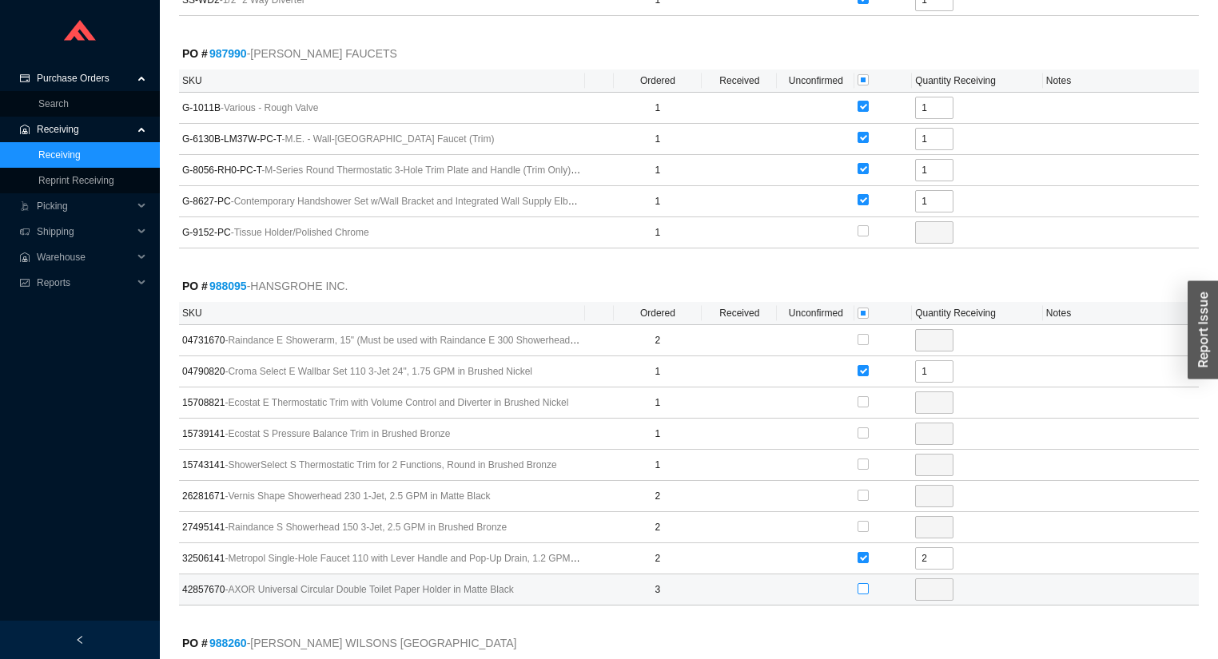
type input "3"
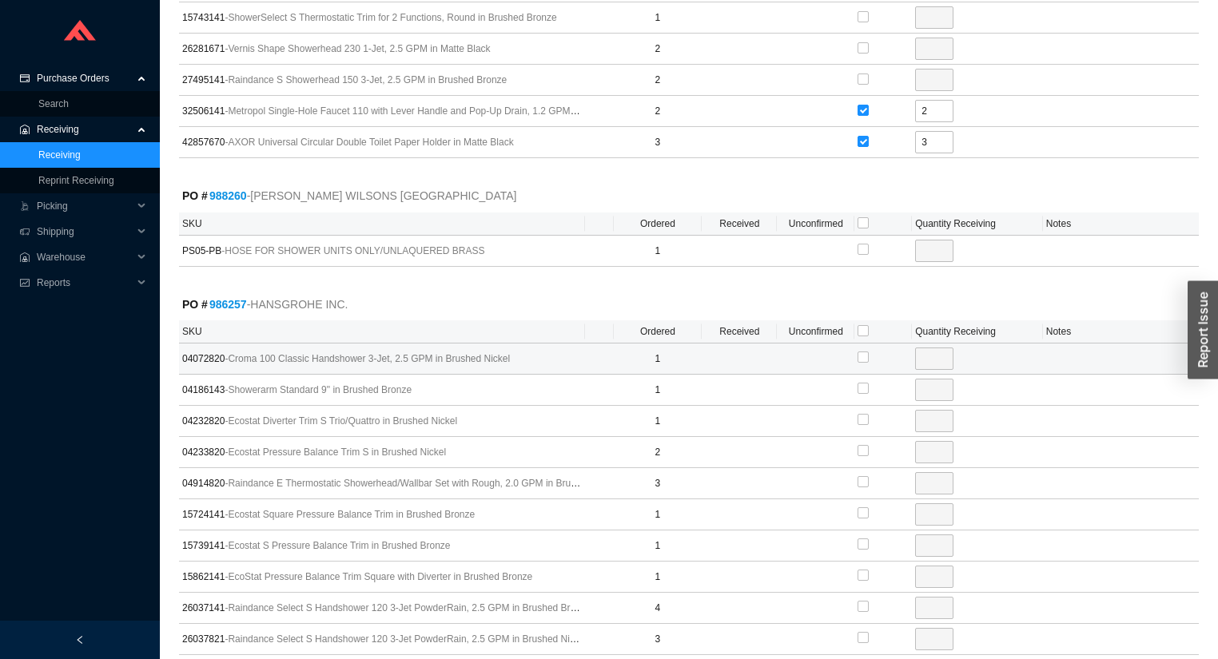
scroll to position [1918, 0]
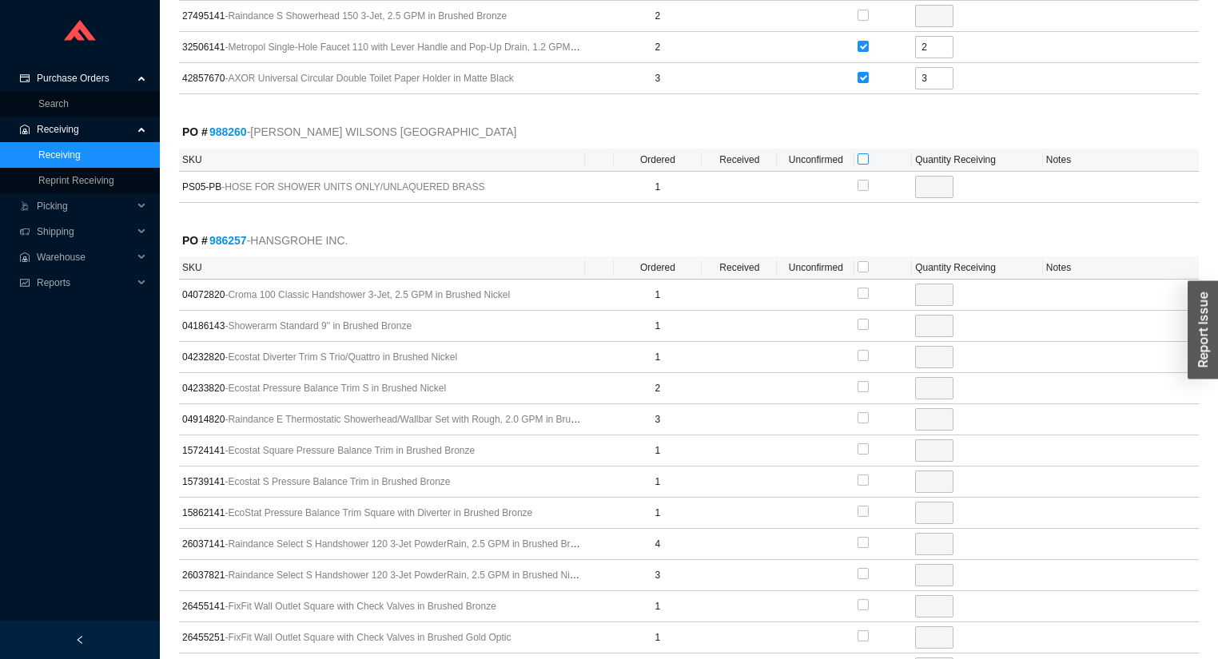
click at [862, 153] on input "checkbox" at bounding box center [863, 158] width 11 height 11
checkbox input "true"
type input "1"
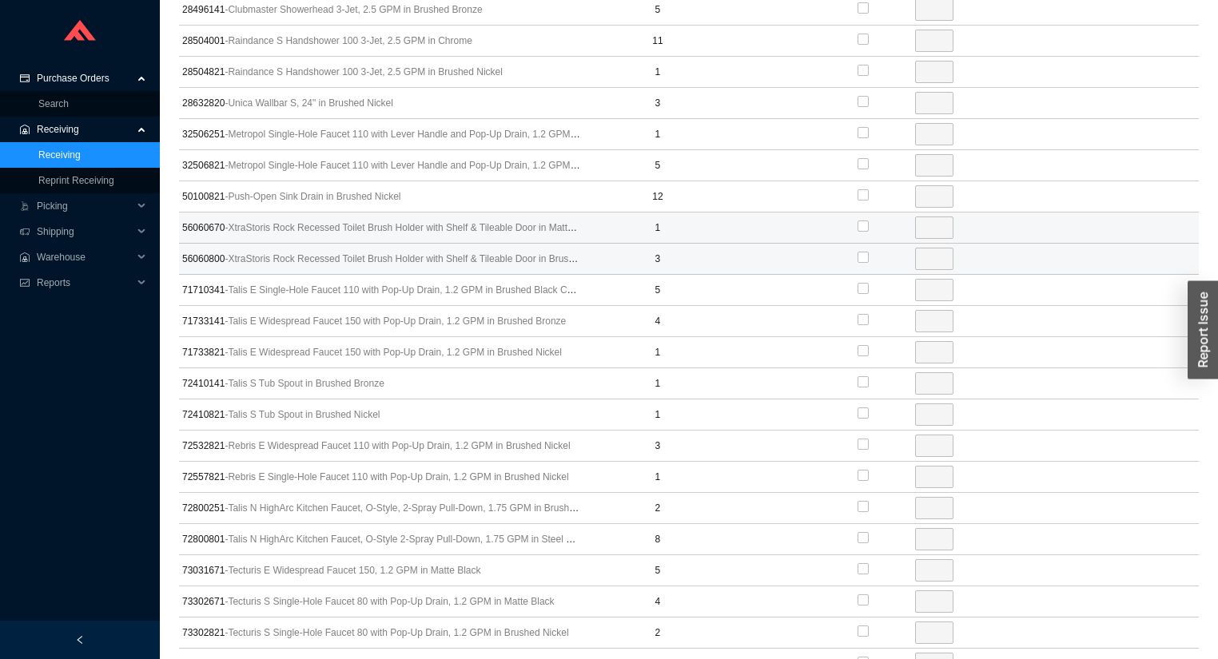
scroll to position [2877, 0]
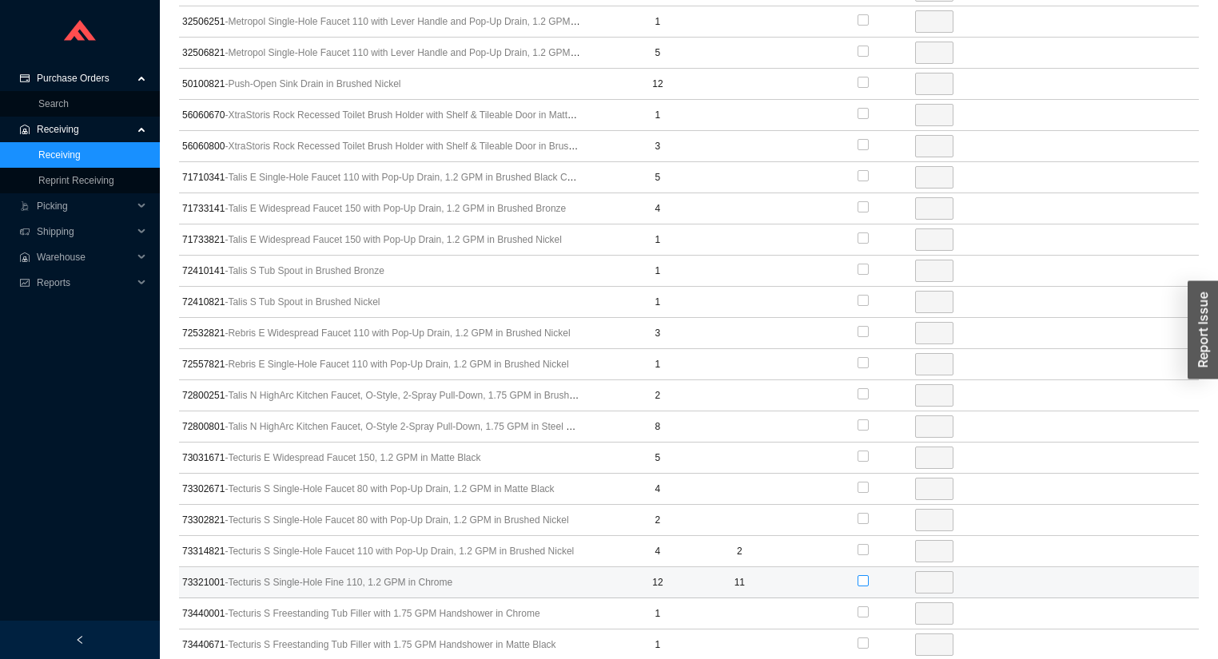
click at [862, 575] on input "checkbox" at bounding box center [863, 580] width 11 height 11
checkbox input "true"
type input "1"
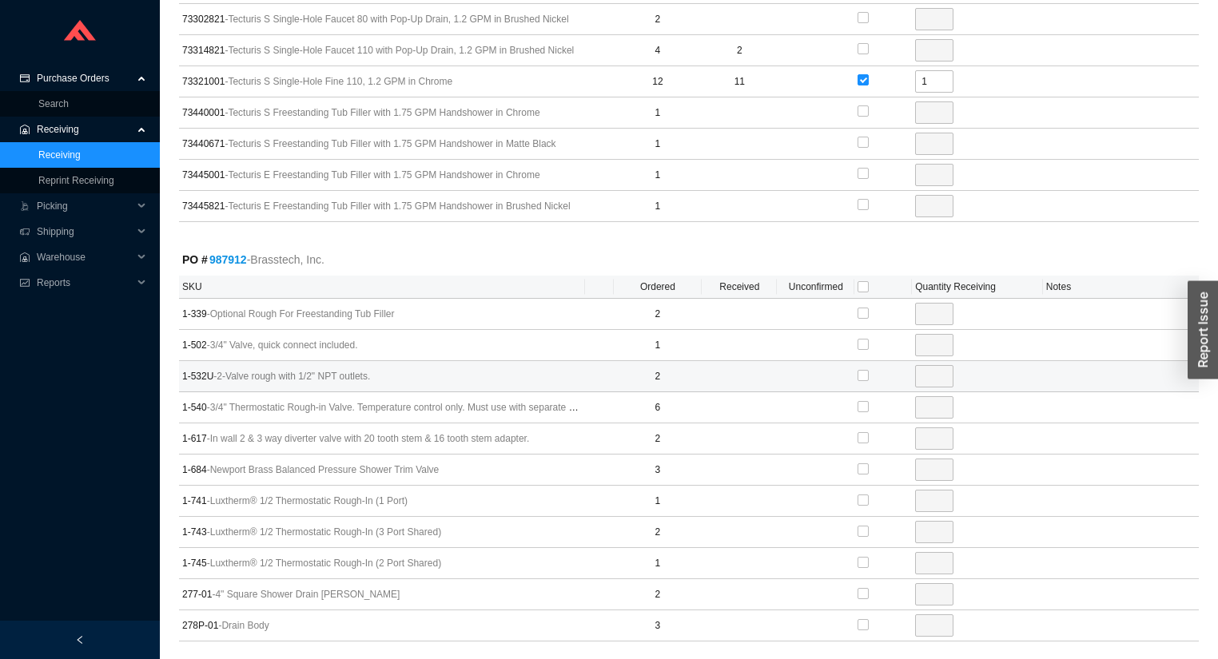
scroll to position [3452, 0]
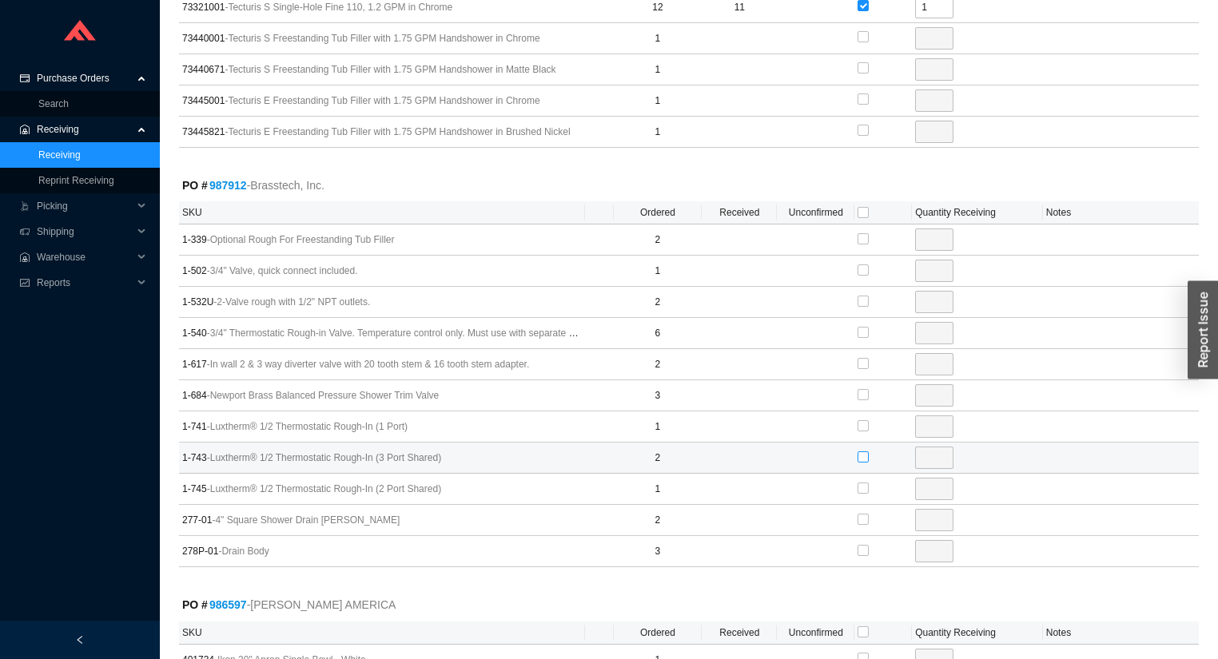
click at [859, 452] on input "checkbox" at bounding box center [863, 457] width 11 height 11
checkbox input "true"
type input "2"
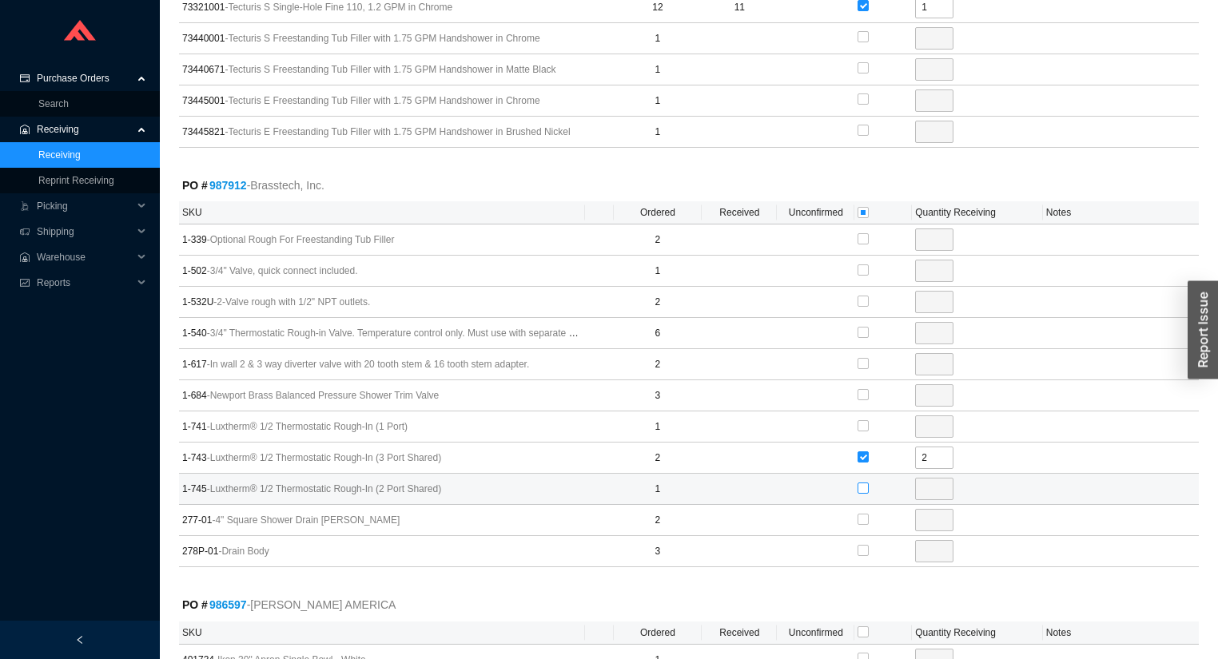
click at [862, 483] on input "checkbox" at bounding box center [863, 488] width 11 height 11
checkbox input "true"
type input "1"
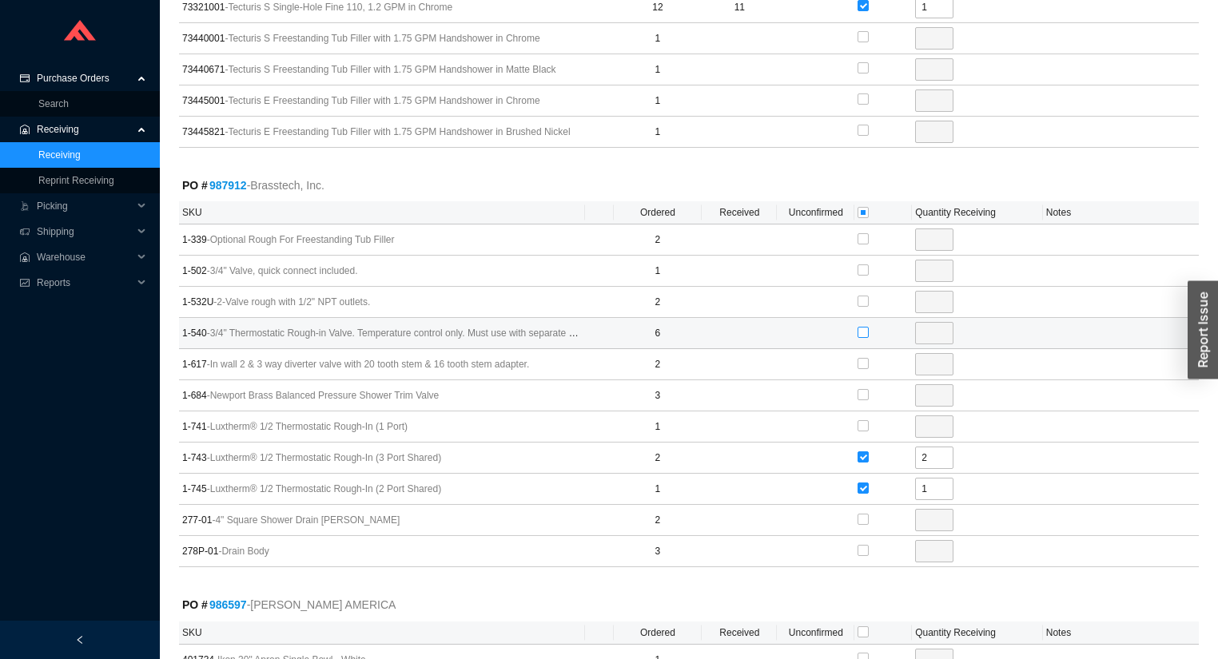
click at [864, 327] on input "checkbox" at bounding box center [863, 332] width 11 height 11
checkbox input "true"
type input "6"
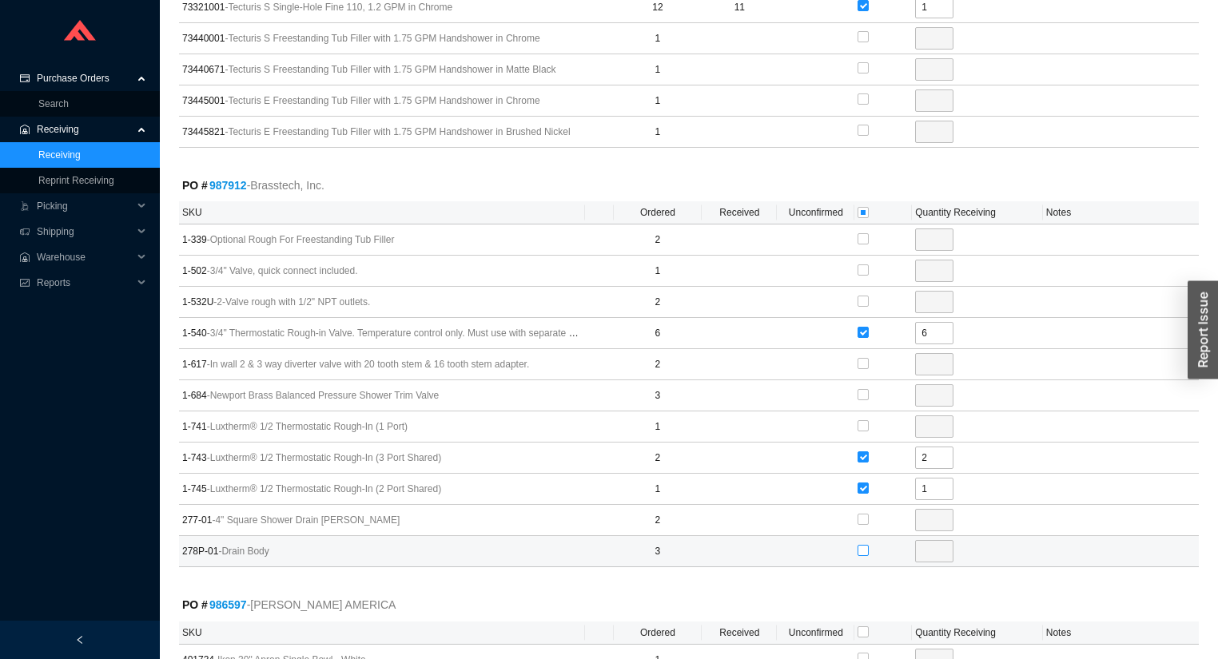
click at [865, 545] on input "checkbox" at bounding box center [863, 550] width 11 height 11
checkbox input "true"
type input "3"
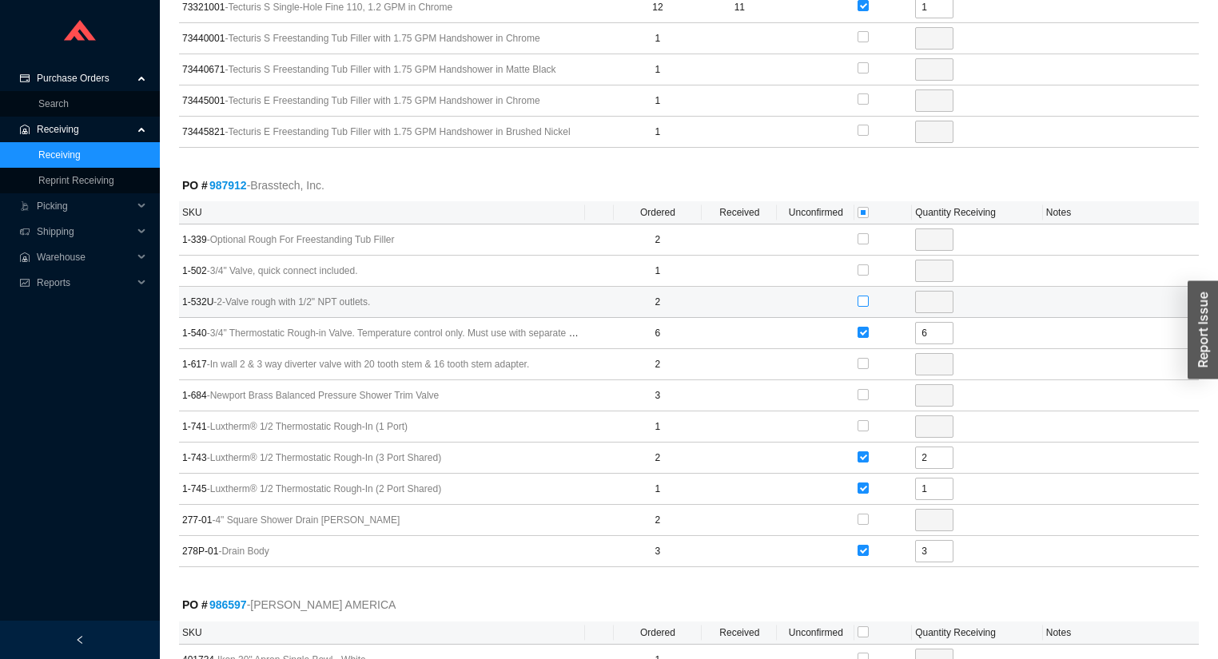
click at [863, 296] on input "checkbox" at bounding box center [863, 301] width 11 height 11
checkbox input "true"
type input "2"
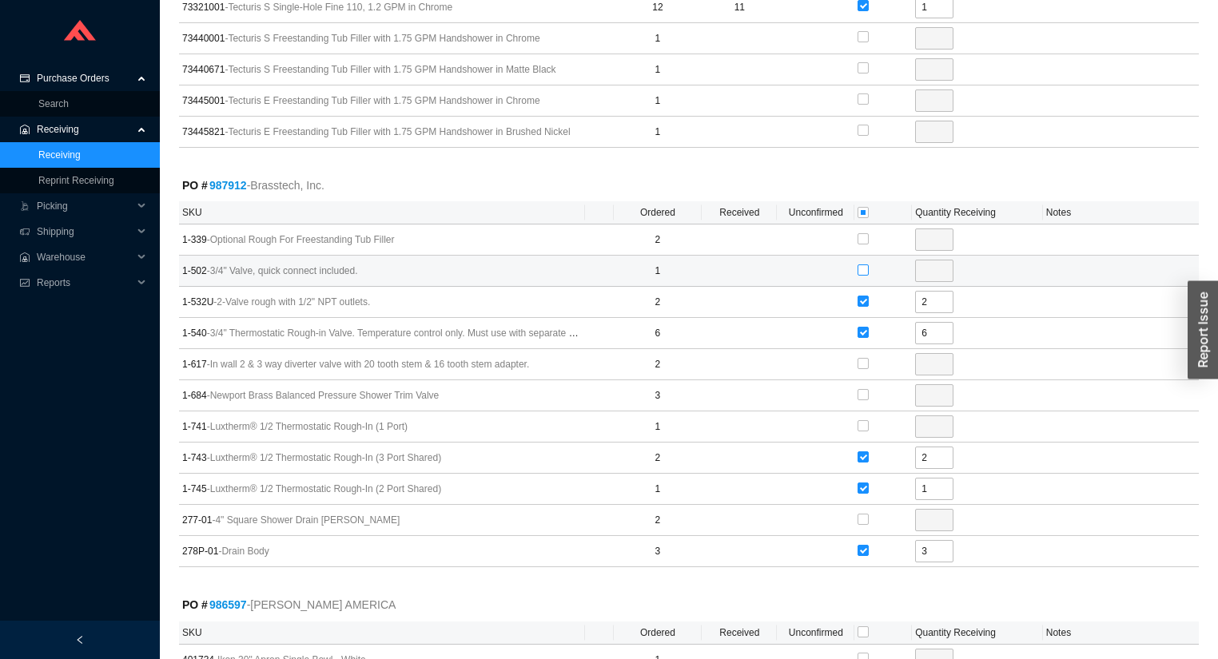
click at [866, 265] on input "checkbox" at bounding box center [863, 270] width 11 height 11
checkbox input "true"
type input "1"
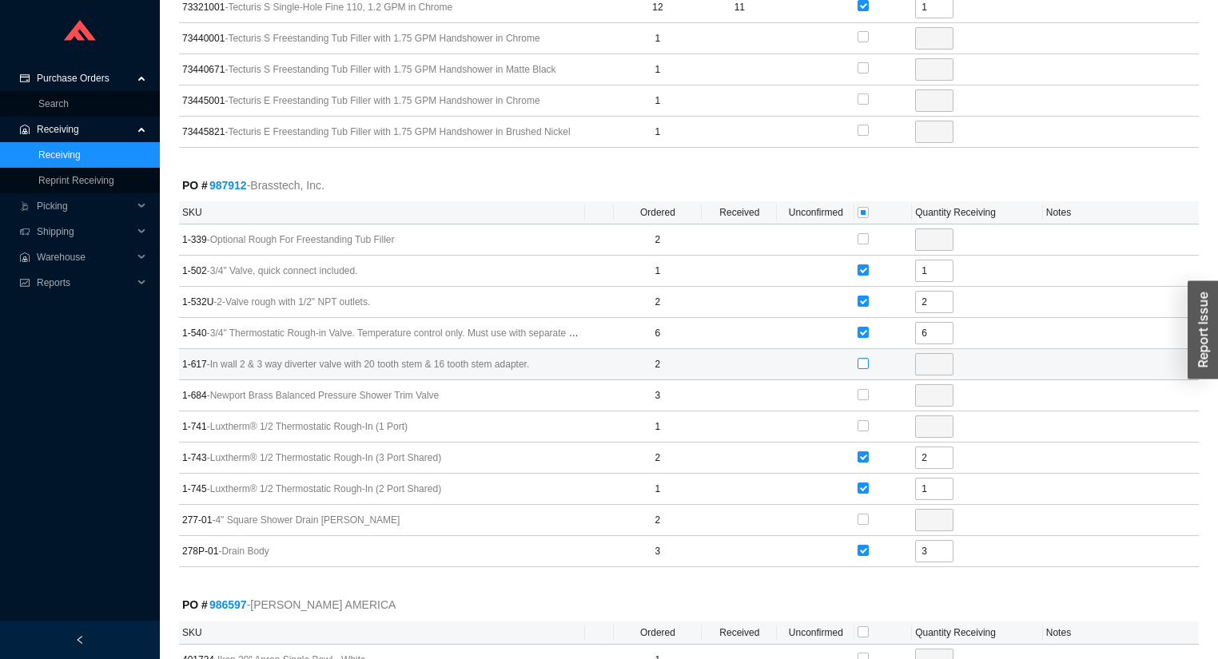
click at [861, 358] on input "checkbox" at bounding box center [863, 363] width 11 height 11
checkbox input "true"
type input "2"
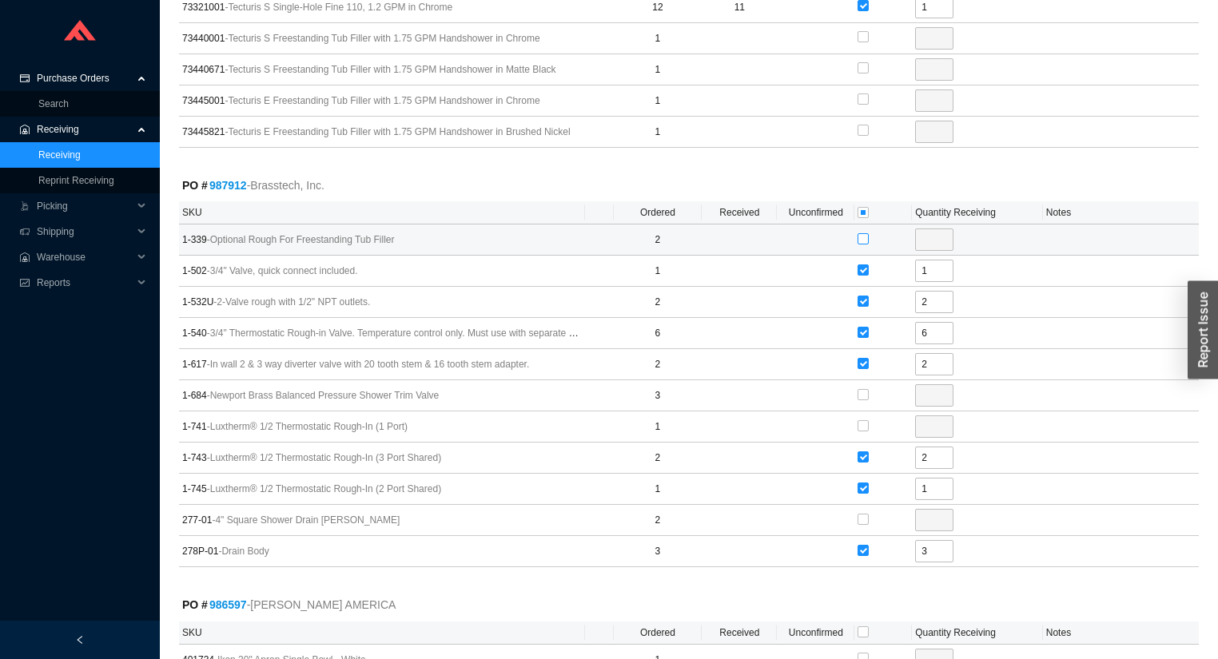
click at [859, 233] on input "checkbox" at bounding box center [863, 238] width 11 height 11
checkbox input "true"
type input "2"
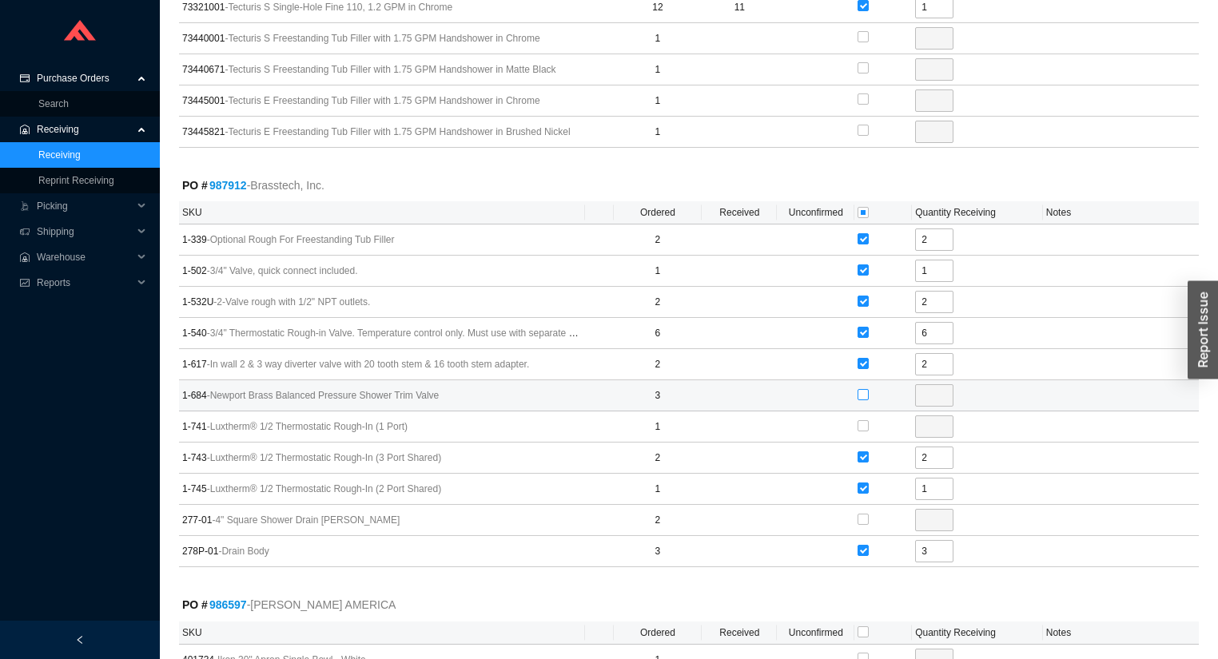
click at [866, 389] on input "checkbox" at bounding box center [863, 394] width 11 height 11
checkbox input "true"
type input "3"
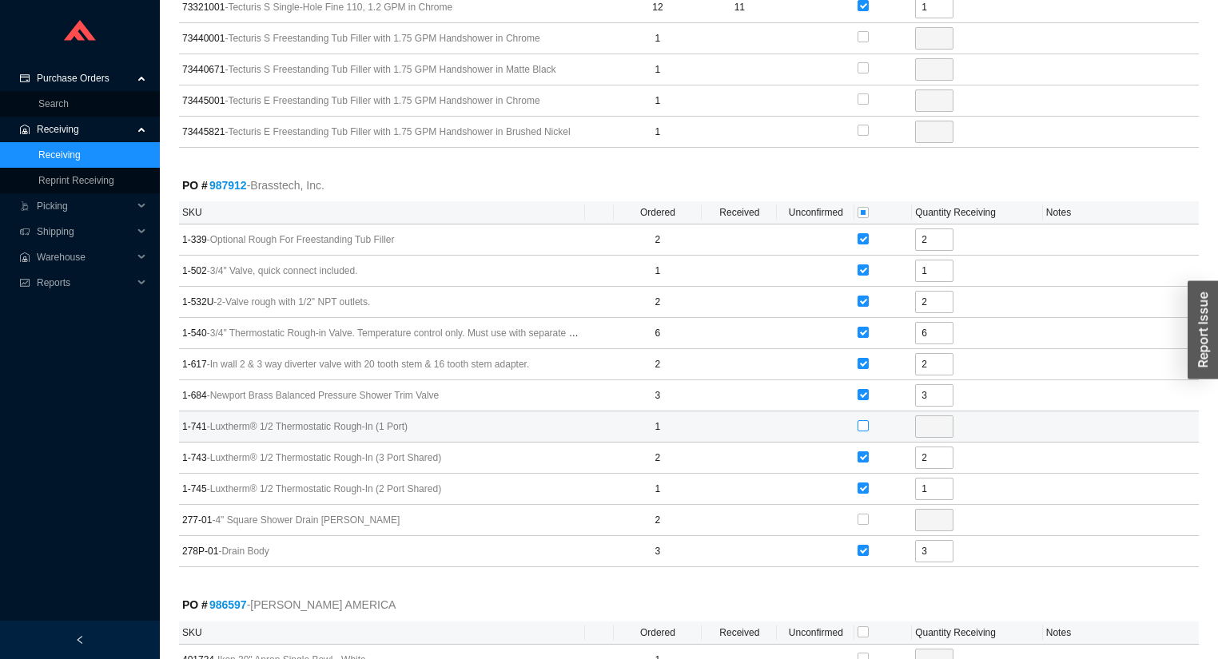
click at [866, 420] on input "checkbox" at bounding box center [863, 425] width 11 height 11
checkbox input "true"
type input "1"
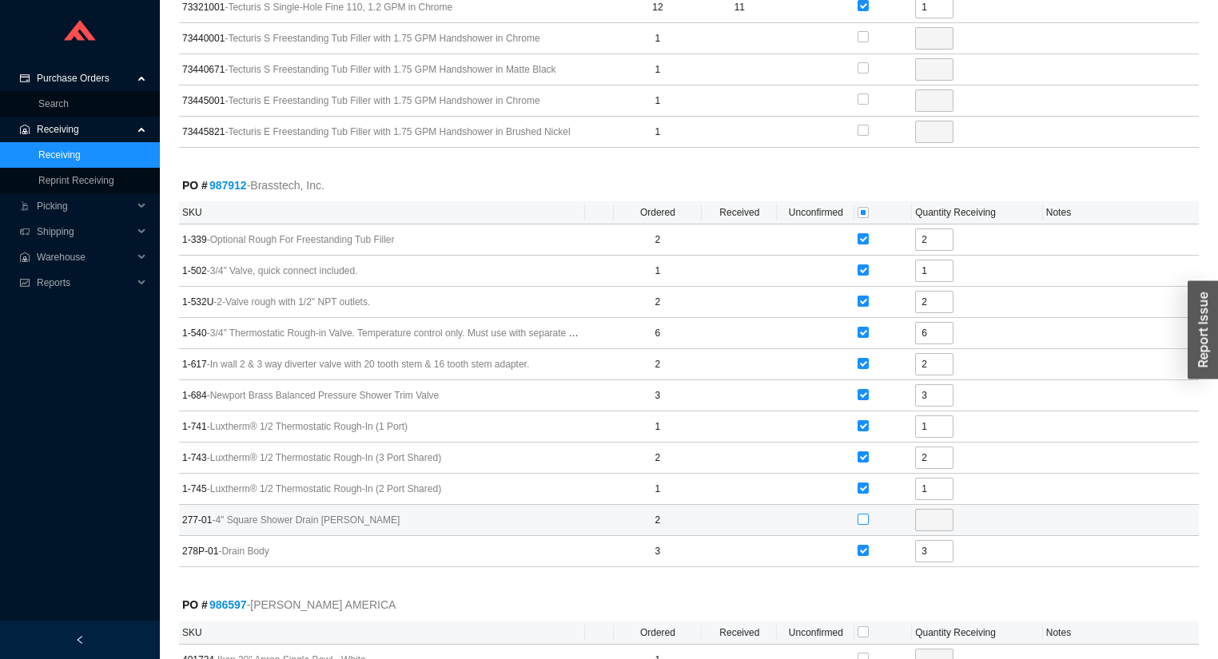
click at [862, 514] on input "checkbox" at bounding box center [863, 519] width 11 height 11
checkbox input "true"
type input "2"
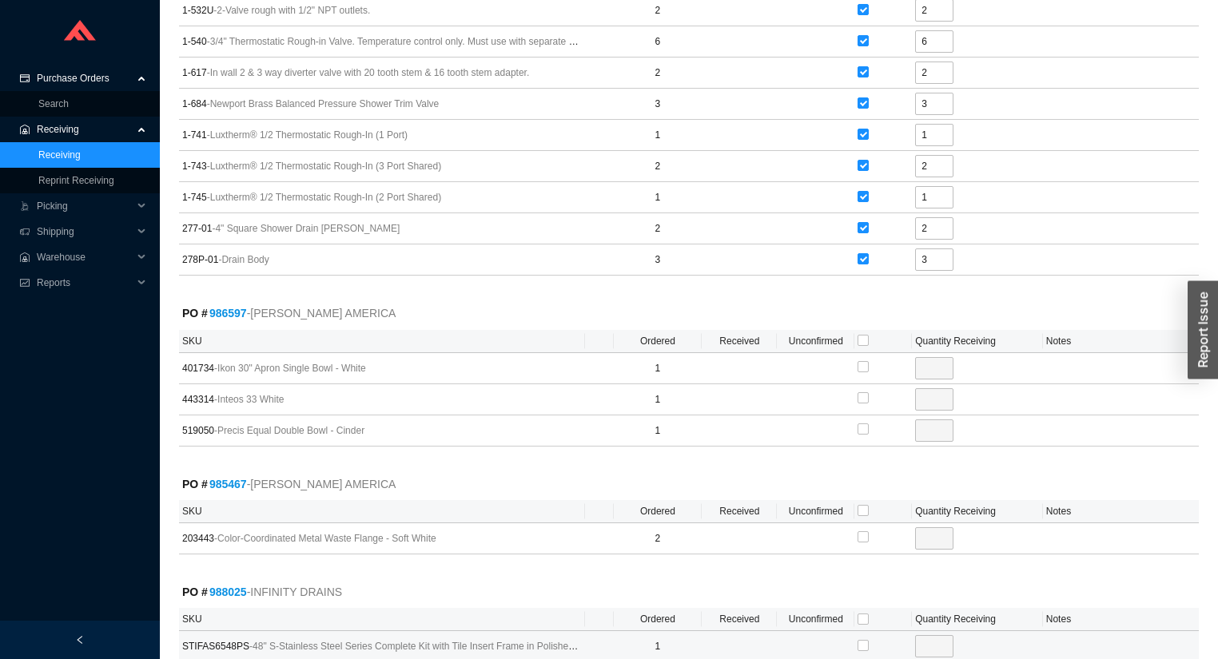
scroll to position [3836, 0]
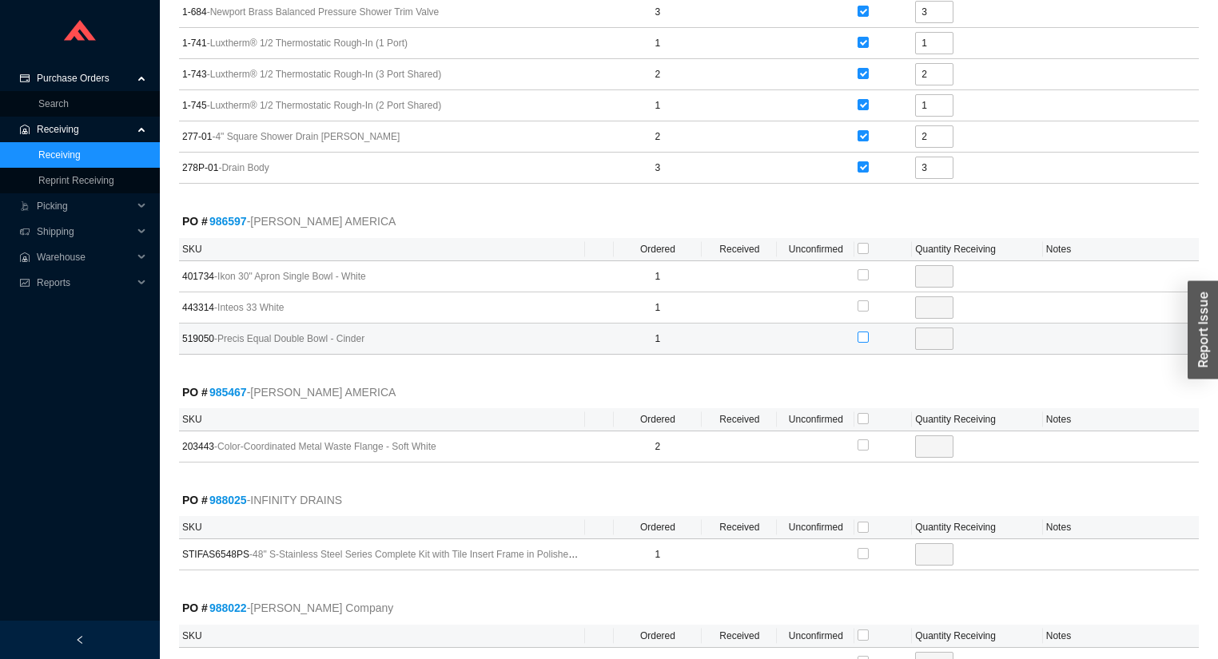
click at [862, 332] on input "checkbox" at bounding box center [863, 337] width 11 height 11
checkbox input "true"
type input "1"
click at [860, 413] on input "checkbox" at bounding box center [863, 418] width 11 height 11
checkbox input "true"
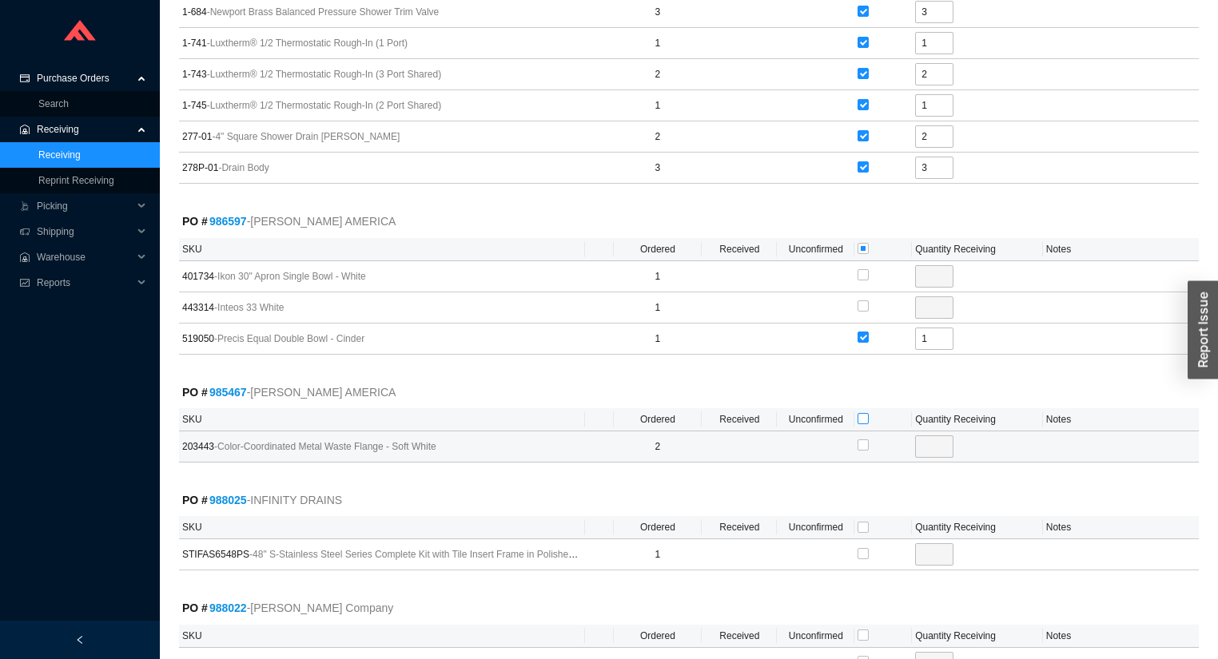
checkbox input "true"
type input "2"
click at [864, 522] on input "checkbox" at bounding box center [863, 527] width 11 height 11
checkbox input "true"
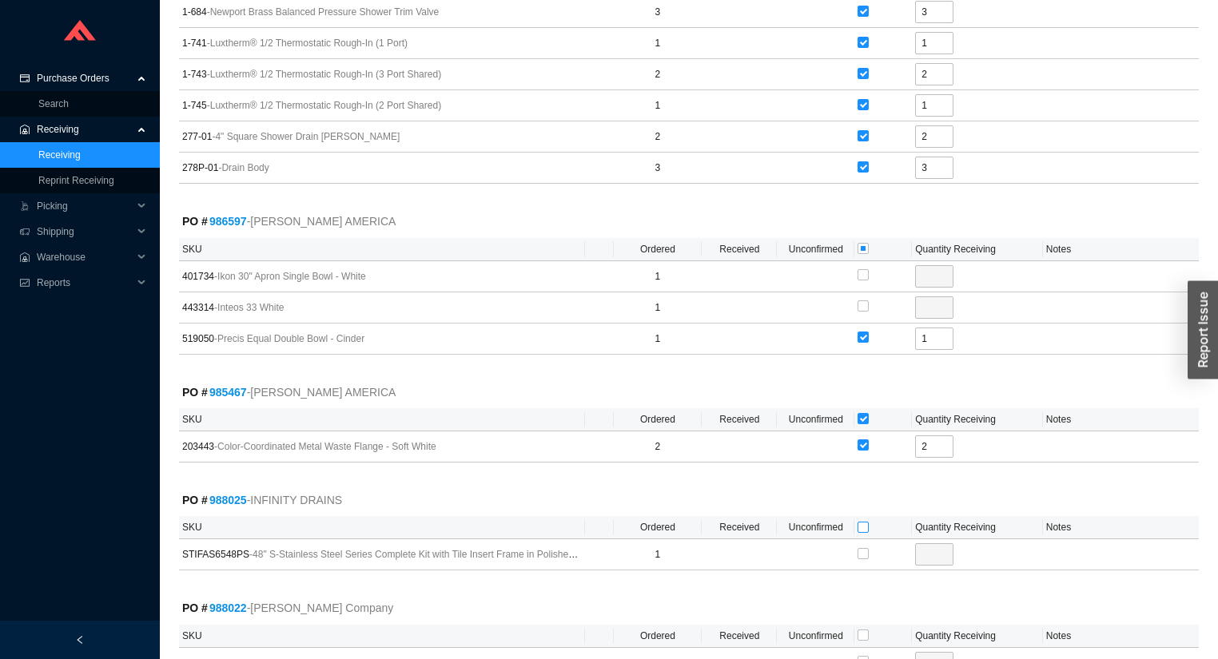
type input "1"
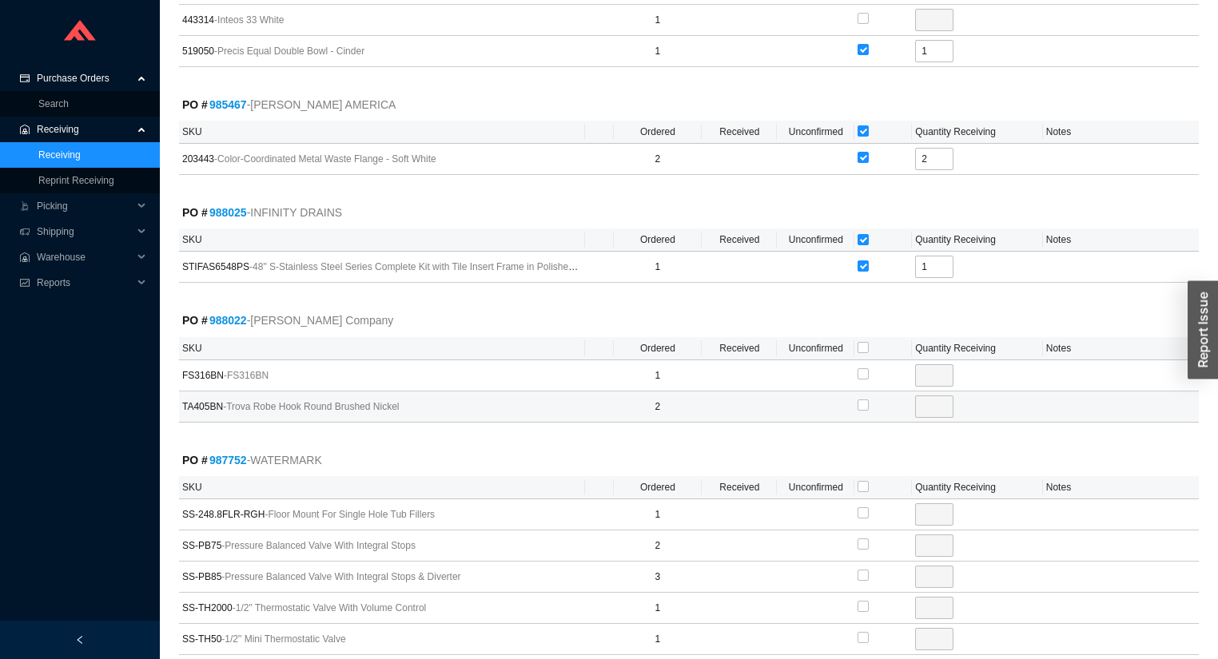
scroll to position [4156, 0]
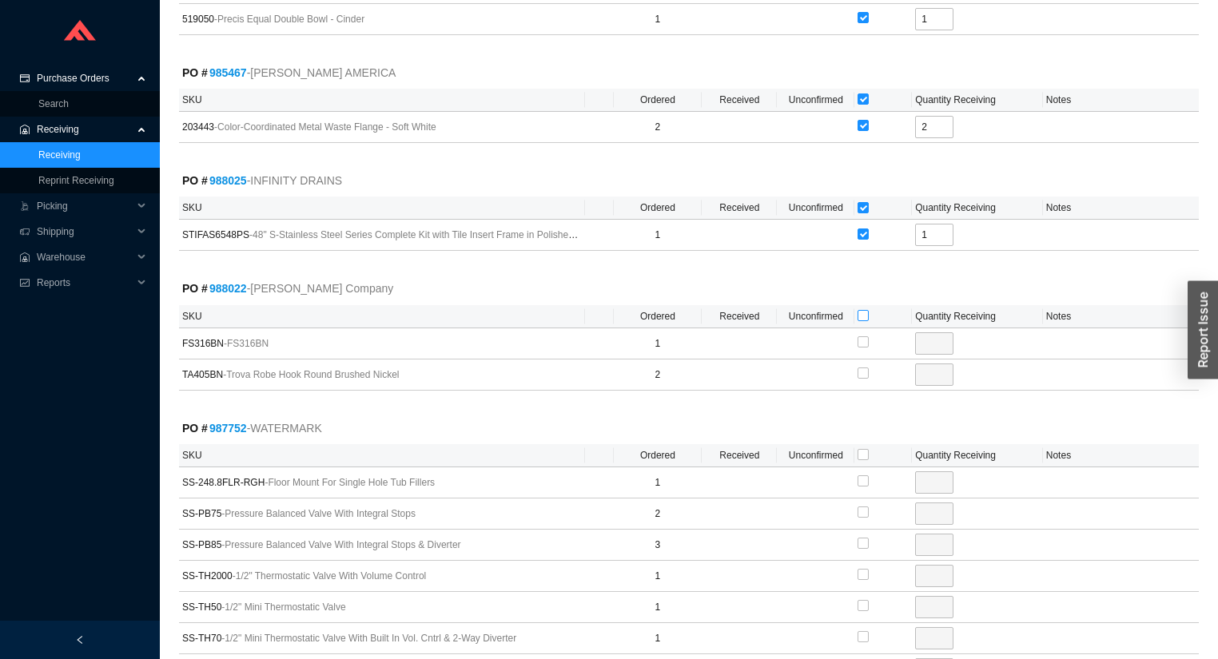
click at [859, 310] on input "checkbox" at bounding box center [863, 315] width 11 height 11
checkbox input "true"
type input "1"
checkbox input "true"
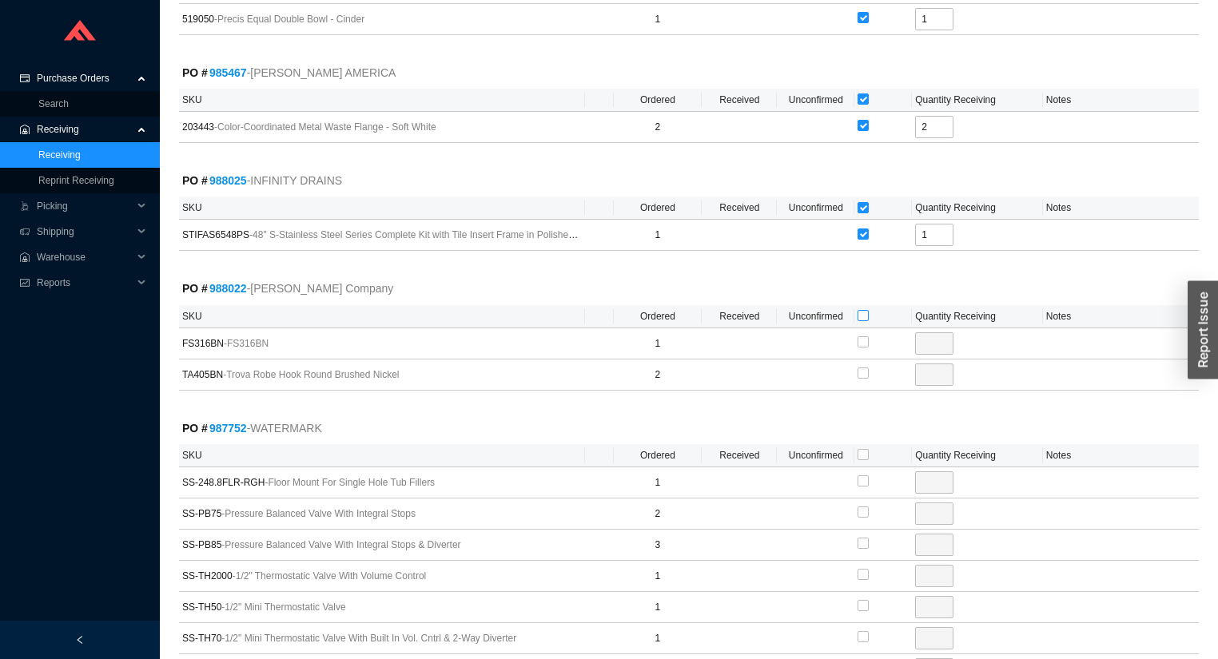
type input "2"
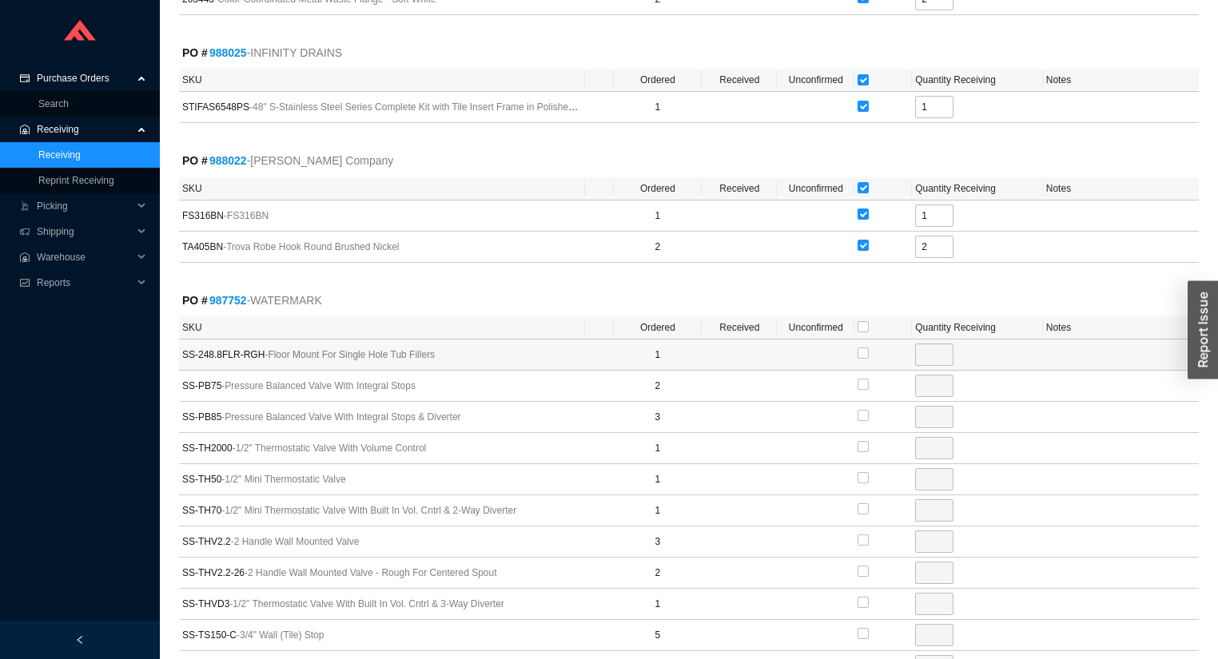
scroll to position [4475, 0]
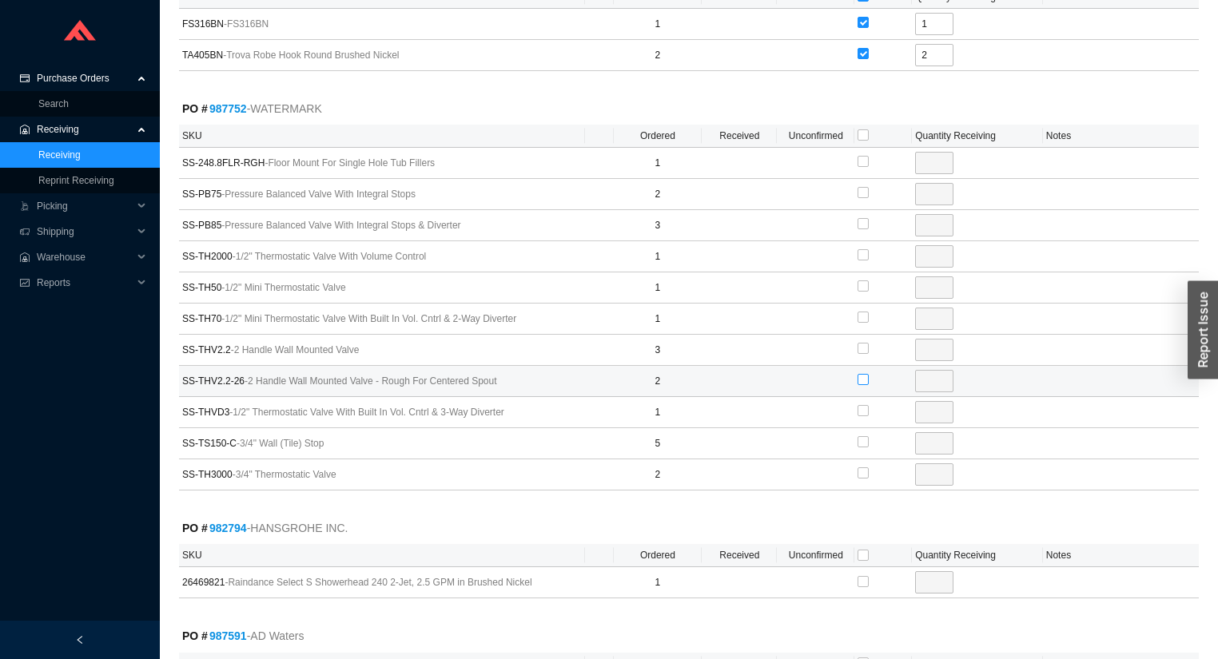
click at [865, 374] on input "checkbox" at bounding box center [863, 379] width 11 height 11
checkbox input "true"
type input "2"
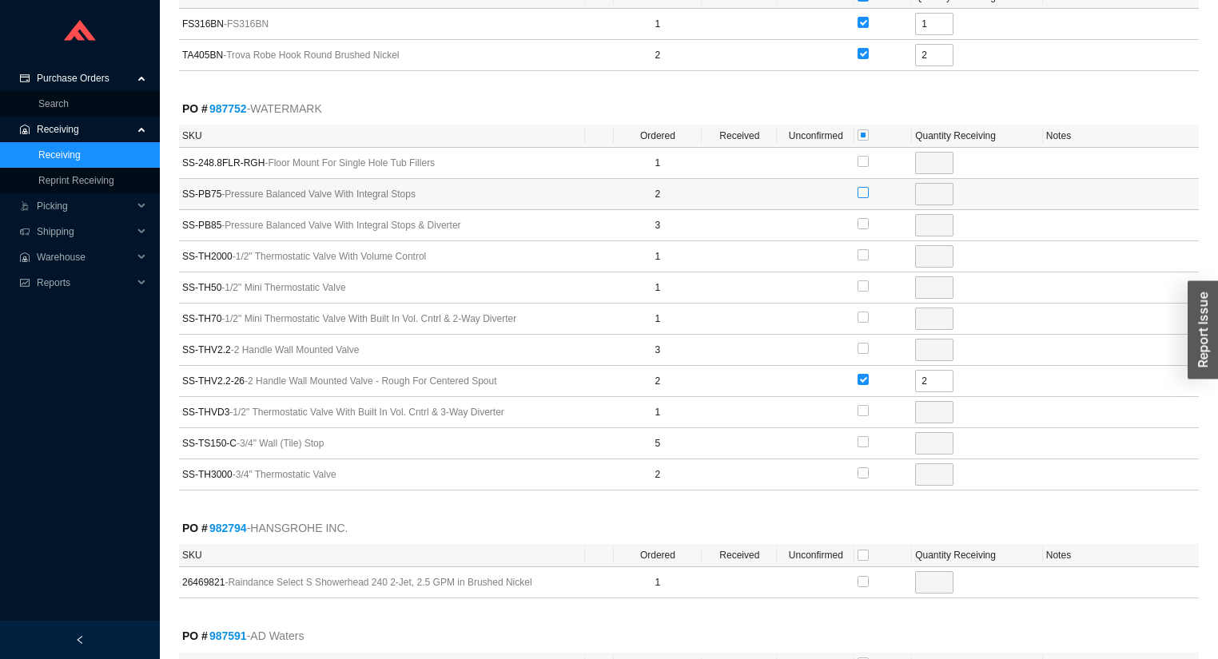
click at [862, 187] on input "checkbox" at bounding box center [863, 192] width 11 height 11
checkbox input "true"
type input "2"
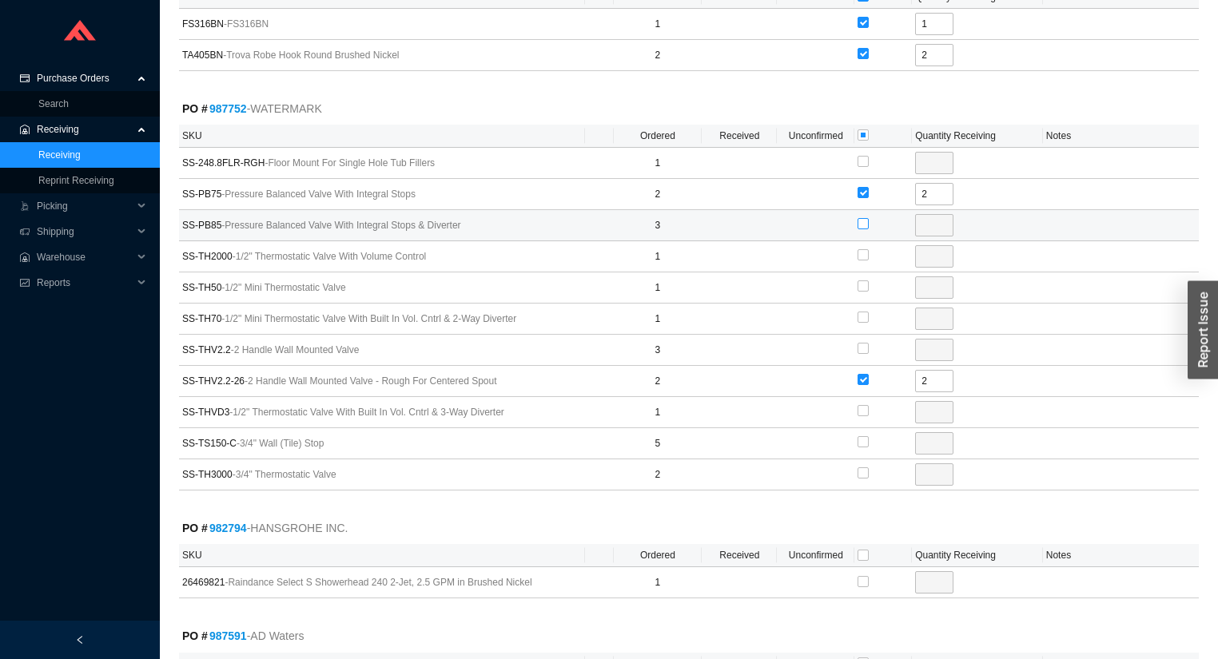
click at [863, 218] on input "checkbox" at bounding box center [863, 223] width 11 height 11
checkbox input "true"
type input "3"
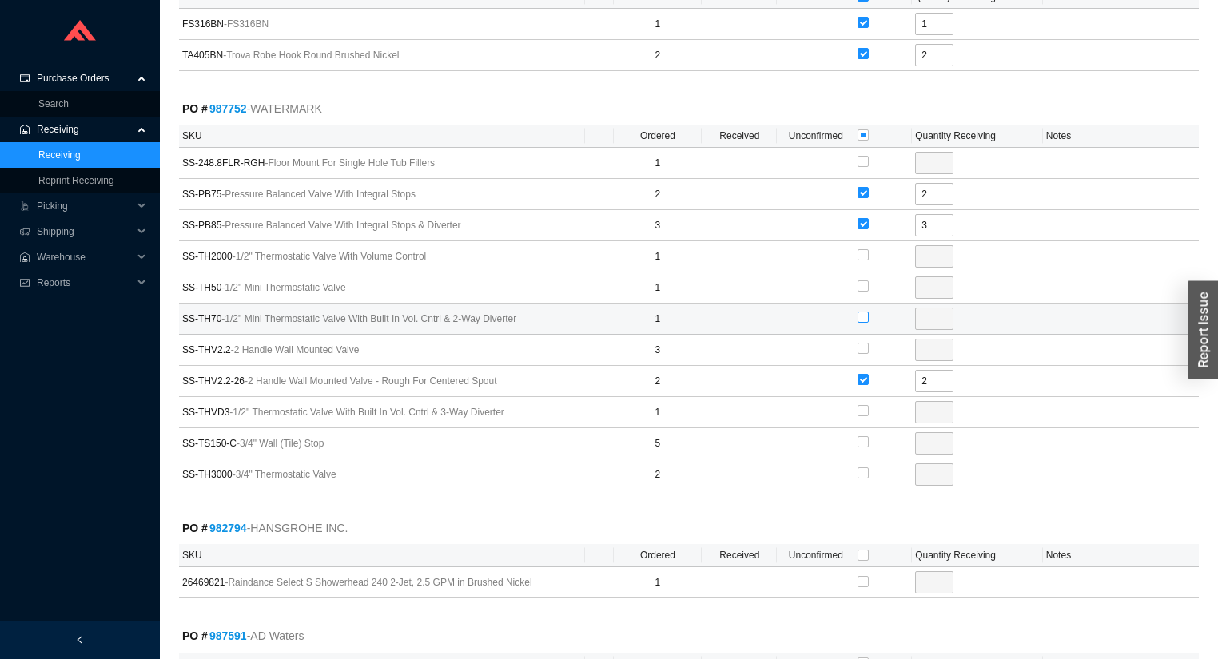
click at [863, 312] on input "checkbox" at bounding box center [863, 317] width 11 height 11
checkbox input "true"
type input "1"
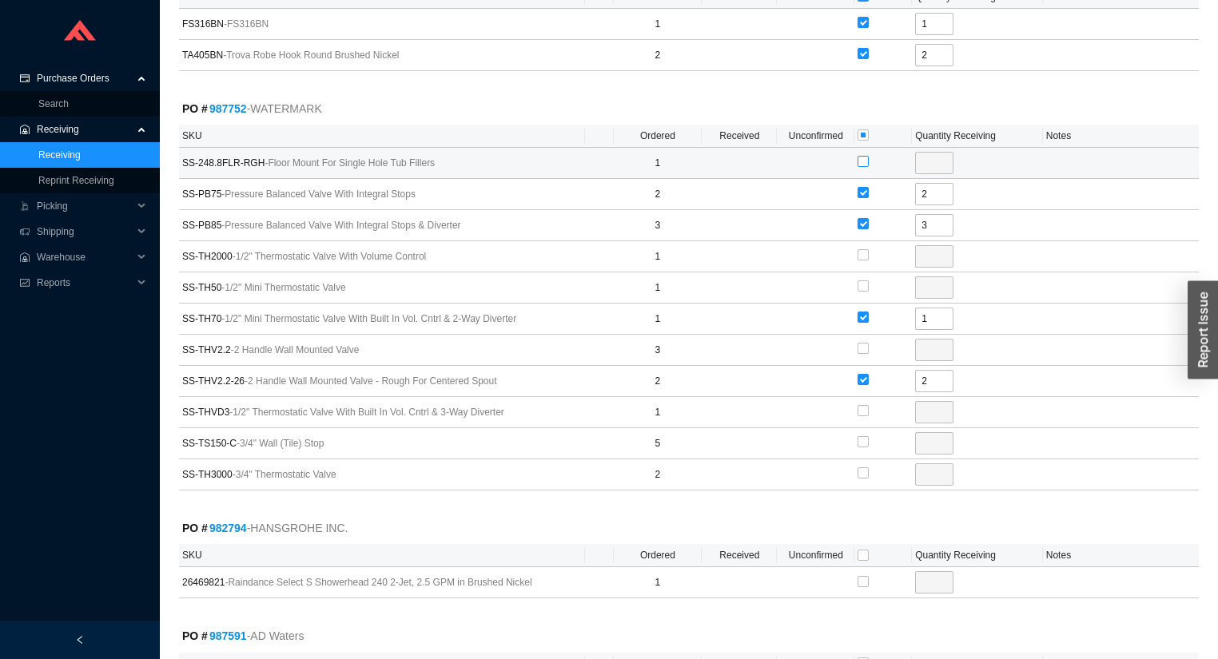
click at [864, 156] on input "checkbox" at bounding box center [863, 161] width 11 height 11
checkbox input "true"
type input "1"
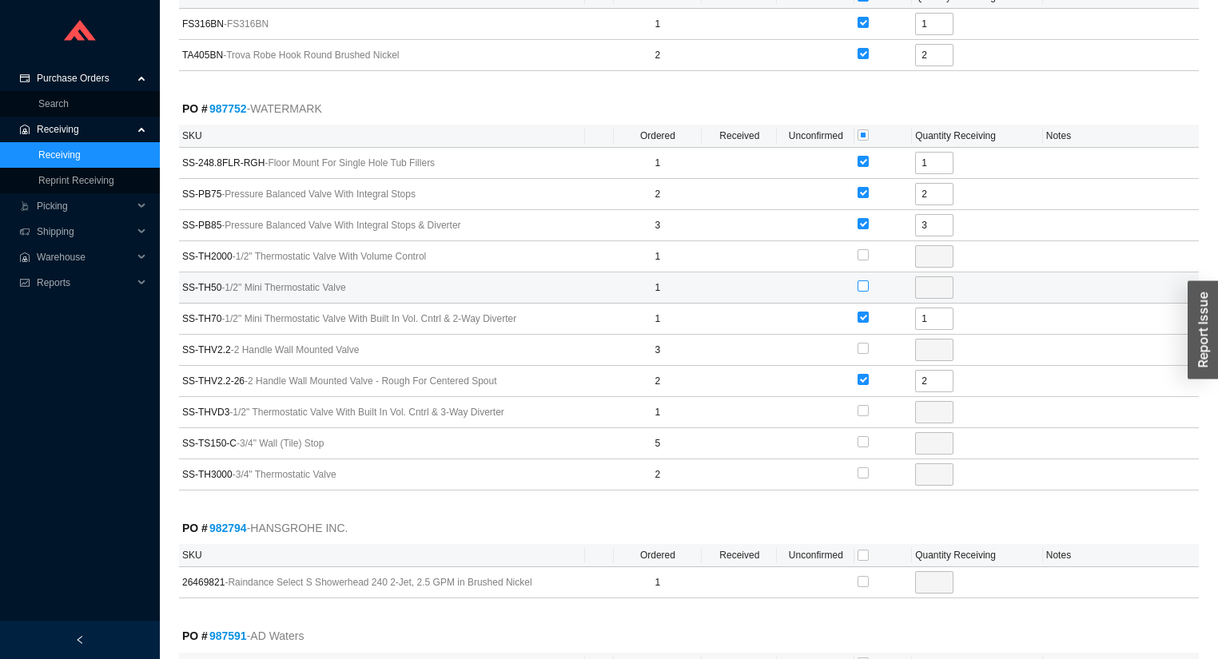
click at [863, 281] on input "checkbox" at bounding box center [863, 286] width 11 height 11
checkbox input "true"
type input "1"
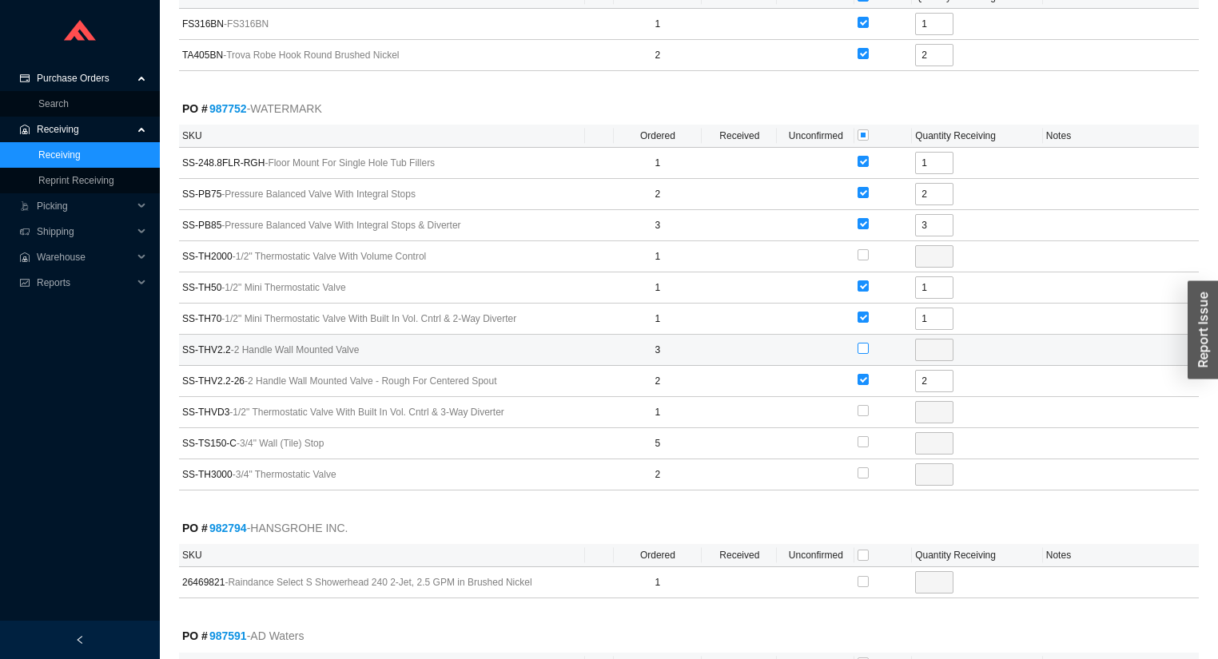
click at [863, 343] on input "checkbox" at bounding box center [863, 348] width 11 height 11
checkbox input "true"
type input "3"
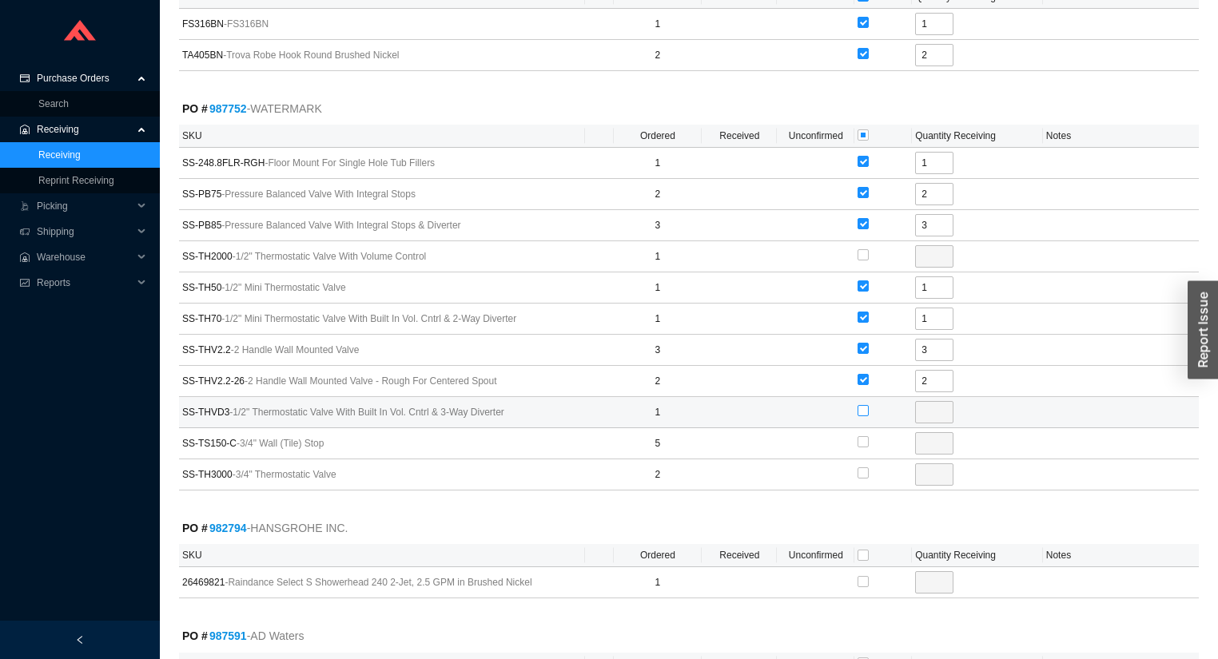
click at [863, 405] on input "checkbox" at bounding box center [863, 410] width 11 height 11
checkbox input "true"
type input "1"
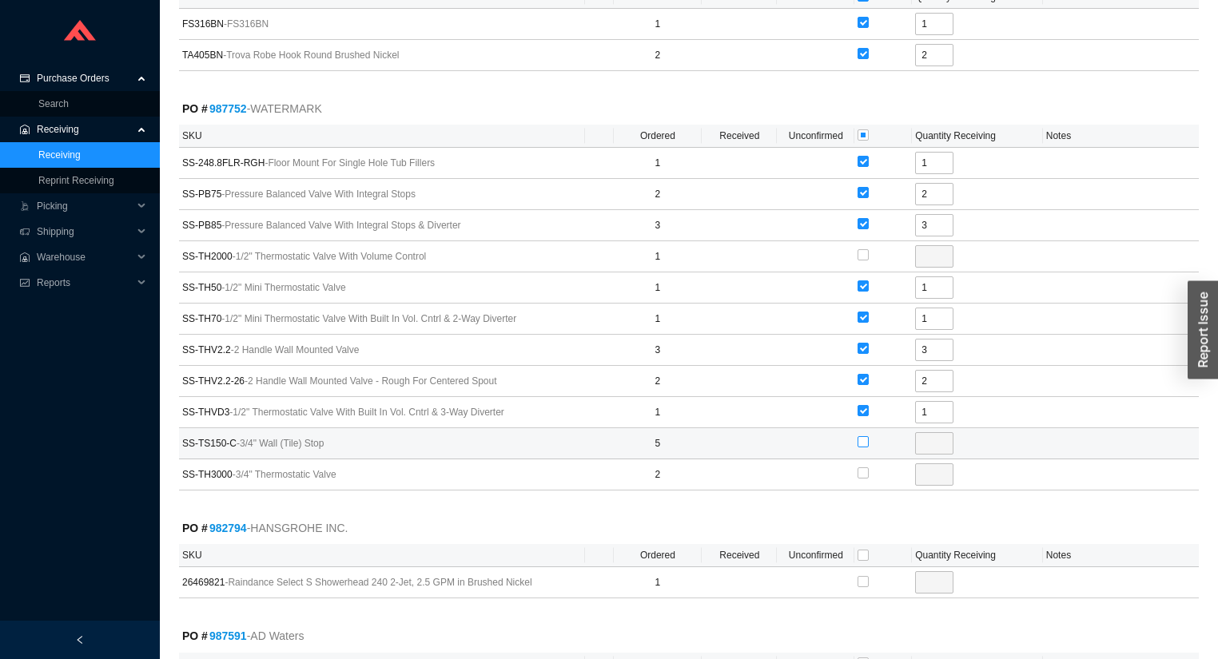
click at [862, 435] on label at bounding box center [863, 443] width 11 height 16
click at [862, 436] on input "checkbox" at bounding box center [863, 441] width 11 height 11
checkbox input "true"
type input "5"
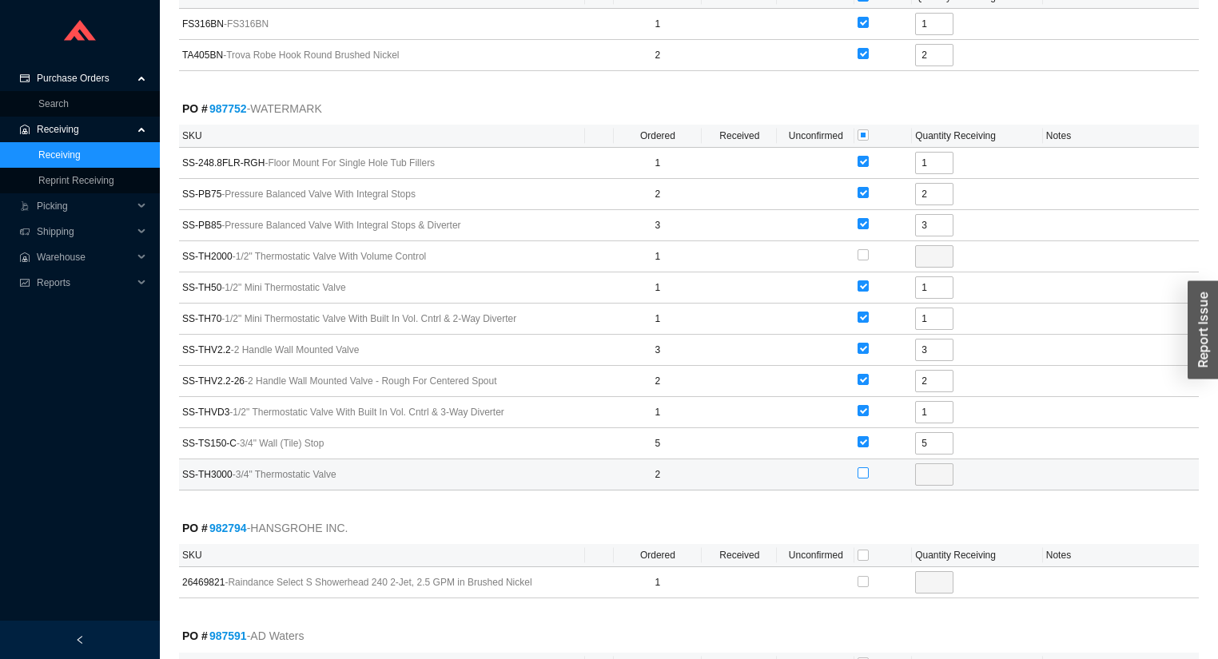
click at [859, 468] on input "checkbox" at bounding box center [863, 473] width 11 height 11
checkbox input "true"
type input "2"
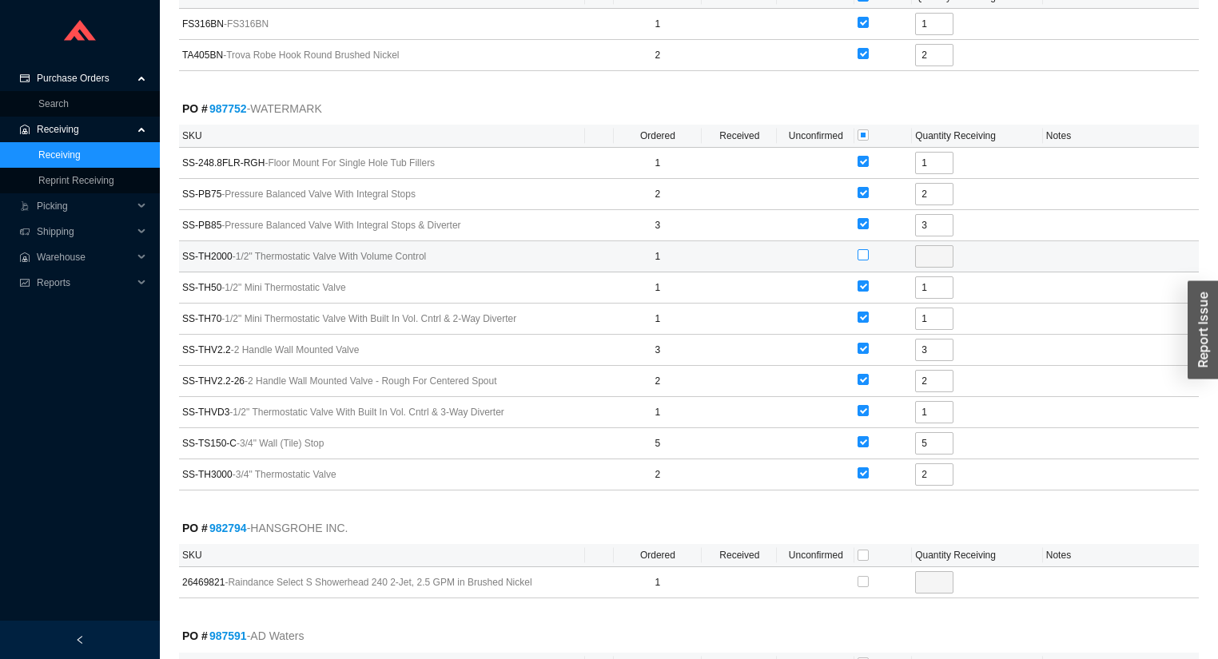
click at [863, 249] on input "checkbox" at bounding box center [863, 254] width 11 height 11
checkbox input "true"
type input "1"
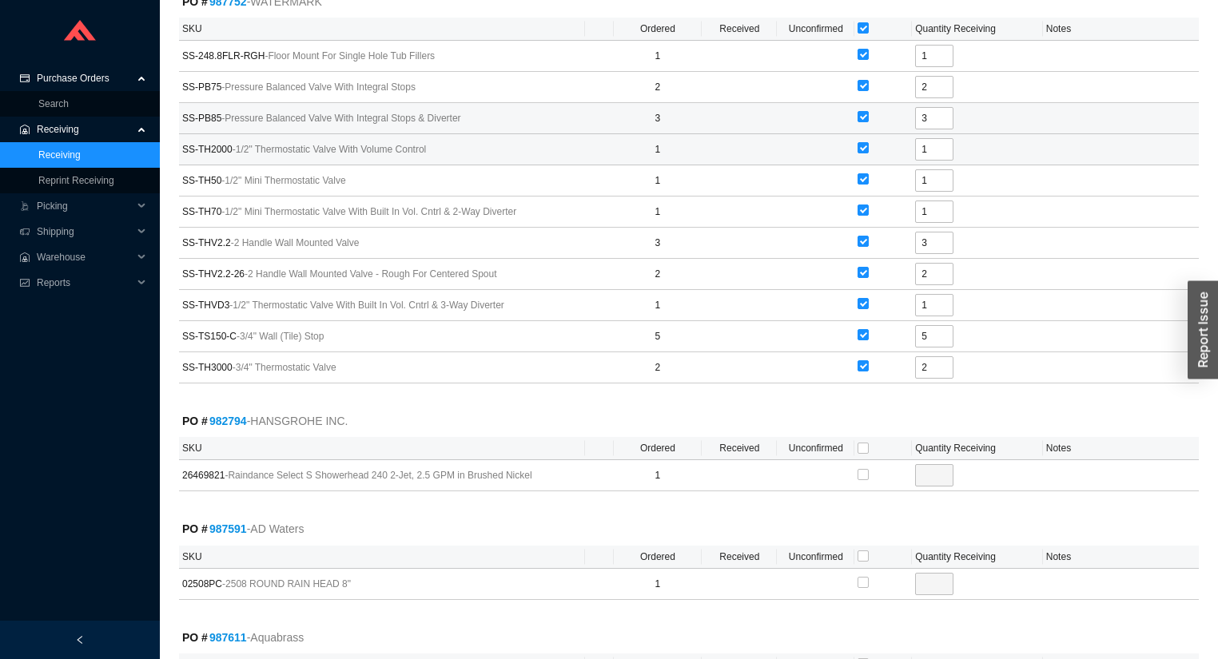
scroll to position [4987, 0]
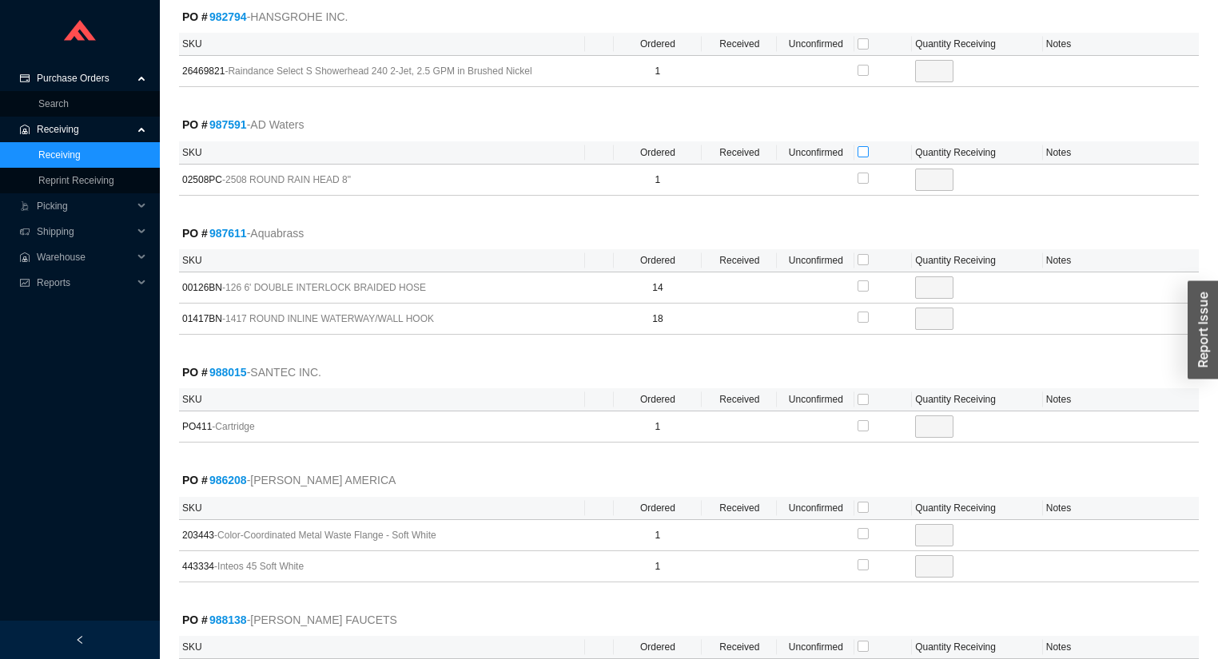
click at [858, 146] on input "checkbox" at bounding box center [863, 151] width 11 height 11
checkbox input "true"
type input "1"
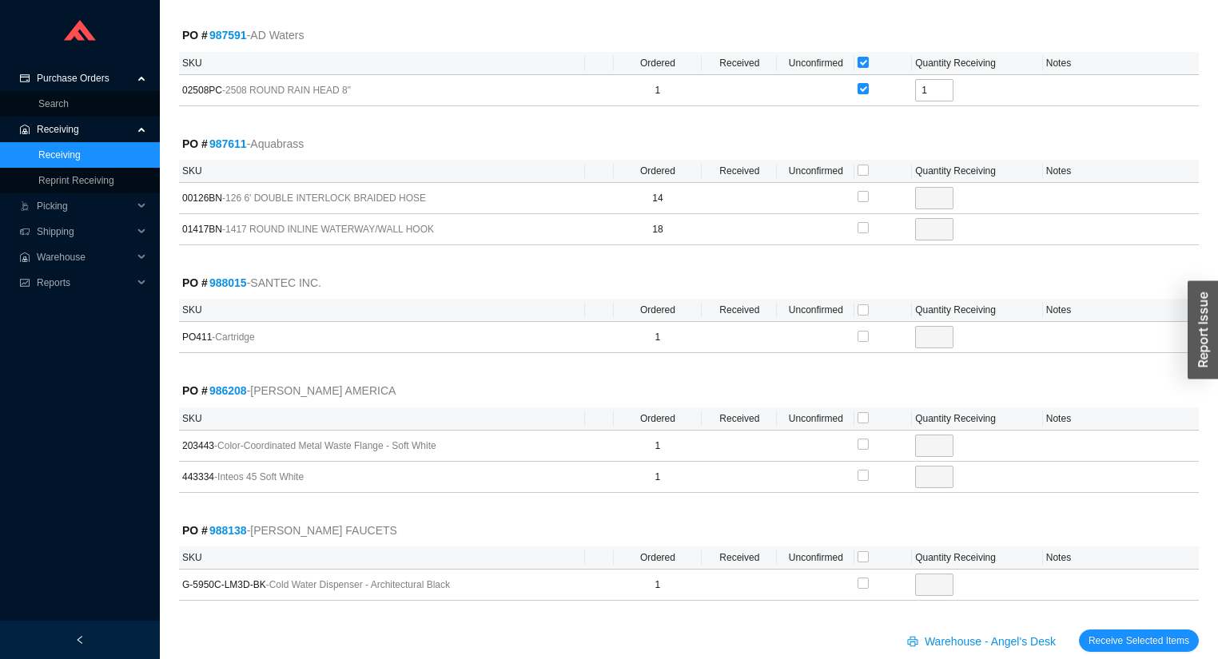
scroll to position [5079, 0]
click at [866, 302] on input "checkbox" at bounding box center [863, 307] width 11 height 11
checkbox input "true"
type input "1"
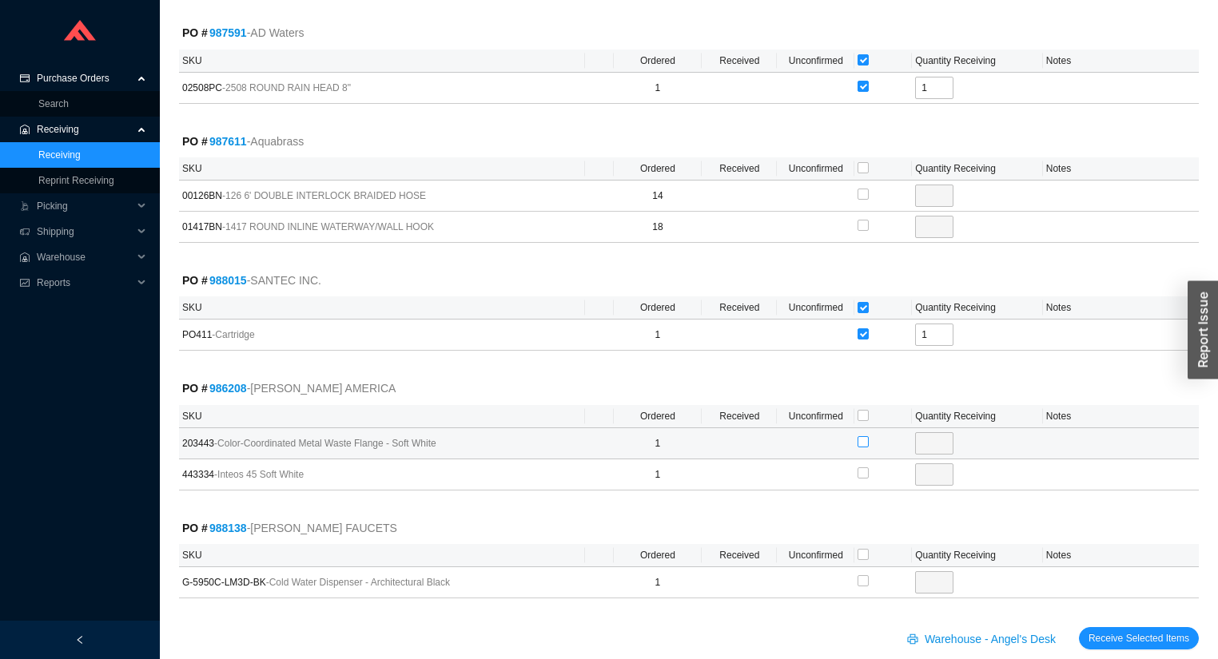
click at [863, 436] on input "checkbox" at bounding box center [863, 441] width 11 height 11
checkbox input "true"
type input "1"
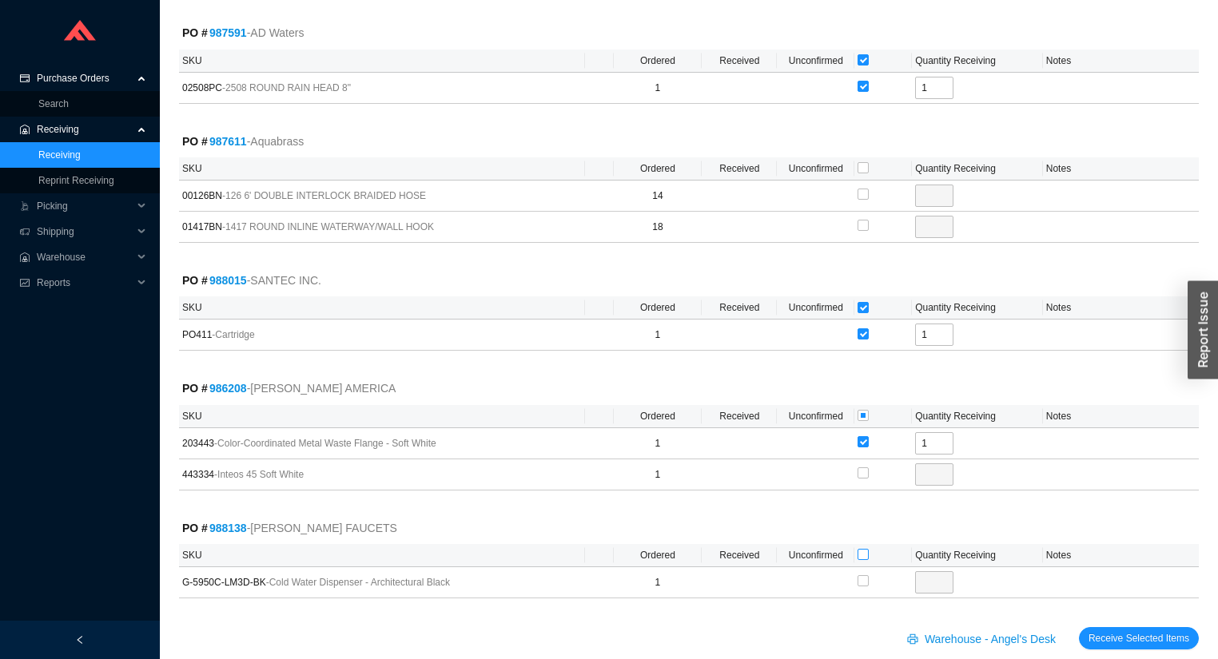
click at [861, 549] on input "checkbox" at bounding box center [863, 554] width 11 height 11
checkbox input "true"
click at [1079, 627] on button "Receive Selected Items" at bounding box center [1139, 638] width 120 height 22
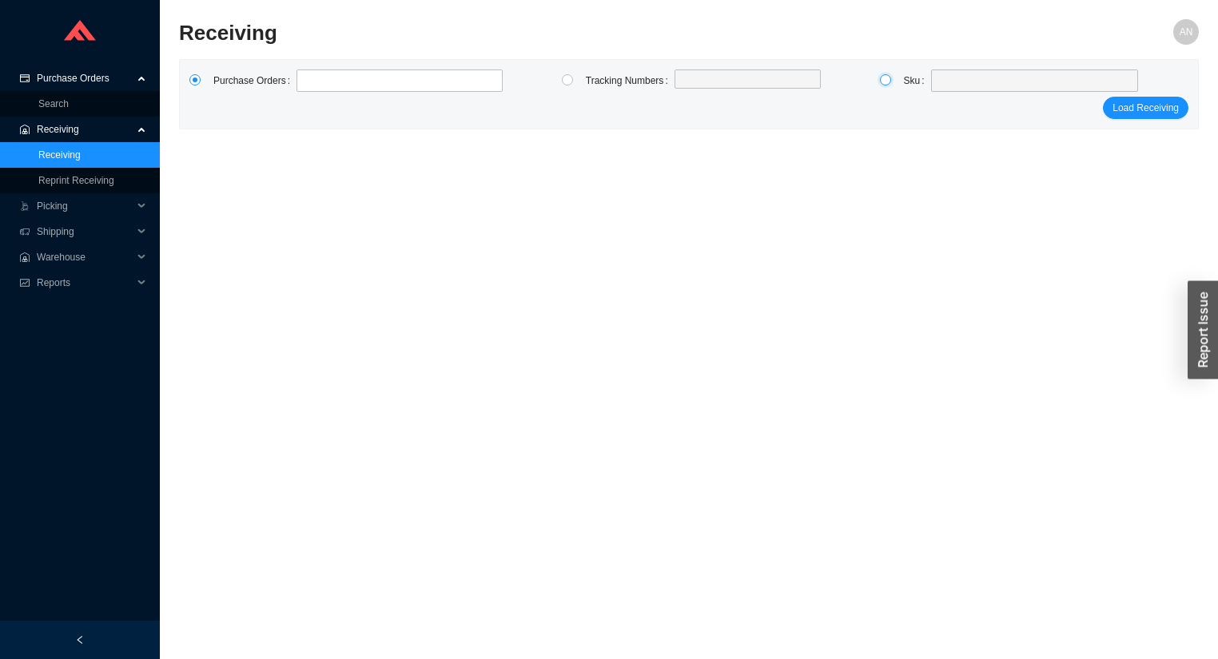
click at [885, 81] on input "radio" at bounding box center [885, 79] width 11 height 11
click at [962, 83] on span at bounding box center [1034, 80] width 195 height 21
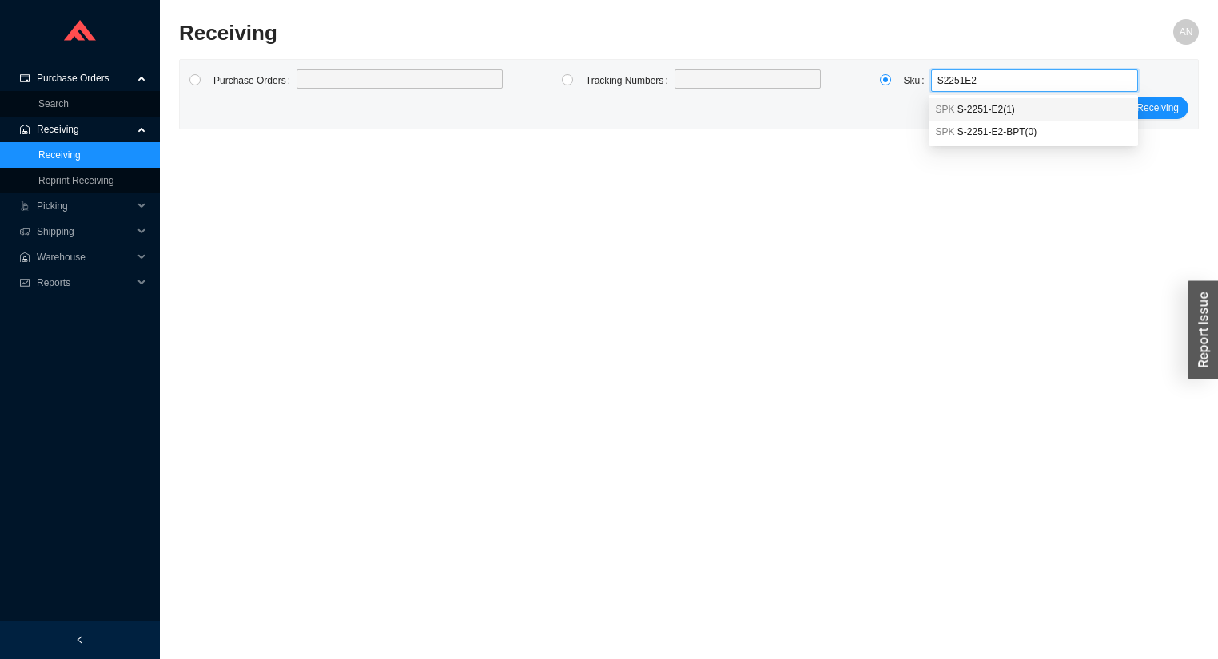
click at [981, 109] on span "S-2251-E2 ( 1 )" at bounding box center [986, 109] width 58 height 11
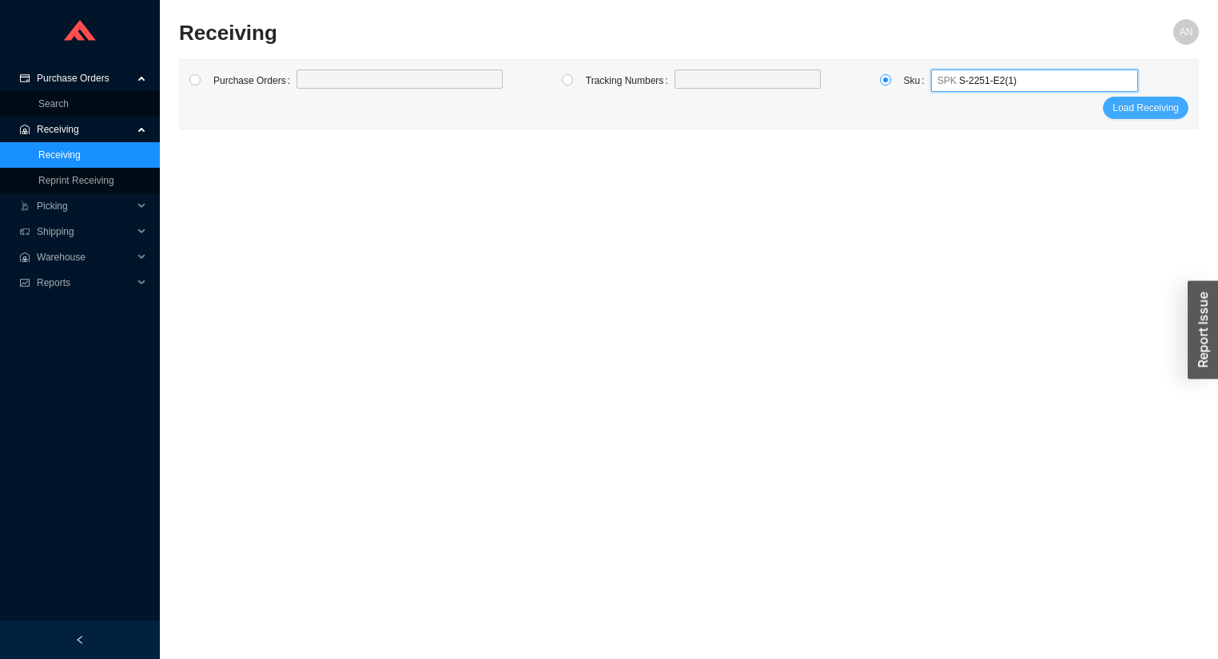
click at [1144, 105] on span "Load Receiving" at bounding box center [1145, 108] width 66 height 16
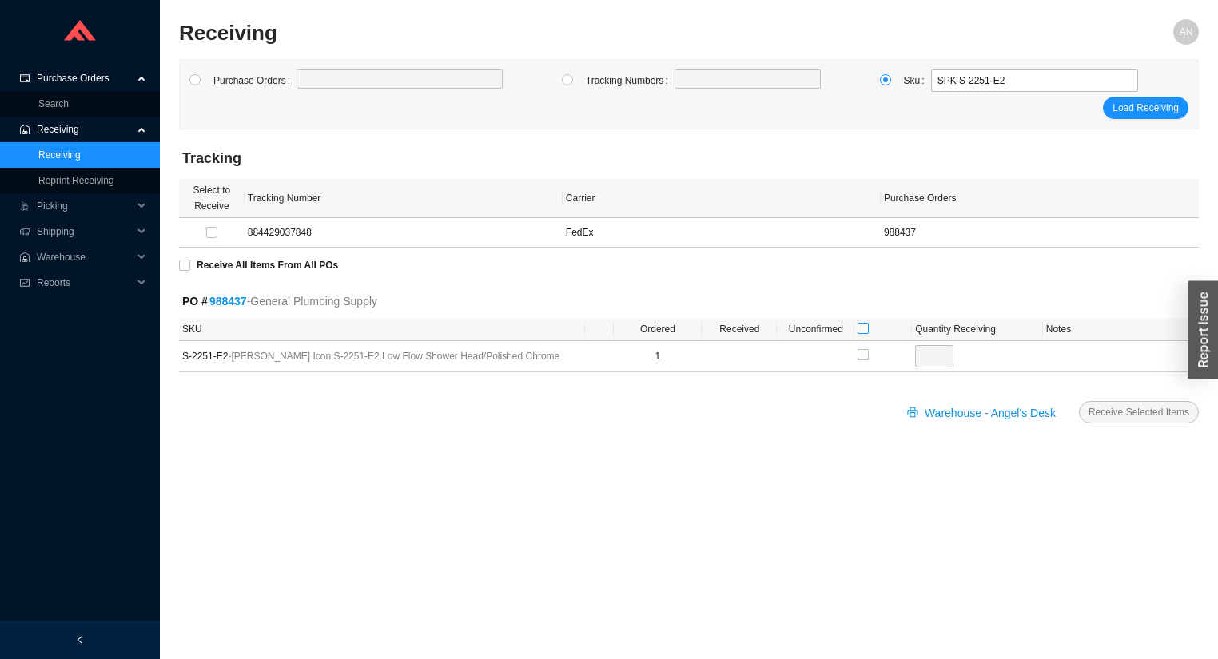
click at [858, 326] on input "checkbox" at bounding box center [863, 328] width 11 height 11
click at [1112, 407] on span "Receive Selected Items" at bounding box center [1138, 412] width 101 height 16
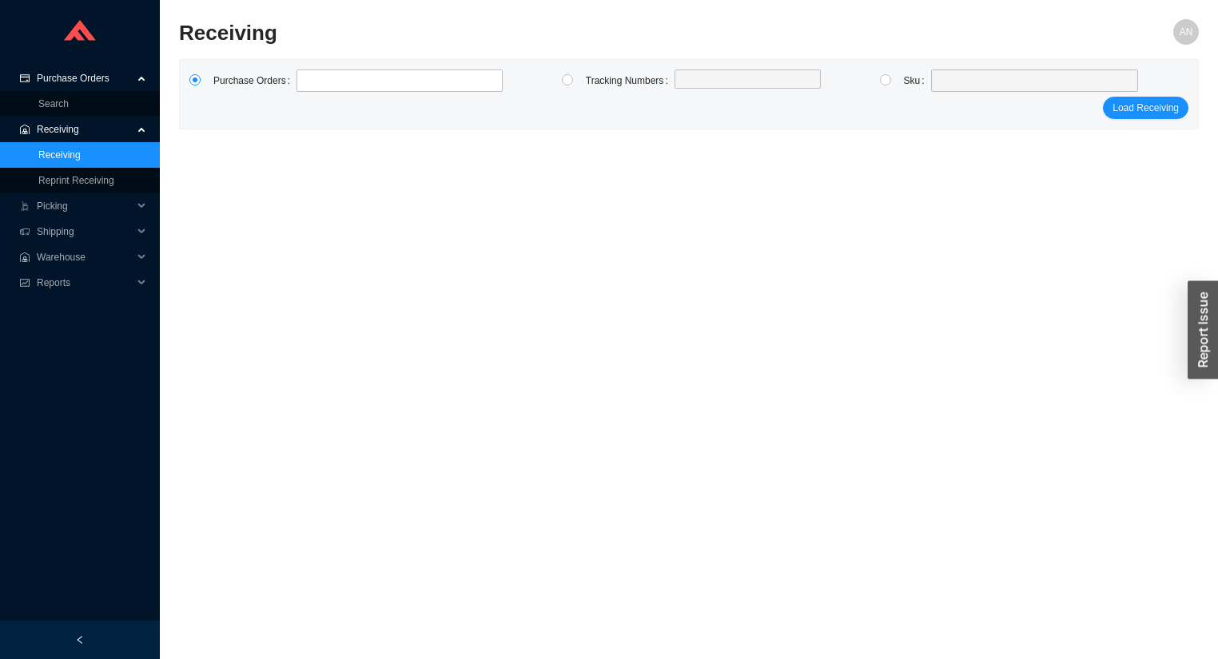
click at [59, 81] on span "Purchase Orders" at bounding box center [85, 79] width 96 height 26
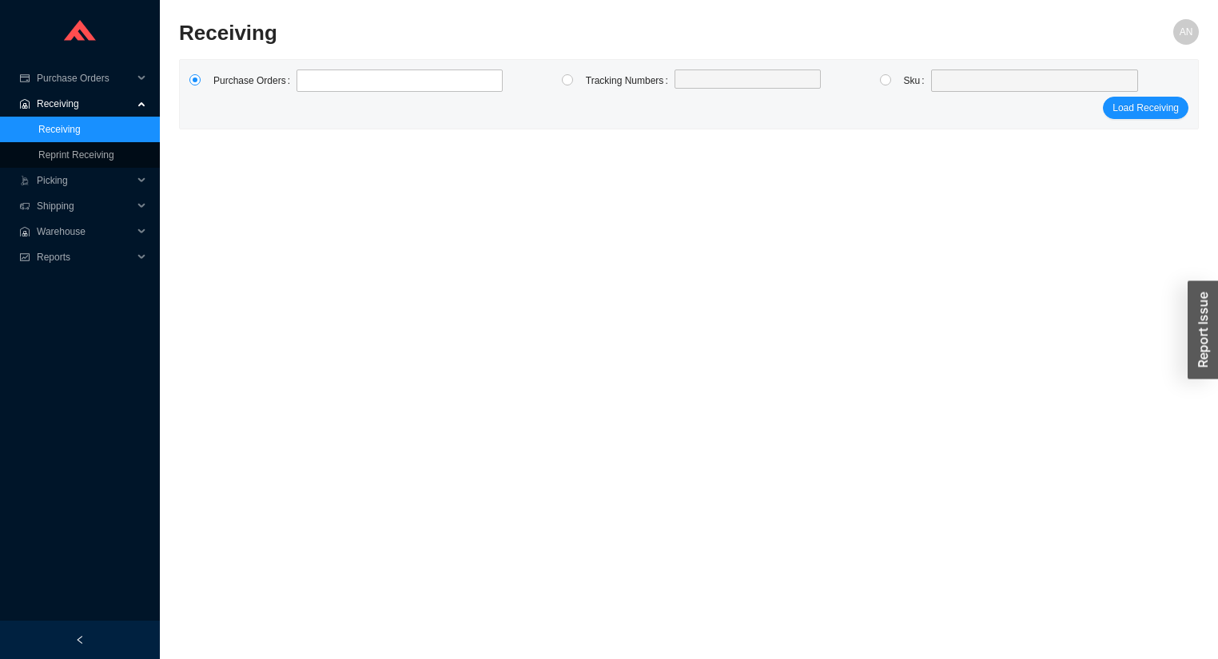
click at [60, 105] on span "Receiving" at bounding box center [85, 104] width 96 height 26
click at [70, 82] on span "Purchase Orders" at bounding box center [85, 79] width 96 height 26
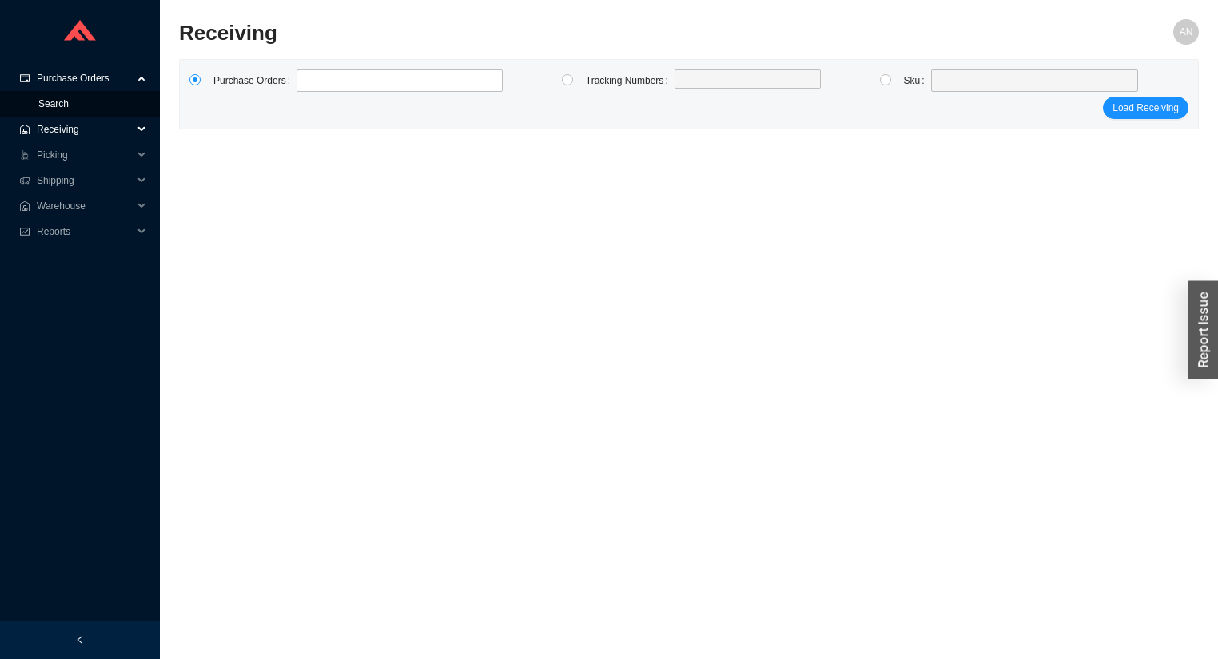
click at [69, 100] on link "Search" at bounding box center [53, 103] width 30 height 11
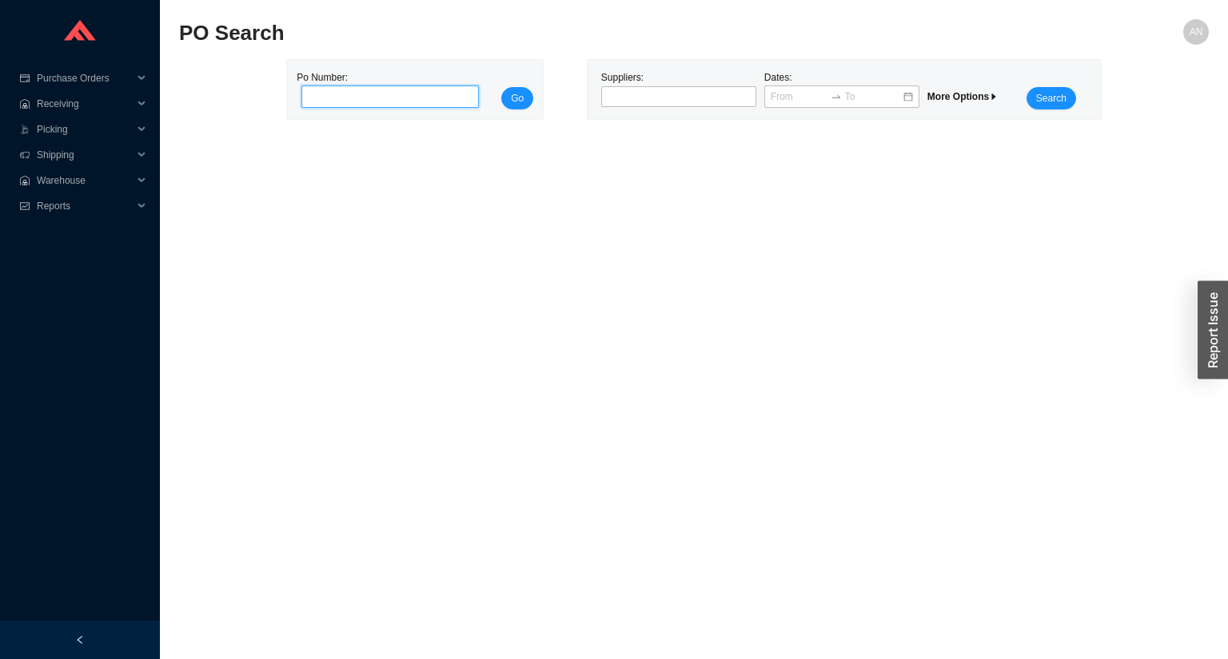
click at [332, 96] on input "tel" at bounding box center [389, 97] width 177 height 22
type input "987611"
click button "Go" at bounding box center [517, 98] width 32 height 22
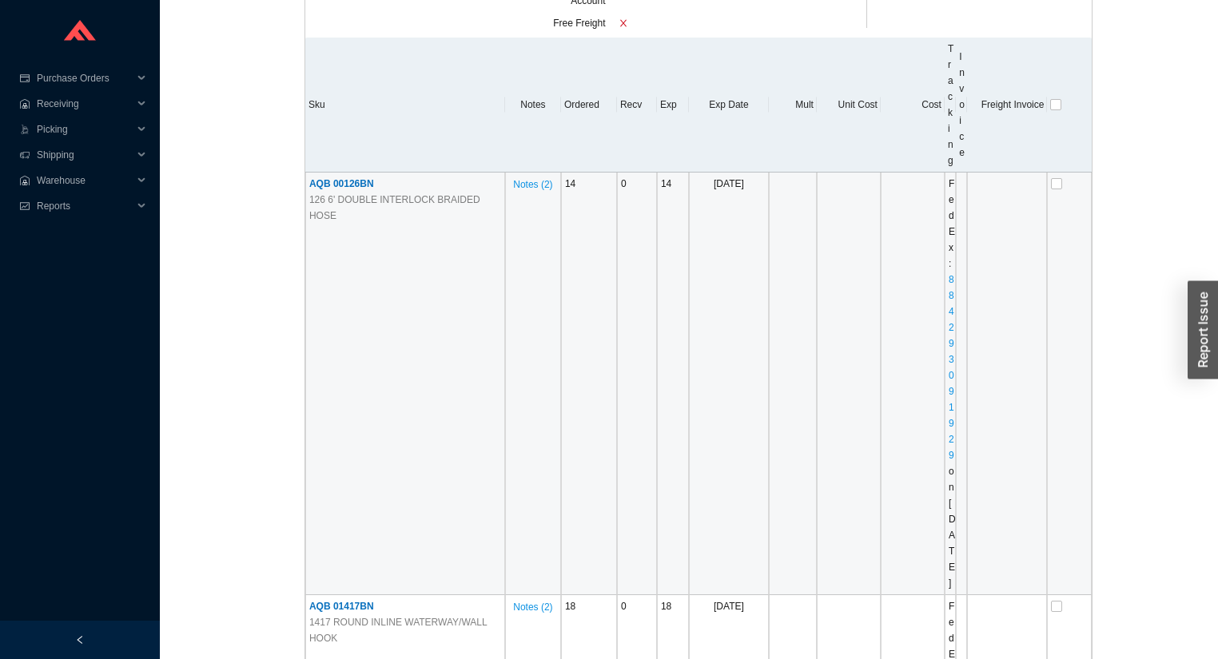
scroll to position [384, 0]
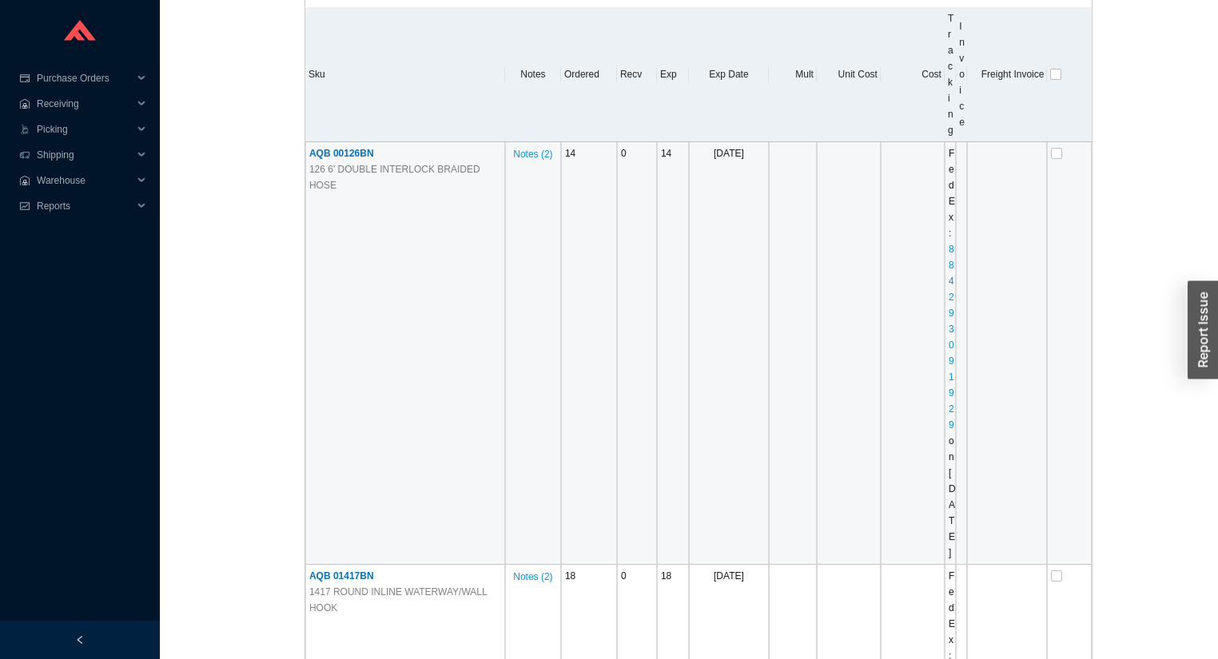
click at [348, 151] on span "AQB 00126BN" at bounding box center [341, 153] width 65 height 11
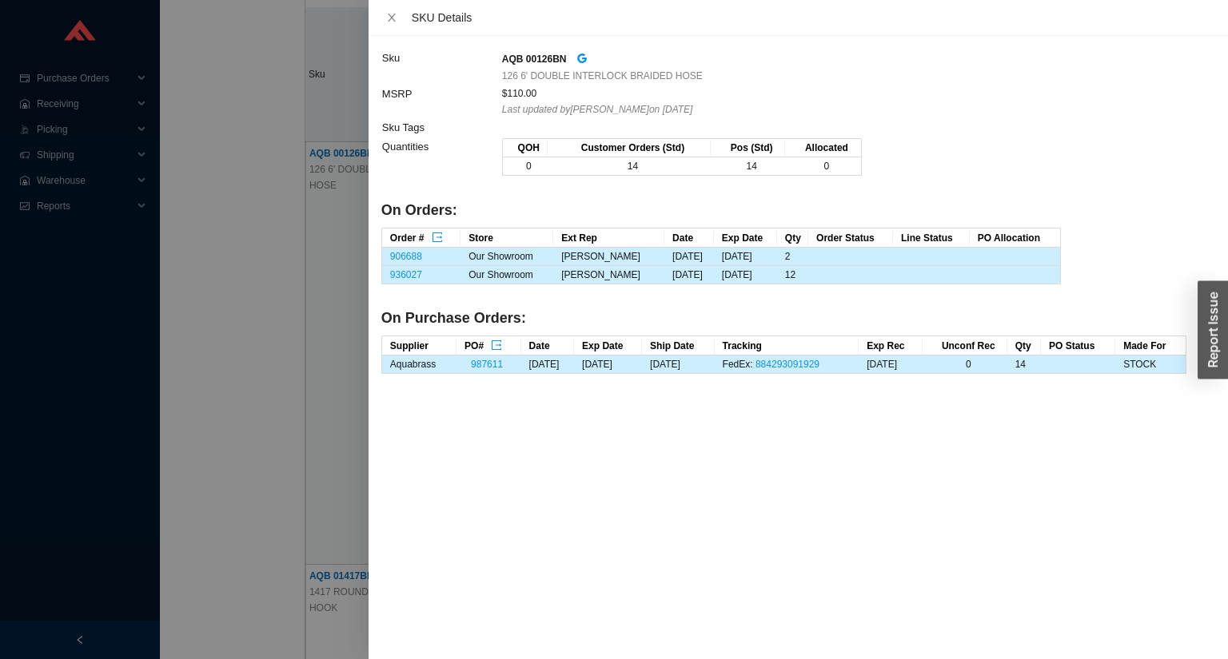
click at [233, 218] on div at bounding box center [614, 329] width 1228 height 659
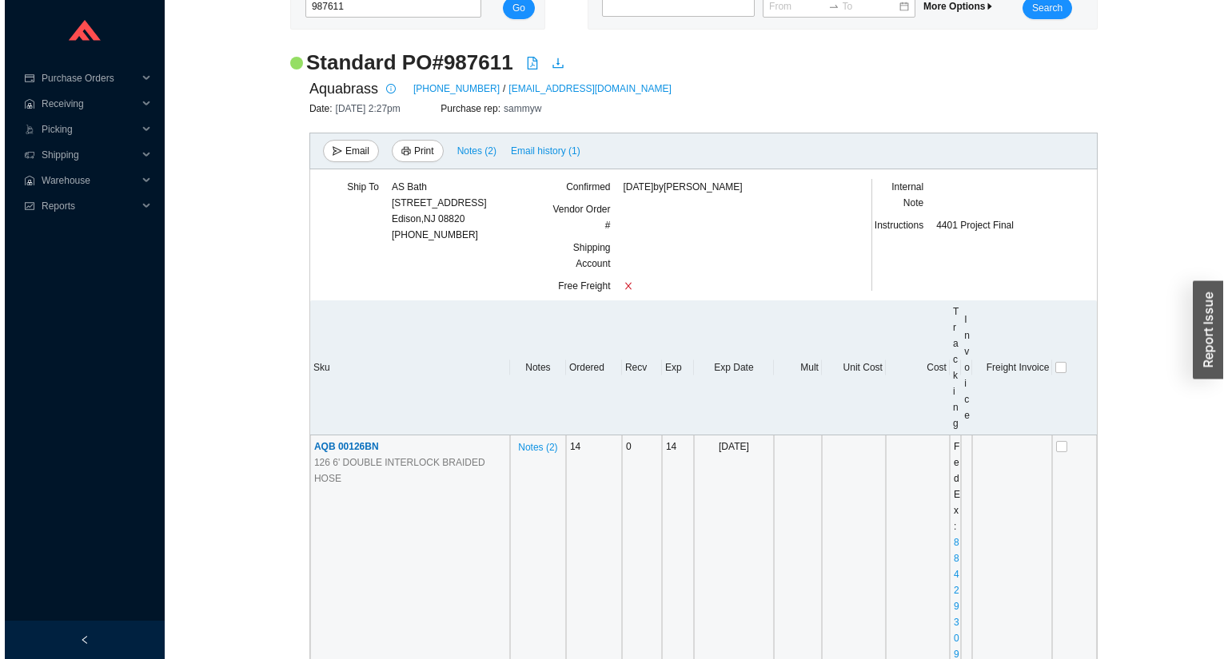
scroll to position [0, 0]
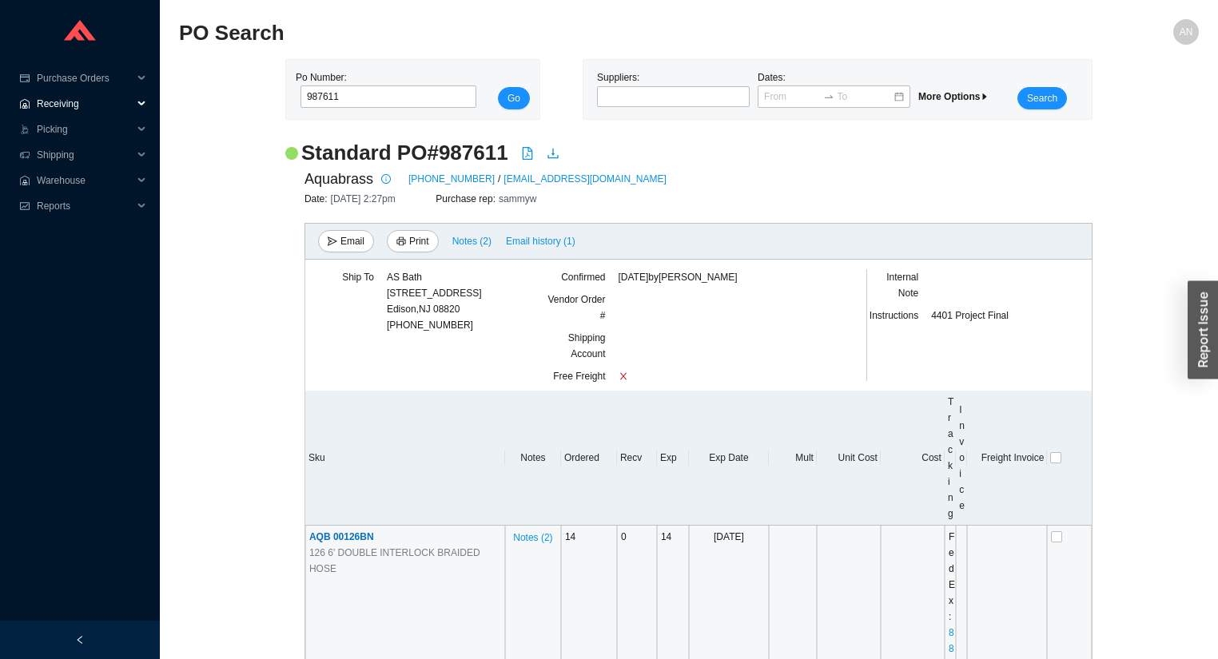
click at [33, 100] on div ".warehouse_svg__a{fill:none;stroke:currentColor;stroke-linecap:round;stroke-lin…" at bounding box center [80, 104] width 160 height 26
click at [50, 129] on link "Receiving" at bounding box center [59, 129] width 42 height 11
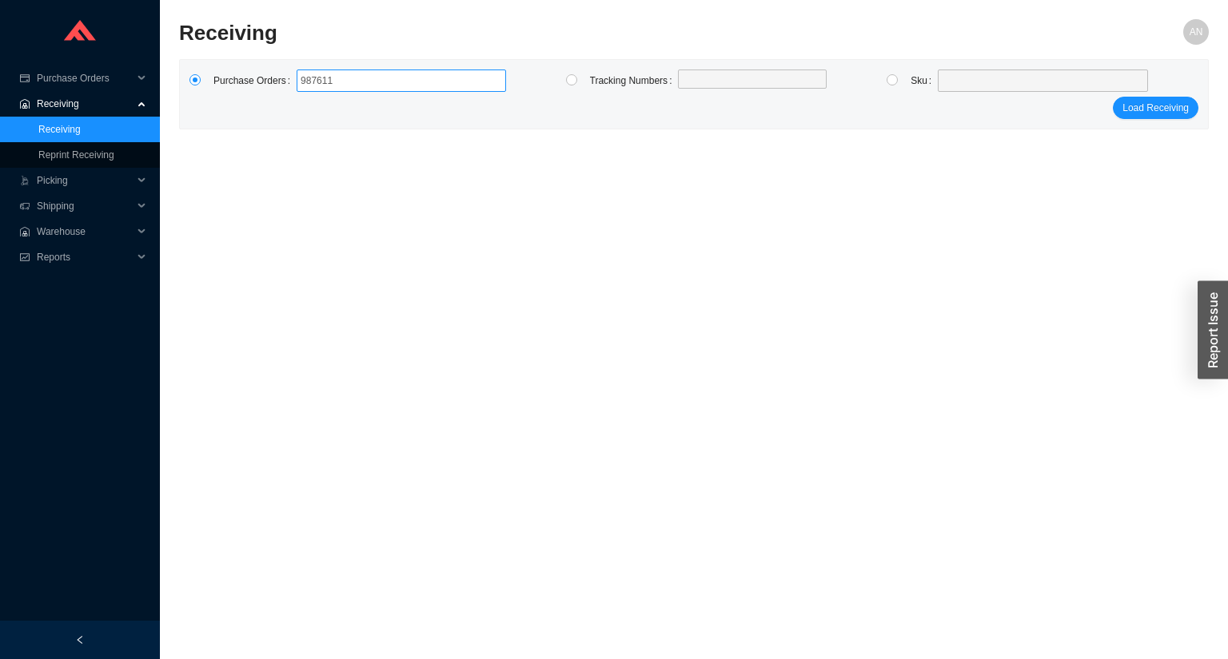
type input "987611"
click button "Load Receiving" at bounding box center [1155, 108] width 86 height 22
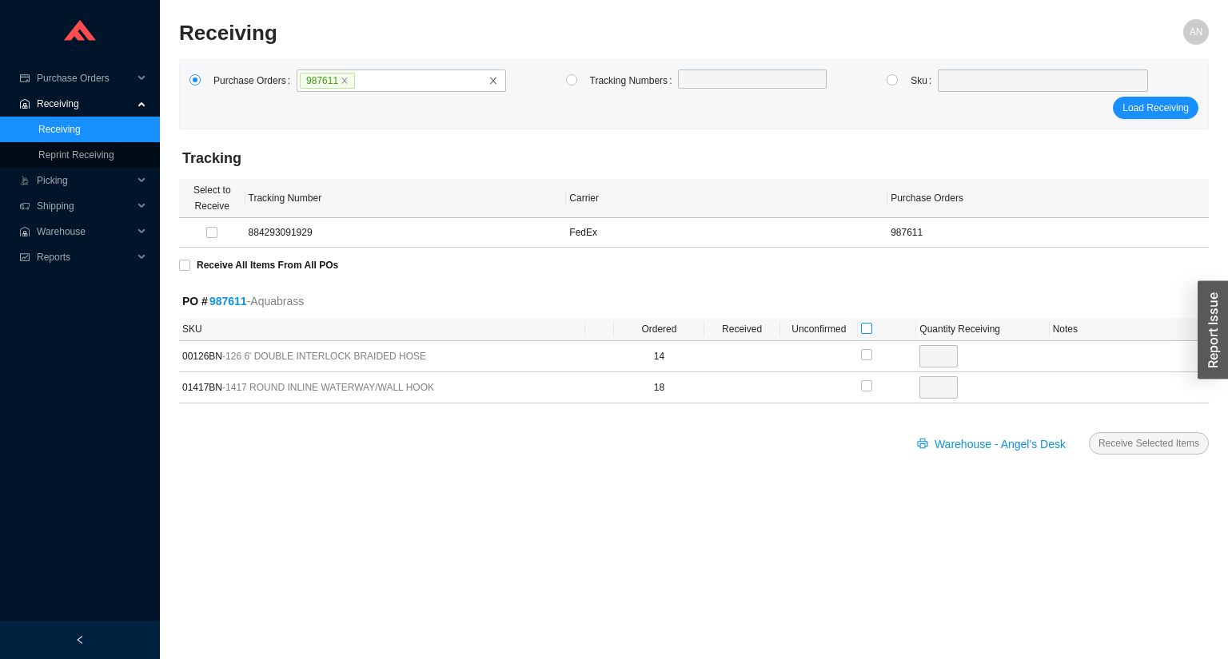
click at [867, 325] on input "checkbox" at bounding box center [866, 328] width 11 height 11
checkbox input "true"
type input "14"
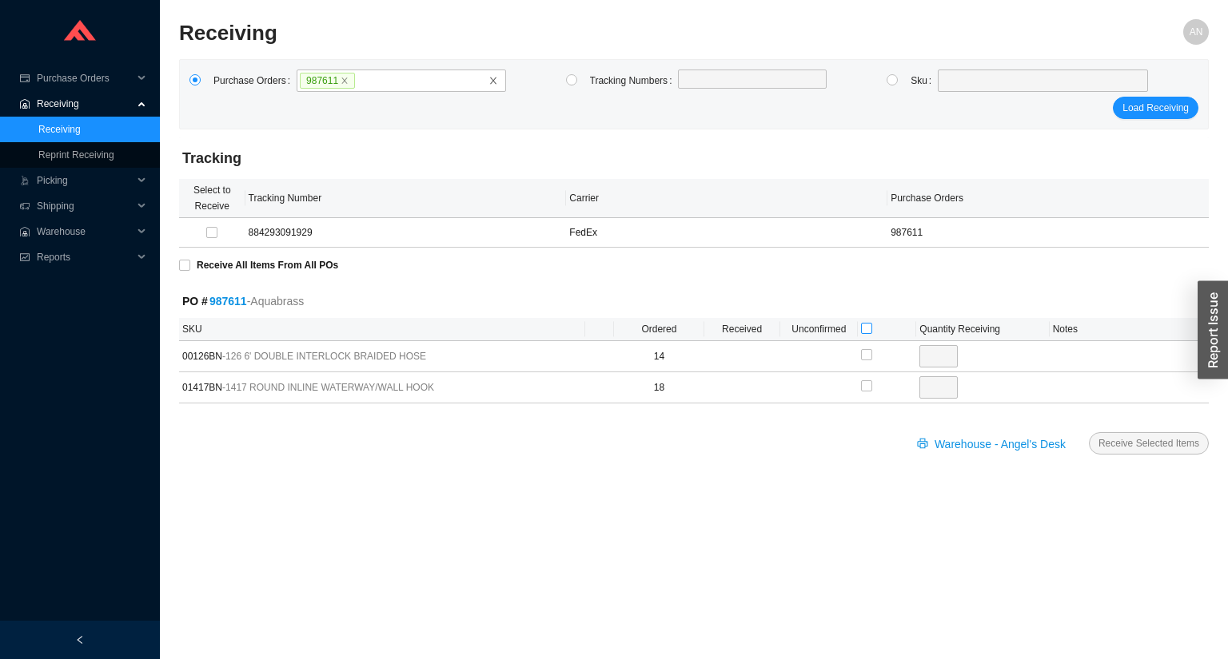
checkbox input "true"
type input "18"
click at [1138, 445] on span "Receive Selected Items" at bounding box center [1148, 444] width 101 height 16
